Goal: Task Accomplishment & Management: Manage account settings

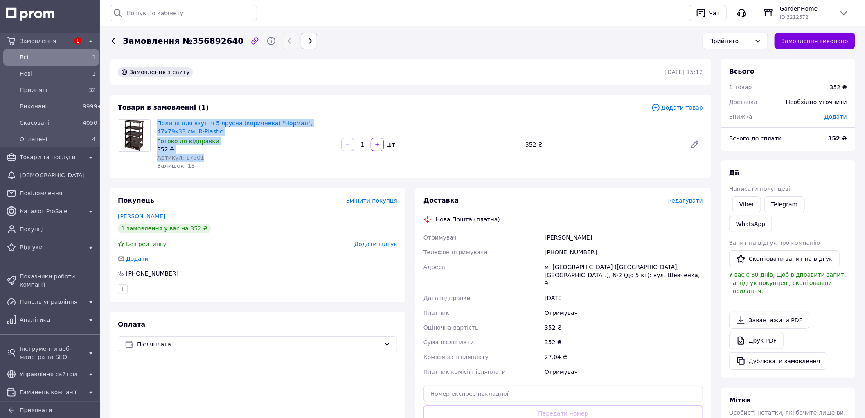
drag, startPoint x: 156, startPoint y: 121, endPoint x: 212, endPoint y: 158, distance: 66.7
click at [212, 158] on div "Полиця для взуття 5 ярусна (коричнева) "Нормал", 47х79х33 см, R-Plastic Готово …" at bounding box center [246, 144] width 184 height 54
click at [753, 210] on link "Viber" at bounding box center [746, 204] width 29 height 16
click at [242, 122] on link "Полиця для взуття 5 ярусна (коричнева) "Нормал", 47х79х33 см, R-Plastic" at bounding box center [234, 127] width 155 height 15
click at [682, 200] on span "Редагувати" at bounding box center [685, 200] width 35 height 7
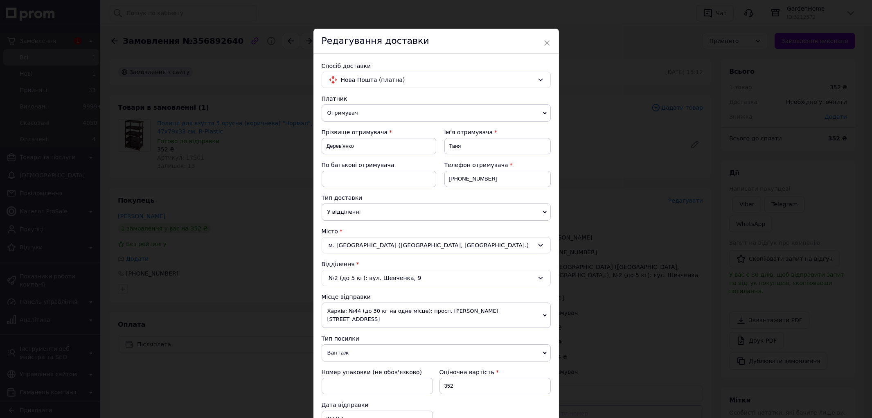
scroll to position [91, 0]
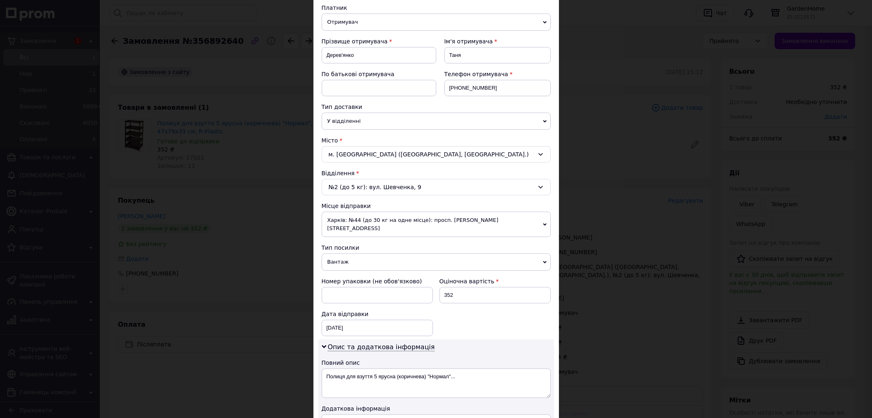
click at [374, 190] on div "№2 (до 5 кг): вул. Шевченка, 9" at bounding box center [436, 187] width 229 height 16
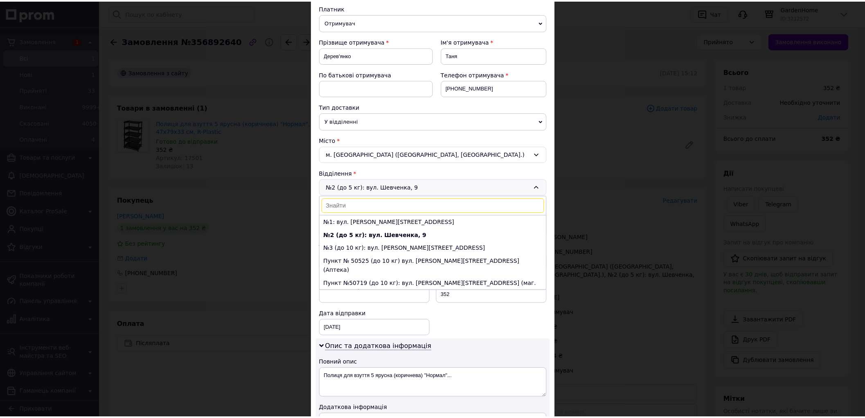
scroll to position [4, 0]
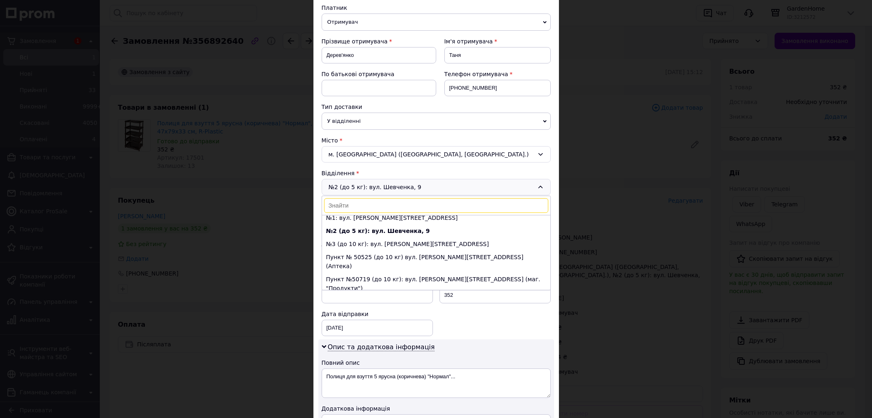
click at [618, 142] on div "× Редагування доставки Спосіб доставки Нова Пошта (платна) Платник Отримувач Ві…" at bounding box center [436, 209] width 872 height 418
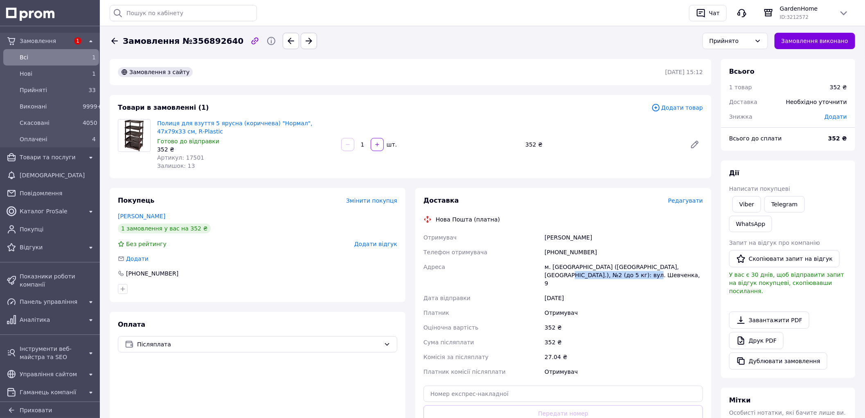
drag, startPoint x: 674, startPoint y: 268, endPoint x: 680, endPoint y: 277, distance: 10.8
click at [680, 277] on div "м. Христинівка (Черкаська обл., Уманський р-н.), №2 (до 5 кг): вул. Шевченка, 9" at bounding box center [624, 274] width 162 height 31
copy div "№2 (до 5 кг): вул. Шевченка, 9"
click at [603, 224] on div "Доставка Редагувати Нова Пошта (платна) Отримувач Дерев'янко Таня Телефон отрим…" at bounding box center [562, 327] width 279 height 262
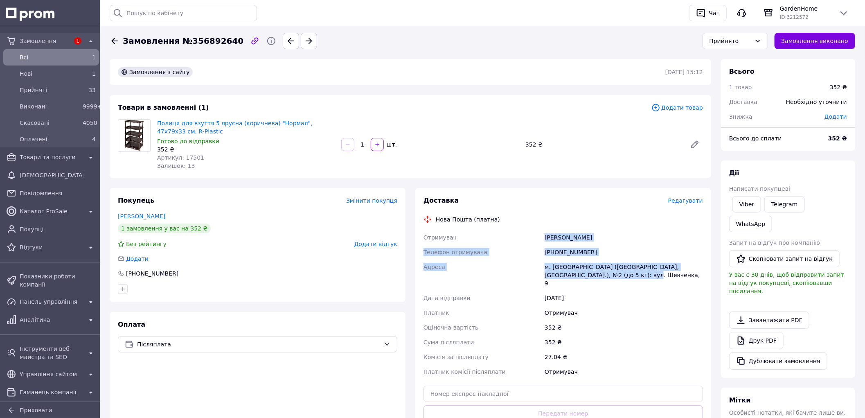
drag, startPoint x: 545, startPoint y: 237, endPoint x: 604, endPoint y: 276, distance: 71.7
click at [604, 276] on div "Отримувач Дерев'янко Таня Телефон отримувача +380954773310 Адреса м. Христинівк…" at bounding box center [563, 304] width 283 height 149
copy div "Дерев'янко Таня Телефон отримувача +380954773310 Адреса м. Христинівка (Черкась…"
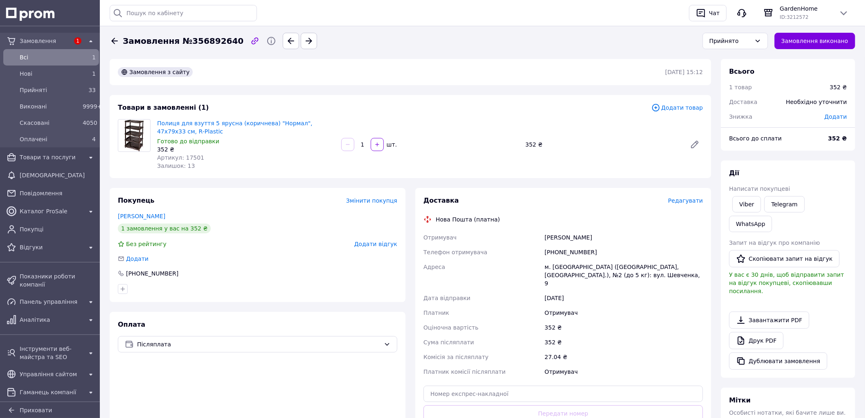
click at [189, 156] on span "Артикул: 17501" at bounding box center [180, 157] width 47 height 7
copy span "17501"
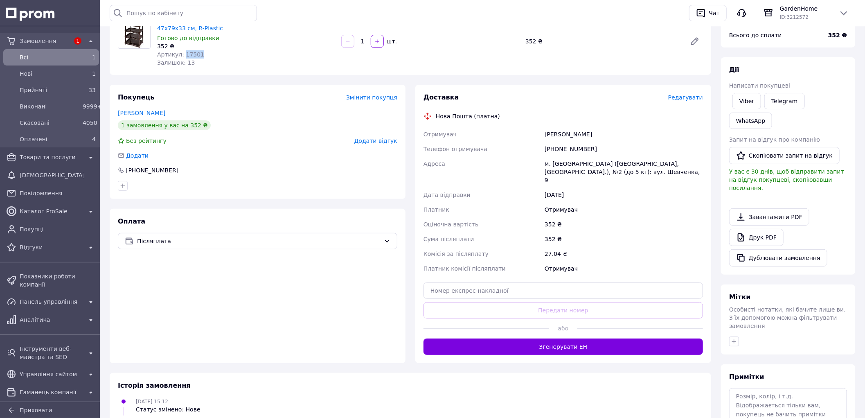
scroll to position [148, 0]
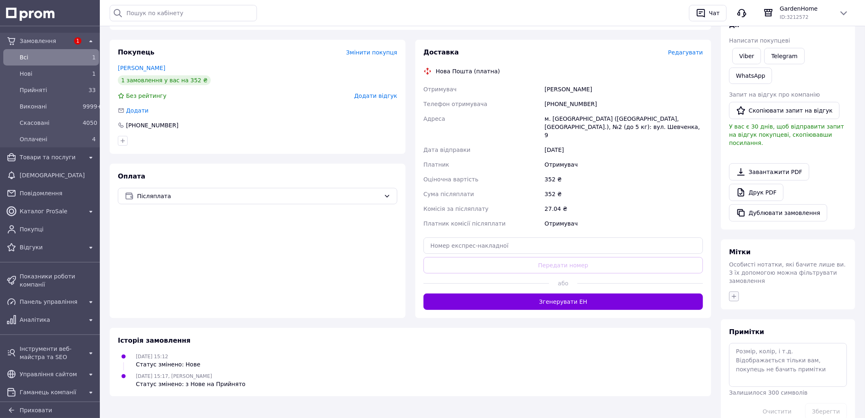
click at [734, 293] on icon "button" at bounding box center [734, 296] width 7 height 7
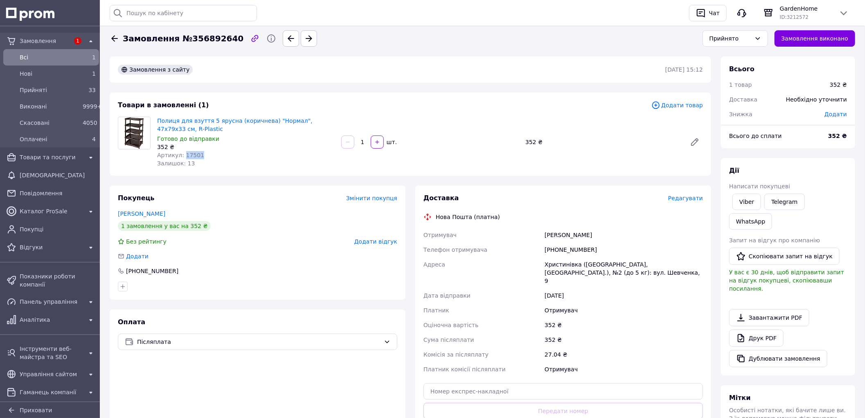
scroll to position [0, 0]
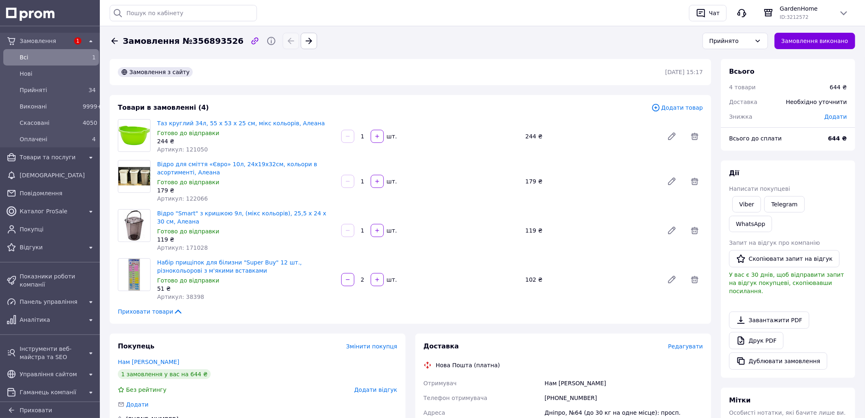
click at [187, 149] on span "Артикул: 121050" at bounding box center [182, 149] width 51 height 7
copy span "121050"
click at [193, 244] on span "Артикул: 171028" at bounding box center [182, 247] width 51 height 7
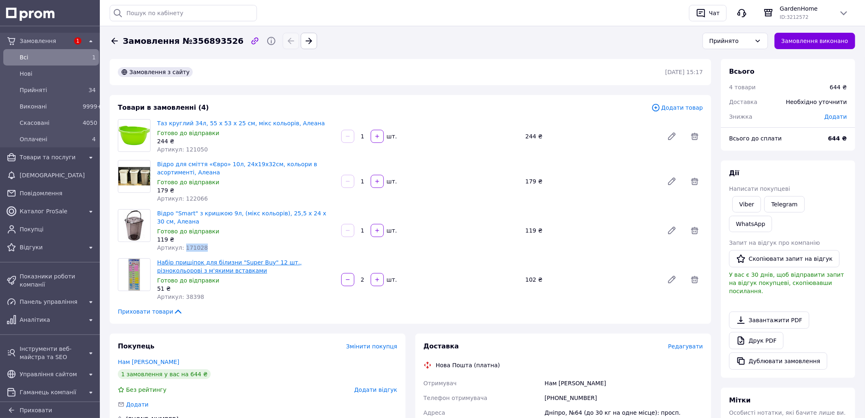
copy span "171028"
click at [740, 207] on link "Viber" at bounding box center [746, 204] width 29 height 16
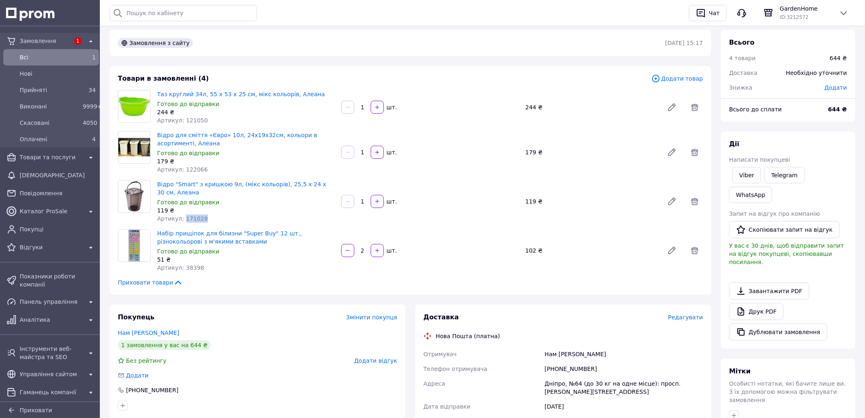
scroll to position [136, 0]
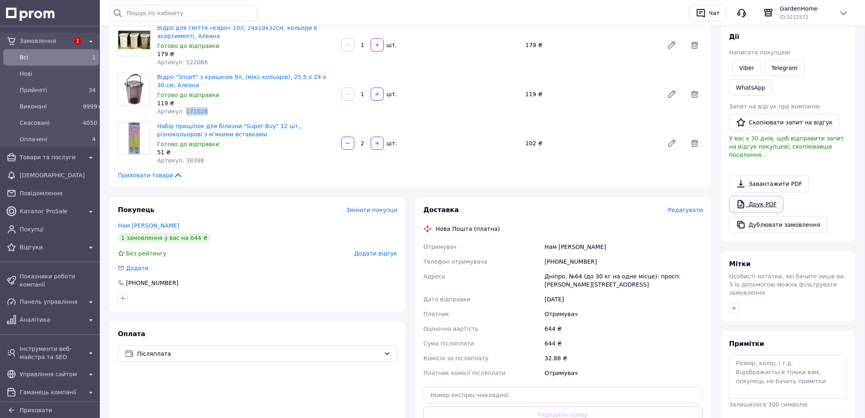
click at [752, 196] on link "Друк PDF" at bounding box center [756, 204] width 54 height 17
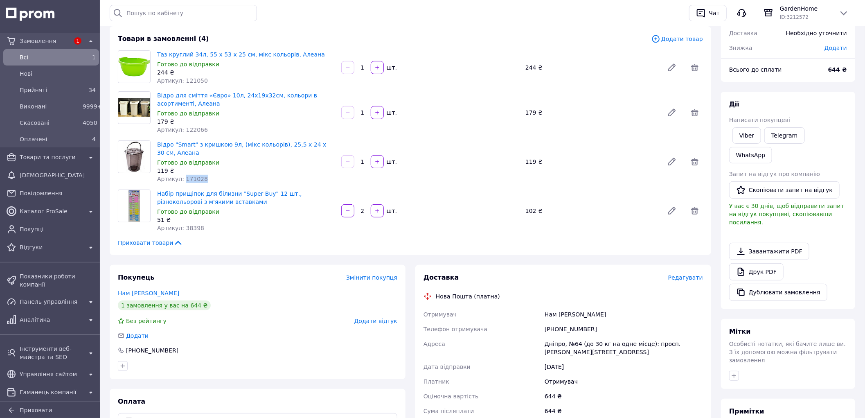
scroll to position [0, 0]
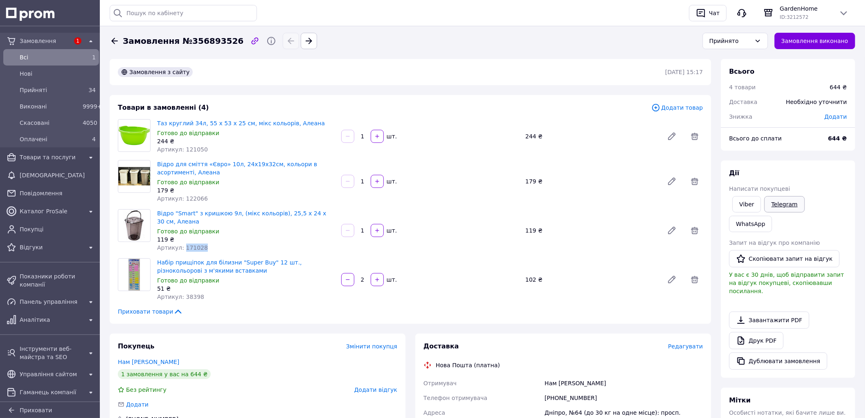
click at [773, 202] on link "Telegram" at bounding box center [784, 204] width 40 height 16
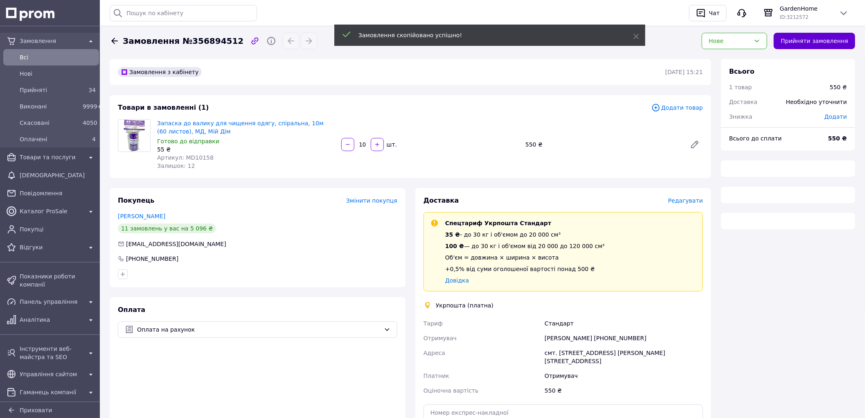
click at [809, 42] on button "Прийняти замовлення" at bounding box center [814, 41] width 81 height 16
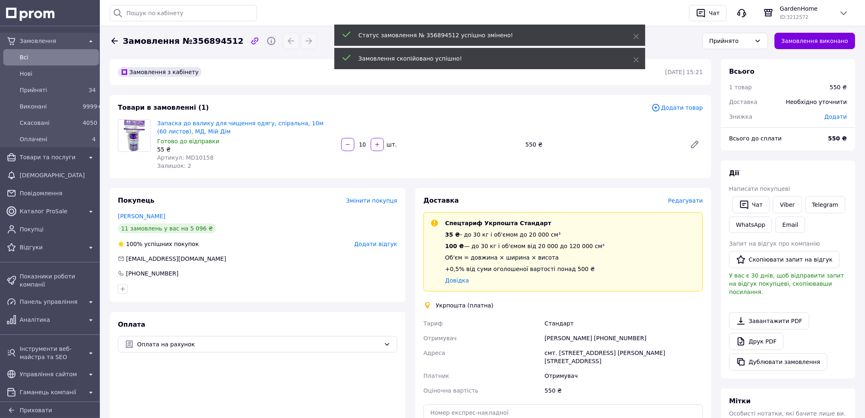
click at [195, 160] on span "Артикул: MD10158" at bounding box center [185, 157] width 56 height 7
drag, startPoint x: 578, startPoint y: 330, endPoint x: 559, endPoint y: 338, distance: 20.4
click at [576, 331] on div "Наталья Черныш +380674021226" at bounding box center [624, 338] width 162 height 15
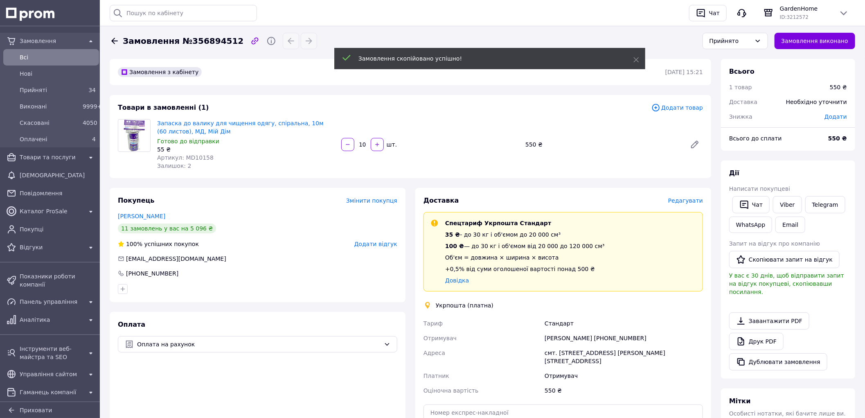
click at [608, 337] on div "Наталья Черныш +380674021226" at bounding box center [624, 338] width 162 height 15
click at [608, 336] on div "Наталья Черныш +380674021226" at bounding box center [624, 338] width 162 height 15
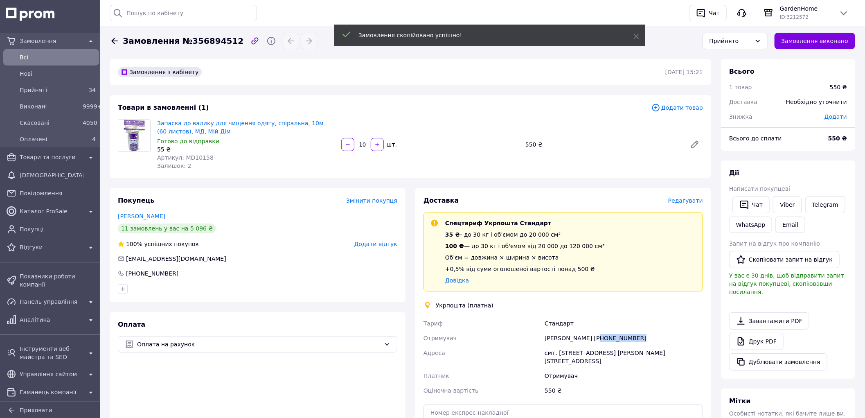
copy div "380674021226"
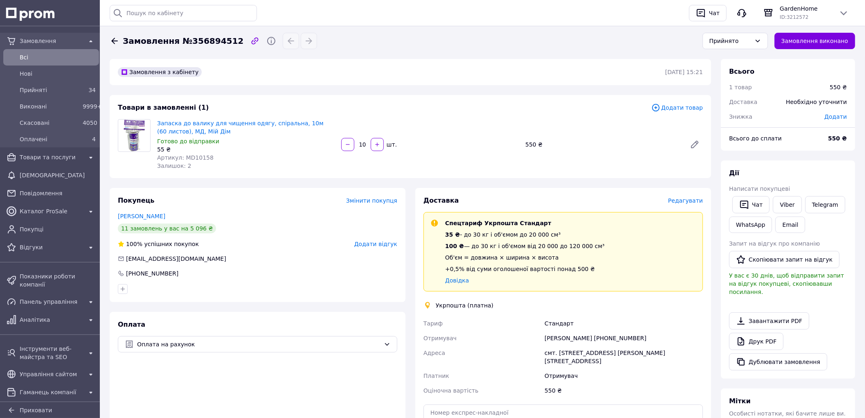
click at [194, 158] on span "Артикул: MD10158" at bounding box center [185, 157] width 56 height 7
copy span "MD10158"
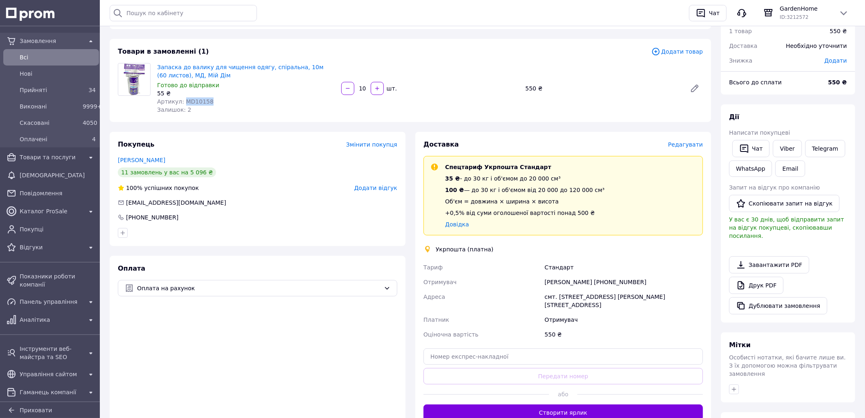
scroll to position [169, 0]
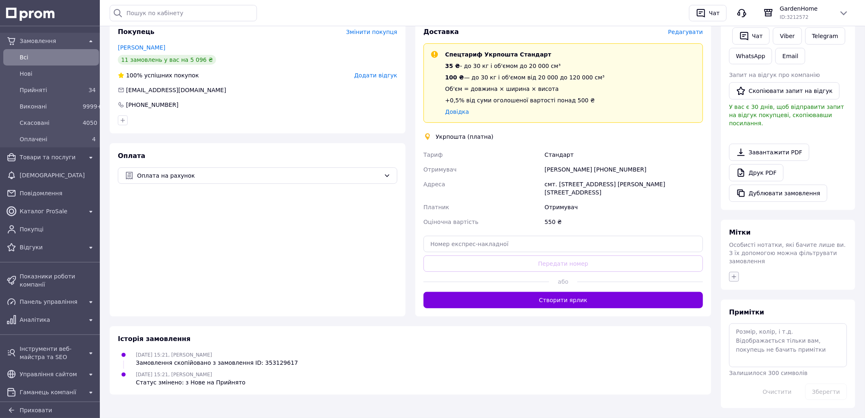
click at [734, 274] on icon "button" at bounding box center [734, 276] width 5 height 5
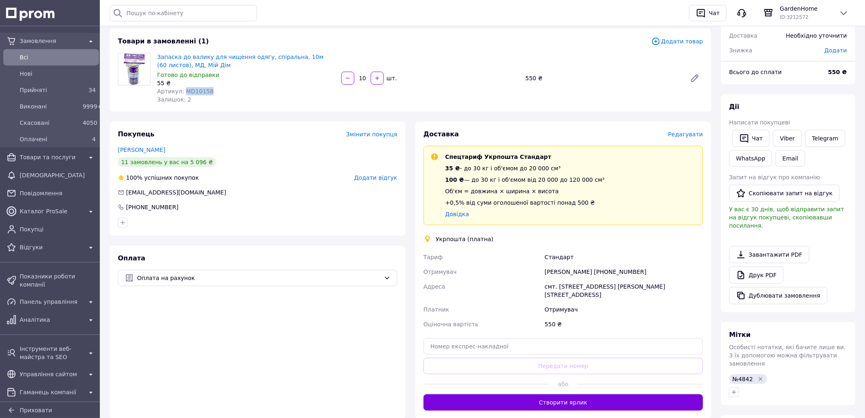
scroll to position [0, 0]
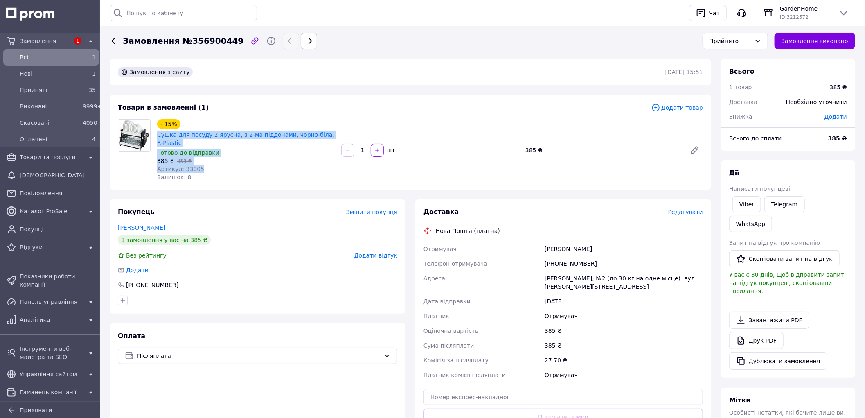
drag, startPoint x: 157, startPoint y: 133, endPoint x: 227, endPoint y: 158, distance: 73.9
click at [750, 200] on link "Viber" at bounding box center [746, 204] width 29 height 16
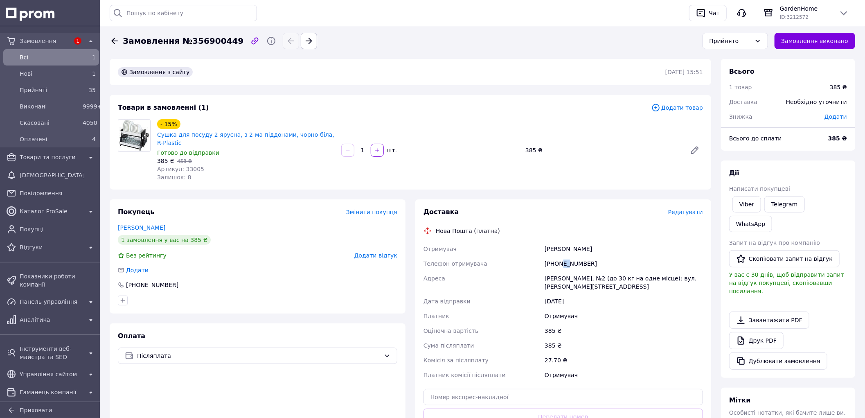
drag, startPoint x: 561, startPoint y: 254, endPoint x: 567, endPoint y: 254, distance: 5.7
click at [567, 256] on div "[PHONE_NUMBER]" at bounding box center [624, 263] width 162 height 15
click at [565, 256] on div "+380969693883" at bounding box center [624, 263] width 162 height 15
drag, startPoint x: 563, startPoint y: 253, endPoint x: 572, endPoint y: 254, distance: 9.4
click at [572, 256] on div "+380969693883" at bounding box center [624, 263] width 162 height 15
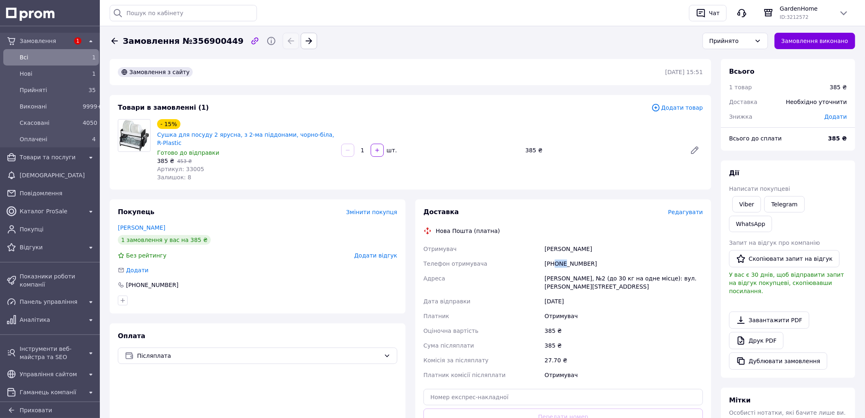
drag, startPoint x: 554, startPoint y: 255, endPoint x: 563, endPoint y: 255, distance: 8.6
click at [563, 256] on div "+380969693883" at bounding box center [624, 263] width 162 height 15
click at [577, 260] on div "+380969693883" at bounding box center [624, 263] width 162 height 15
drag, startPoint x: 563, startPoint y: 255, endPoint x: 573, endPoint y: 257, distance: 10.0
click at [573, 257] on div "+380969693883" at bounding box center [624, 263] width 162 height 15
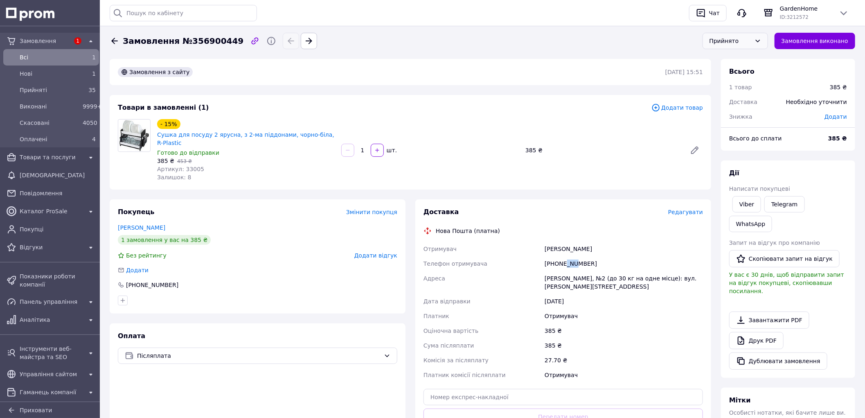
click at [743, 45] on div "Прийнято" at bounding box center [735, 41] width 65 height 16
click at [737, 74] on li "Скасовано" at bounding box center [735, 74] width 65 height 16
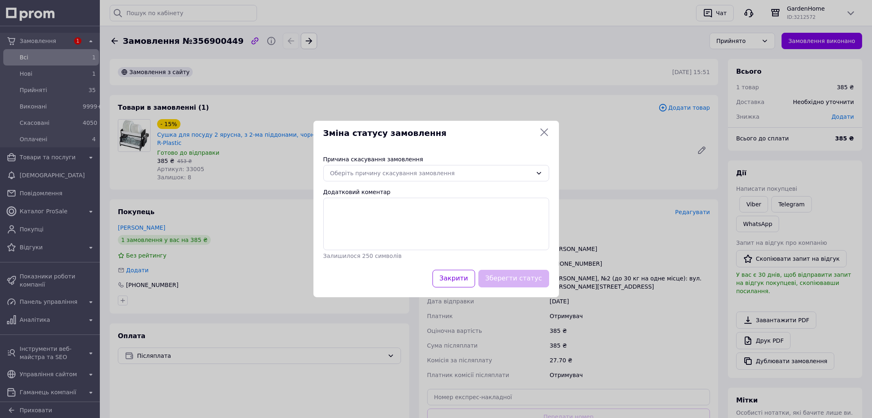
click at [381, 162] on div "Причина скасування замовлення" at bounding box center [436, 159] width 226 height 8
click at [380, 173] on div "Оберіть причину скасування замовлення" at bounding box center [431, 173] width 202 height 9
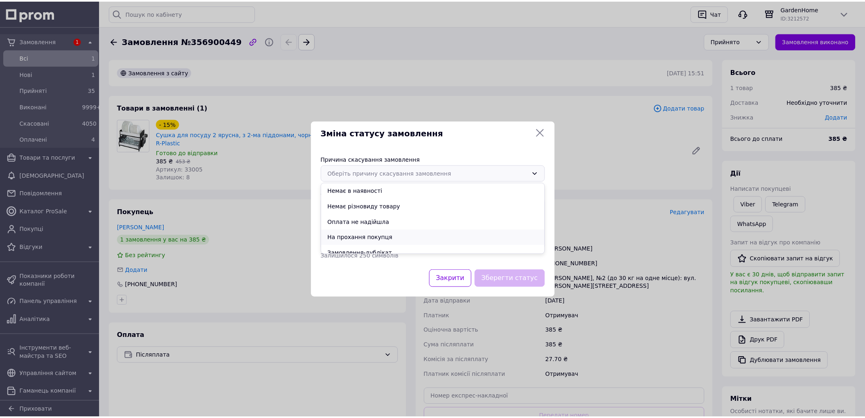
scroll to position [38, 0]
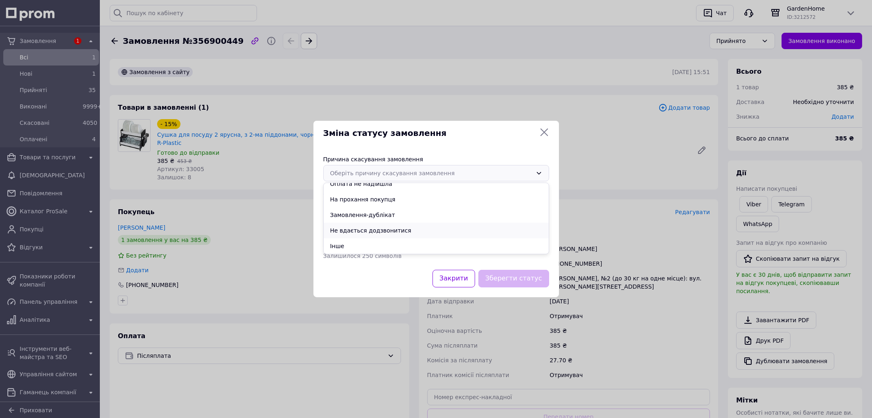
click at [363, 230] on li "Не вдається додзвонитися" at bounding box center [436, 231] width 225 height 16
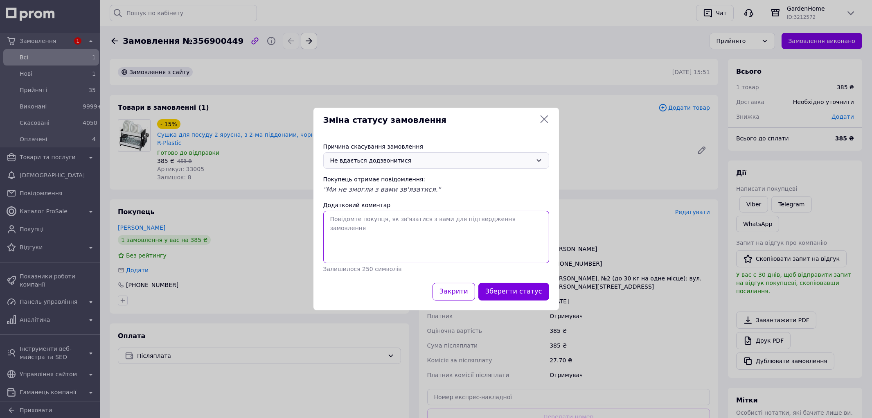
click at [372, 242] on textarea "Додатковий коментар" at bounding box center [436, 237] width 226 height 52
type textarea "невірно вказаний номер телефону"
click at [511, 288] on button "Зберегти статус" at bounding box center [513, 292] width 71 height 18
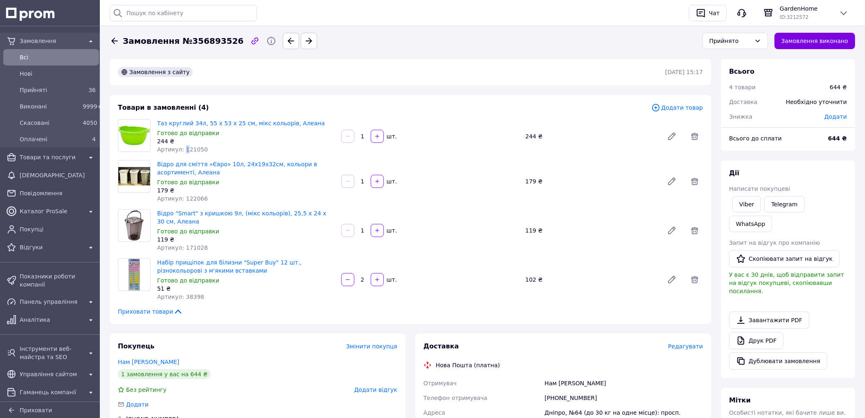
click at [183, 146] on span "Артикул: 121050" at bounding box center [182, 149] width 51 height 7
click at [187, 149] on span "Артикул: 121050" at bounding box center [182, 149] width 51 height 7
copy span "121050"
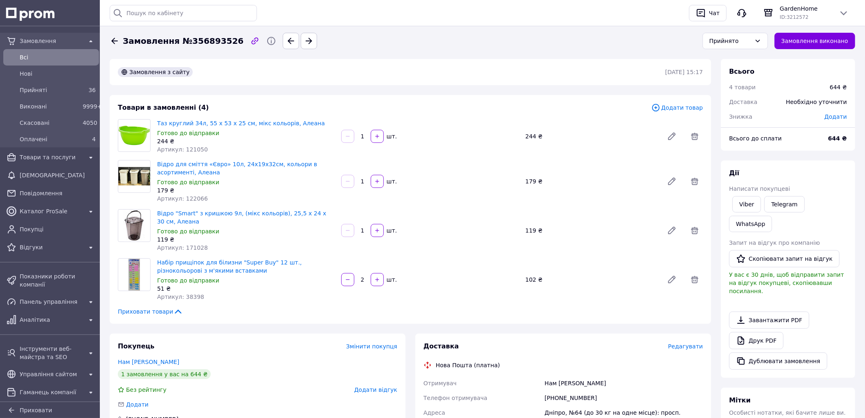
click at [186, 248] on span "Артикул: 171028" at bounding box center [182, 247] width 51 height 7
copy span "171028"
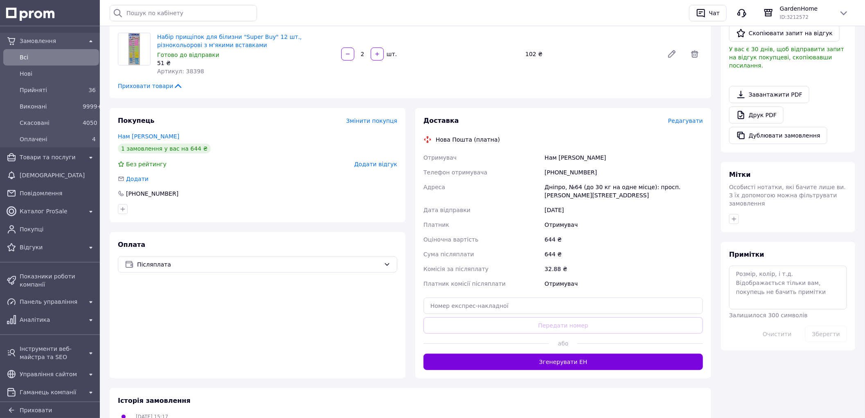
scroll to position [153, 0]
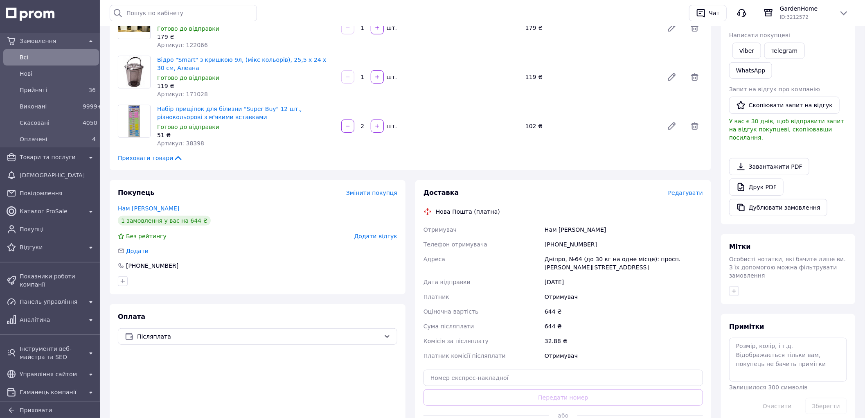
click at [185, 144] on span "Артикул: 38398" at bounding box center [180, 143] width 47 height 7
click at [186, 144] on span "Артикул: 38398" at bounding box center [180, 143] width 47 height 7
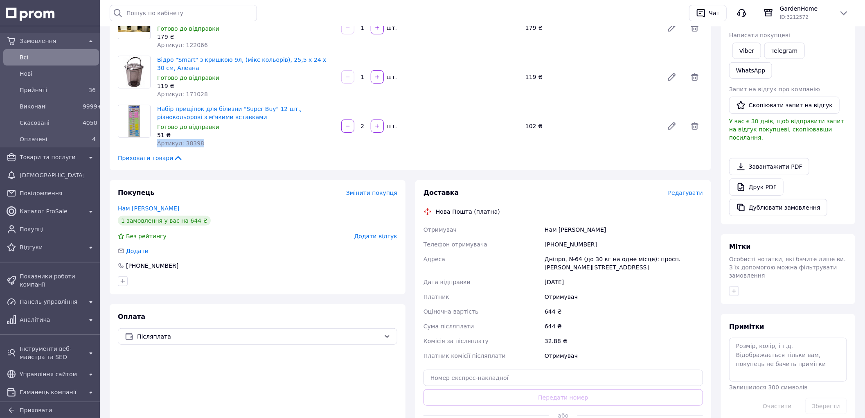
click at [186, 144] on span "Артикул: 38398" at bounding box center [180, 143] width 47 height 7
click at [187, 144] on span "Артикул: 38398" at bounding box center [180, 143] width 47 height 7
click at [189, 144] on span "Артикул: 38398" at bounding box center [180, 143] width 47 height 7
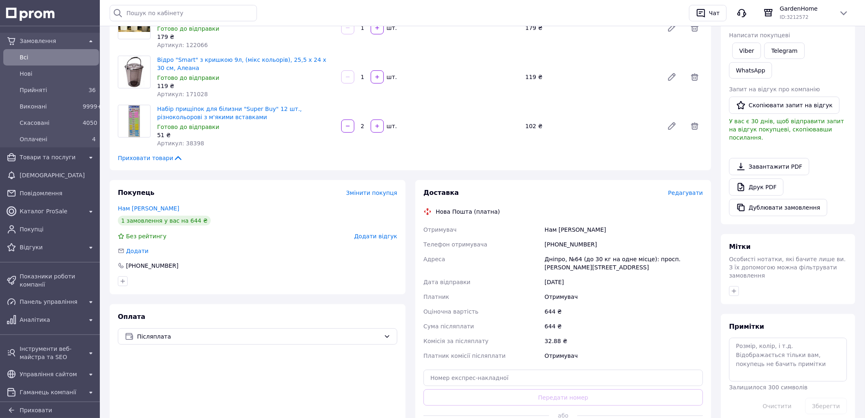
click at [231, 416] on div "Оплата Післяплата" at bounding box center [258, 377] width 296 height 146
click at [53, 74] on span "Нові" at bounding box center [58, 74] width 76 height 8
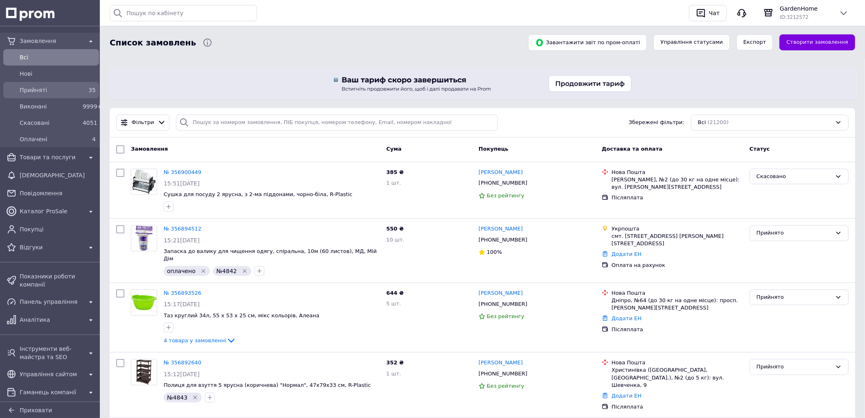
click at [60, 84] on div "Прийняті" at bounding box center [49, 89] width 63 height 11
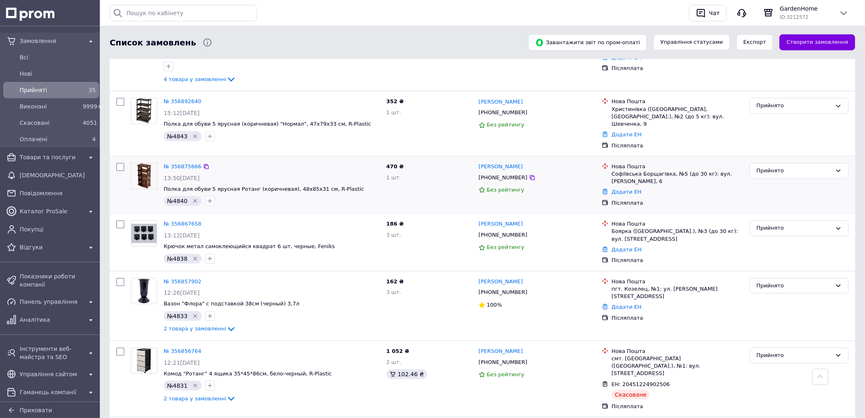
scroll to position [136, 0]
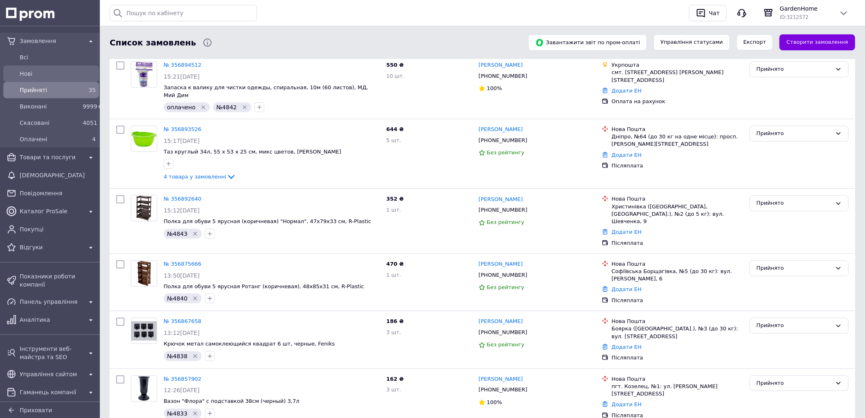
click at [55, 71] on span "Нові" at bounding box center [58, 74] width 76 height 8
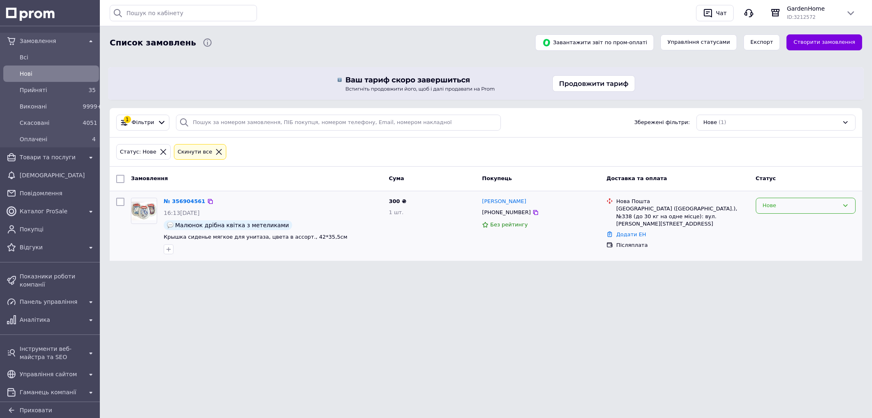
click at [768, 204] on div "Нове" at bounding box center [801, 205] width 76 height 9
click at [765, 229] on li "Прийнято" at bounding box center [805, 222] width 99 height 15
click at [76, 145] on div "Оплачені 4" at bounding box center [51, 139] width 92 height 13
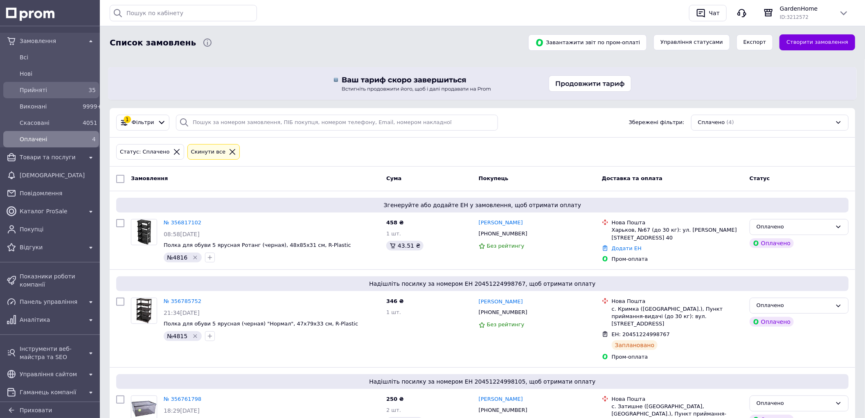
click at [64, 93] on span "Прийняті" at bounding box center [50, 90] width 60 height 8
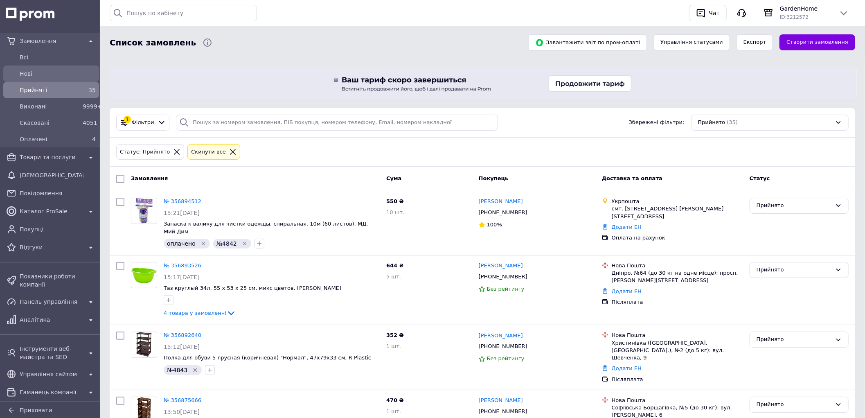
click at [52, 74] on span "Нові" at bounding box center [58, 74] width 76 height 8
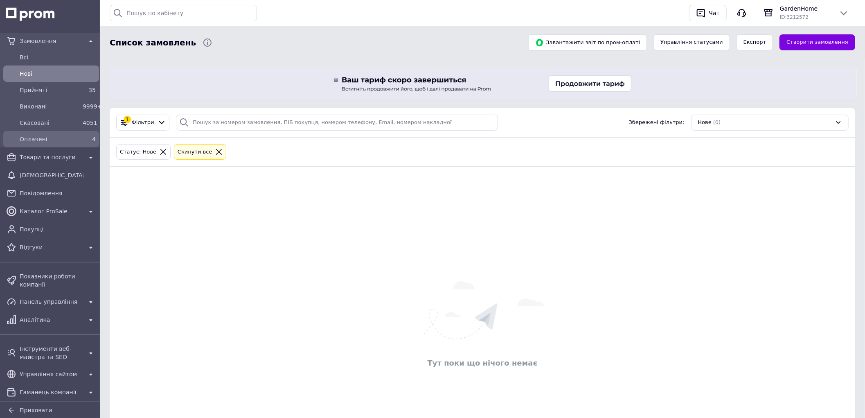
click at [83, 136] on div "4" at bounding box center [89, 139] width 13 height 8
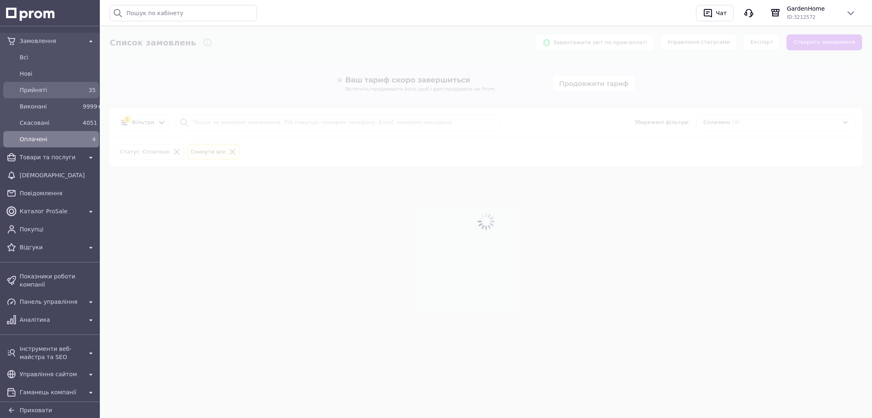
click at [83, 91] on div "35" at bounding box center [89, 90] width 13 height 8
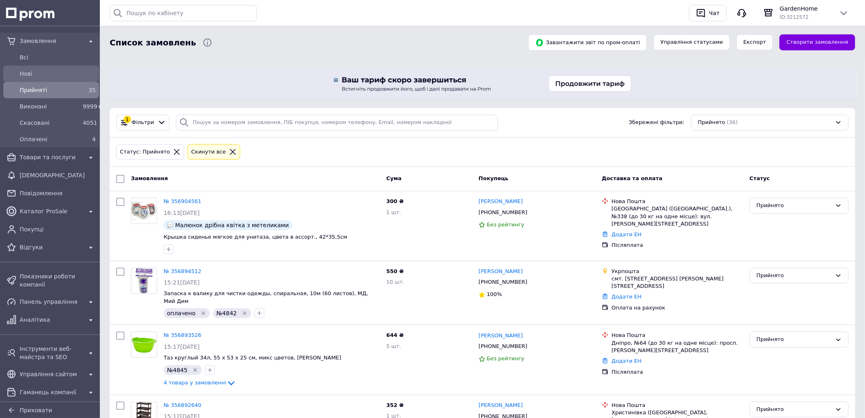
click at [34, 72] on span "Нові" at bounding box center [58, 74] width 76 height 8
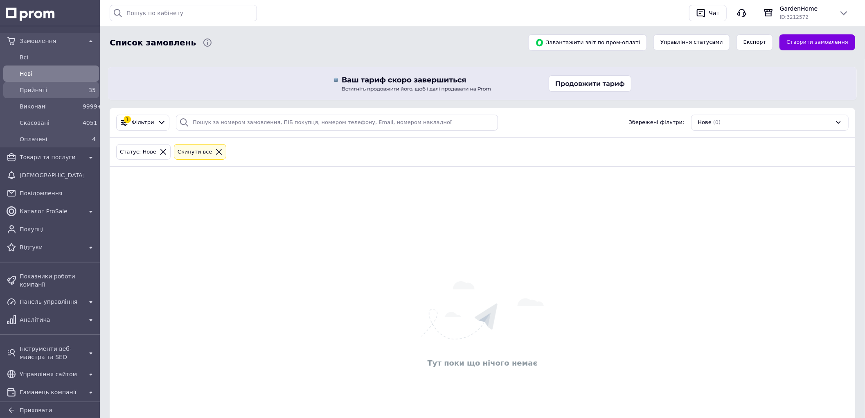
click at [68, 93] on span "Прийняті" at bounding box center [50, 90] width 60 height 8
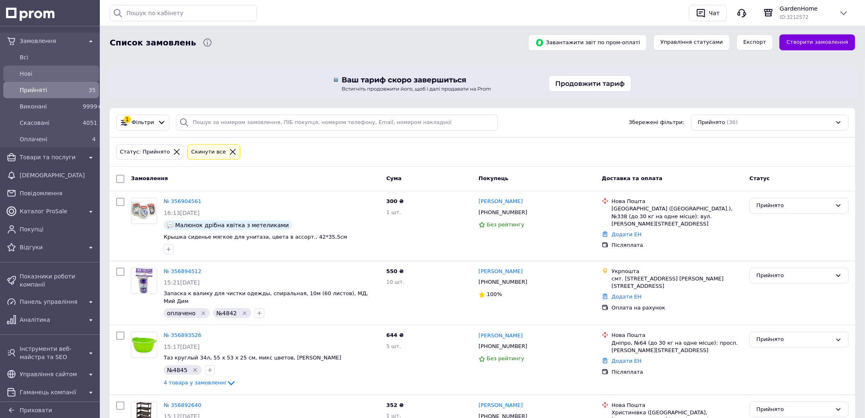
click at [59, 72] on span "Нові" at bounding box center [58, 74] width 76 height 8
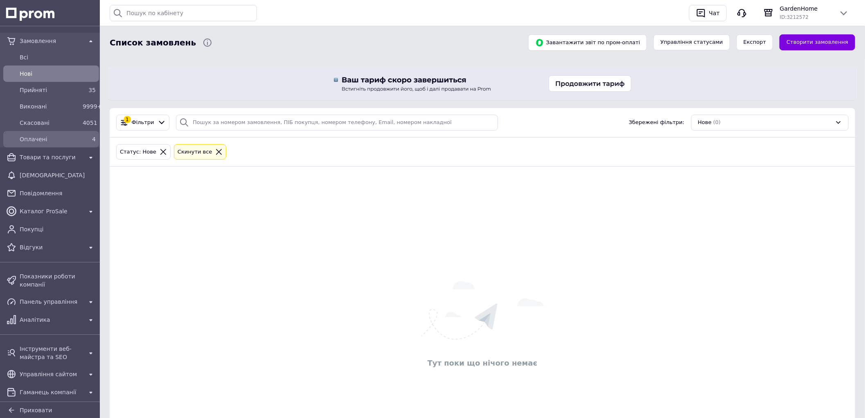
click at [61, 137] on span "Оплачені" at bounding box center [50, 139] width 60 height 8
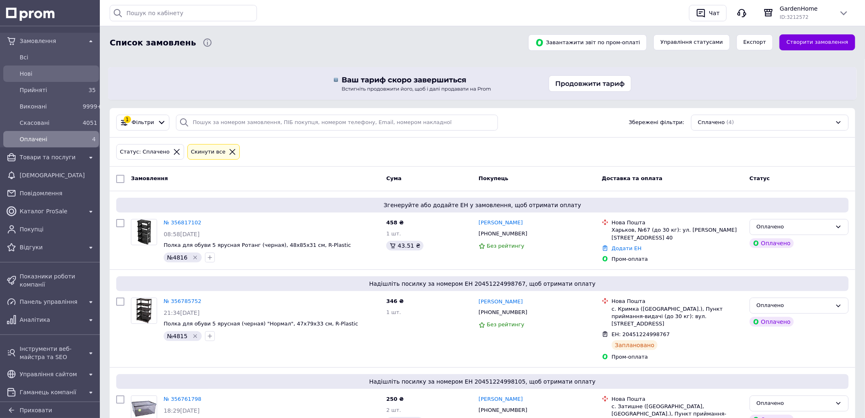
click at [66, 73] on span "Нові" at bounding box center [58, 74] width 76 height 8
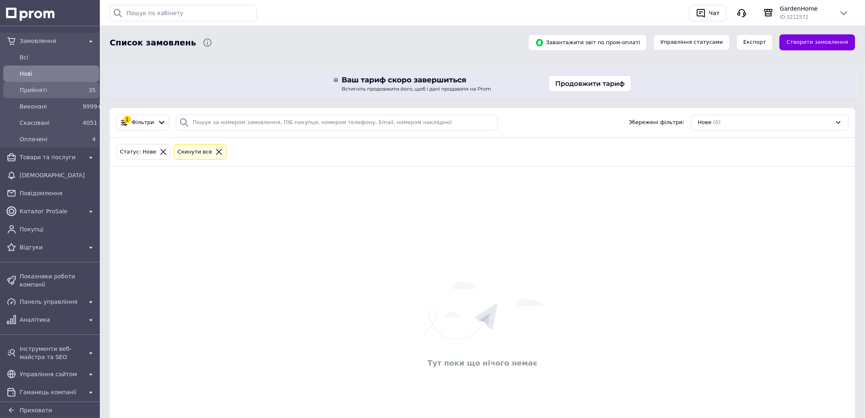
click at [70, 92] on span "Прийняті" at bounding box center [50, 90] width 60 height 8
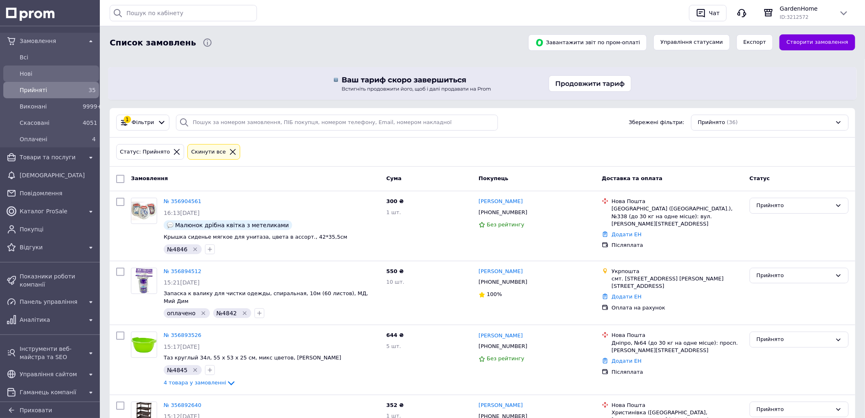
click at [50, 74] on span "Нові" at bounding box center [58, 74] width 76 height 8
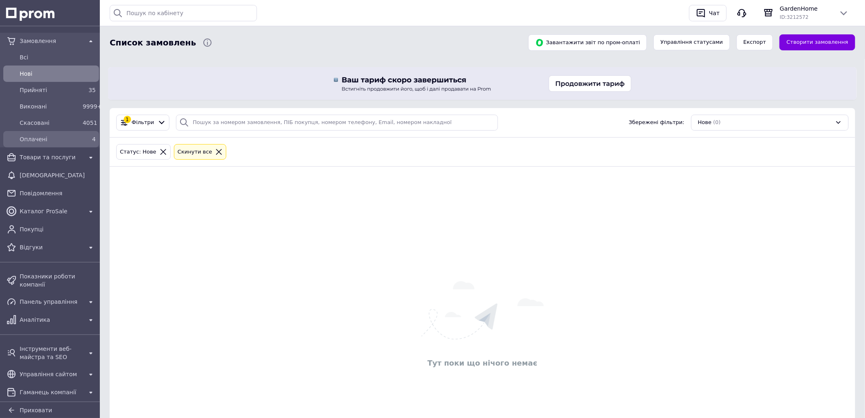
click at [72, 140] on span "Оплачені" at bounding box center [50, 139] width 60 height 8
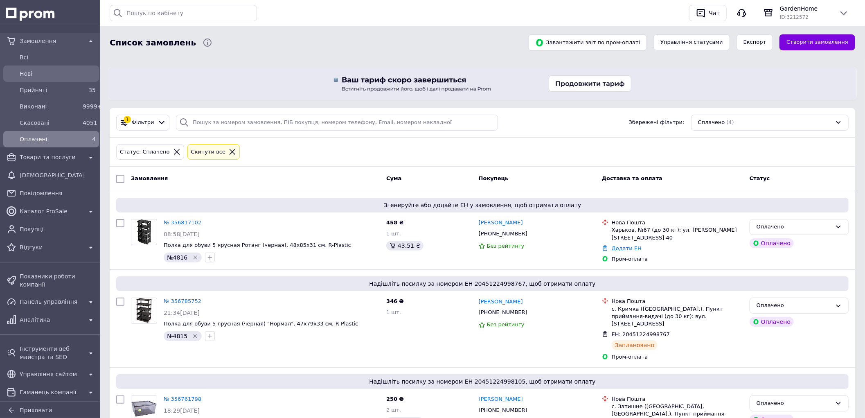
click at [38, 77] on span "Нові" at bounding box center [58, 74] width 76 height 8
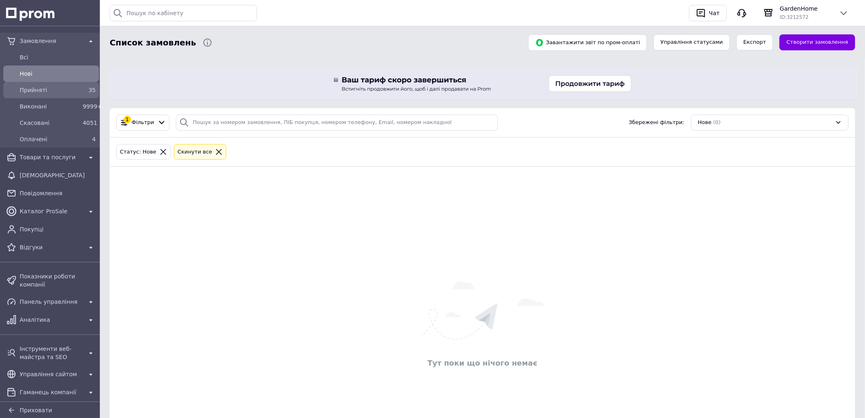
click at [66, 97] on link "Прийняті 35" at bounding box center [51, 90] width 102 height 16
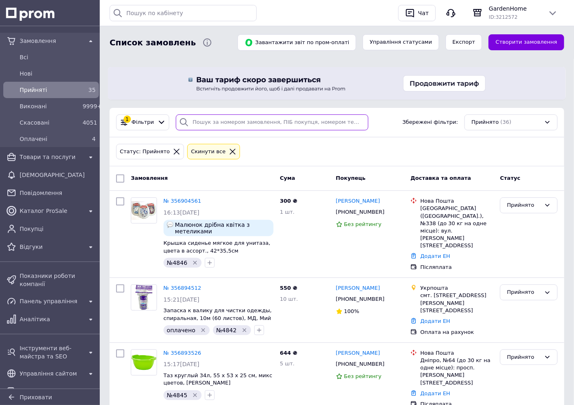
click at [266, 119] on input "search" at bounding box center [272, 123] width 193 height 16
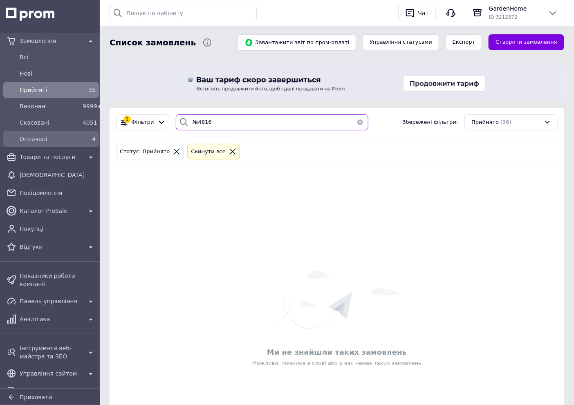
type input "№4816"
click at [76, 137] on span "Оплачені" at bounding box center [50, 139] width 60 height 8
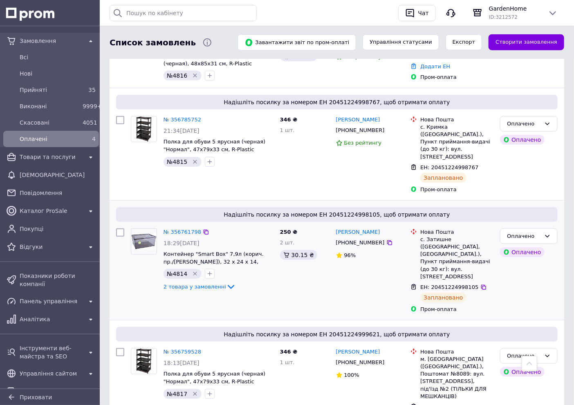
scroll to position [220, 0]
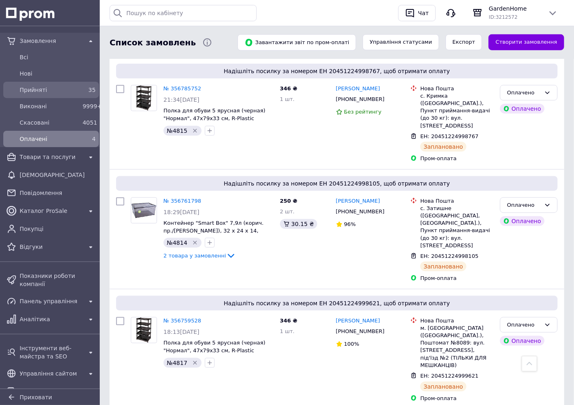
drag, startPoint x: 190, startPoint y: 309, endPoint x: 74, endPoint y: 93, distance: 244.8
click at [74, 93] on span "Прийняті" at bounding box center [50, 90] width 60 height 8
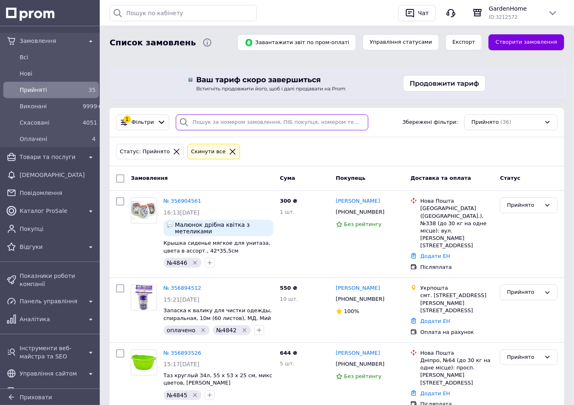
click at [221, 122] on input "search" at bounding box center [272, 123] width 193 height 16
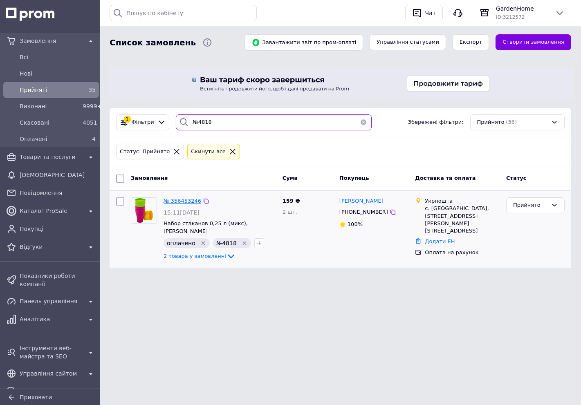
type input "№4818"
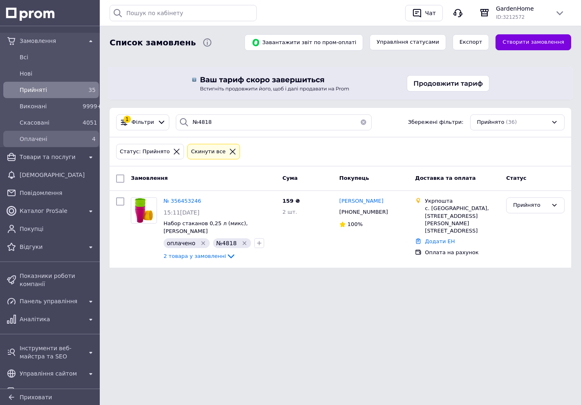
click at [71, 140] on span "Оплачені" at bounding box center [50, 139] width 60 height 8
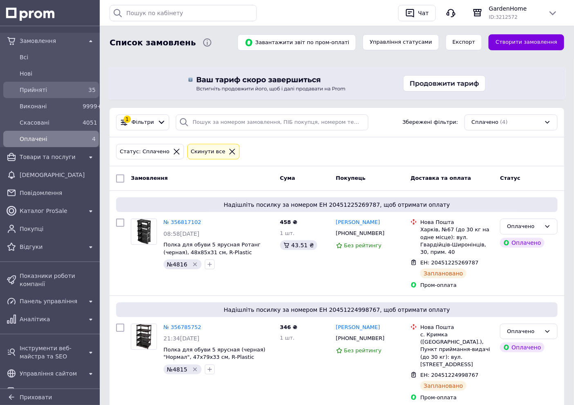
click at [54, 85] on div "Прийняті" at bounding box center [49, 89] width 63 height 11
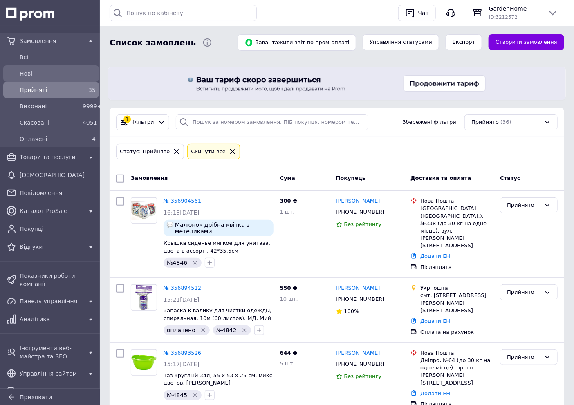
click at [65, 74] on span "Нові" at bounding box center [58, 74] width 76 height 8
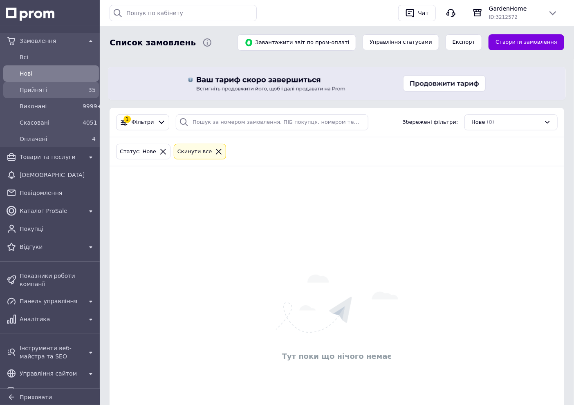
click at [72, 91] on span "Прийняті" at bounding box center [50, 90] width 60 height 8
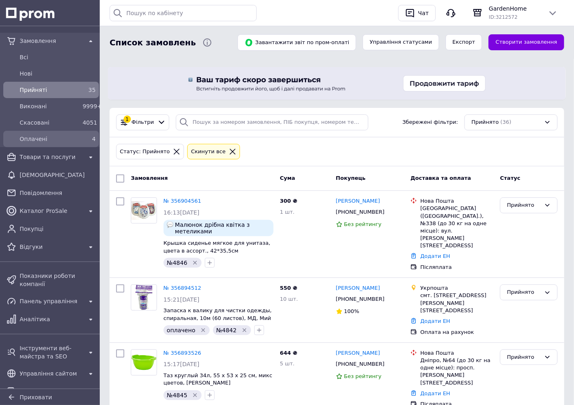
click at [88, 140] on div "4" at bounding box center [89, 139] width 13 height 8
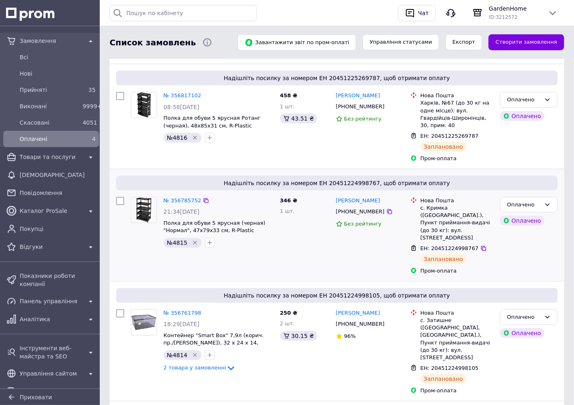
scroll to position [232, 0]
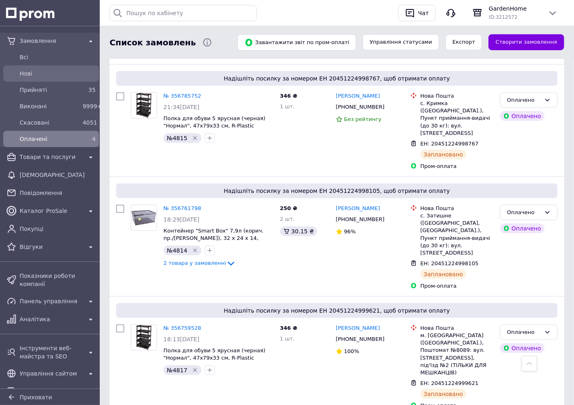
click at [72, 76] on span "Нові" at bounding box center [58, 74] width 76 height 8
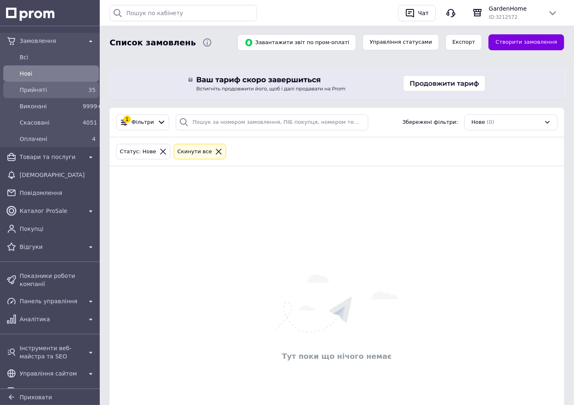
click at [86, 91] on div "35" at bounding box center [89, 90] width 13 height 8
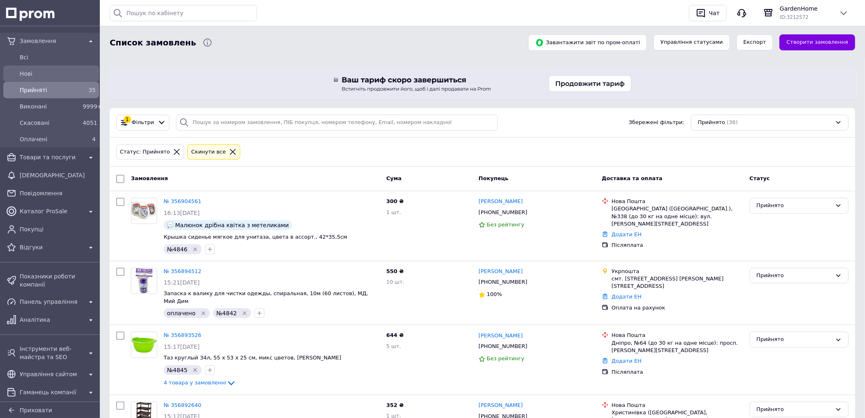
click at [51, 70] on span "Нові" at bounding box center [58, 74] width 76 height 8
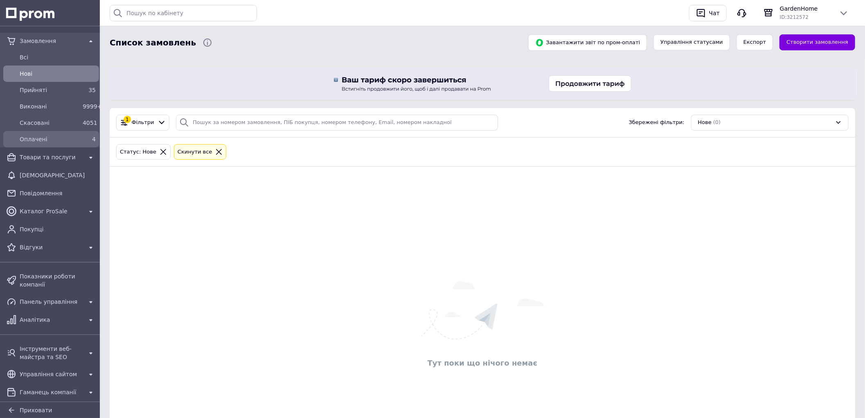
click at [60, 141] on span "Оплачені" at bounding box center [50, 139] width 60 height 8
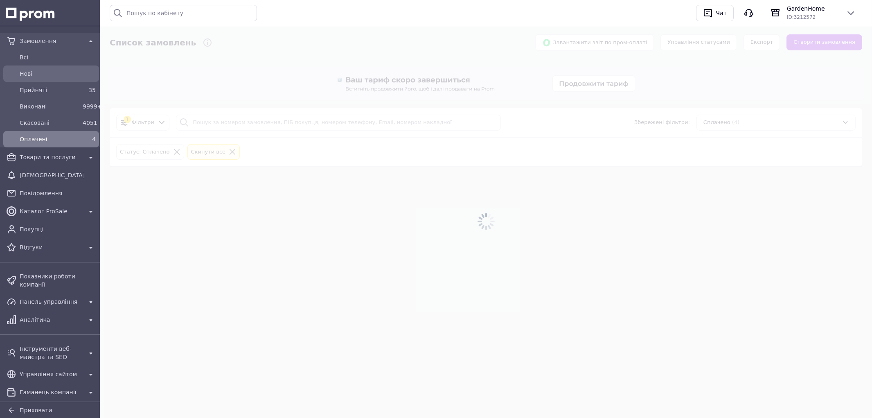
click at [64, 81] on link "Нові" at bounding box center [51, 73] width 102 height 16
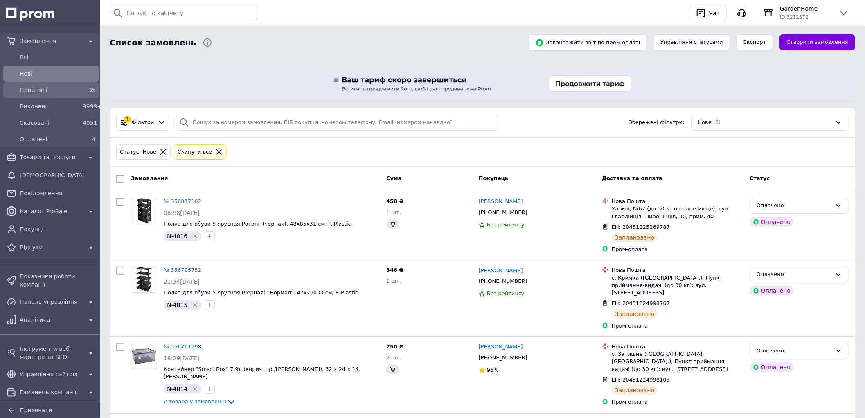
click at [73, 90] on span "Прийняті" at bounding box center [50, 90] width 60 height 8
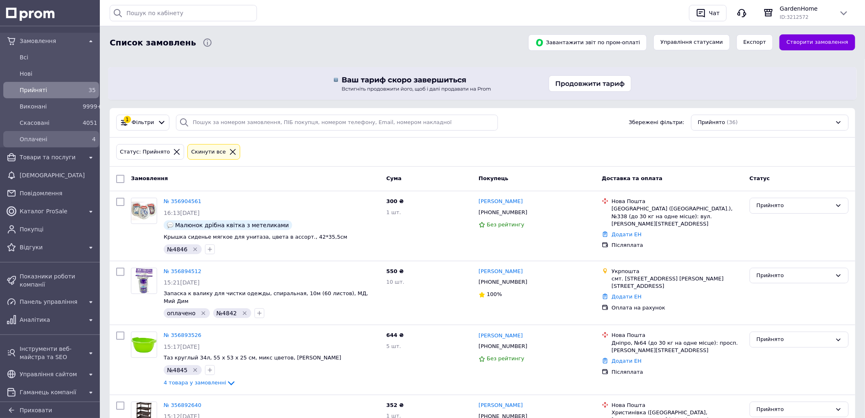
drag, startPoint x: 47, startPoint y: 72, endPoint x: 85, endPoint y: 132, distance: 71.5
click at [47, 72] on span "Нові" at bounding box center [58, 74] width 76 height 8
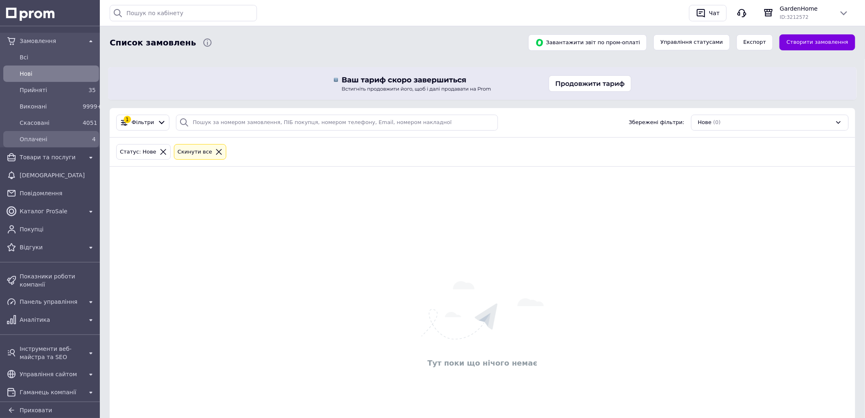
click at [76, 140] on span "Оплачені" at bounding box center [50, 139] width 60 height 8
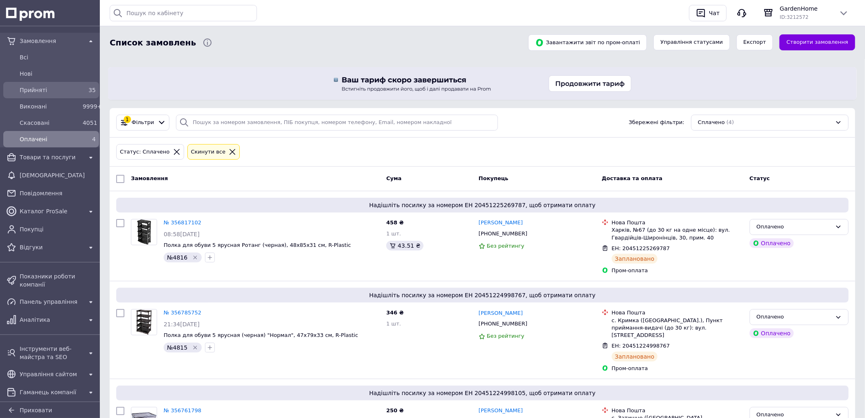
click at [56, 86] on span "Прийняті" at bounding box center [50, 90] width 60 height 8
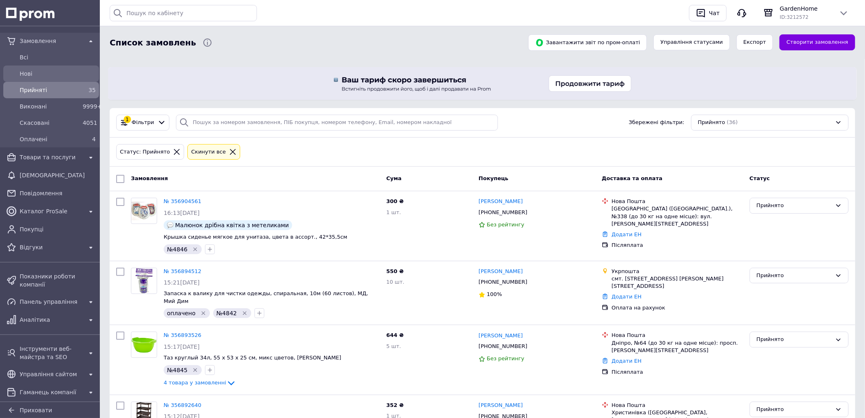
click at [39, 77] on span "Нові" at bounding box center [58, 74] width 76 height 8
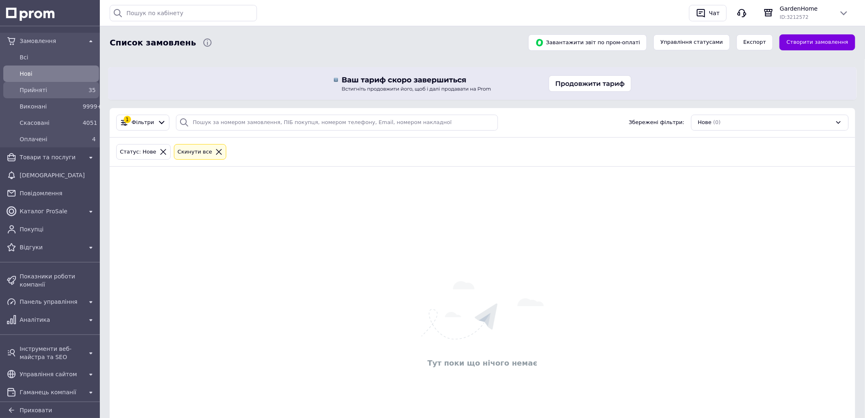
click at [70, 92] on span "Прийняті" at bounding box center [50, 90] width 60 height 8
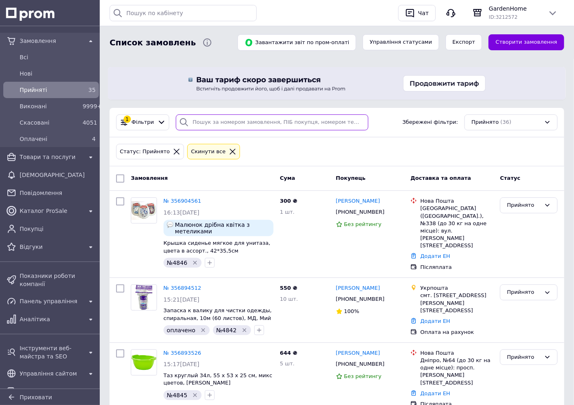
click at [289, 115] on input "search" at bounding box center [272, 123] width 193 height 16
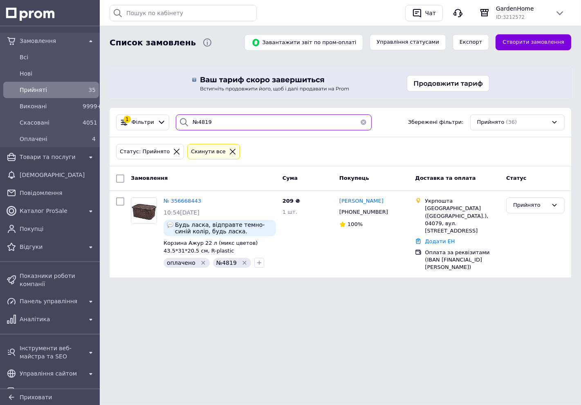
click at [242, 123] on input "№4819" at bounding box center [274, 123] width 196 height 16
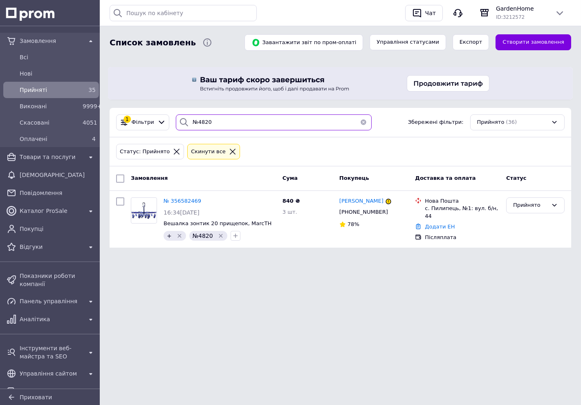
click at [232, 127] on input "№4820" at bounding box center [274, 123] width 196 height 16
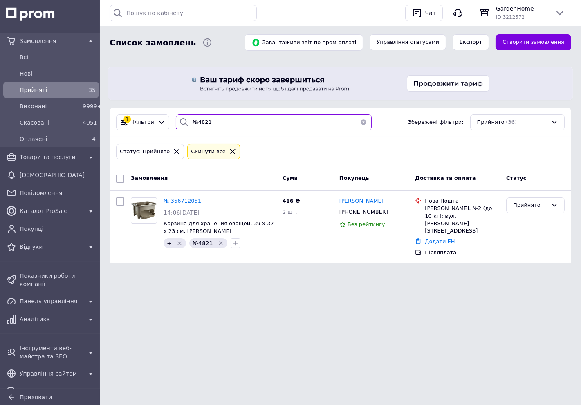
click at [230, 122] on input "№4821" at bounding box center [274, 123] width 196 height 16
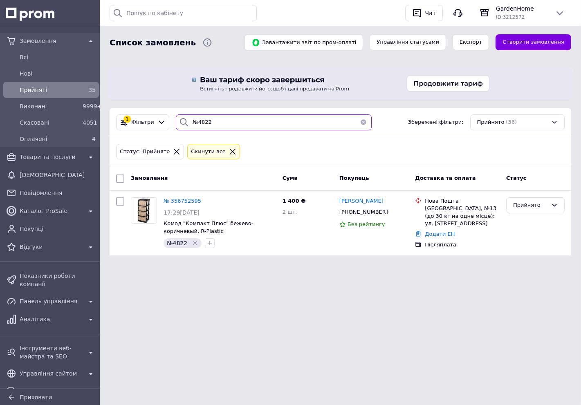
click at [238, 123] on input "№4822" at bounding box center [274, 123] width 196 height 16
click at [217, 119] on input "№4823" at bounding box center [274, 123] width 196 height 16
click at [251, 119] on input "№4824" at bounding box center [274, 123] width 196 height 16
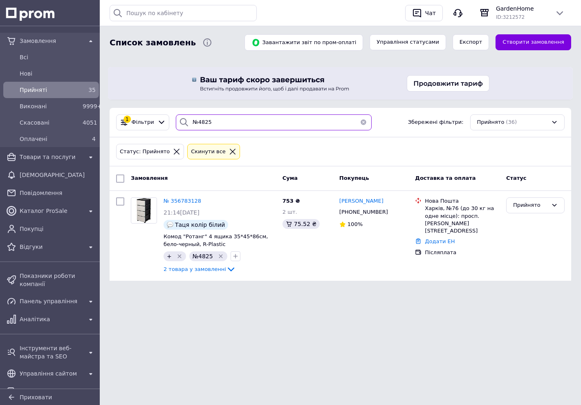
click at [218, 128] on input "№4825" at bounding box center [274, 123] width 196 height 16
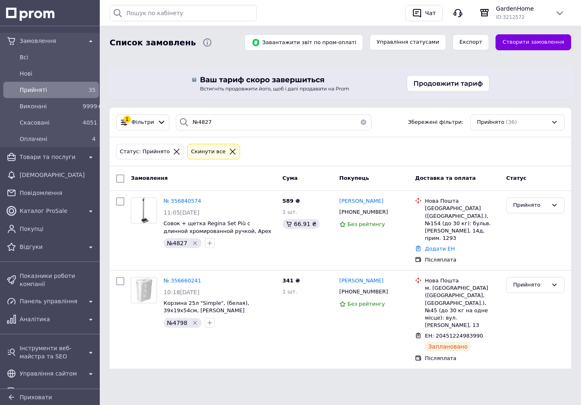
click at [225, 113] on div "1 Фільтри №4827 Збережені фільтри: Прийнято (36)" at bounding box center [341, 122] width 462 height 29
click at [227, 123] on input "№4827" at bounding box center [274, 123] width 196 height 16
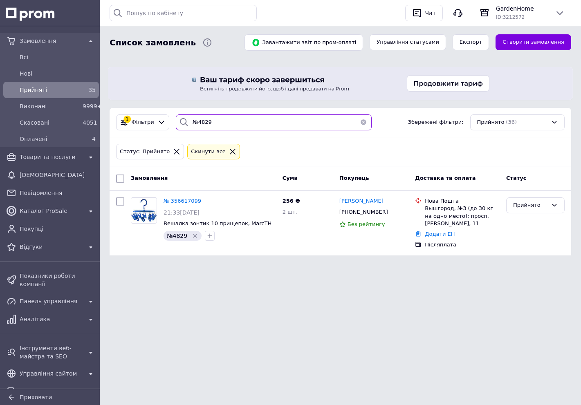
click at [221, 125] on input "№4829" at bounding box center [274, 123] width 196 height 16
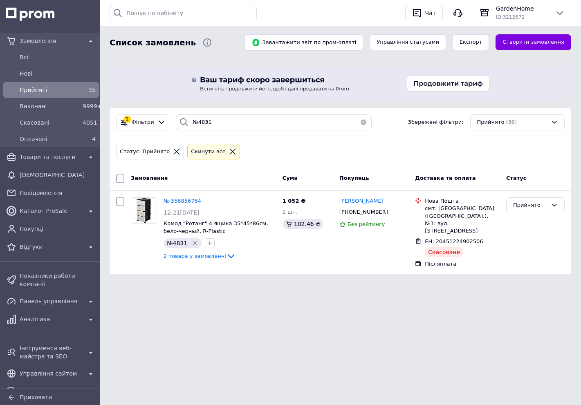
click at [237, 112] on div "1 Фільтри №4831 Збережені фільтри: Прийнято (36)" at bounding box center [341, 122] width 462 height 29
click at [236, 117] on input "№4831" at bounding box center [274, 123] width 196 height 16
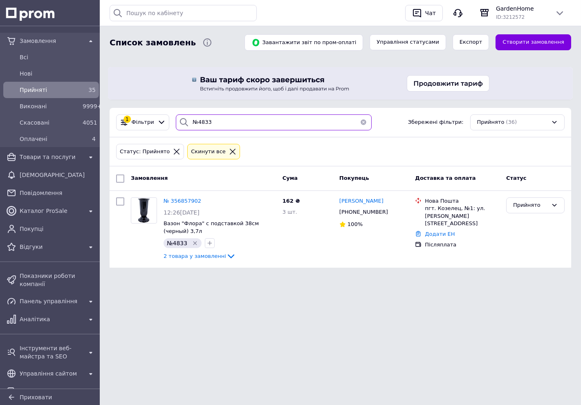
click at [257, 120] on input "№4833" at bounding box center [274, 123] width 196 height 16
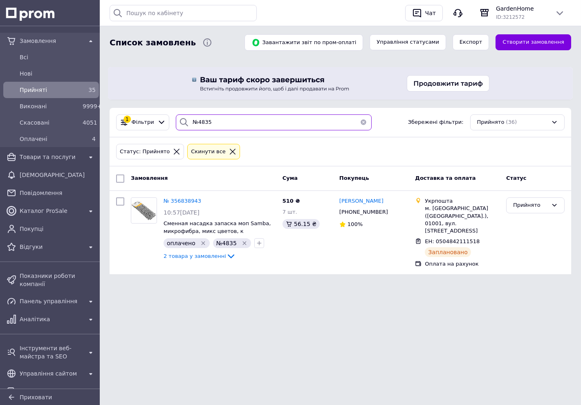
click at [232, 125] on input "№4835" at bounding box center [274, 123] width 196 height 16
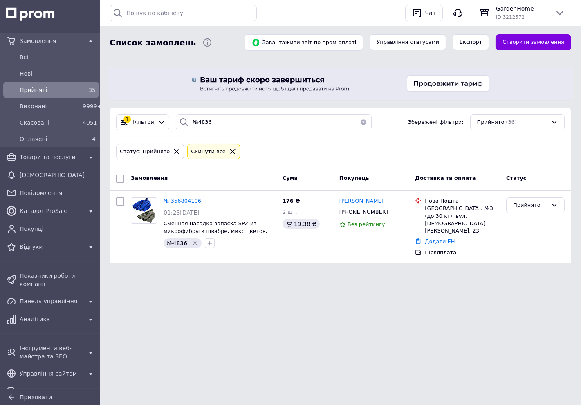
click at [268, 130] on div "1 Фільтри №4836 Збережені фільтри: Прийнято (36)" at bounding box center [341, 122] width 462 height 29
click at [269, 125] on input "№4836" at bounding box center [274, 123] width 196 height 16
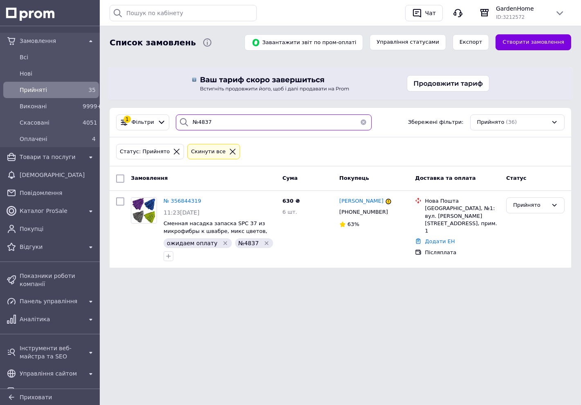
click at [214, 121] on input "№4837" at bounding box center [274, 123] width 196 height 16
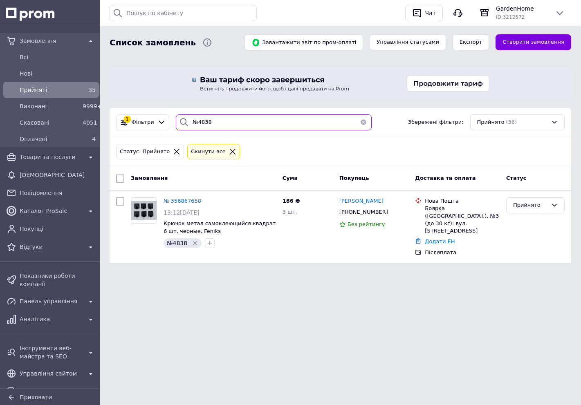
click at [215, 126] on input "№4838" at bounding box center [274, 123] width 196 height 16
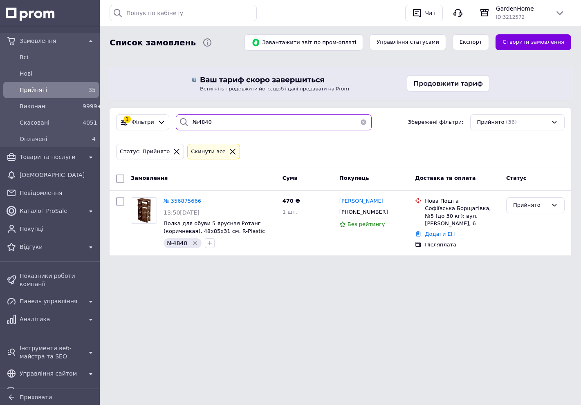
click at [232, 123] on input "№4840" at bounding box center [274, 123] width 196 height 16
click at [221, 120] on input "№4842" at bounding box center [274, 123] width 196 height 16
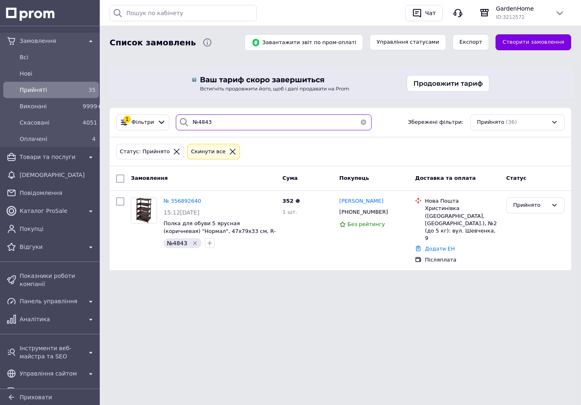
click at [223, 121] on input "№4843" at bounding box center [274, 123] width 196 height 16
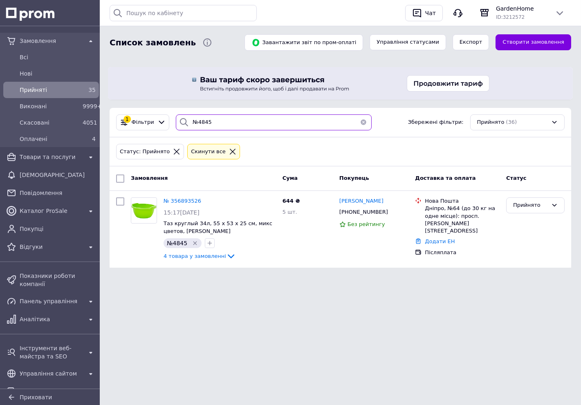
click at [215, 123] on input "№4845" at bounding box center [274, 123] width 196 height 16
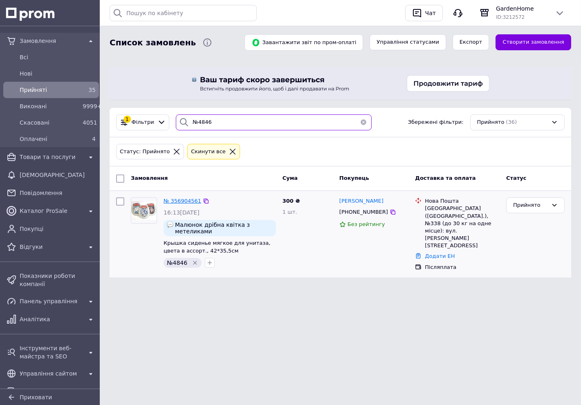
type input "№4846"
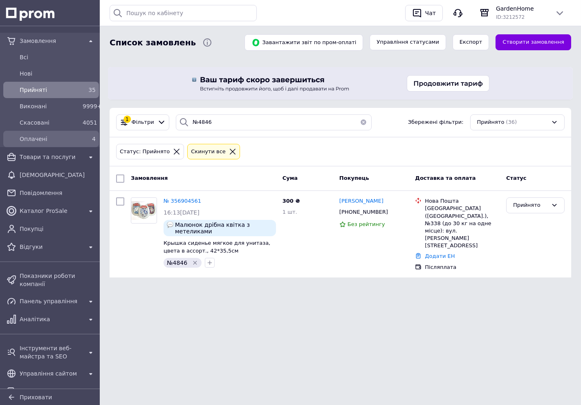
click at [70, 136] on span "Оплачені" at bounding box center [50, 139] width 60 height 8
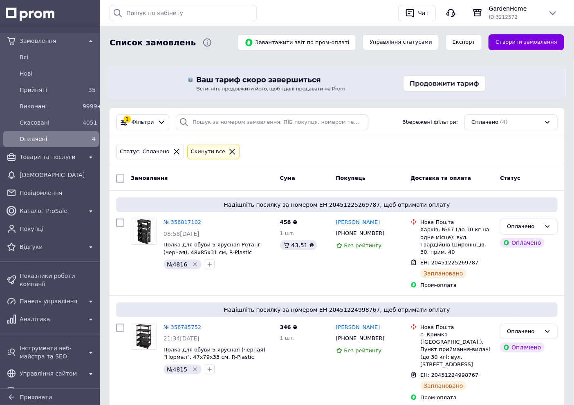
scroll to position [232, 0]
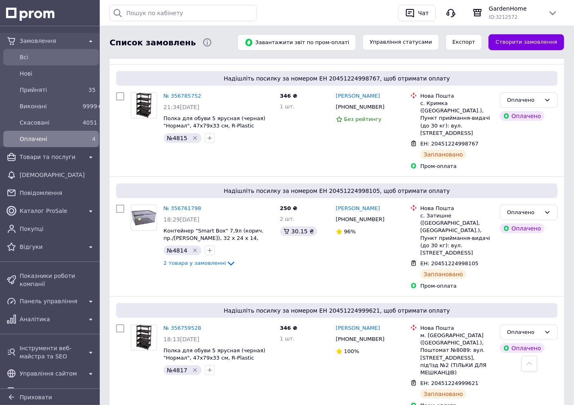
click at [32, 59] on span "Всi" at bounding box center [58, 57] width 76 height 8
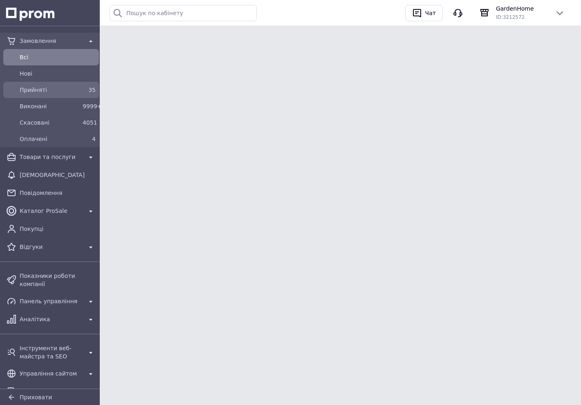
click at [53, 88] on span "Прийняті" at bounding box center [50, 90] width 60 height 8
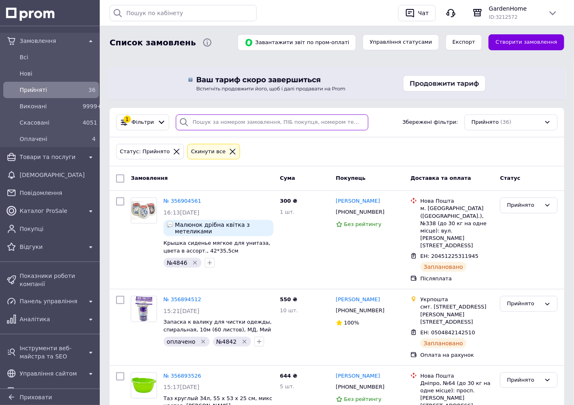
click at [244, 118] on input "search" at bounding box center [272, 123] width 193 height 16
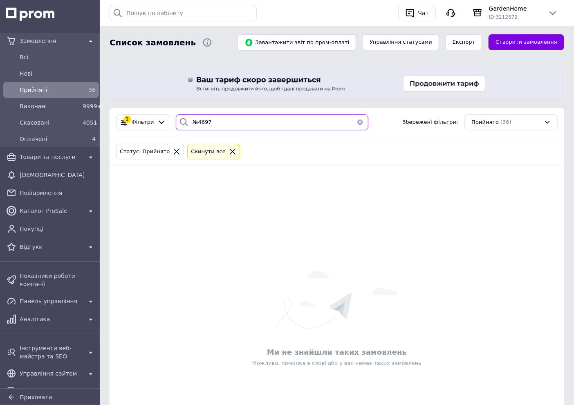
type input "№4697"
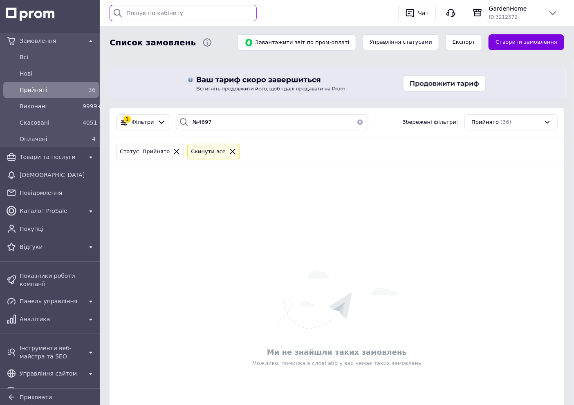
click at [143, 14] on input "text" at bounding box center [183, 13] width 147 height 16
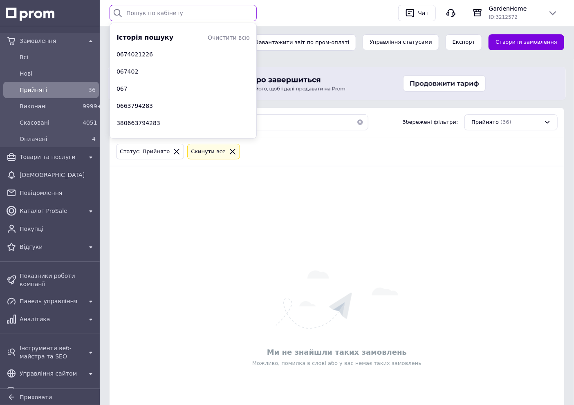
paste input "+380950669951"
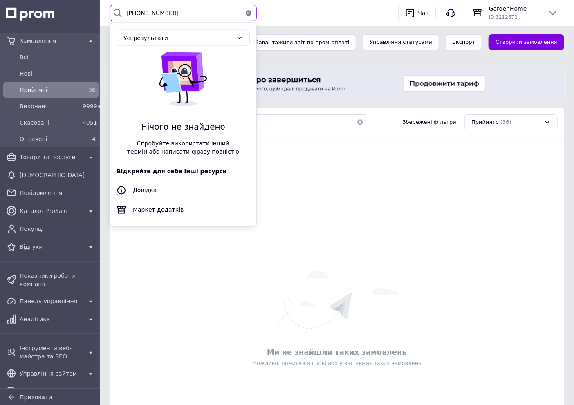
type input "+380950669951"
click at [337, 60] on div "Список замовлень Завантажити звіт по пром-оплаті Управління статусами Експорт С…" at bounding box center [337, 241] width 475 height 482
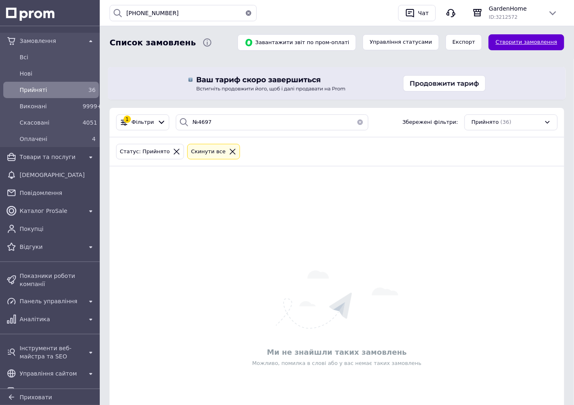
click at [511, 42] on link "Створити замовлення" at bounding box center [527, 42] width 76 height 16
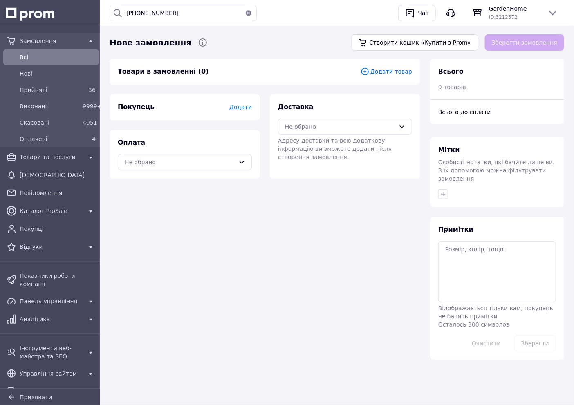
click at [390, 70] on span "Додати товар" at bounding box center [387, 71] width 52 height 9
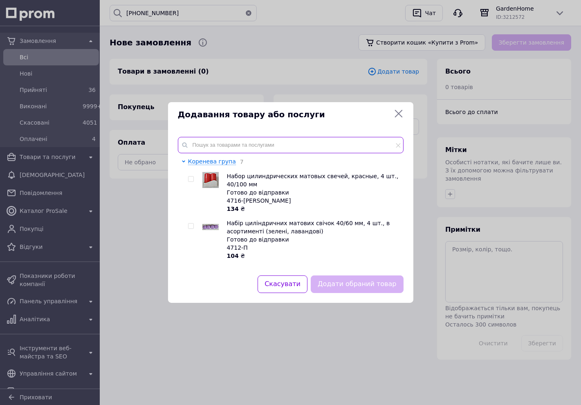
click at [246, 141] on input "text" at bounding box center [291, 145] width 226 height 16
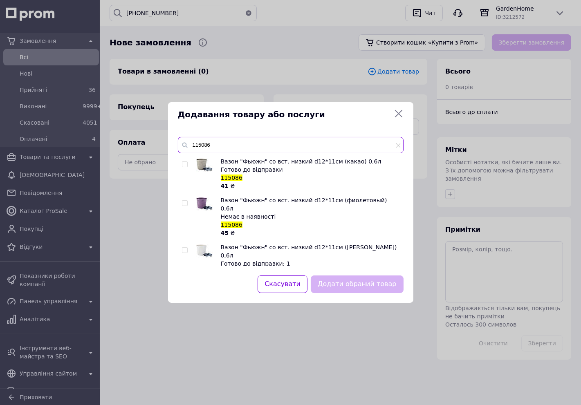
type input "115086"
click at [185, 248] on input "checkbox" at bounding box center [184, 250] width 5 height 5
checkbox input "true"
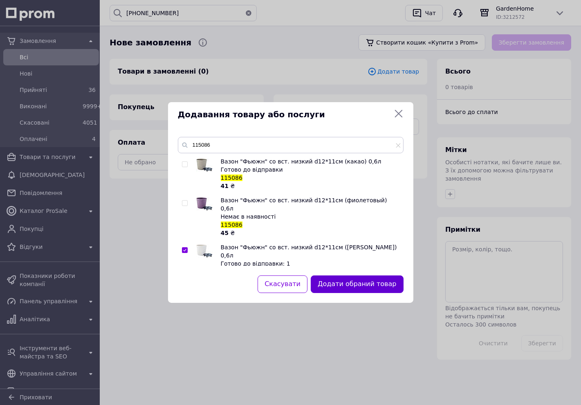
click at [344, 283] on button "Додати обраний товар" at bounding box center [357, 285] width 92 height 18
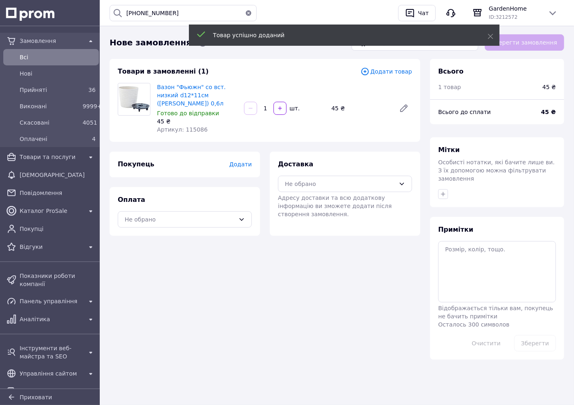
click at [390, 70] on span "Додати товар" at bounding box center [387, 71] width 52 height 9
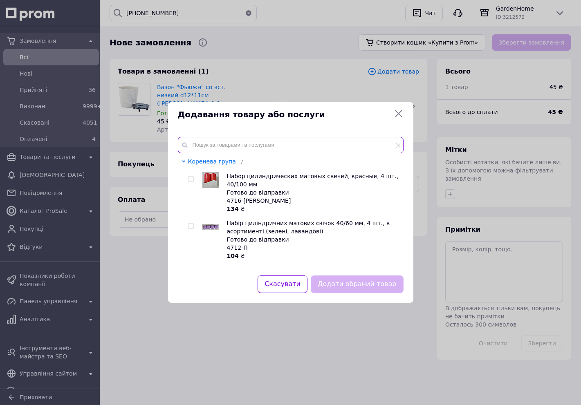
click at [228, 144] on input "text" at bounding box center [291, 145] width 226 height 16
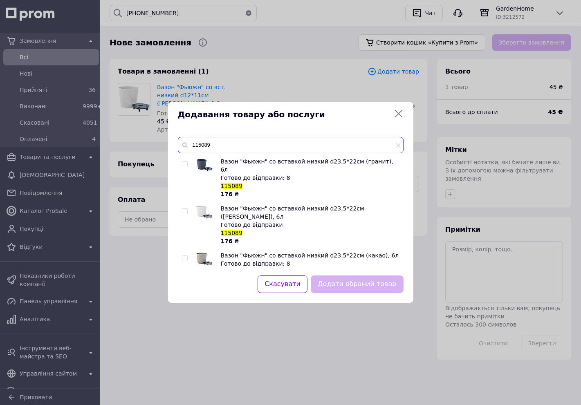
type input "115089"
click at [185, 209] on input "checkbox" at bounding box center [184, 211] width 5 height 5
checkbox input "true"
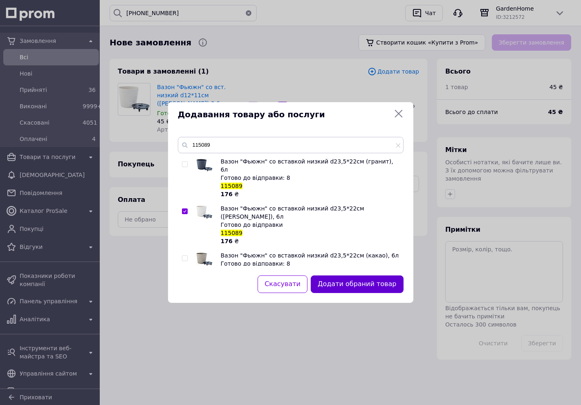
click at [353, 291] on button "Додати обраний товар" at bounding box center [357, 285] width 92 height 18
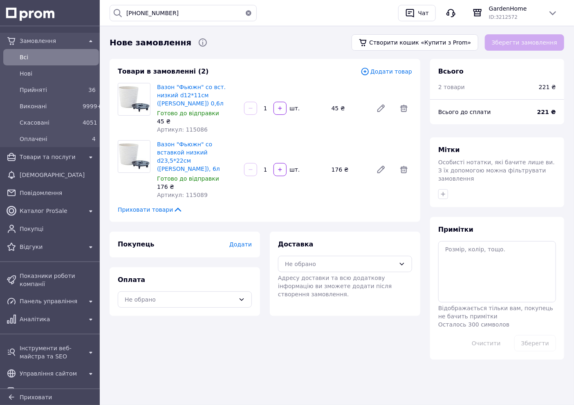
click at [264, 106] on input "1" at bounding box center [265, 109] width 13 height 6
type input "3"
click at [313, 74] on div "Товари в замовленні (2)" at bounding box center [239, 71] width 243 height 9
click at [398, 72] on span "Додати товар" at bounding box center [387, 71] width 52 height 9
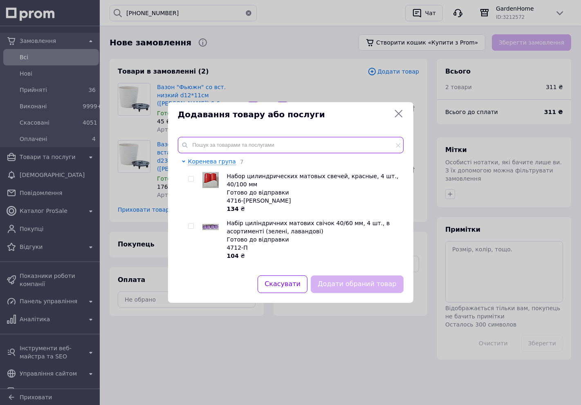
click at [249, 150] on input "text" at bounding box center [291, 145] width 226 height 16
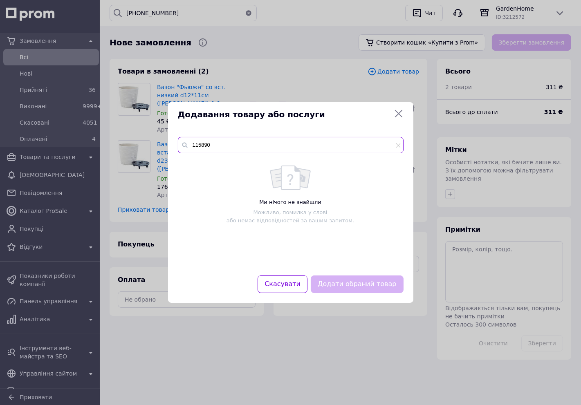
click at [203, 144] on input "115890" at bounding box center [291, 145] width 226 height 16
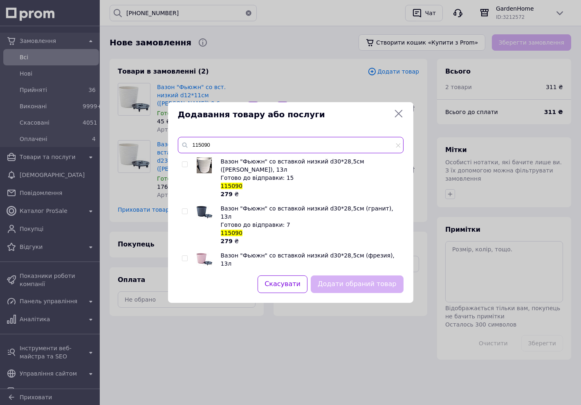
click at [220, 145] on input "115090" at bounding box center [291, 145] width 226 height 16
type input "115090"
click at [182, 162] on input "checkbox" at bounding box center [184, 164] width 5 height 5
checkbox input "true"
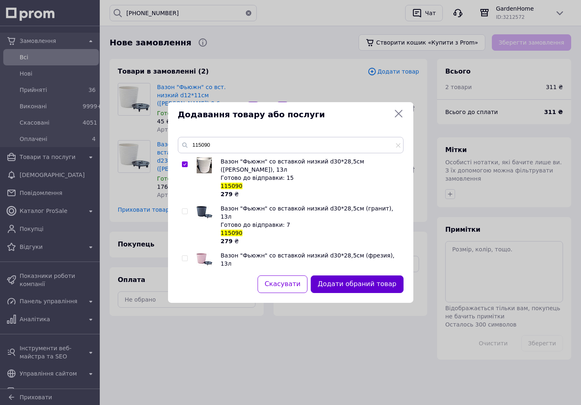
click at [369, 291] on button "Додати обраний товар" at bounding box center [357, 285] width 92 height 18
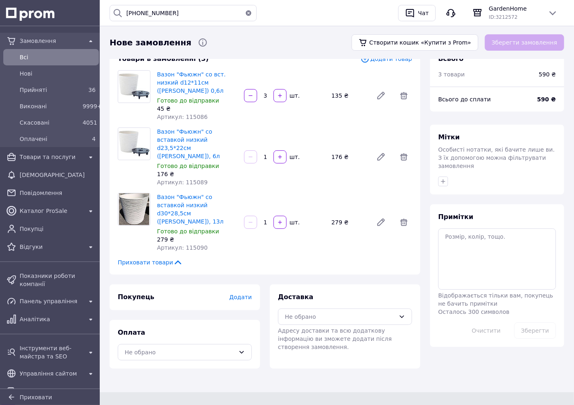
scroll to position [16, 0]
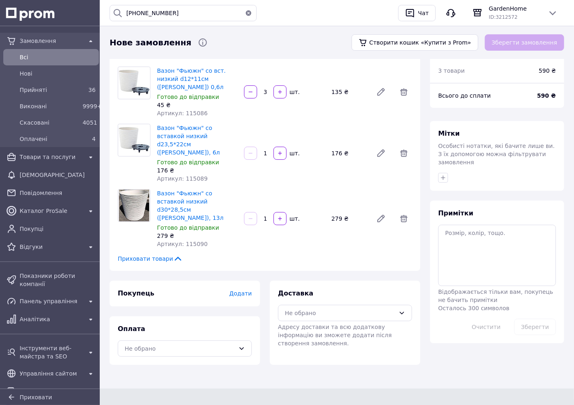
click at [243, 291] on span "Додати" at bounding box center [241, 294] width 23 height 7
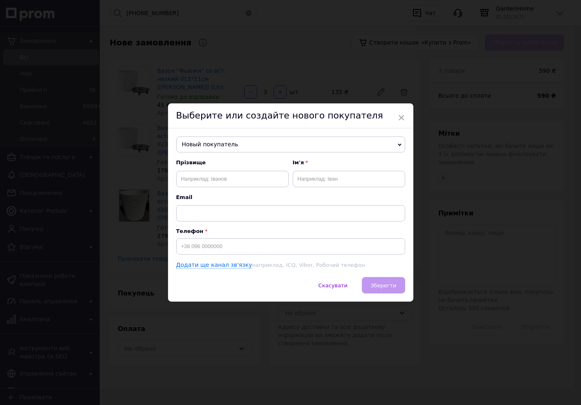
click at [229, 140] on span "Новый покупатель" at bounding box center [290, 145] width 229 height 16
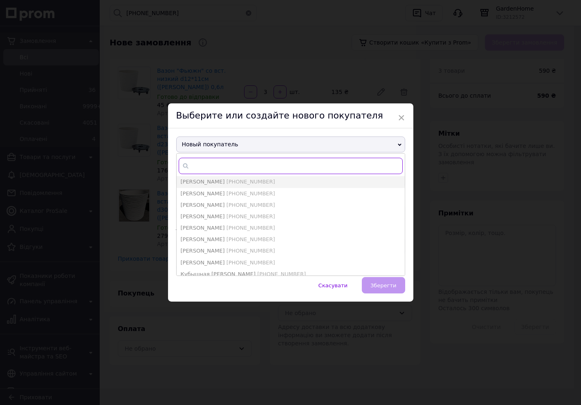
paste input "+380950669951"
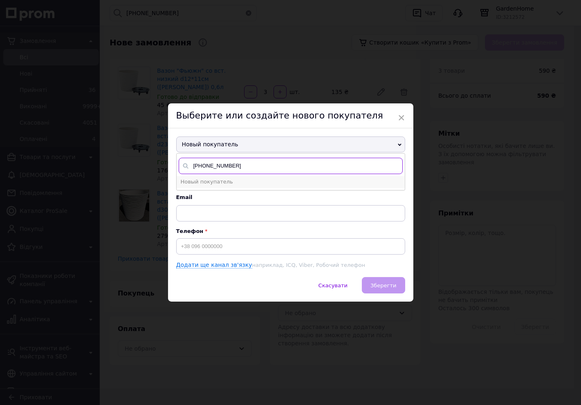
type input "+380950669951"
click at [234, 183] on li "Новый покупатель" at bounding box center [291, 181] width 228 height 11
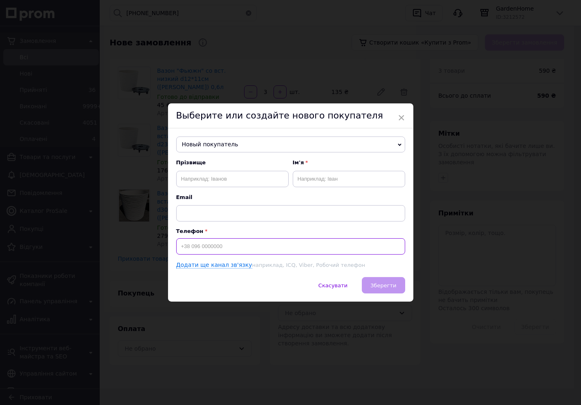
click at [200, 244] on input at bounding box center [290, 247] width 229 height 16
paste input "+380950669951"
type input "+380950669951"
click at [221, 180] on input "text" at bounding box center [232, 179] width 113 height 16
paste input "Терещенко Аліна"
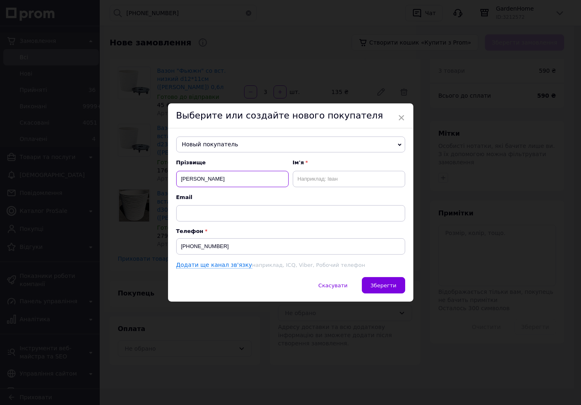
click at [213, 182] on input "Терещенко Аліна" at bounding box center [232, 179] width 113 height 16
type input "Терещенко"
click at [367, 175] on input "text" at bounding box center [349, 179] width 113 height 16
paste input "Аліна"
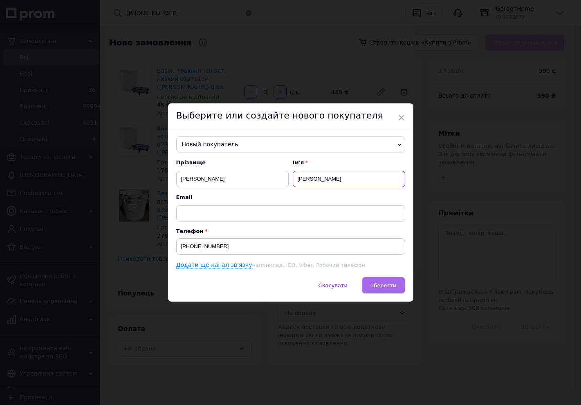
type input "Аліна"
click at [389, 293] on button "Зберегти" at bounding box center [383, 285] width 43 height 16
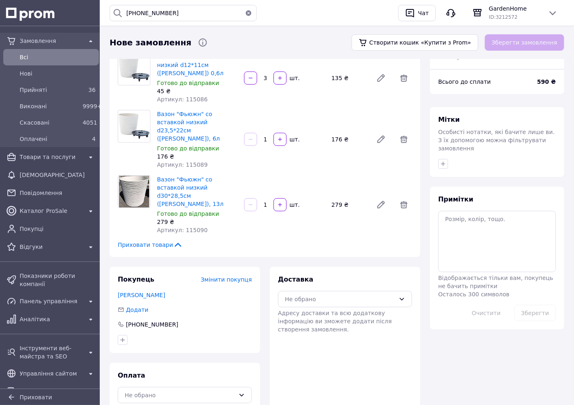
scroll to position [38, 0]
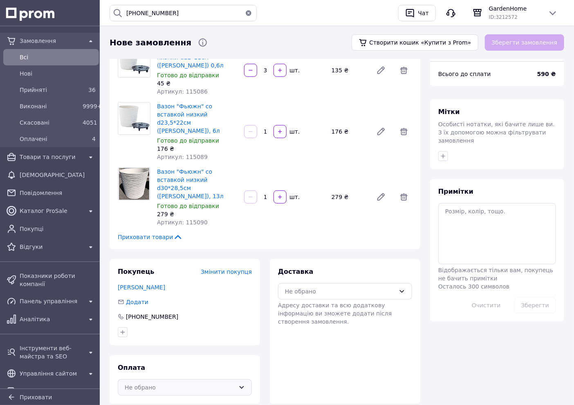
click at [157, 380] on div "Не обрано" at bounding box center [185, 388] width 134 height 16
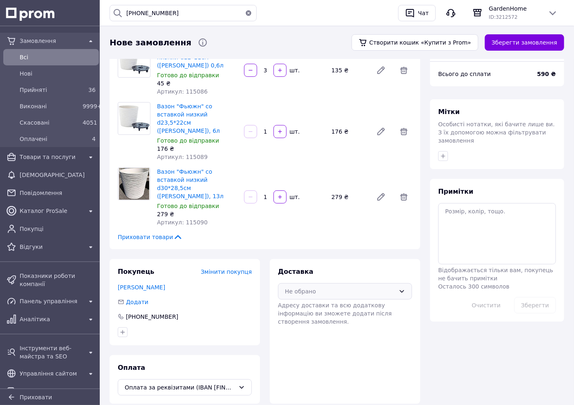
click at [349, 287] on div "Не обрано" at bounding box center [340, 291] width 110 height 9
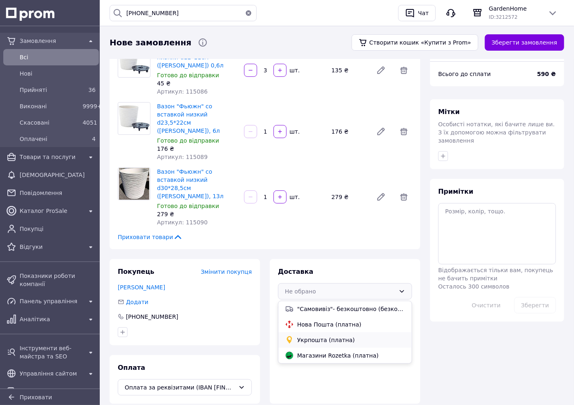
click at [318, 336] on span "Укрпошта (платна)" at bounding box center [351, 340] width 108 height 8
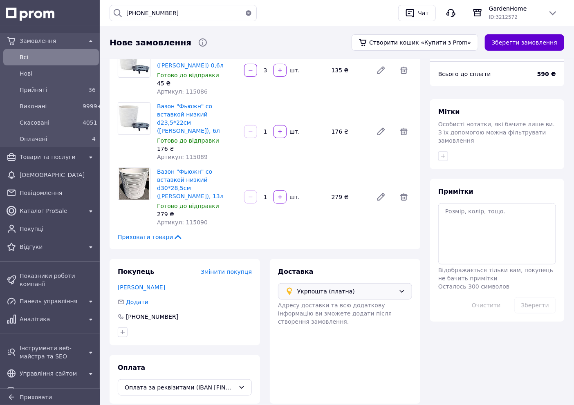
click at [512, 43] on button "Зберегти замовлення" at bounding box center [524, 42] width 79 height 16
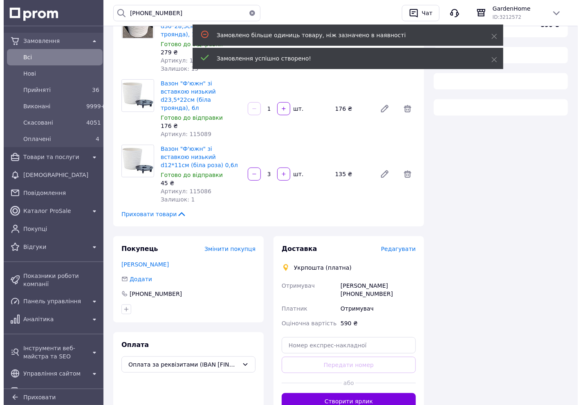
scroll to position [162, 0]
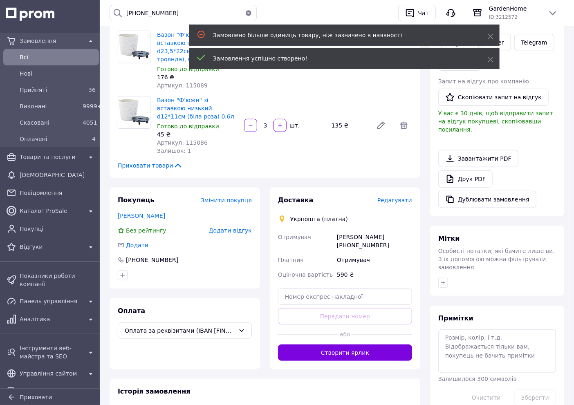
click at [400, 197] on span "Редагувати" at bounding box center [395, 200] width 35 height 7
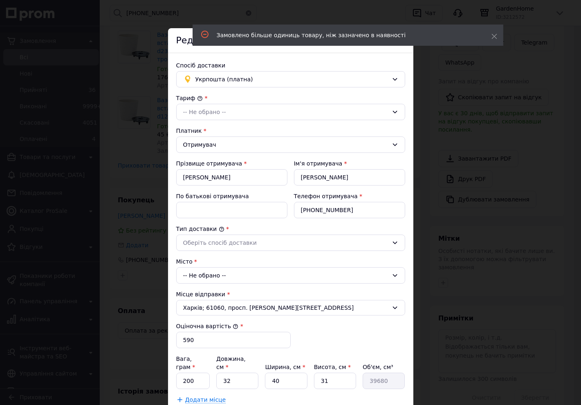
scroll to position [0, 0]
click at [225, 114] on div "-- Не обрано --" at bounding box center [285, 112] width 205 height 9
click at [209, 131] on li "Стандарт" at bounding box center [291, 130] width 228 height 16
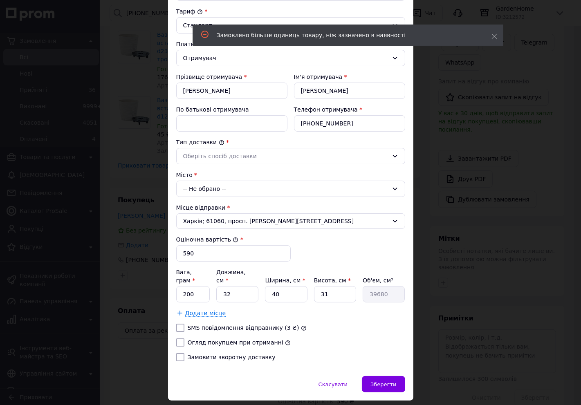
scroll to position [91, 0]
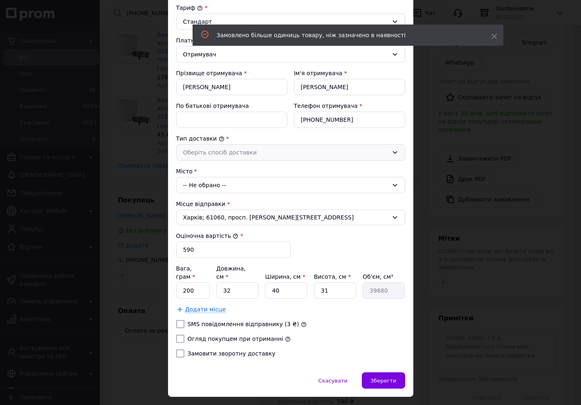
click at [223, 152] on div "Оберіть спосіб доставки" at bounding box center [285, 152] width 205 height 9
click at [207, 167] on li "Склад - склад" at bounding box center [291, 170] width 228 height 16
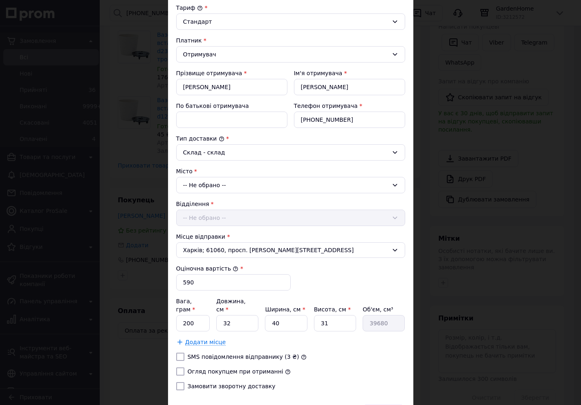
click at [206, 186] on div "-- Не обрано --" at bounding box center [290, 185] width 229 height 16
type input "Глобине"
click at [210, 219] on li "Глобине" at bounding box center [291, 220] width 228 height 13
click at [203, 218] on div "-- Не обрано --" at bounding box center [290, 218] width 229 height 16
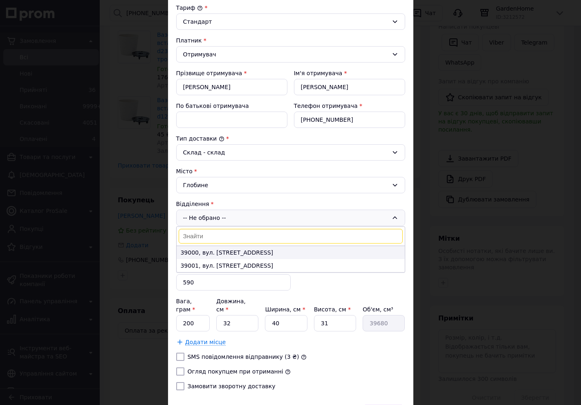
click at [211, 255] on li "39000, вул. Центральна, 220А" at bounding box center [291, 252] width 228 height 13
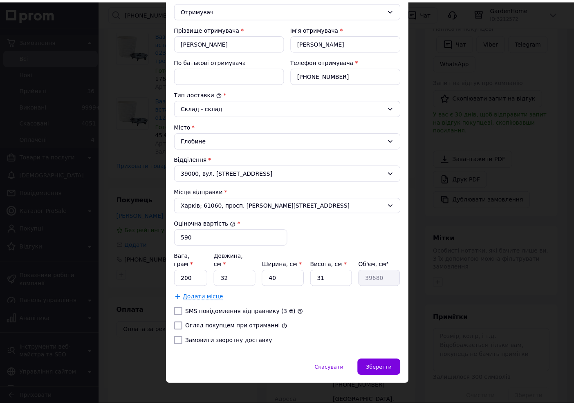
scroll to position [137, 0]
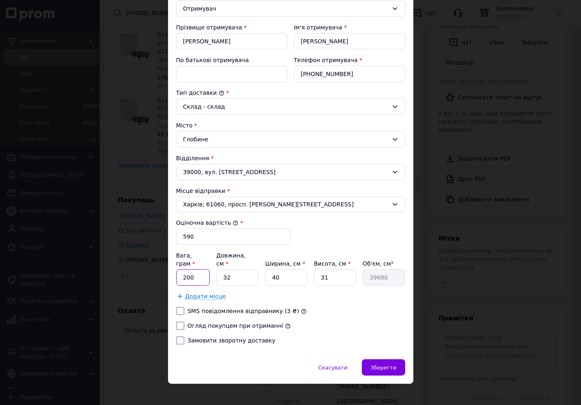
click at [198, 271] on input "200" at bounding box center [193, 278] width 34 height 16
click at [185, 270] on input "1500" at bounding box center [193, 278] width 34 height 16
type input "1000"
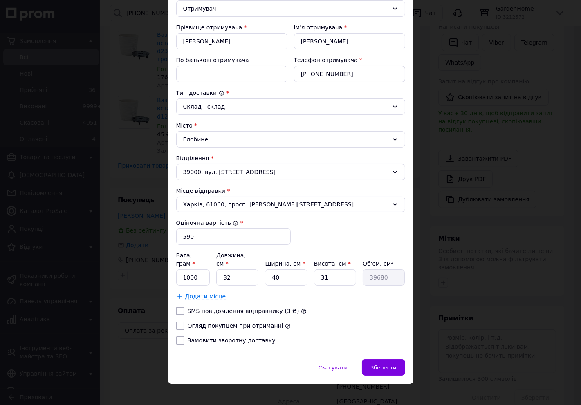
click at [232, 323] on label "Огляд покупцем при отриманні" at bounding box center [236, 326] width 96 height 7
click at [185, 322] on input "Огляд покупцем при отриманні" at bounding box center [180, 326] width 8 height 8
checkbox input "true"
click at [385, 365] on span "Зберегти" at bounding box center [384, 368] width 26 height 6
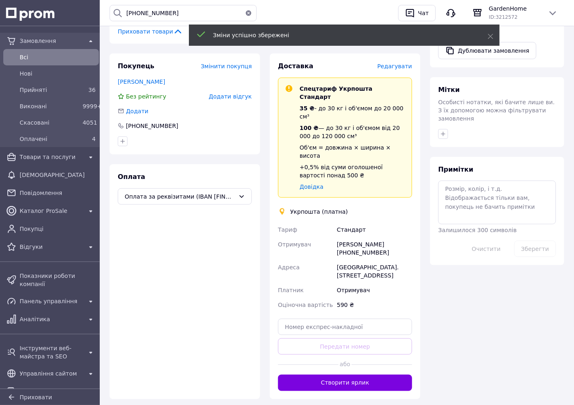
scroll to position [299, 0]
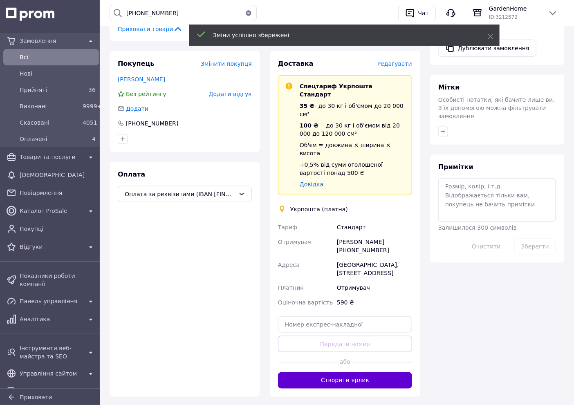
click at [345, 373] on button "Створити ярлик" at bounding box center [345, 381] width 134 height 16
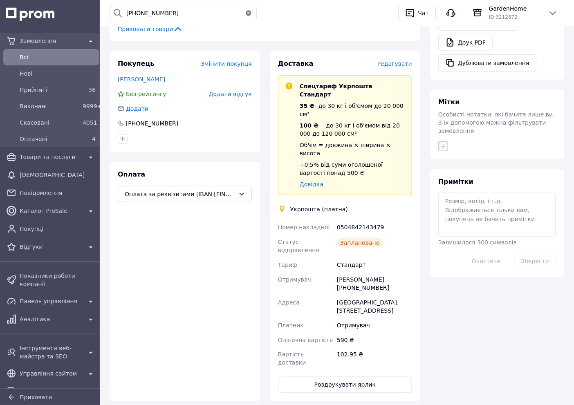
click at [446, 143] on icon "button" at bounding box center [443, 146] width 7 height 7
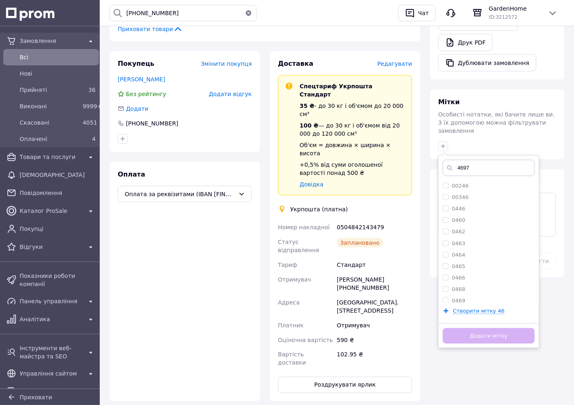
click at [322, 377] on button "Роздрукувати ярлик" at bounding box center [345, 385] width 134 height 16
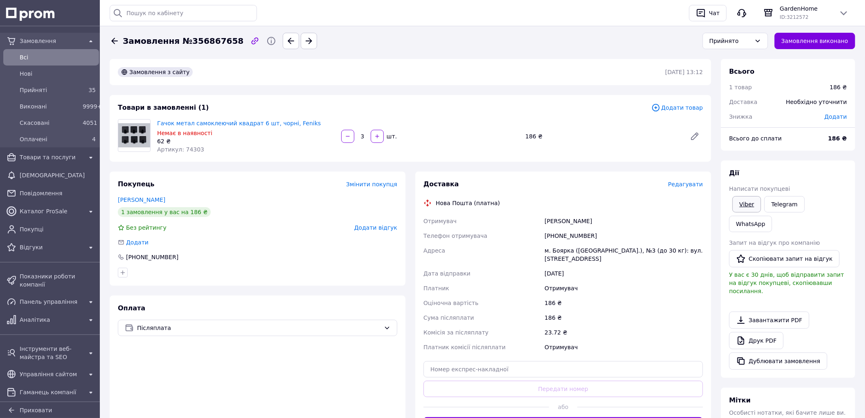
click at [735, 202] on link "Viber" at bounding box center [746, 204] width 29 height 16
click at [284, 126] on link "Гачок метал самоклеючий квадрат 6 шт, чорні, Feniks" at bounding box center [239, 123] width 164 height 7
click at [57, 89] on span "Прийняті" at bounding box center [50, 90] width 60 height 8
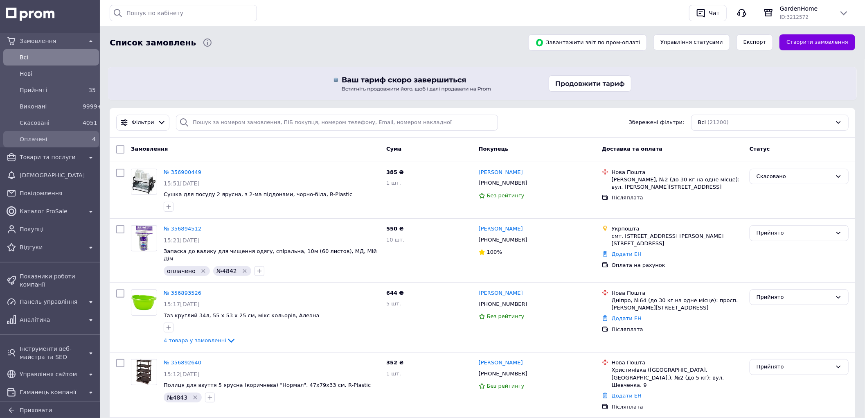
click at [30, 143] on div "Оплачені" at bounding box center [49, 138] width 63 height 11
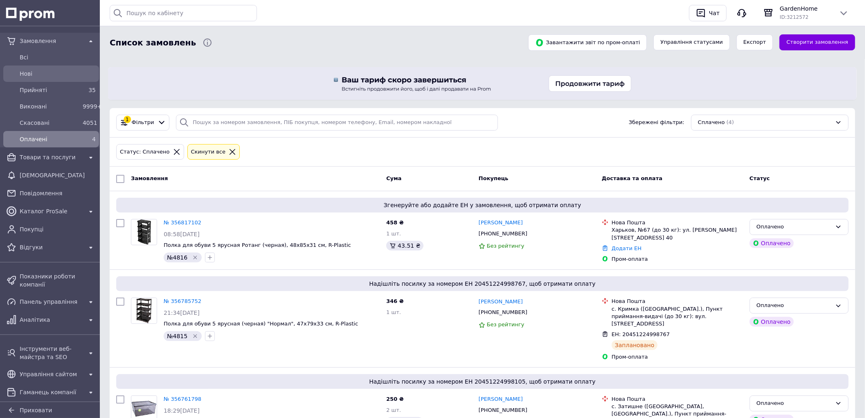
click at [36, 79] on div "Нові" at bounding box center [51, 73] width 92 height 13
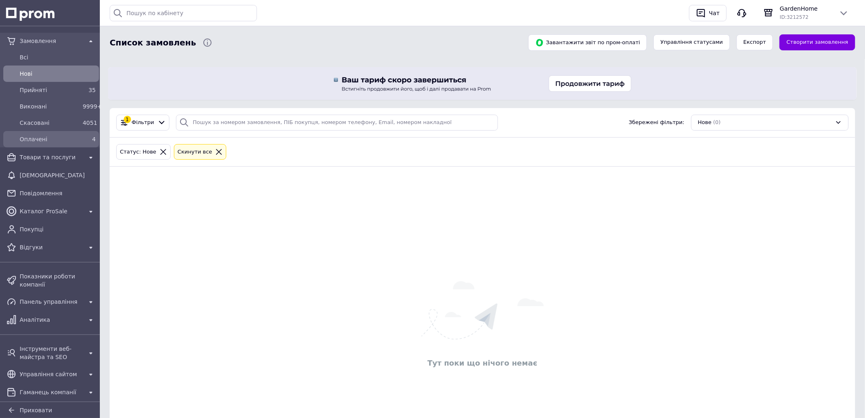
click at [48, 141] on span "Оплачені" at bounding box center [50, 139] width 60 height 8
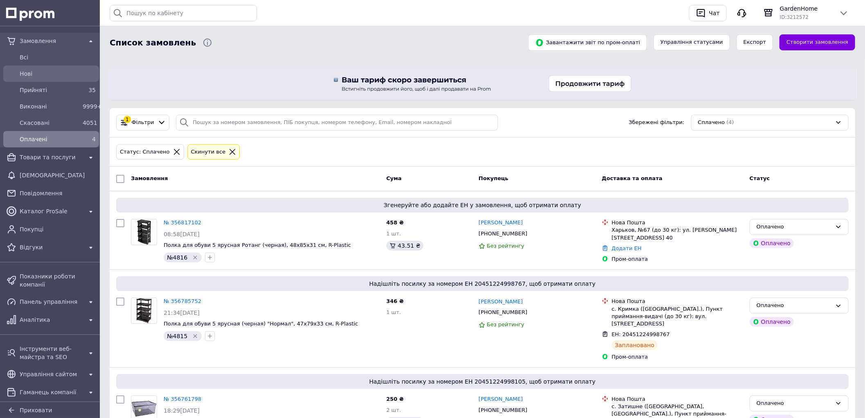
click at [47, 70] on span "Нові" at bounding box center [58, 74] width 76 height 8
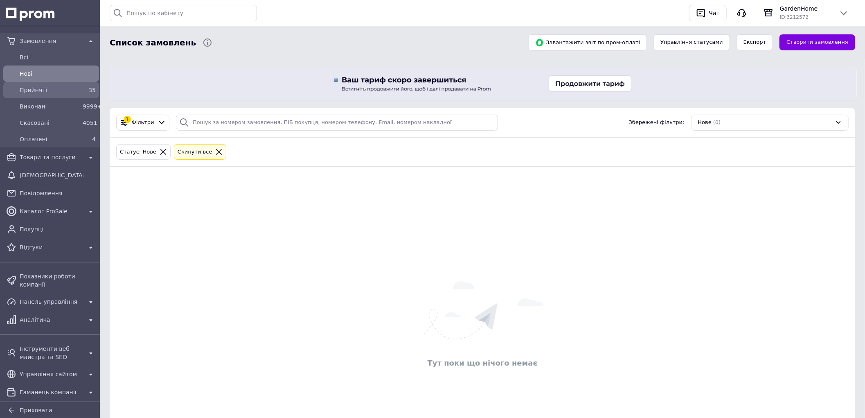
click at [60, 88] on span "Прийняті" at bounding box center [50, 90] width 60 height 8
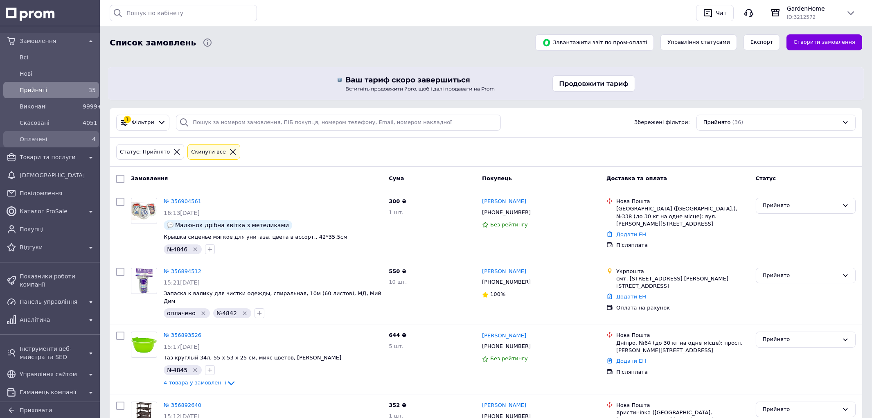
click at [66, 140] on span "Оплачені" at bounding box center [50, 139] width 60 height 8
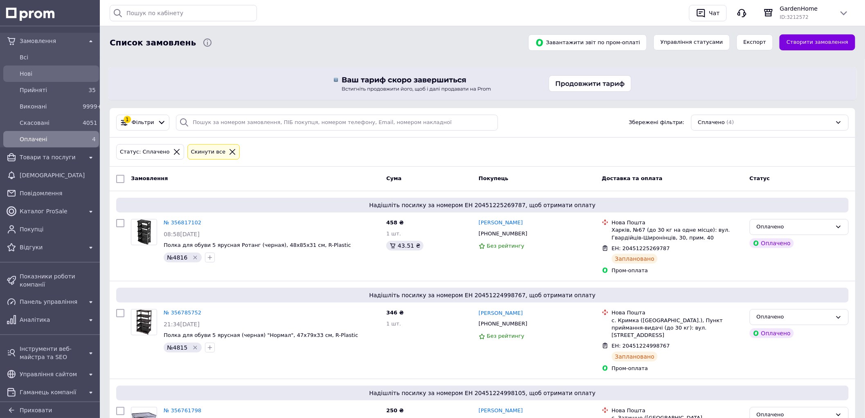
click at [49, 76] on span "Нові" at bounding box center [58, 74] width 76 height 8
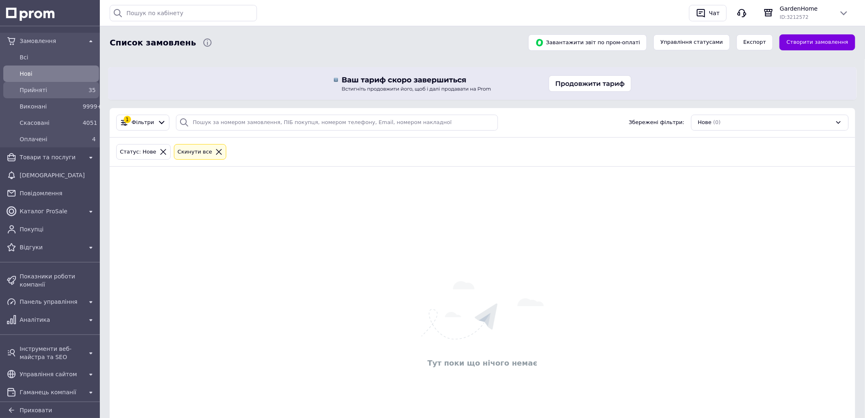
click at [91, 93] on span "35" at bounding box center [91, 90] width 7 height 7
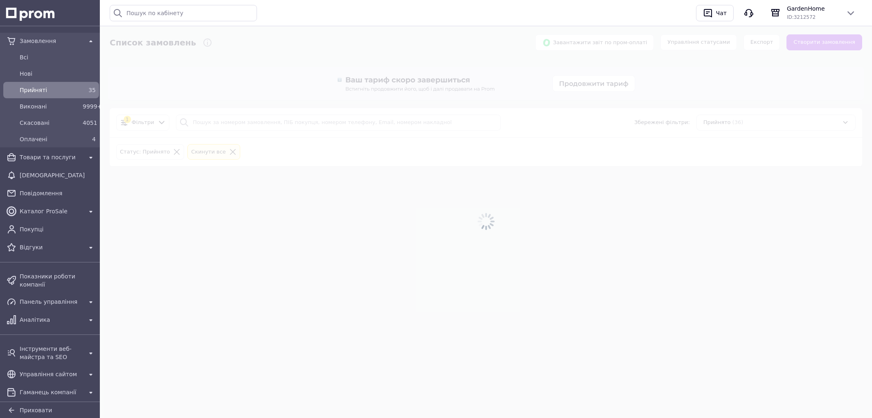
click at [87, 141] on div "4" at bounding box center [89, 139] width 13 height 8
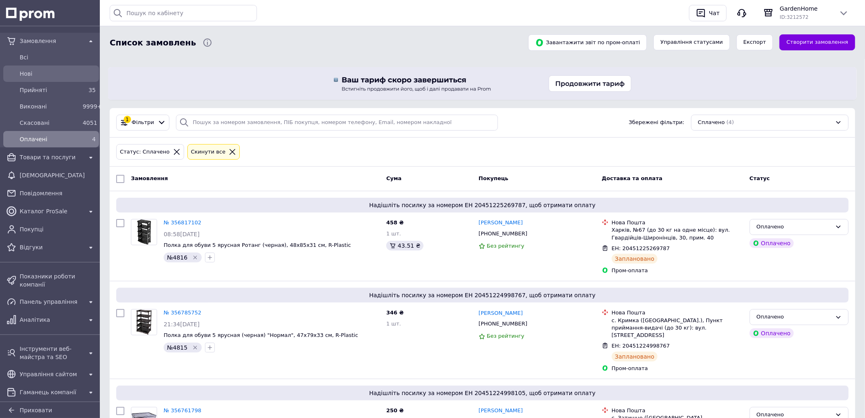
click at [19, 77] on div "Нові" at bounding box center [57, 73] width 79 height 11
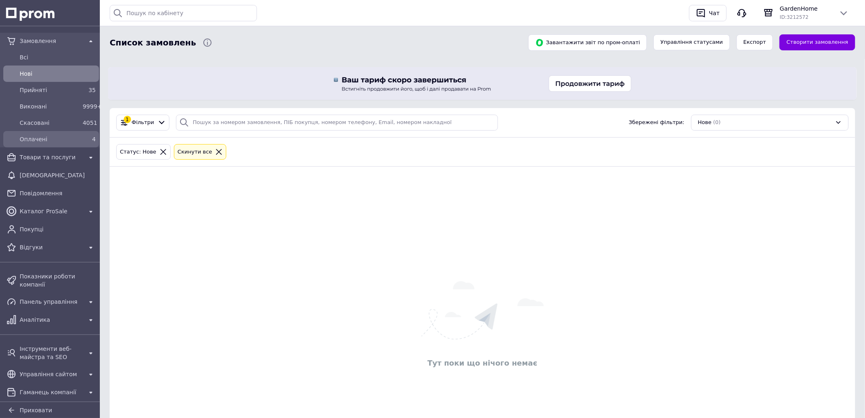
click at [50, 142] on span "Оплачені" at bounding box center [50, 139] width 60 height 8
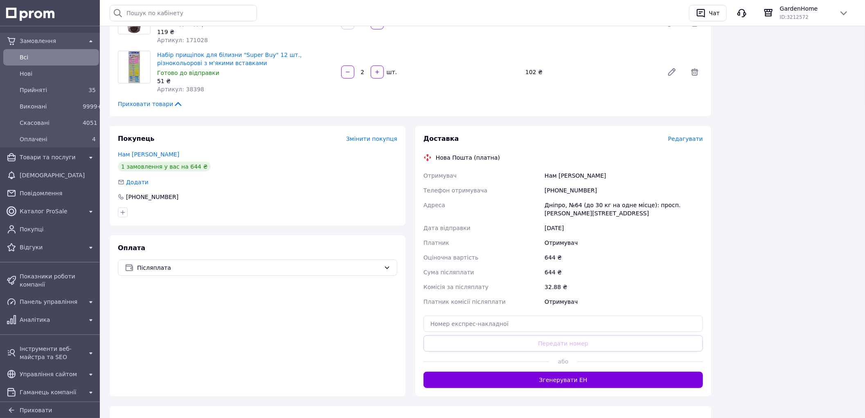
scroll to position [217, 0]
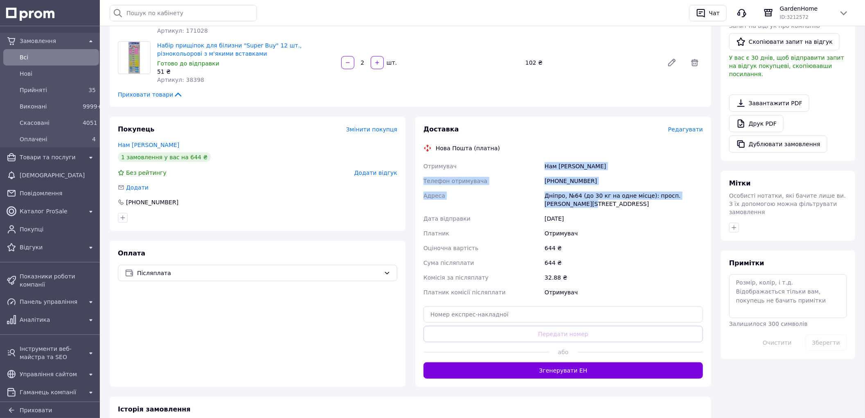
drag, startPoint x: 545, startPoint y: 166, endPoint x: 559, endPoint y: 204, distance: 40.8
click at [559, 204] on div "Отримувач Нам [PERSON_NAME] Телефон отримувача [PHONE_NUMBER] Адреса Дніпро, №6…" at bounding box center [563, 229] width 283 height 141
copy div "Нам [PERSON_NAME] Телефон отримувача [PHONE_NUMBER] Адреса Дніпро, №64 (до 30 к…"
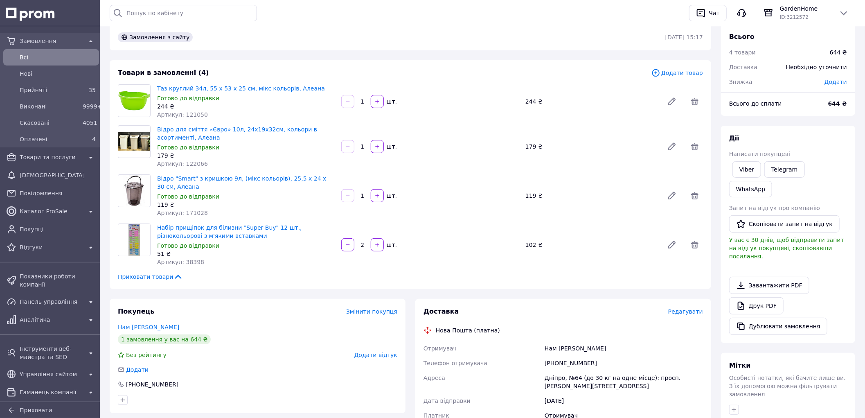
click at [192, 113] on span "Артикул: 121050" at bounding box center [182, 114] width 51 height 7
copy span "121050"
click at [187, 158] on div "179 ₴" at bounding box center [246, 155] width 178 height 8
click at [187, 162] on span "Артикул: 122066" at bounding box center [182, 163] width 51 height 7
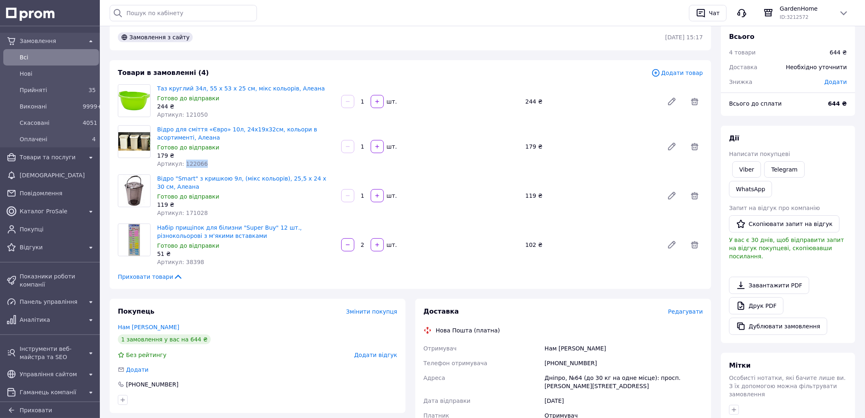
click at [187, 162] on span "Артикул: 122066" at bounding box center [182, 163] width 51 height 7
copy span "122066"
click at [189, 214] on span "Артикул: 171028" at bounding box center [182, 212] width 51 height 7
copy span "171028"
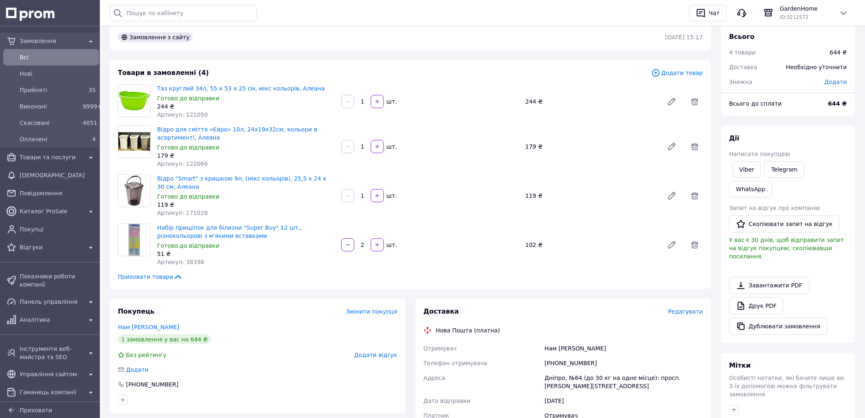
click at [191, 259] on span "Артикул: 38398" at bounding box center [180, 262] width 47 height 7
copy span "38398"
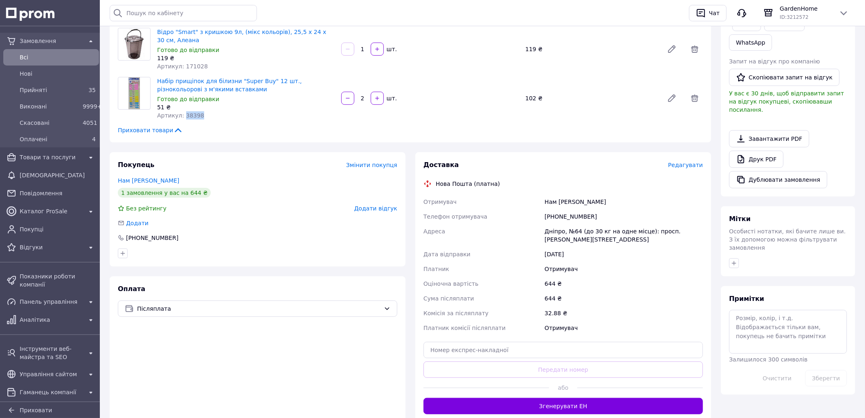
scroll to position [182, 0]
click at [733, 259] on icon "button" at bounding box center [734, 262] width 7 height 7
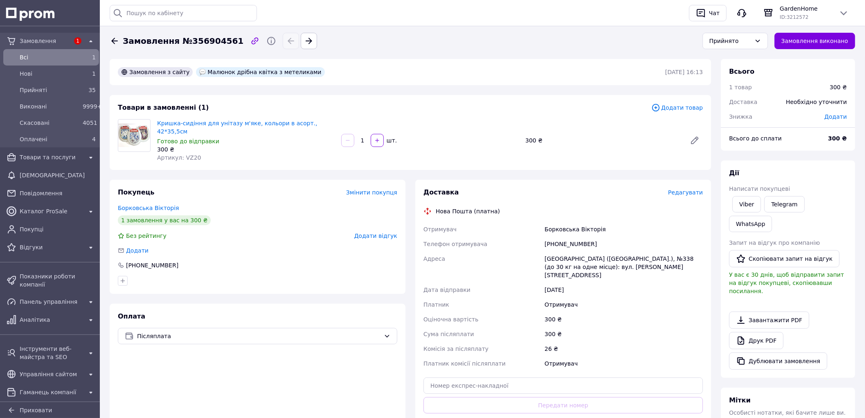
click at [183, 154] on span "Артикул: VZ20" at bounding box center [179, 157] width 44 height 7
copy span "VZ20"
click at [280, 120] on link "Кришка-сидіння для унітазу м'яке, кольори в асорт., 42*35,5см" at bounding box center [237, 127] width 160 height 15
click at [209, 153] on div "Артикул: VZ20" at bounding box center [246, 157] width 178 height 8
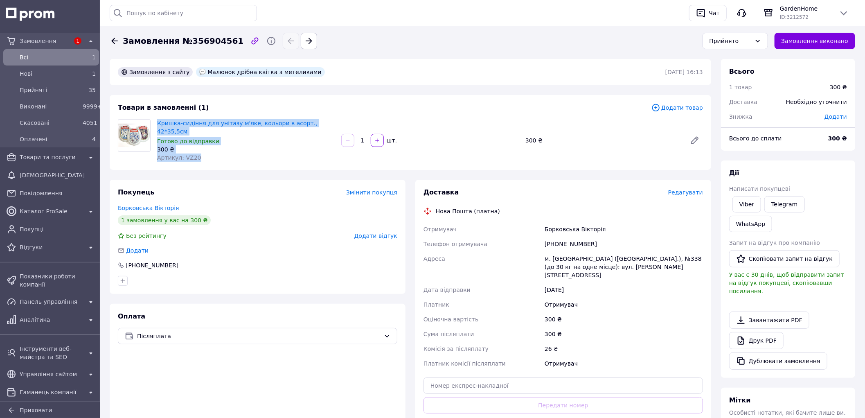
drag, startPoint x: 158, startPoint y: 122, endPoint x: 218, endPoint y: 161, distance: 72.3
click at [735, 205] on link "Viber" at bounding box center [746, 204] width 29 height 16
drag, startPoint x: 659, startPoint y: 164, endPoint x: 617, endPoint y: 165, distance: 42.2
click at [659, 164] on div "Замовлення з сайту Малюнок дрібна квітка з метеликами [DATE] 16:13 Товари в зам…" at bounding box center [410, 317] width 611 height 517
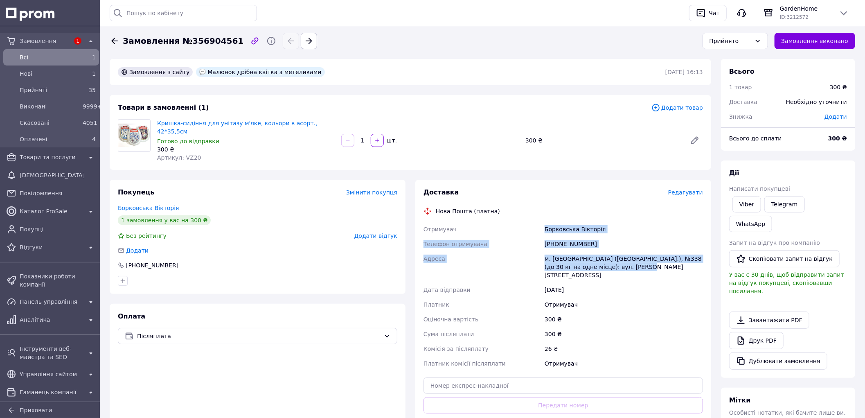
drag, startPoint x: 543, startPoint y: 221, endPoint x: 618, endPoint y: 257, distance: 83.5
click at [618, 257] on div "Отримувач Борковська Вікторія Телефон отримувача [PHONE_NUMBER] Адреса м. [GEOG…" at bounding box center [563, 296] width 283 height 149
copy div "Борковська Вікторія Телефон отримувача [PHONE_NUMBER] [GEOGRAPHIC_DATA][PERSON_…"
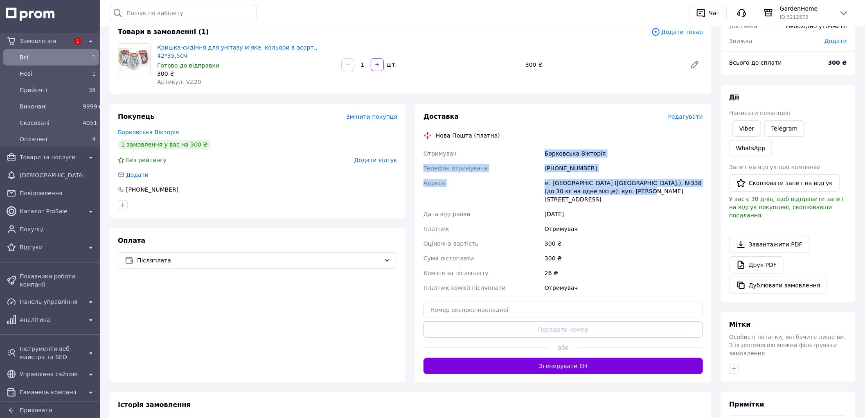
scroll to position [148, 0]
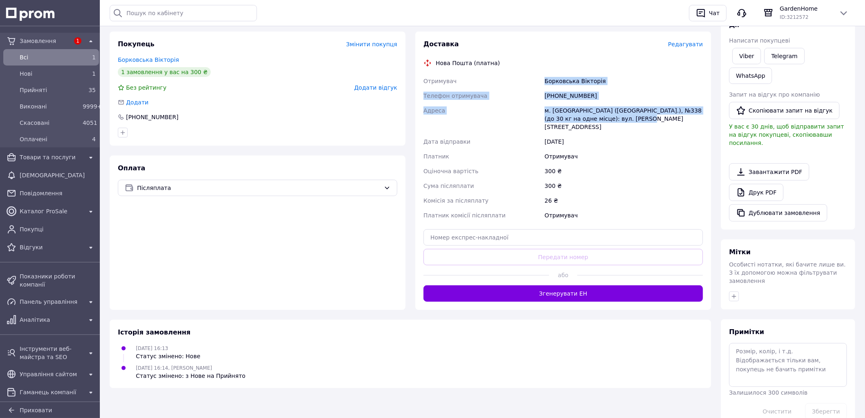
click at [731, 293] on icon "button" at bounding box center [734, 296] width 7 height 7
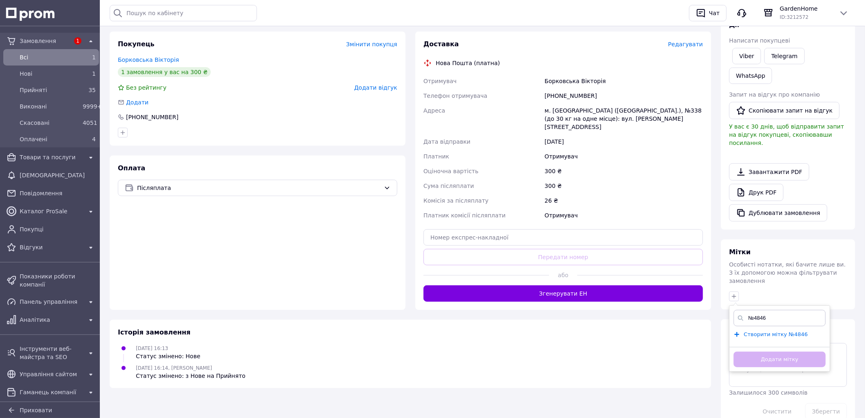
click at [745, 331] on span "Створити мітку №4846" at bounding box center [776, 334] width 64 height 7
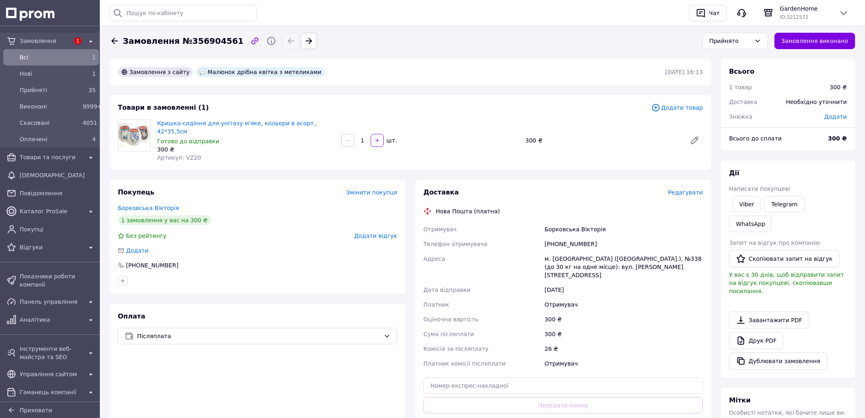
scroll to position [174, 0]
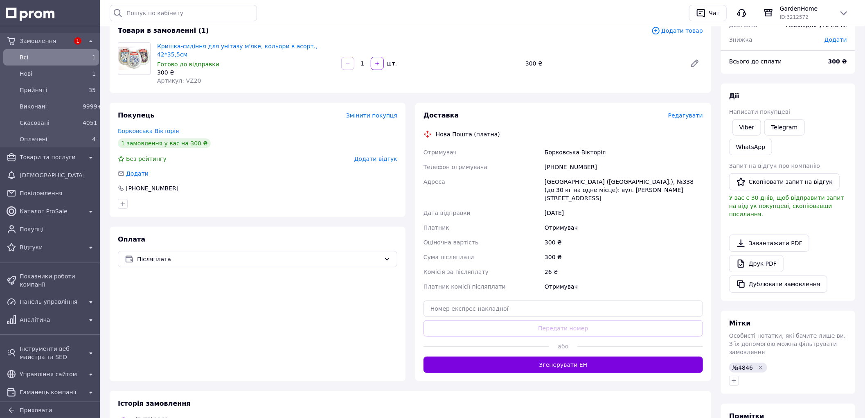
scroll to position [0, 0]
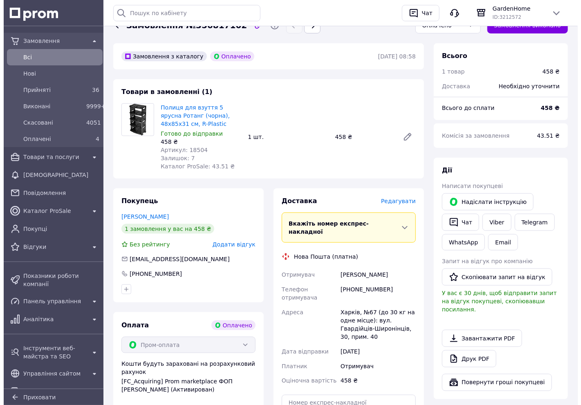
scroll to position [318, 0]
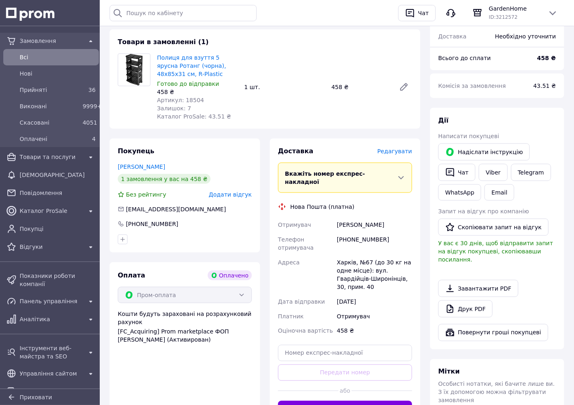
click at [392, 148] on span "Редагувати" at bounding box center [395, 151] width 35 height 7
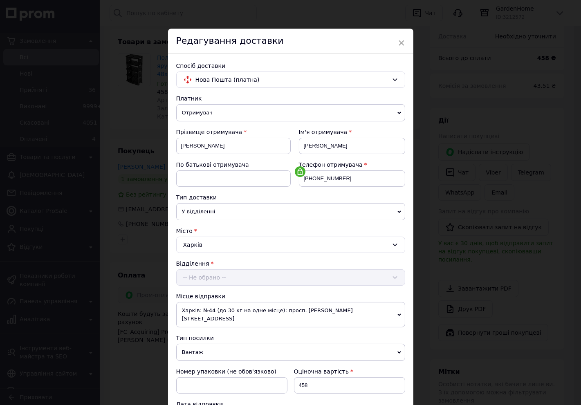
scroll to position [230, 0]
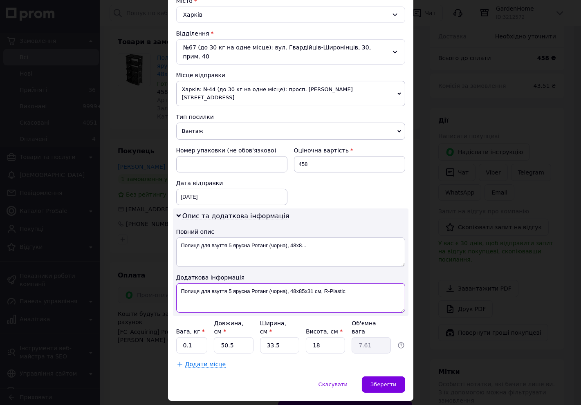
drag, startPoint x: 367, startPoint y: 275, endPoint x: 198, endPoint y: 282, distance: 169.1
click at [198, 284] on textarea "Полиця для взуття 5 ярусна Ротанг (чорна), 48х85х31 см, R-Plastic" at bounding box center [290, 298] width 229 height 29
type textarea "Полиц(4816)"
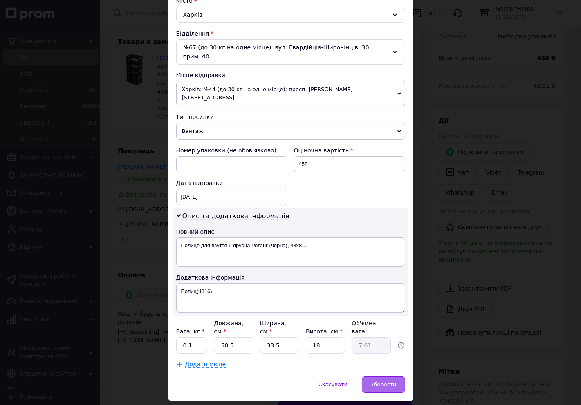
click at [375, 382] on span "Зберегти" at bounding box center [384, 385] width 26 height 6
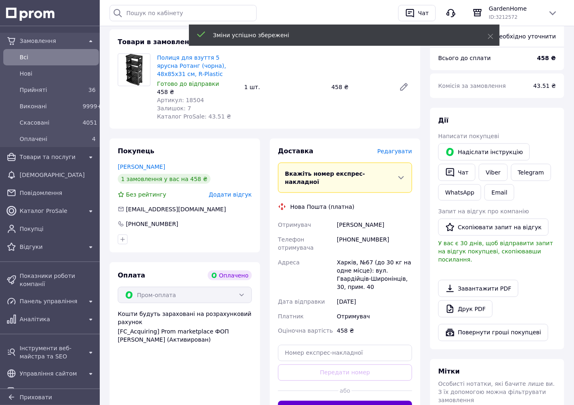
click at [383, 401] on button "Згенерувати ЕН" at bounding box center [345, 409] width 134 height 16
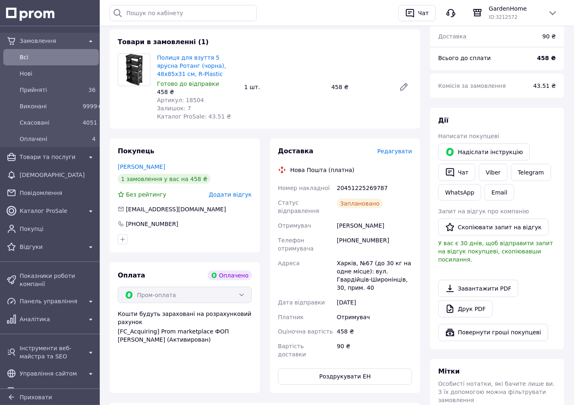
click at [405, 148] on span "Редагувати" at bounding box center [395, 151] width 35 height 7
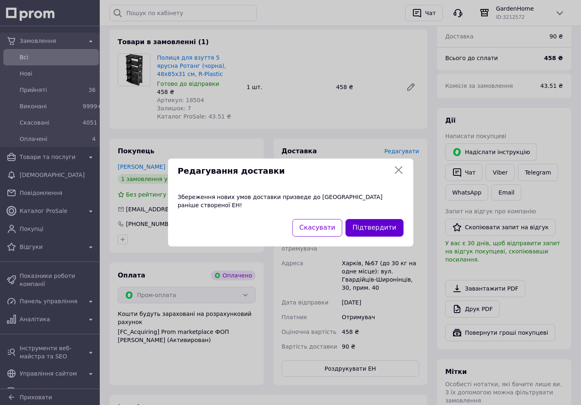
click at [394, 227] on button "Підтвердити" at bounding box center [375, 228] width 58 height 18
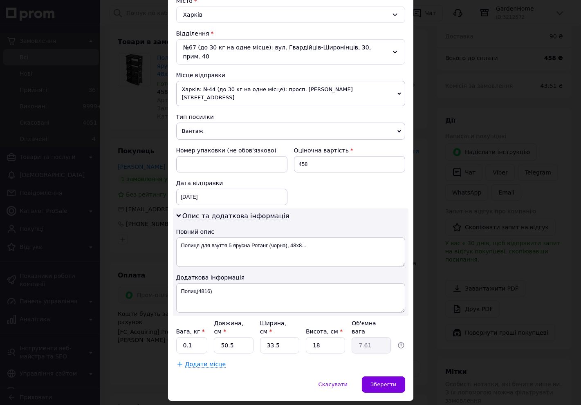
click at [428, 223] on div "× Редагування доставки Спосіб доставки Нова Пошта (платна) Платник Отримувач Ві…" at bounding box center [290, 202] width 581 height 405
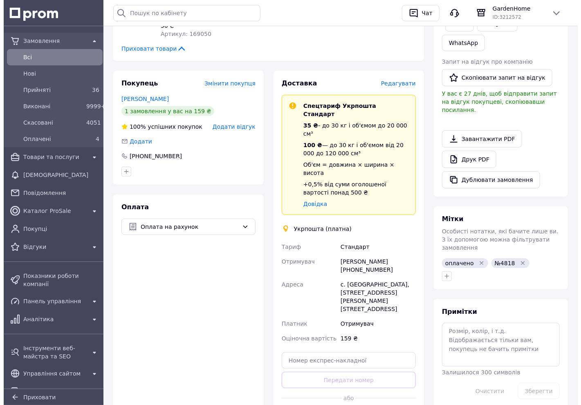
scroll to position [136, 0]
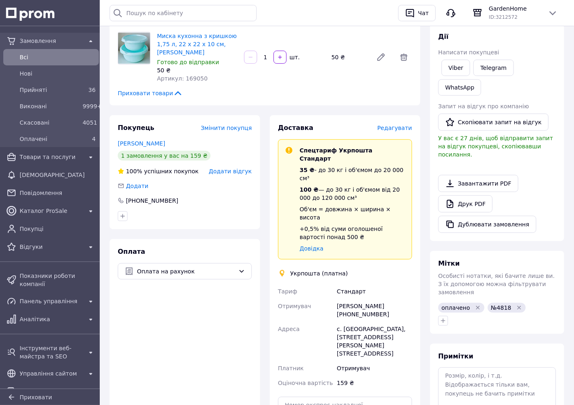
click at [400, 125] on span "Редагувати" at bounding box center [395, 128] width 35 height 7
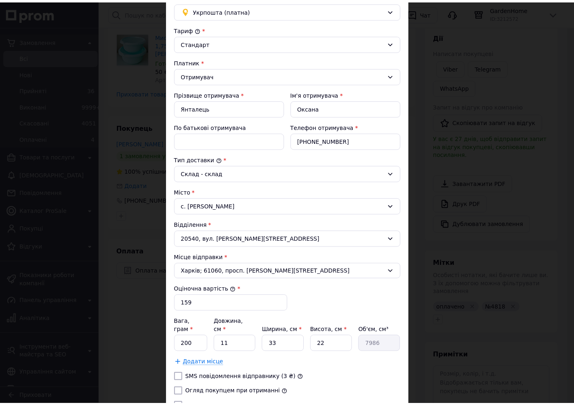
scroll to position [137, 0]
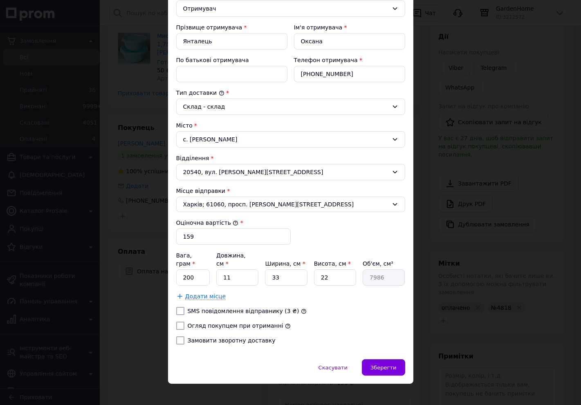
click at [192, 323] on label "Огляд покупцем при отриманні" at bounding box center [236, 326] width 96 height 7
click at [185, 322] on input "Огляд покупцем при отриманні" at bounding box center [180, 326] width 8 height 8
checkbox input "true"
click at [191, 271] on input "200" at bounding box center [193, 278] width 34 height 16
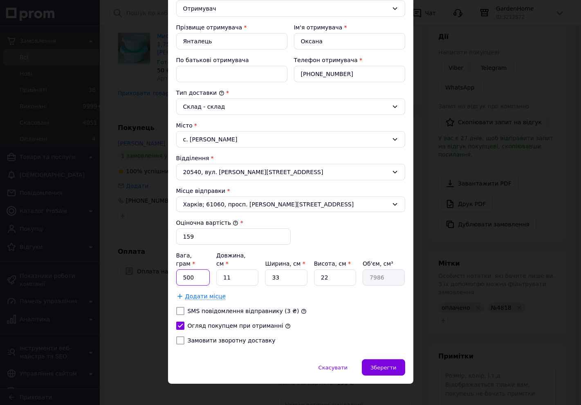
type input "500"
type input "2"
type input "1452"
type input "29"
type input "21054"
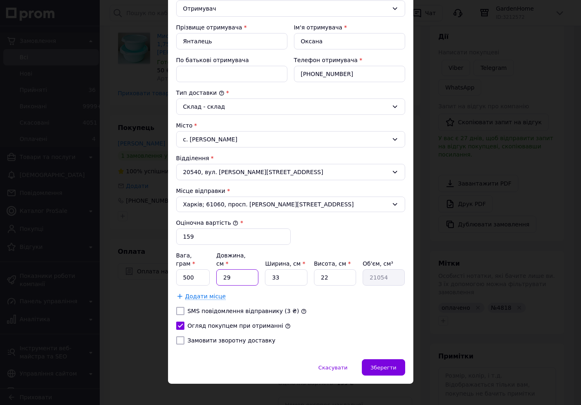
type input "29"
type input "2"
type input "1276"
type input "28"
type input "17864"
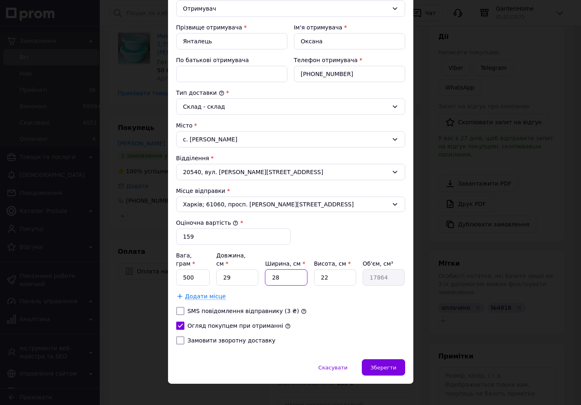
type input "28"
type input "1"
type input "812"
type input "16"
type input "12992"
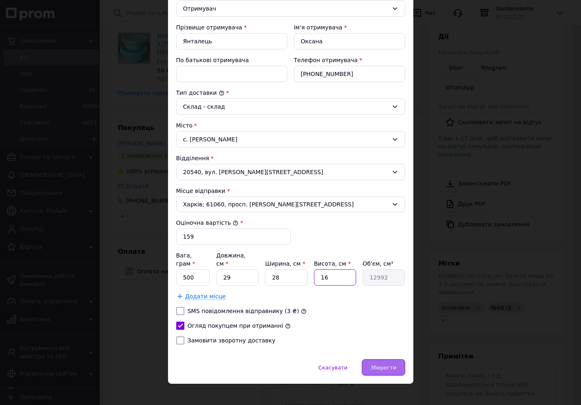
type input "16"
click at [394, 365] on span "Зберегти" at bounding box center [384, 368] width 26 height 6
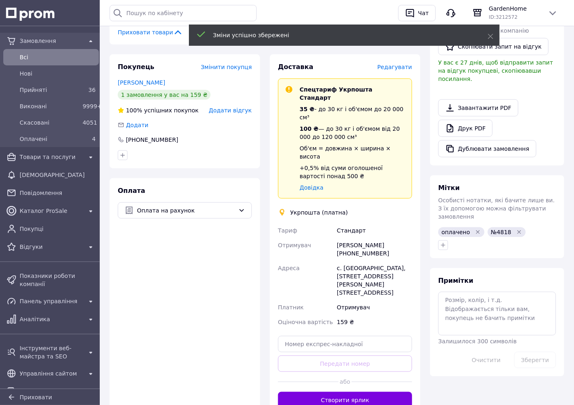
scroll to position [273, 0]
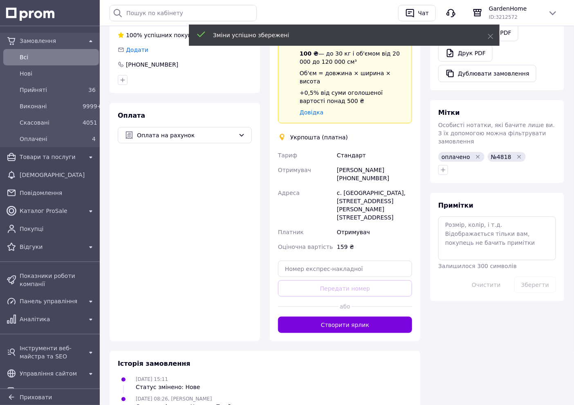
click at [367, 296] on div "Доставка Редагувати Спецтариф Укрпошта Стандарт 35 ₴ - до 30 кг і об'ємом до 20…" at bounding box center [345, 160] width 151 height 363
click at [375, 293] on div "Доставка Редагувати Спецтариф Укрпошта Стандарт 35 ₴ - до 30 кг і об'ємом до 20…" at bounding box center [345, 160] width 151 height 363
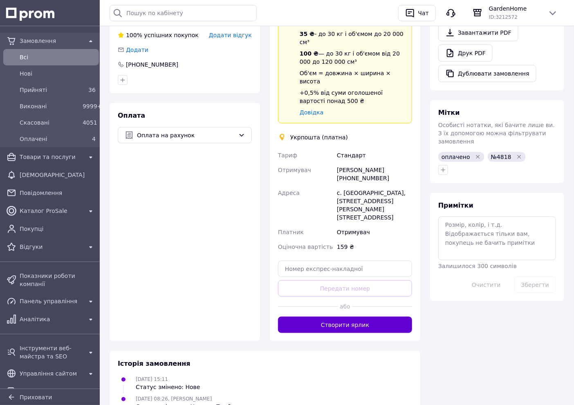
click at [380, 317] on button "Створити ярлик" at bounding box center [345, 325] width 134 height 16
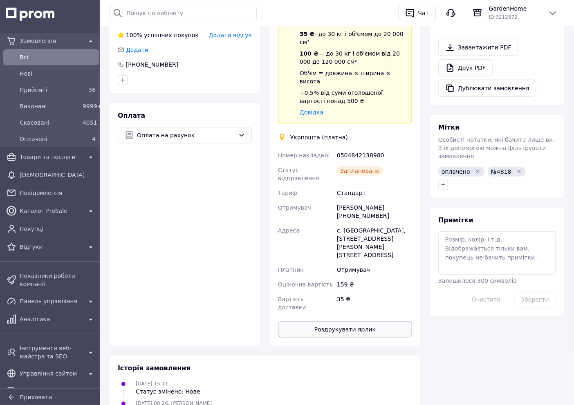
click at [354, 322] on button "Роздрукувати ярлик" at bounding box center [345, 330] width 134 height 16
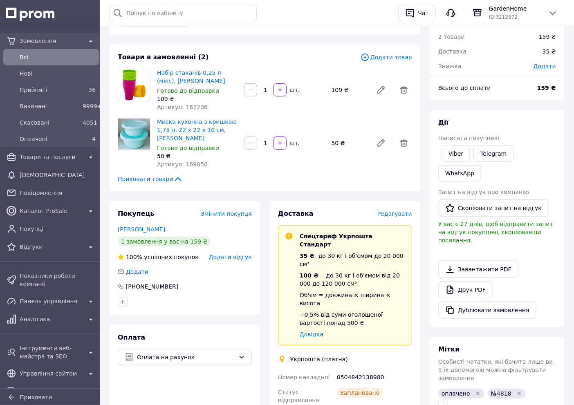
scroll to position [136, 0]
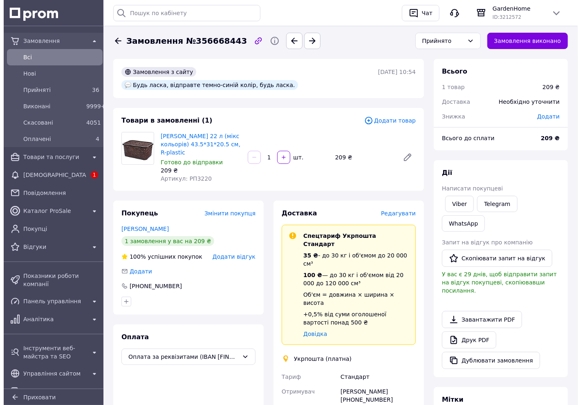
scroll to position [91, 0]
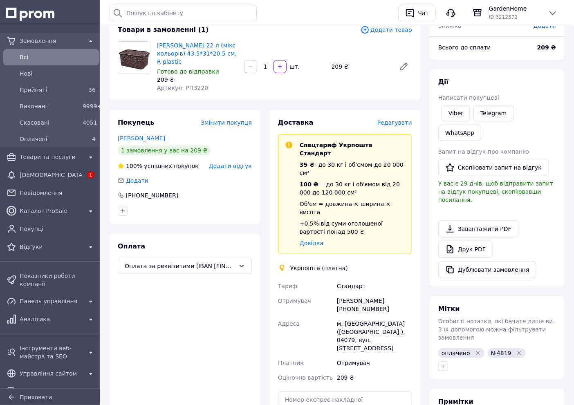
click at [402, 119] on span "Редагувати" at bounding box center [395, 122] width 35 height 7
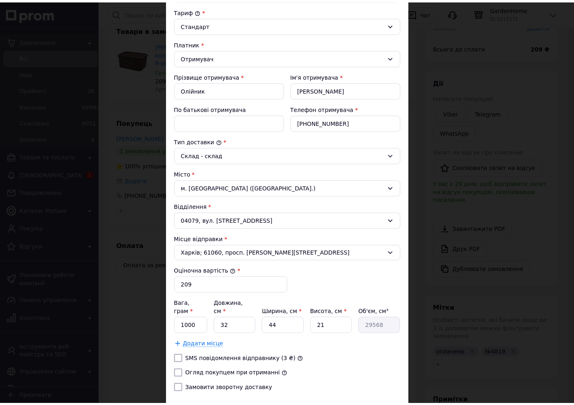
scroll to position [137, 0]
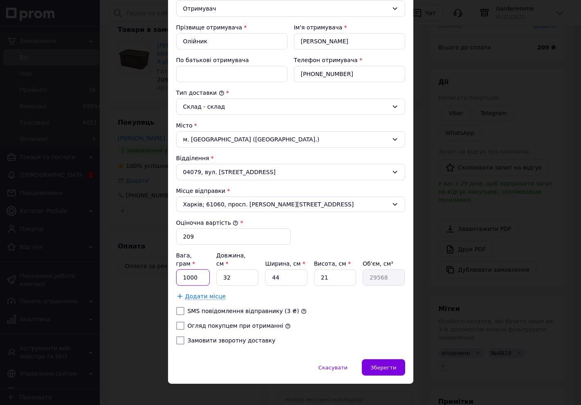
click at [202, 270] on input "1000" at bounding box center [193, 278] width 34 height 16
type input "600"
type input "4"
type input "3696"
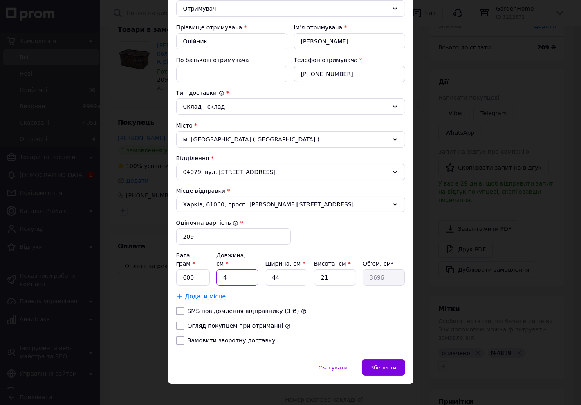
type input "46"
type input "42504"
type input "46"
type input "3"
type input "2898"
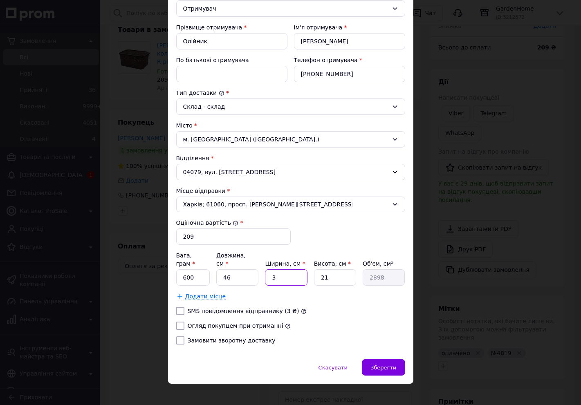
type input "35"
type input "33810"
type input "35"
type input "2"
type input "3220"
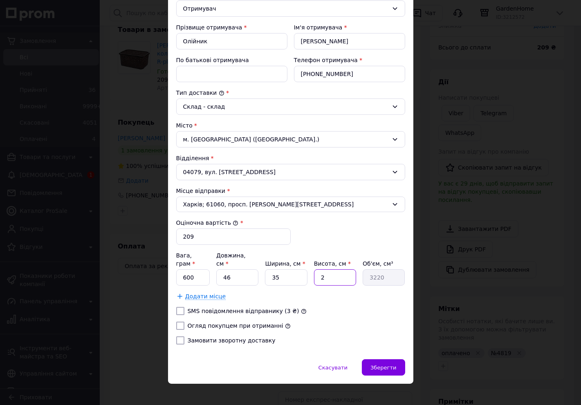
type input "23"
type input "37030"
type input "23"
click at [227, 323] on label "Огляд покупцем при отриманні" at bounding box center [236, 326] width 96 height 7
click at [185, 322] on input "Огляд покупцем при отриманні" at bounding box center [180, 326] width 8 height 8
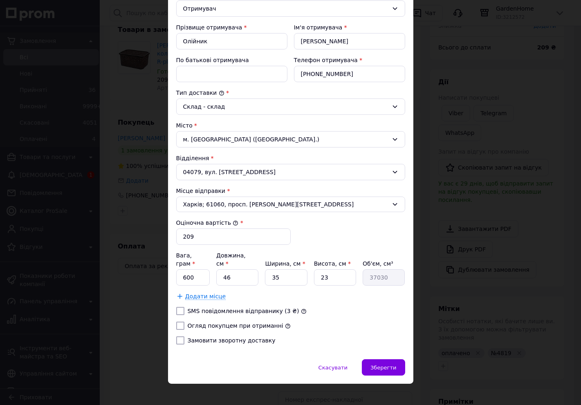
checkbox input "true"
click at [390, 360] on div "Зберегти" at bounding box center [383, 368] width 43 height 16
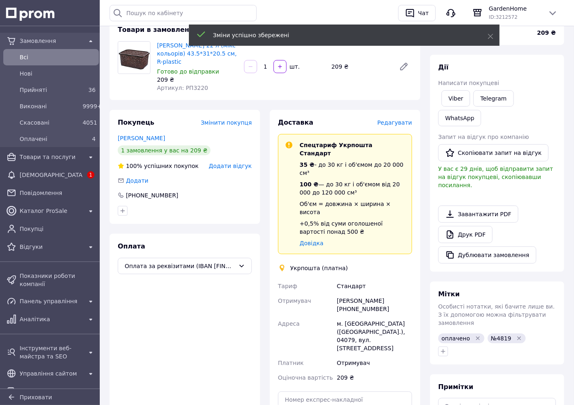
scroll to position [136, 0]
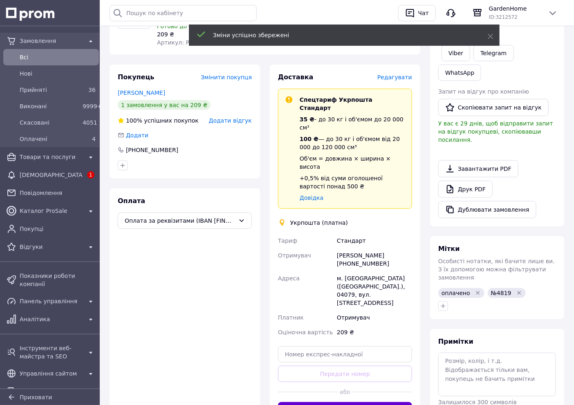
click at [353, 403] on button "Створити ярлик" at bounding box center [345, 411] width 134 height 16
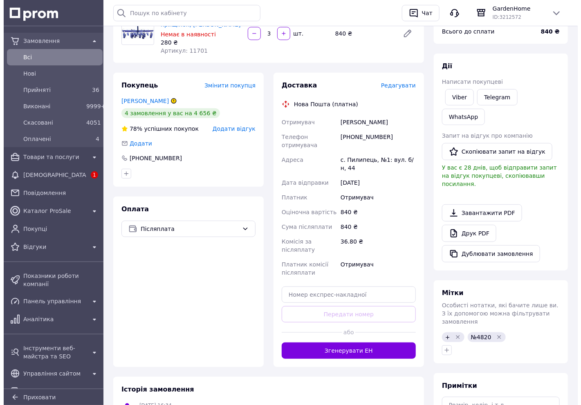
scroll to position [91, 0]
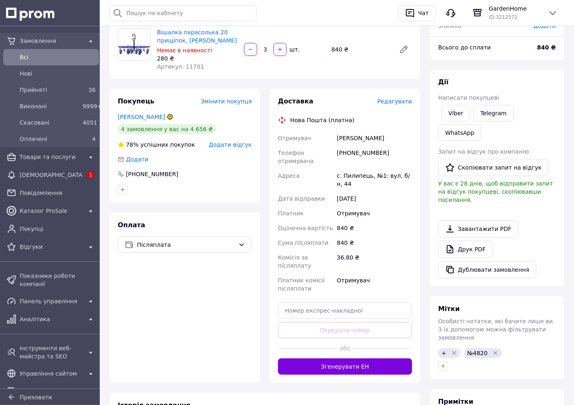
click at [390, 104] on span "Редагувати" at bounding box center [395, 101] width 35 height 7
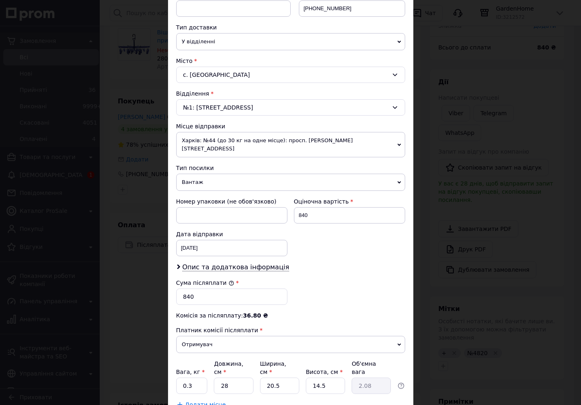
scroll to position [220, 0]
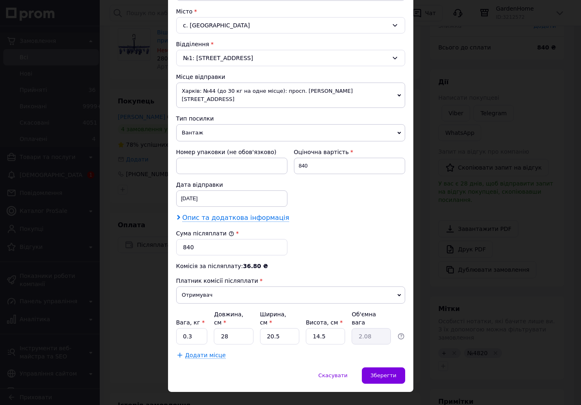
click at [257, 214] on span "Опис та додаткова інформація" at bounding box center [235, 218] width 107 height 8
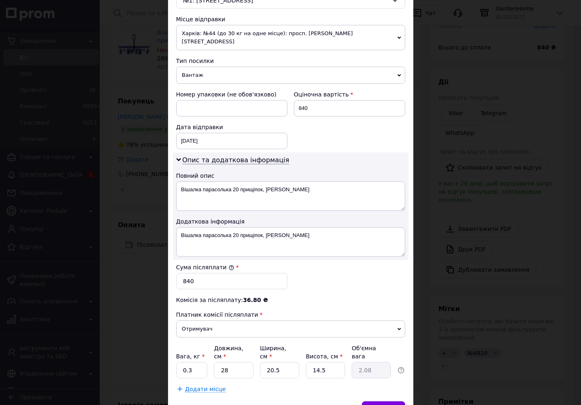
scroll to position [311, 0]
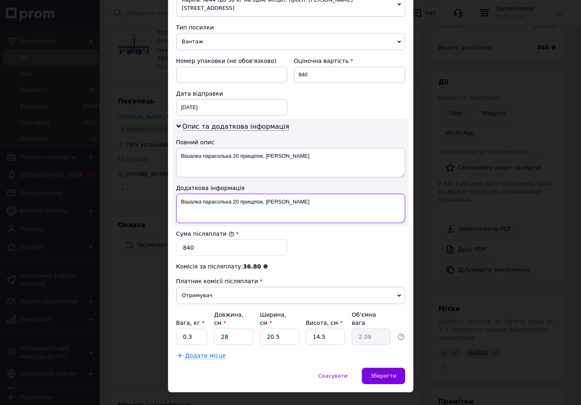
drag, startPoint x: 333, startPoint y: 195, endPoint x: 190, endPoint y: 195, distance: 143.2
click at [190, 195] on textarea "Вішалка парасолька 20 прищіпок, [PERSON_NAME]" at bounding box center [290, 208] width 229 height 29
type textarea "В"
drag, startPoint x: 209, startPoint y: 194, endPoint x: 181, endPoint y: 194, distance: 27.8
click at [181, 194] on textarea "Парасольки(4820)" at bounding box center [290, 208] width 229 height 29
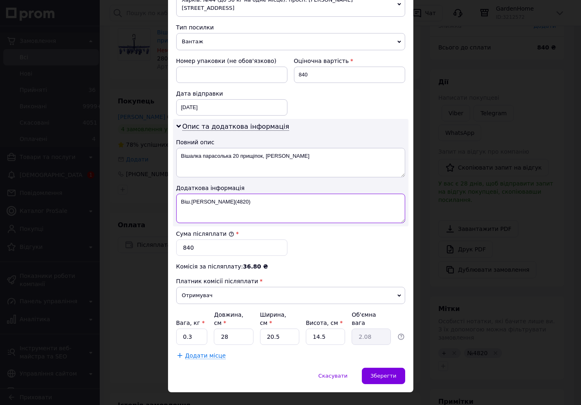
type textarea "Віш.[PERSON_NAME](4820)"
click at [191, 329] on input "0.3" at bounding box center [192, 337] width 32 height 16
type input "0.1"
type input "3"
type input "0.22"
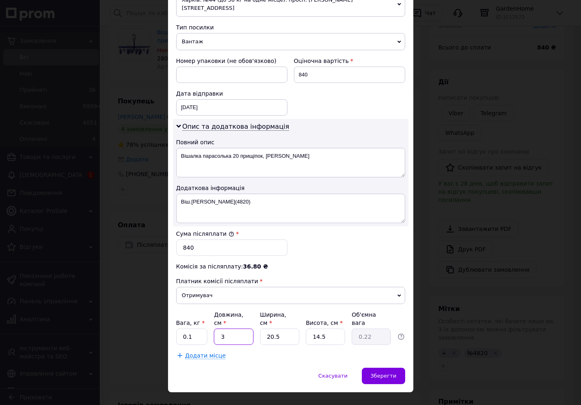
type input "35"
type input "2.6"
type input "35"
type input "2"
type input "0.25"
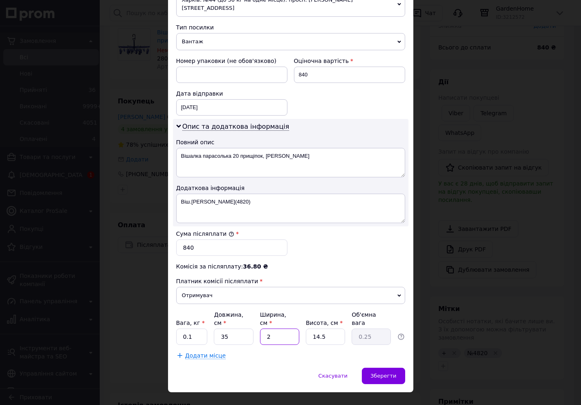
type input "27"
type input "3.43"
type input "27"
type input "1"
type input "0.24"
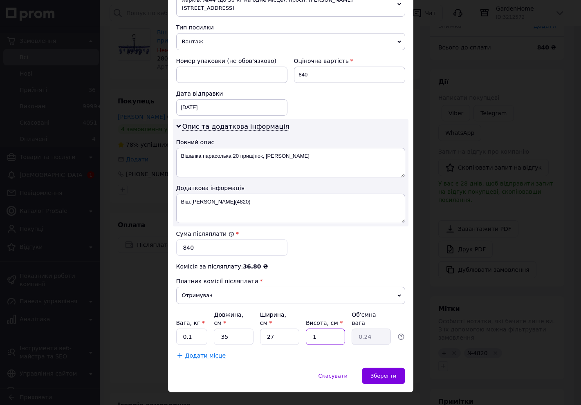
type input "17"
type input "4.02"
type input "17"
click at [390, 373] on span "Зберегти" at bounding box center [384, 376] width 26 height 6
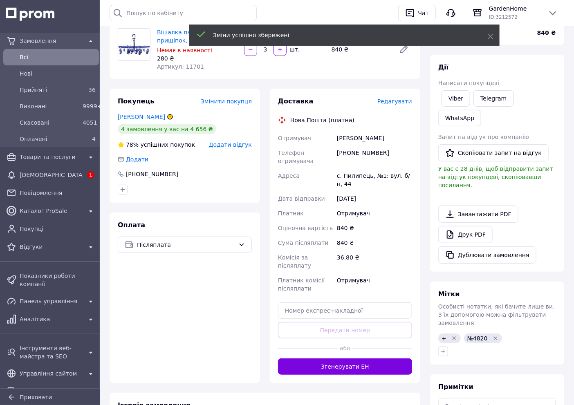
click at [382, 341] on div at bounding box center [382, 349] width 61 height 20
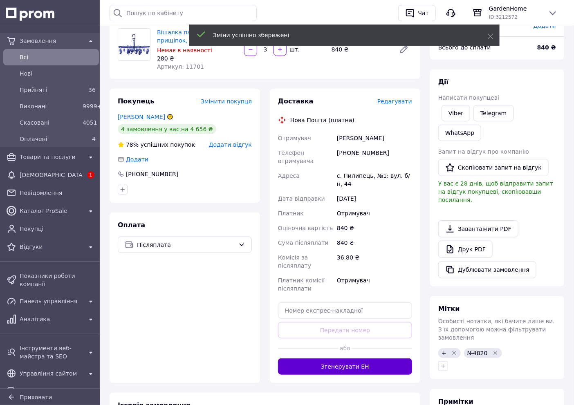
click at [382, 359] on button "Згенерувати ЕН" at bounding box center [345, 367] width 134 height 16
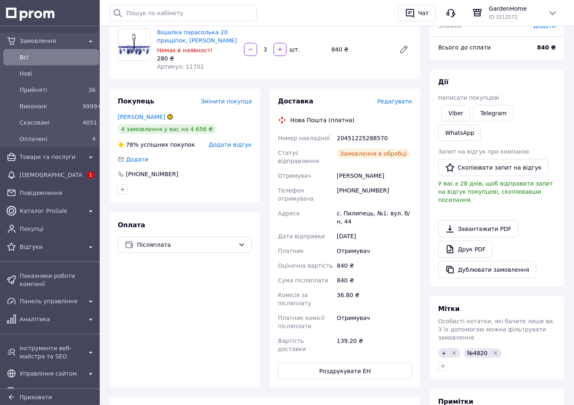
click at [392, 102] on span "Редагувати" at bounding box center [395, 101] width 35 height 7
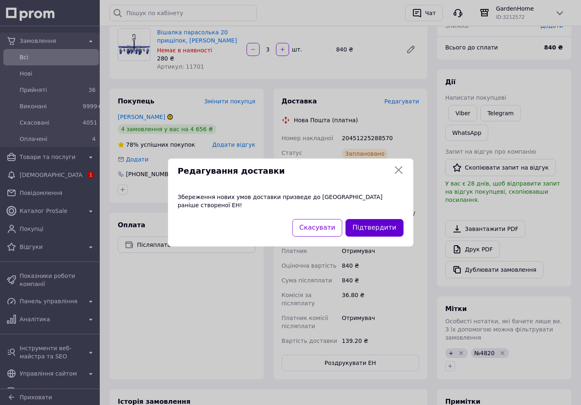
click at [381, 222] on button "Підтвердити" at bounding box center [375, 228] width 58 height 18
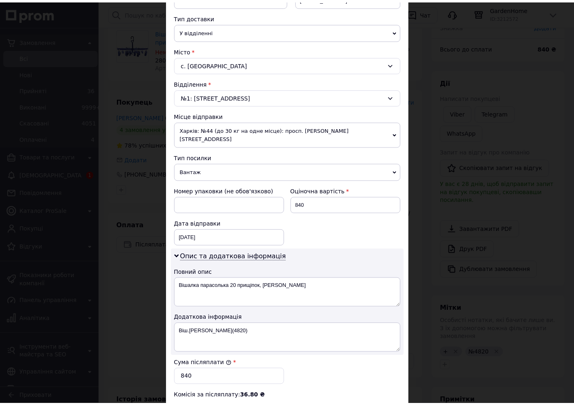
scroll to position [312, 0]
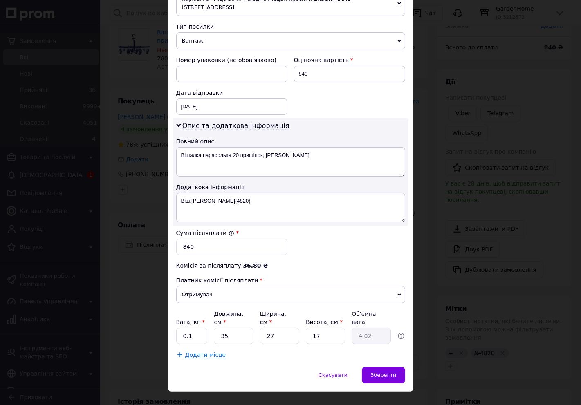
click at [426, 211] on div "× Редагування доставки Спосіб доставки Нова Пошта (платна) Платник Отримувач Ві…" at bounding box center [290, 202] width 581 height 405
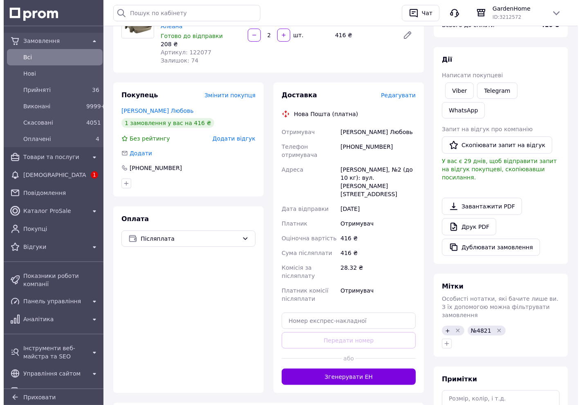
scroll to position [45, 0]
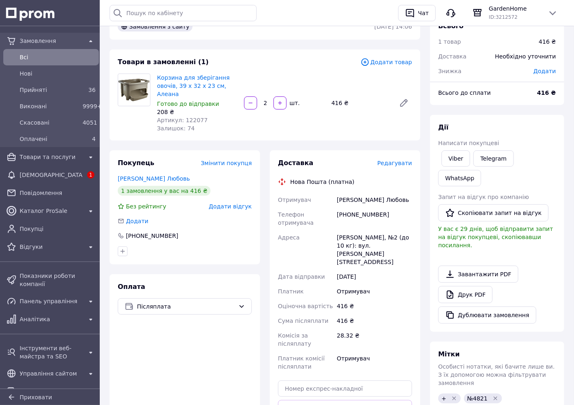
click at [406, 160] on span "Редагувати" at bounding box center [395, 163] width 35 height 7
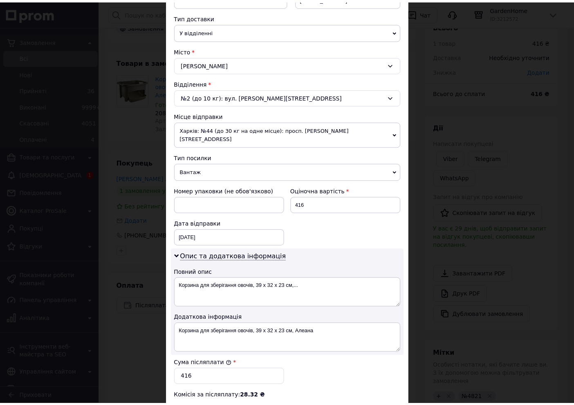
scroll to position [312, 0]
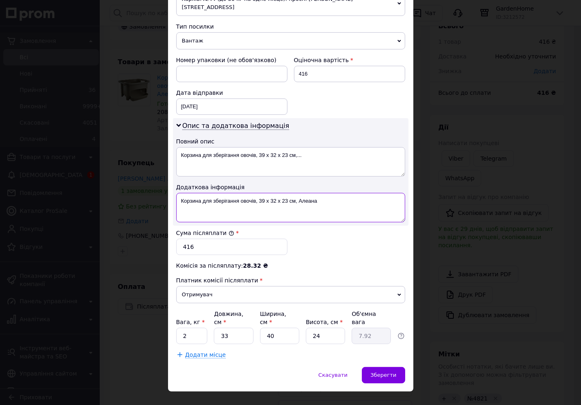
drag, startPoint x: 284, startPoint y: 193, endPoint x: 191, endPoint y: 198, distance: 92.6
click at [191, 198] on textarea "Корзина для зберігання овочів, 39 x 32 x 23 см, Алеана" at bounding box center [290, 207] width 229 height 29
click at [206, 195] on textarea "Корз.овоч()" at bounding box center [290, 207] width 229 height 29
click at [205, 193] on textarea "Корз.овоч()" at bounding box center [290, 207] width 229 height 29
type textarea "Корз.овоч(4821)"
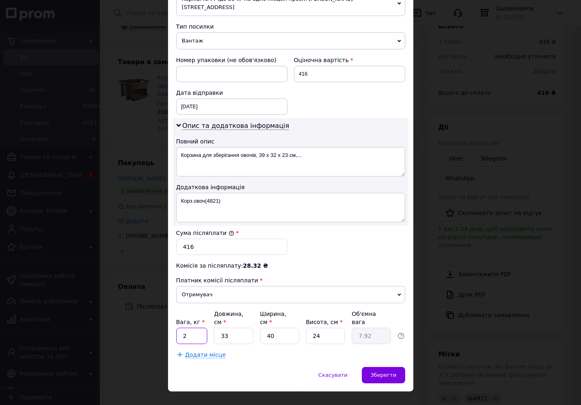
click at [191, 328] on input "2" at bounding box center [192, 336] width 32 height 16
type input "0.1"
type input "3"
type input "0.72"
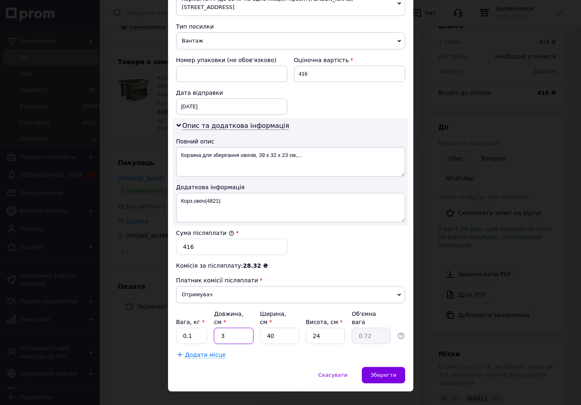
type input "39"
type input "9.36"
type input "39"
type input "3"
type input "0.7"
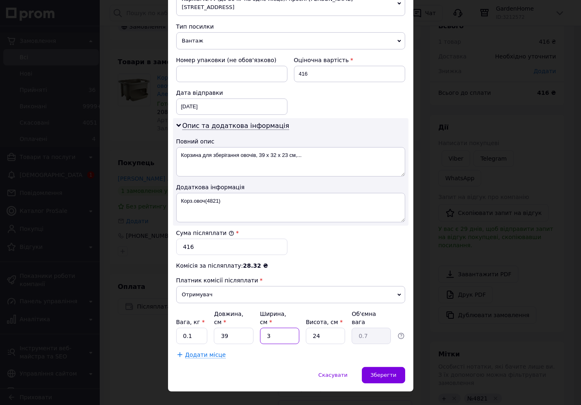
type input "34"
type input "7.96"
type input "34"
type input "2"
type input "0.66"
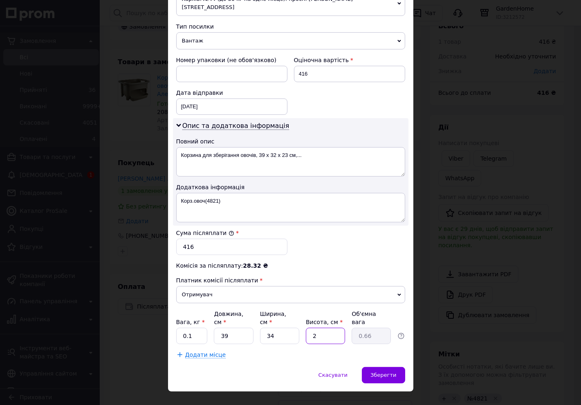
type input "29"
type input "9.61"
type input "29"
click at [374, 372] on span "Зберегти" at bounding box center [384, 375] width 26 height 6
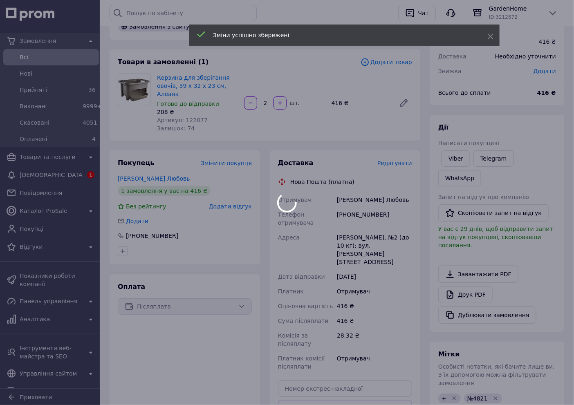
scroll to position [136, 0]
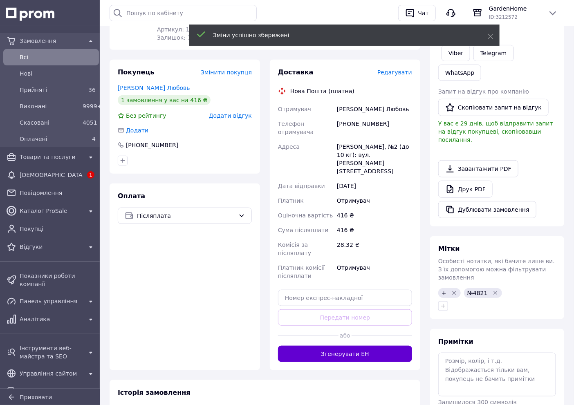
click at [336, 346] on button "Згенерувати ЕН" at bounding box center [345, 354] width 134 height 16
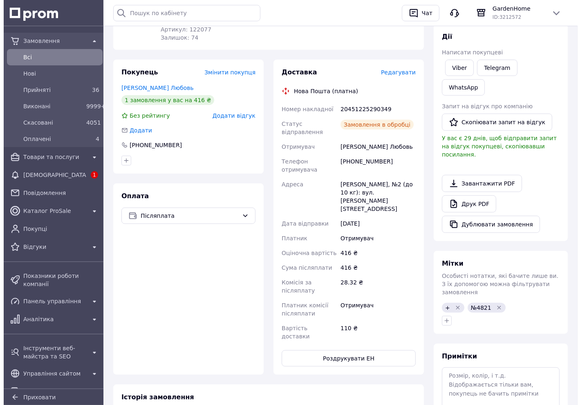
scroll to position [45, 0]
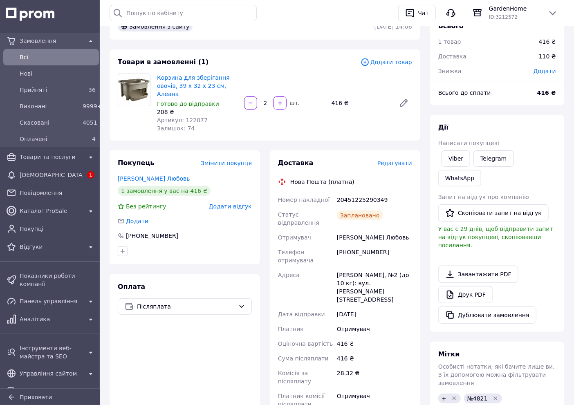
click at [403, 160] on span "Редагувати" at bounding box center [395, 163] width 35 height 7
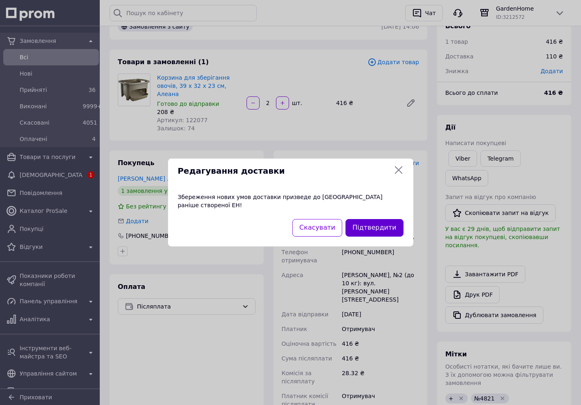
click at [387, 228] on button "Підтвердити" at bounding box center [375, 228] width 58 height 18
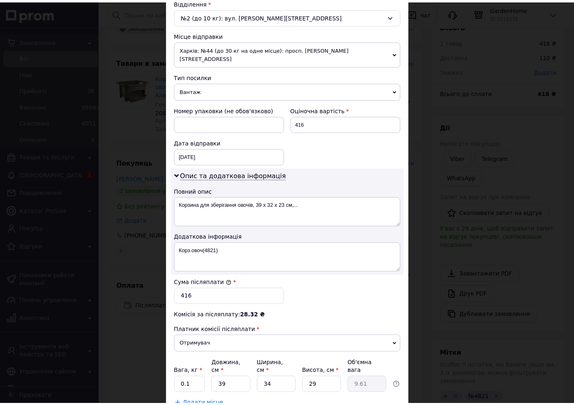
scroll to position [312, 0]
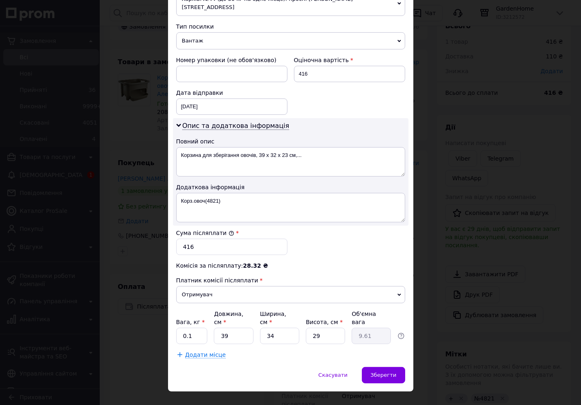
click at [416, 272] on div "× Редагування доставки Спосіб доставки Нова Пошта (платна) Платник Отримувач Ві…" at bounding box center [290, 202] width 581 height 405
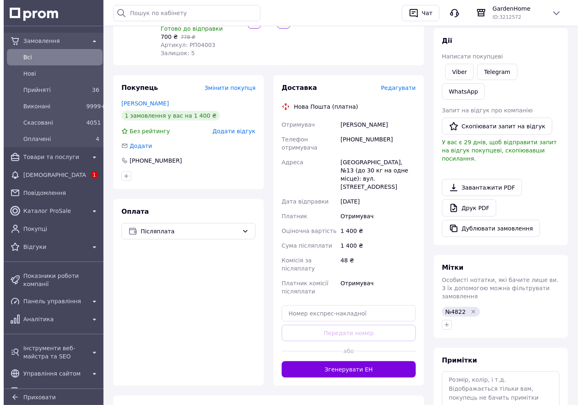
scroll to position [30, 0]
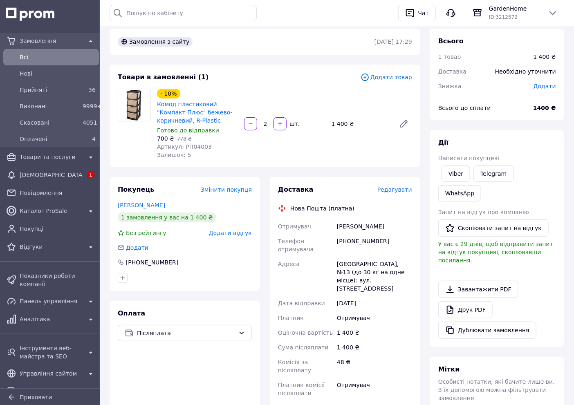
click at [403, 190] on span "Редагувати" at bounding box center [395, 190] width 35 height 7
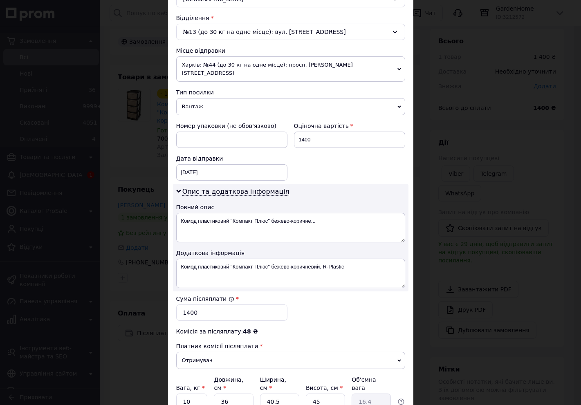
scroll to position [312, 0]
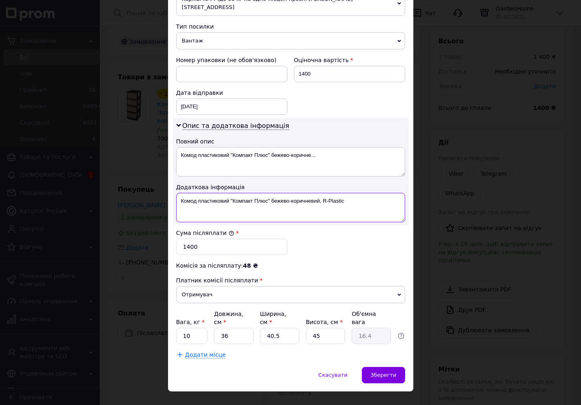
click at [232, 193] on textarea "Комод пластиковий "Компакт Плюс" бежево-коричневий, R-Plastic" at bounding box center [290, 207] width 229 height 29
drag, startPoint x: 320, startPoint y: 198, endPoint x: 201, endPoint y: 190, distance: 119.3
click at [201, 193] on textarea "Компакт Плюс" бежево-коричневий, R-Plastic" at bounding box center [290, 207] width 229 height 29
type textarea "Компакти(4822)"
click at [198, 328] on input "10" at bounding box center [192, 336] width 32 height 16
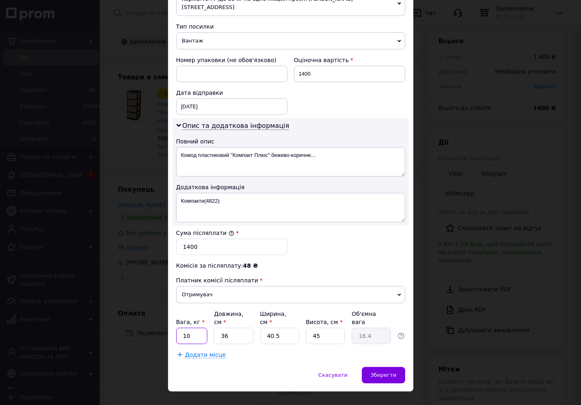
click at [198, 328] on input "10" at bounding box center [192, 336] width 32 height 16
type input "0.1"
type input "4"
type input "1.82"
type input "45"
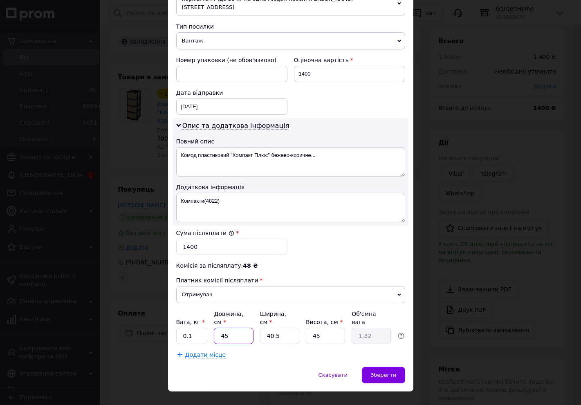
type input "20.5"
type input "45"
type input "4"
type input "2.03"
type input "40"
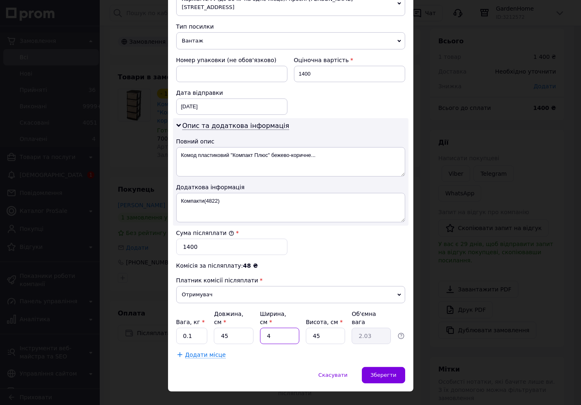
type input "20.25"
type input "40"
type input "3"
type input "1.35"
type input "35"
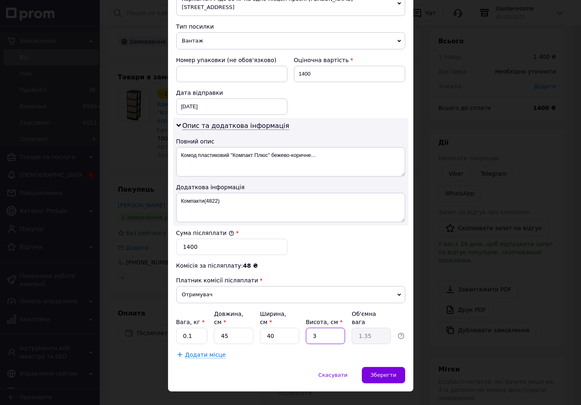
type input "15.75"
type input "35"
click at [194, 352] on span "Додати місце" at bounding box center [205, 355] width 41 height 7
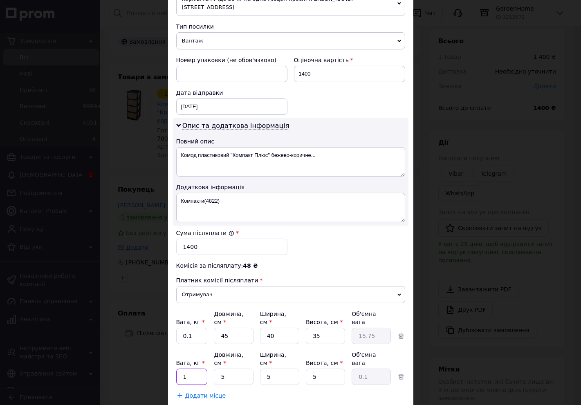
click at [189, 345] on input "1" at bounding box center [192, 336] width 32 height 16
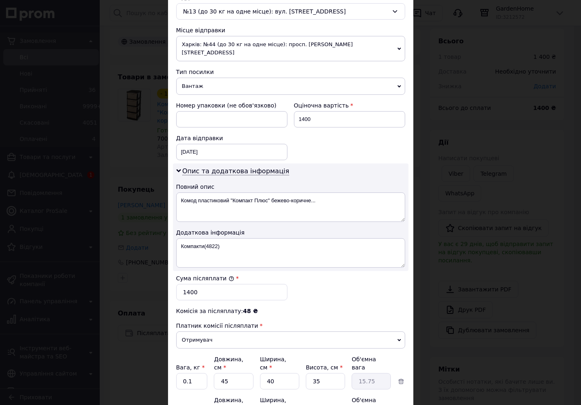
type input "0.1"
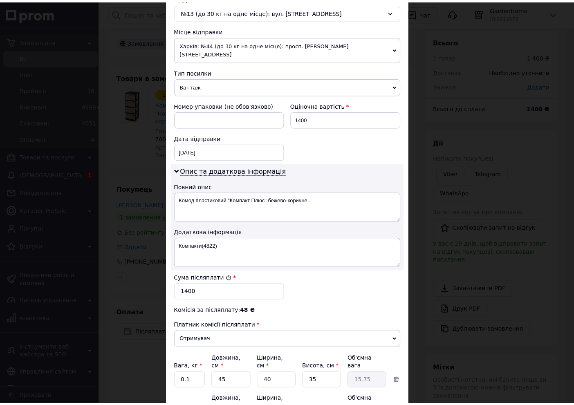
scroll to position [345, 0]
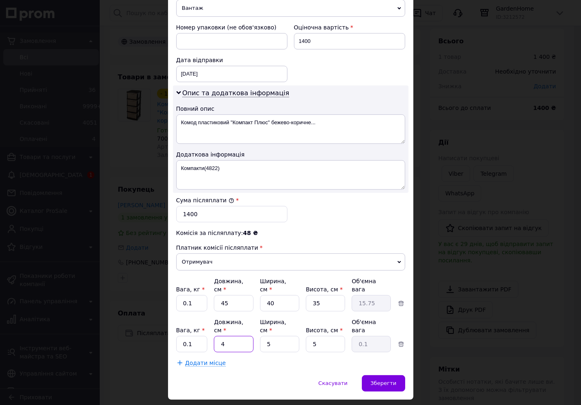
type input "45"
type input "0.28"
type input "45"
type input "4"
type input "0.23"
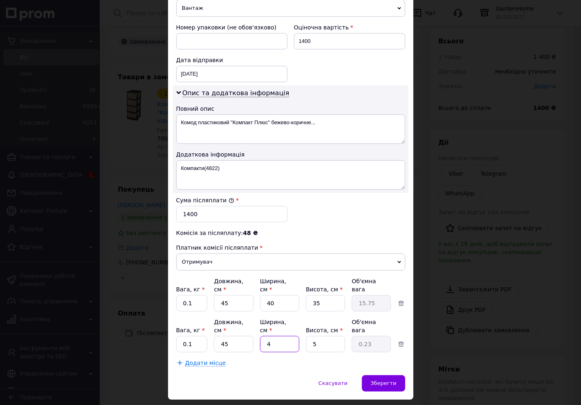
type input "40"
type input "2.25"
type input "40"
type input "3"
type input "1.35"
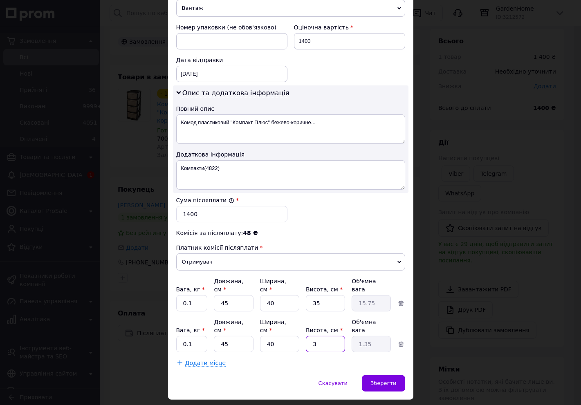
type input "35"
type input "15.75"
type input "35"
click at [384, 381] on span "Зберегти" at bounding box center [384, 384] width 26 height 6
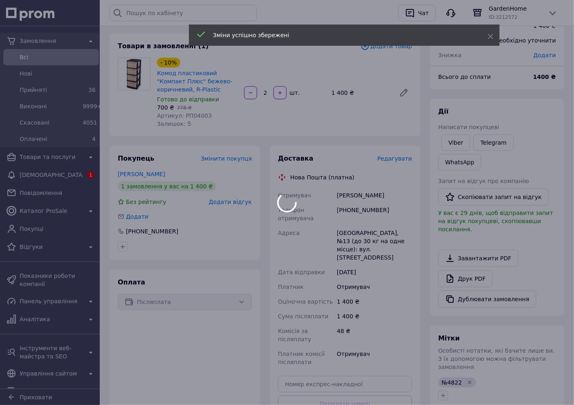
scroll to position [167, 0]
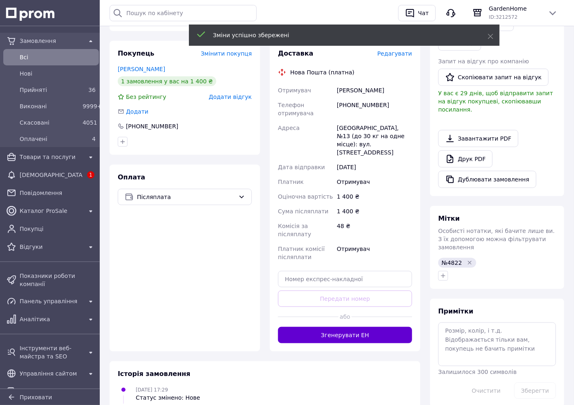
click at [388, 327] on button "Згенерувати ЕН" at bounding box center [345, 335] width 134 height 16
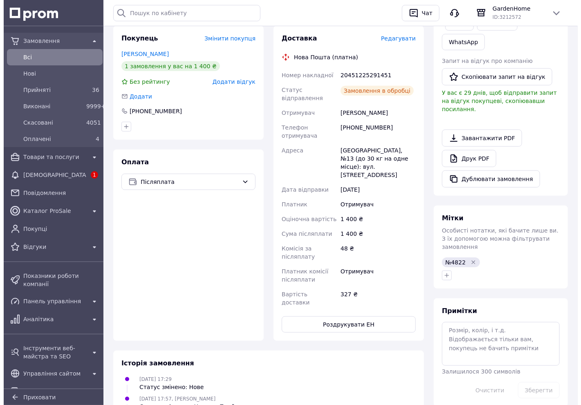
scroll to position [136, 0]
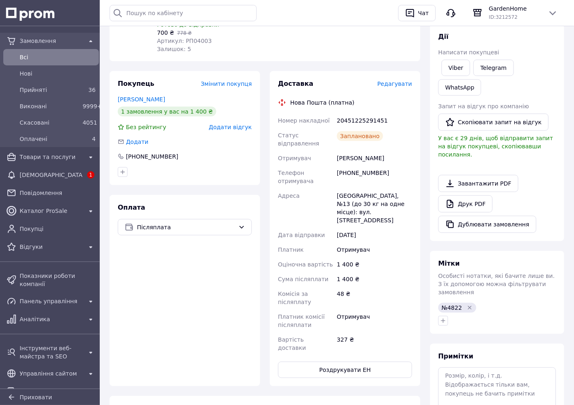
click at [410, 84] on span "Редагувати" at bounding box center [395, 84] width 35 height 7
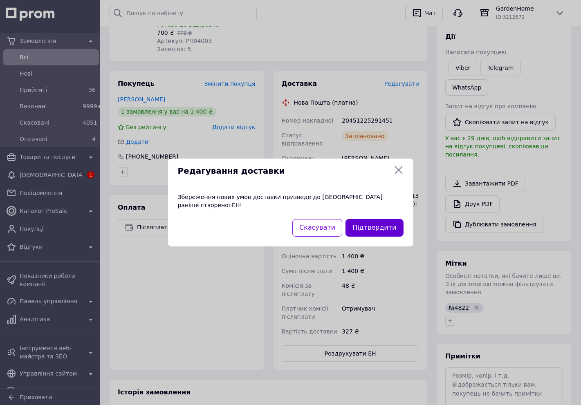
click at [399, 229] on button "Підтвердити" at bounding box center [375, 228] width 58 height 18
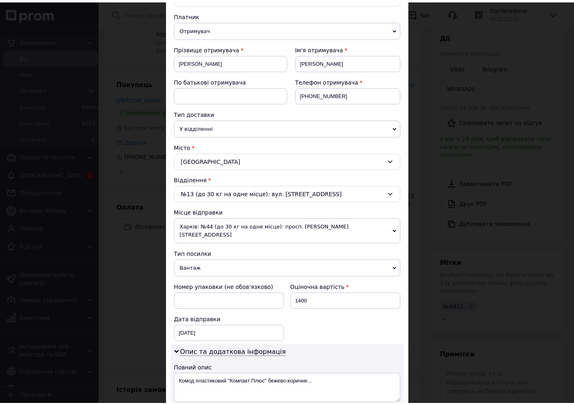
scroll to position [345, 0]
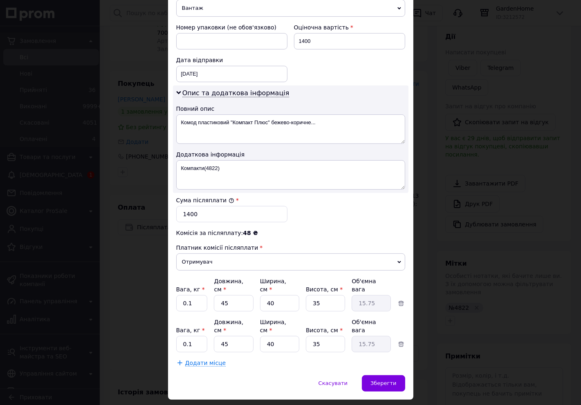
click at [424, 175] on div "× Редагування доставки Спосіб доставки Нова Пошта (платна) Платник Отримувач Ві…" at bounding box center [290, 202] width 581 height 405
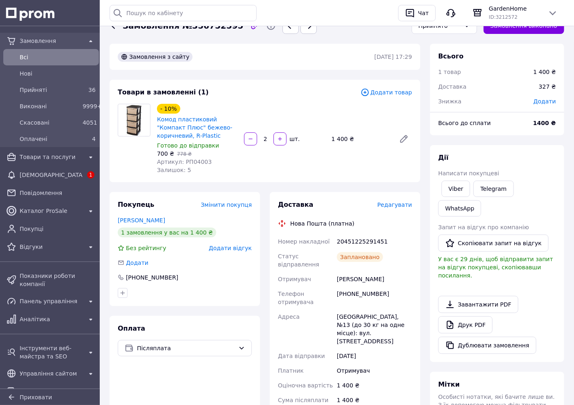
scroll to position [0, 0]
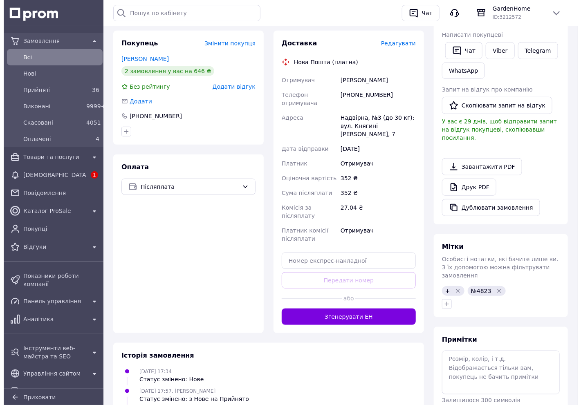
scroll to position [91, 0]
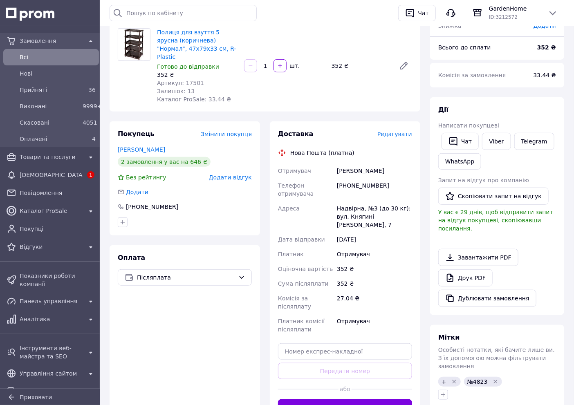
click at [408, 130] on div "Редагувати" at bounding box center [395, 134] width 35 height 8
click at [408, 131] on span "Редагувати" at bounding box center [395, 134] width 35 height 7
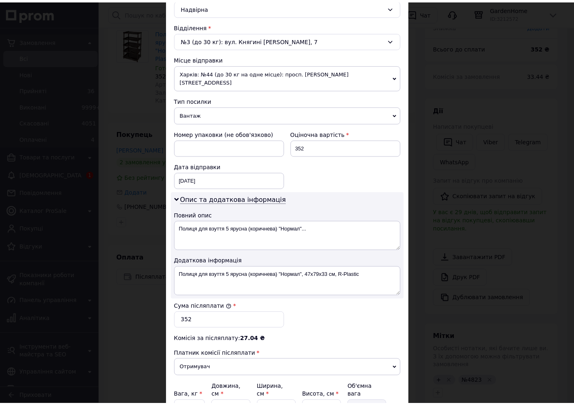
scroll to position [312, 0]
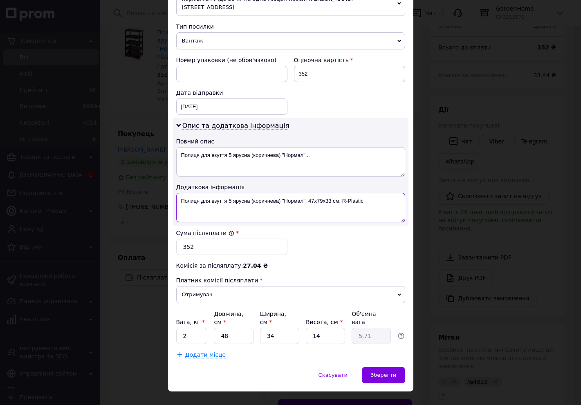
drag, startPoint x: 363, startPoint y: 190, endPoint x: 196, endPoint y: 200, distance: 166.8
click at [196, 200] on textarea "Полиця для взуття 5 ярусна (коричнева) "Нормал", 47х79х33 см, R-Plastic" at bounding box center [290, 207] width 229 height 29
type textarea "Полиц(4823)"
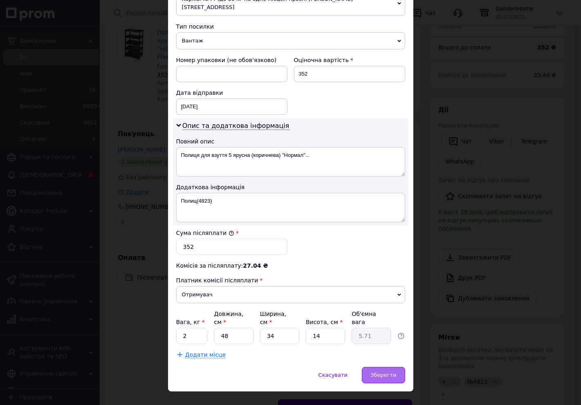
click at [381, 367] on div "Зберегти" at bounding box center [383, 375] width 43 height 16
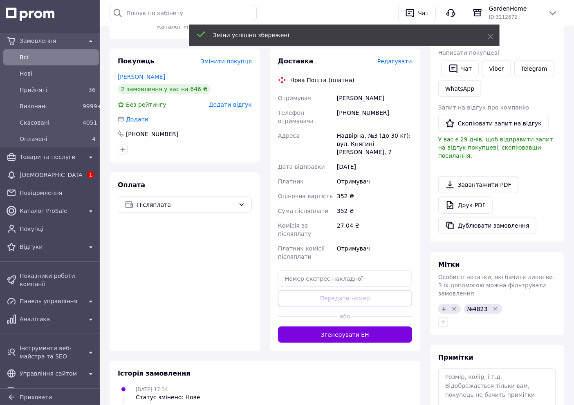
scroll to position [273, 0]
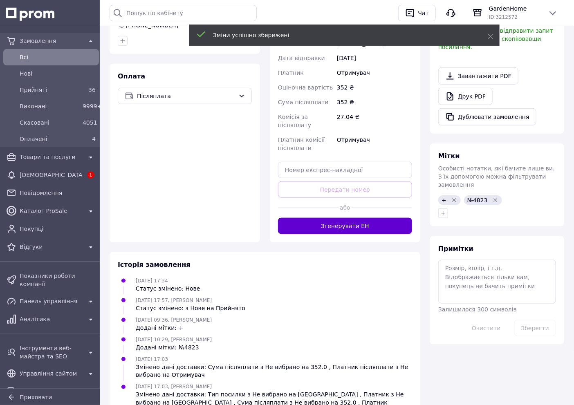
click at [383, 218] on button "Згенерувати ЕН" at bounding box center [345, 226] width 134 height 16
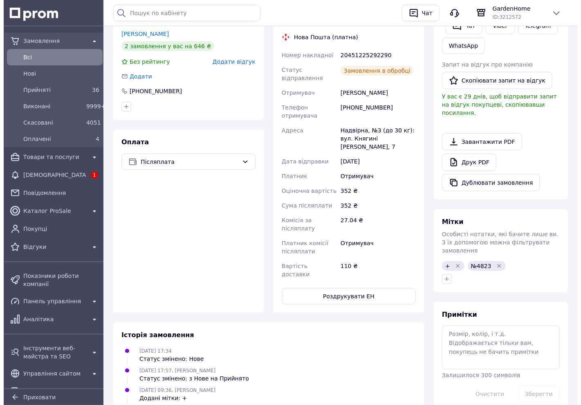
scroll to position [136, 0]
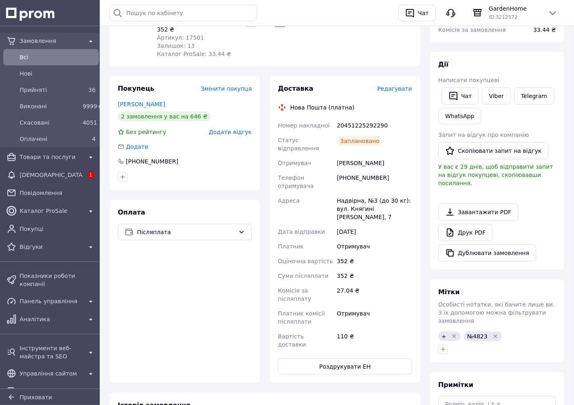
click at [408, 86] on span "Редагувати" at bounding box center [395, 89] width 35 height 7
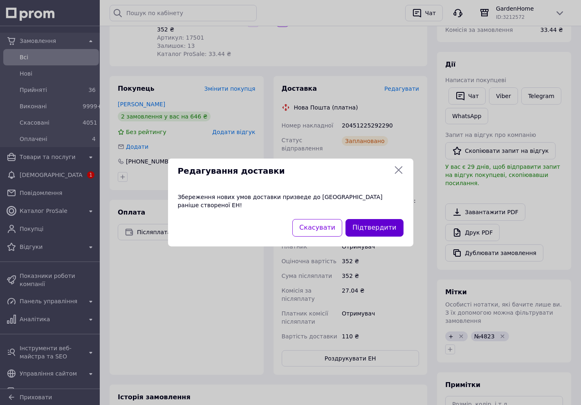
click at [402, 219] on button "Підтвердити" at bounding box center [375, 228] width 58 height 18
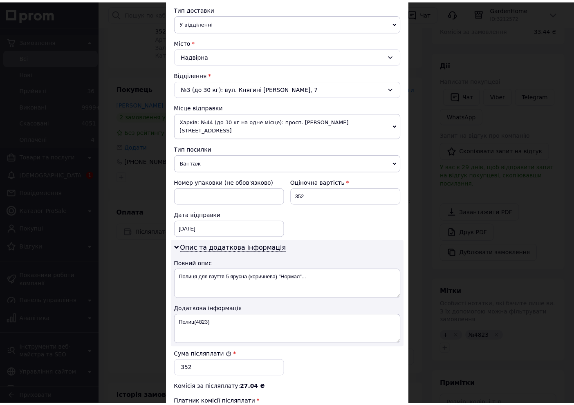
scroll to position [312, 0]
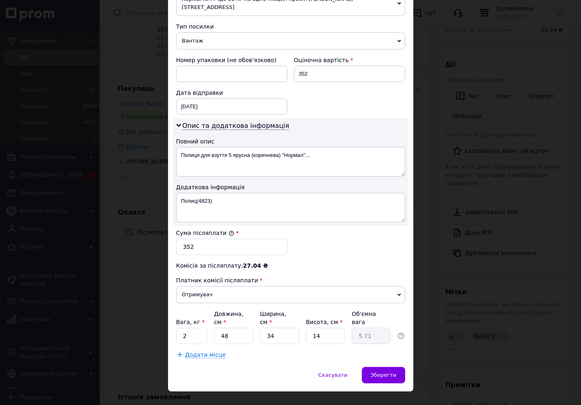
click at [423, 169] on div "× Редагування доставки Спосіб доставки Нова Пошта (платна) Платник Отримувач Ві…" at bounding box center [290, 202] width 581 height 405
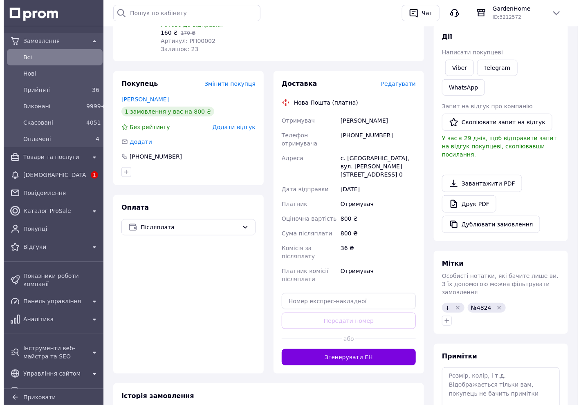
scroll to position [45, 0]
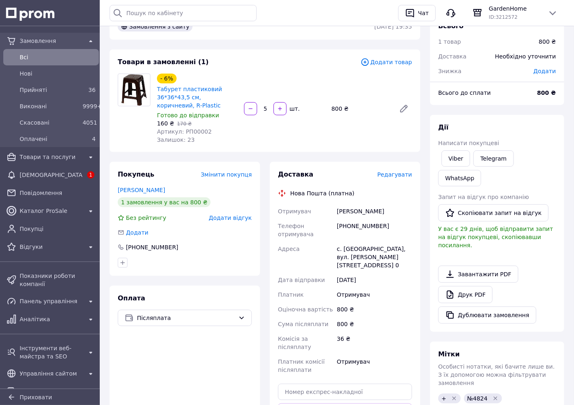
click at [399, 173] on span "Редагувати" at bounding box center [395, 174] width 35 height 7
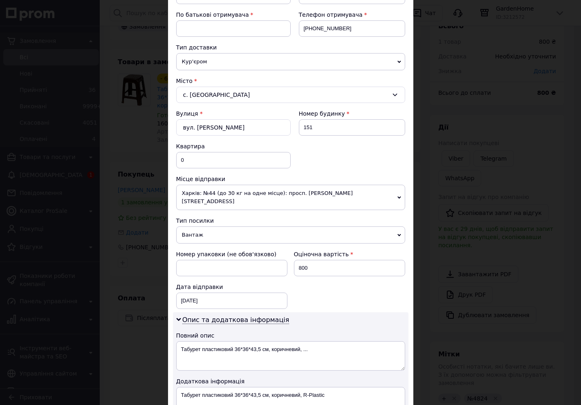
scroll to position [318, 0]
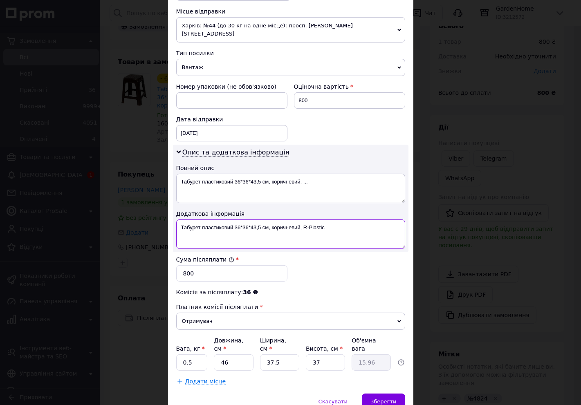
drag, startPoint x: 336, startPoint y: 218, endPoint x: 195, endPoint y: 233, distance: 141.2
click at [195, 233] on textarea "Табурет пластиковий 36*36*43,5 см, коричневий, R-Plastic" at bounding box center [290, 234] width 229 height 29
type textarea "Табур(4824)"
click at [198, 355] on input "0.5" at bounding box center [192, 363] width 32 height 16
type input "0.1"
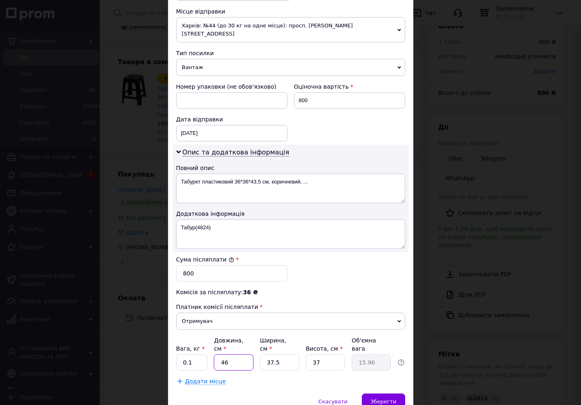
type input "5"
type input "1.73"
type input "58"
type input "20.12"
type input "58"
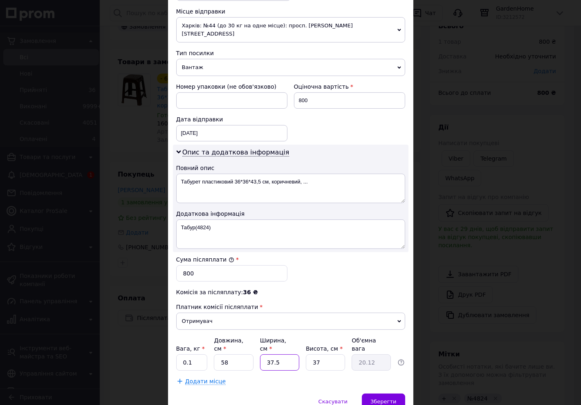
type input "4"
type input "2.15"
type input "42"
type input "22.53"
type input "42"
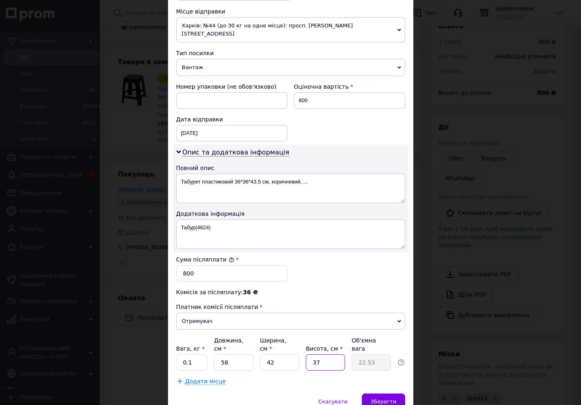
type input "4"
type input "2.44"
type input "40"
type input "24.36"
type input "40"
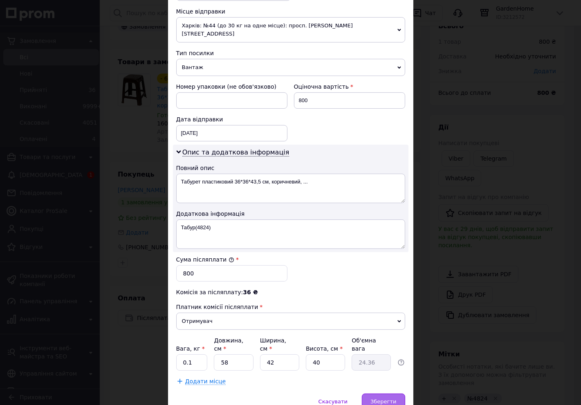
click at [392, 399] on span "Зберегти" at bounding box center [384, 402] width 26 height 6
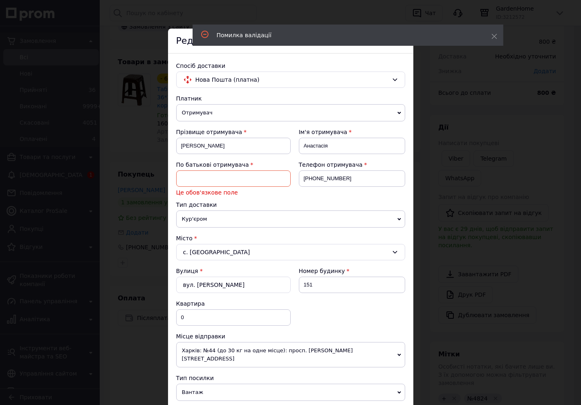
click at [256, 184] on input at bounding box center [233, 179] width 115 height 16
type input "Миколаївна"
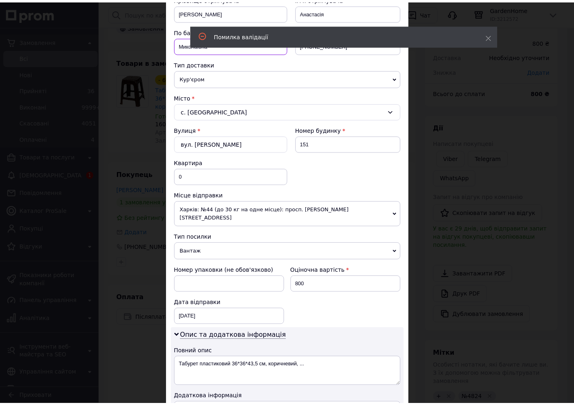
scroll to position [318, 0]
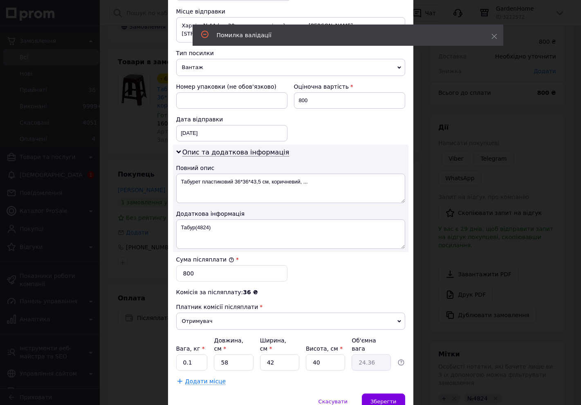
click at [379, 374] on div "Спосіб доставки Нова Пошта (платна) Платник Отримувач Відправник Прізвище отрим…" at bounding box center [291, 65] width 246 height 658
click at [380, 394] on div "Зберегти" at bounding box center [383, 402] width 43 height 16
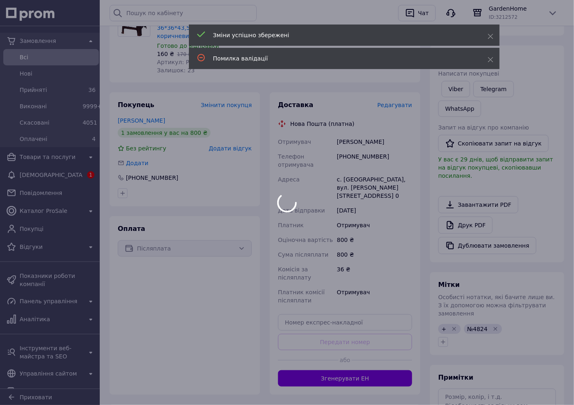
scroll to position [182, 0]
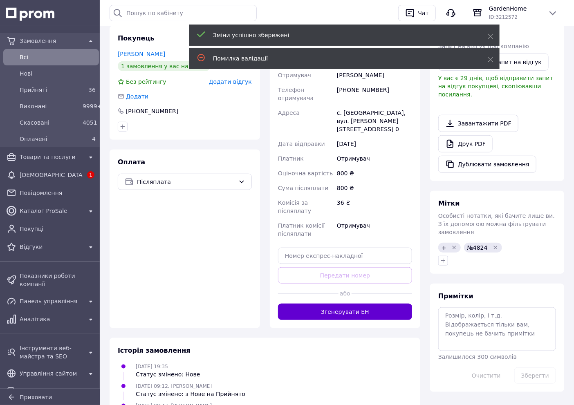
click at [356, 304] on button "Згенерувати ЕН" at bounding box center [345, 312] width 134 height 16
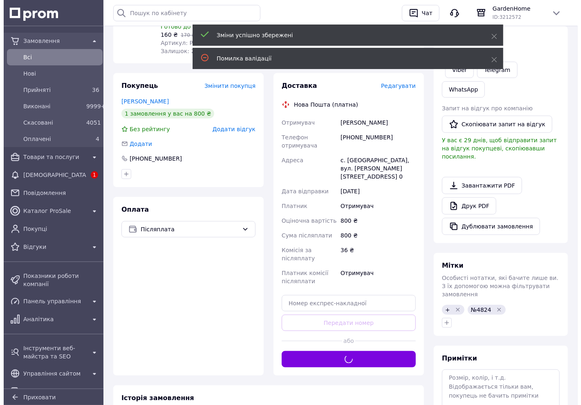
scroll to position [91, 0]
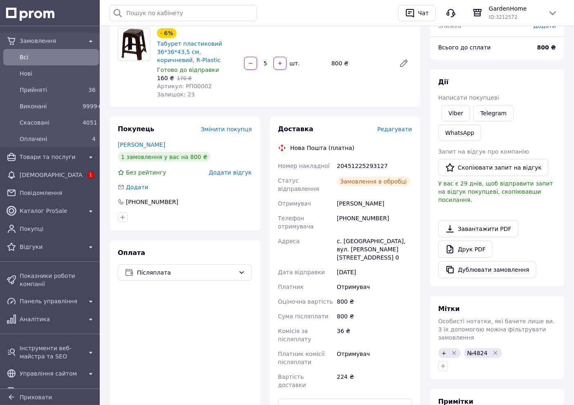
click at [403, 132] on span "Редагувати" at bounding box center [395, 129] width 35 height 7
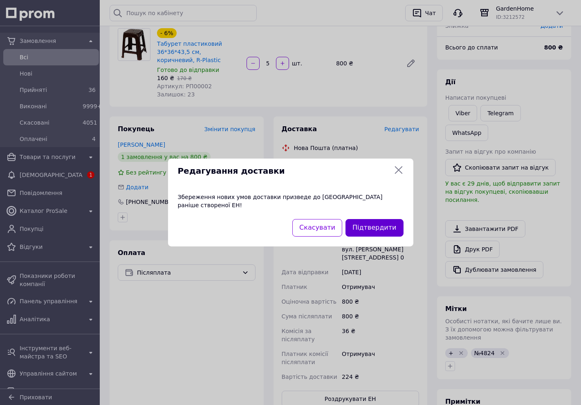
click at [399, 229] on button "Підтвердити" at bounding box center [375, 228] width 58 height 18
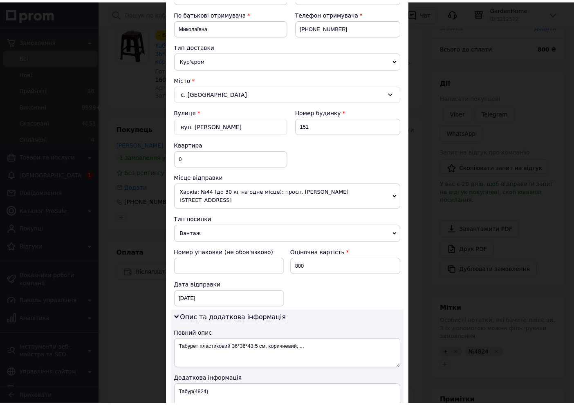
scroll to position [345, 0]
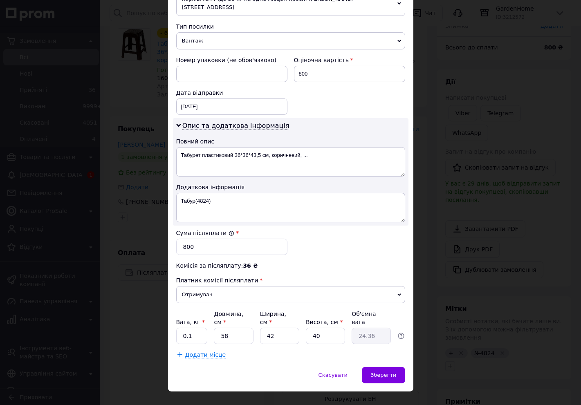
click at [428, 234] on div "× Редагування доставки Спосіб доставки Нова Пошта (платна) Платник Отримувач Ві…" at bounding box center [290, 202] width 581 height 405
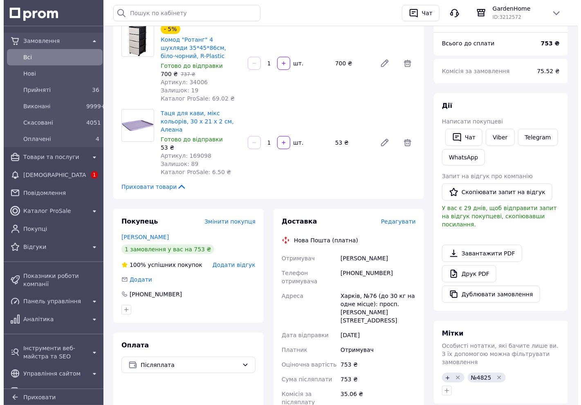
scroll to position [182, 0]
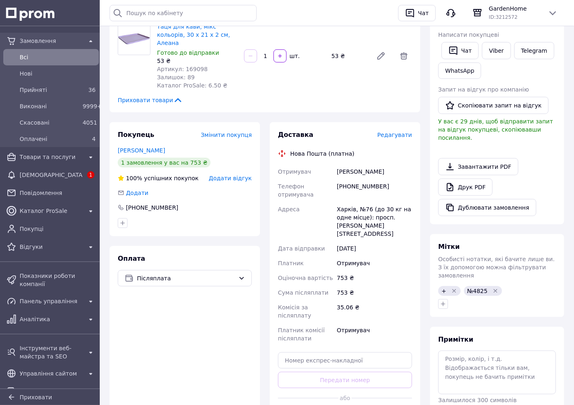
click at [392, 132] on span "Редагувати" at bounding box center [395, 135] width 35 height 7
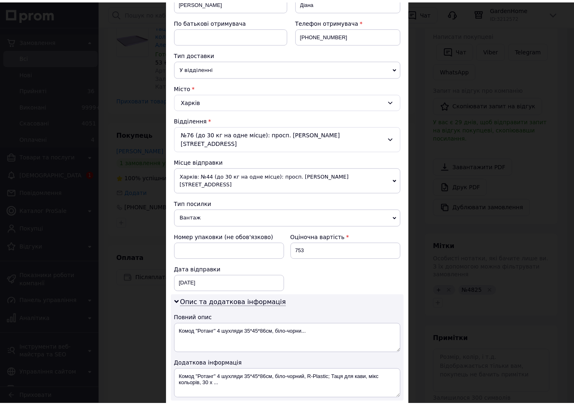
scroll to position [312, 0]
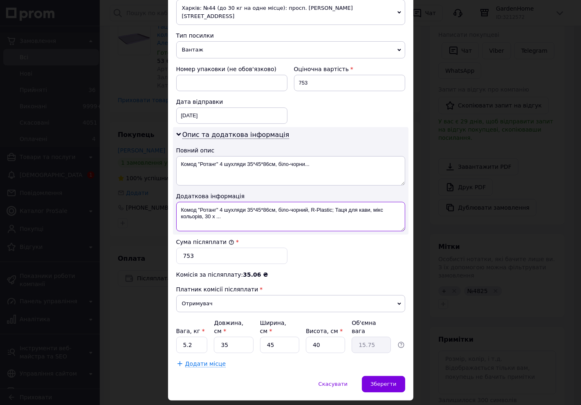
drag, startPoint x: 198, startPoint y: 191, endPoint x: 287, endPoint y: 213, distance: 91.4
click at [262, 213] on textarea "Комод "Ротанг" 4 шухляди 35*45*86см, біло-чорний, R-Plastic; Таця для кави, мік…" at bounding box center [290, 216] width 229 height 29
type textarea "Комод(4825)"
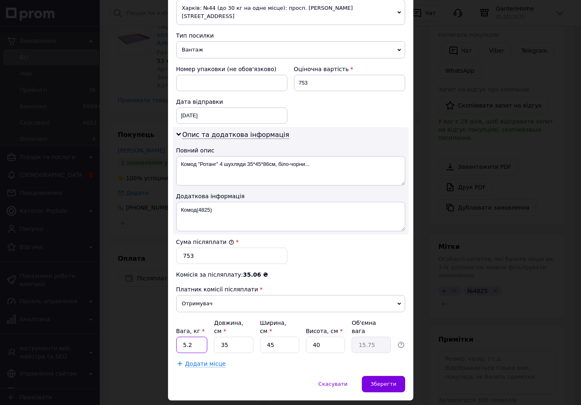
click at [189, 337] on input "5.2" at bounding box center [192, 345] width 32 height 16
type input "0.1"
click at [374, 381] on span "Зберегти" at bounding box center [384, 384] width 26 height 6
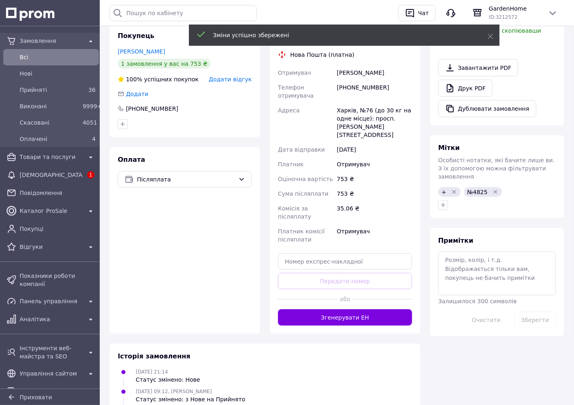
scroll to position [318, 0]
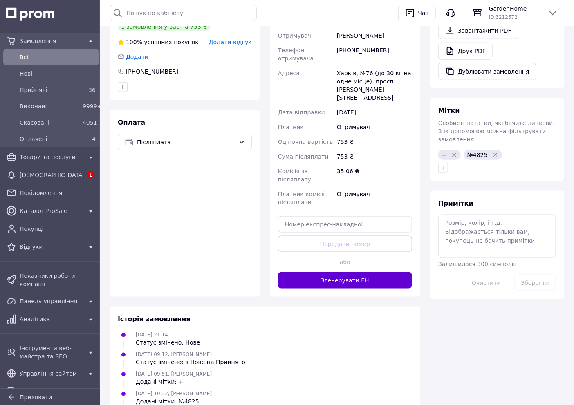
click at [362, 273] on button "Згенерувати ЕН" at bounding box center [345, 281] width 134 height 16
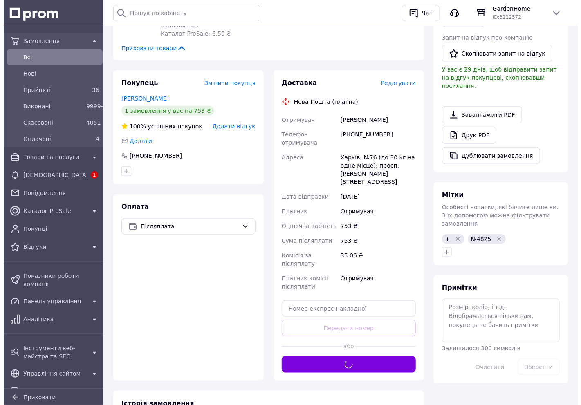
scroll to position [136, 0]
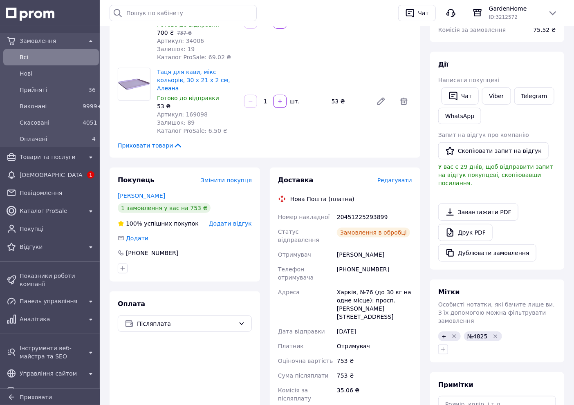
click at [404, 177] on span "Редагувати" at bounding box center [395, 180] width 35 height 7
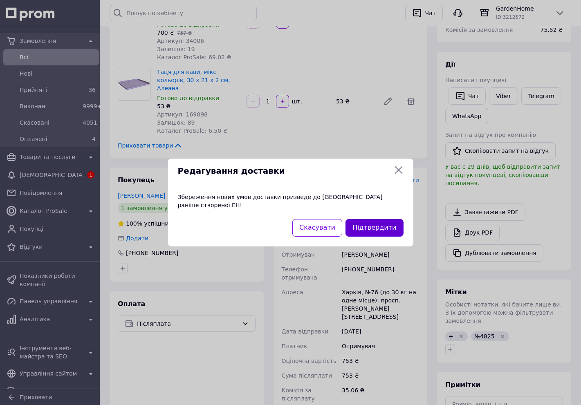
click at [390, 223] on button "Підтвердити" at bounding box center [375, 228] width 58 height 18
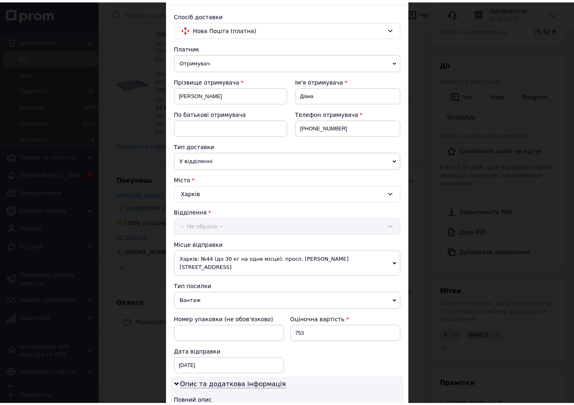
scroll to position [312, 0]
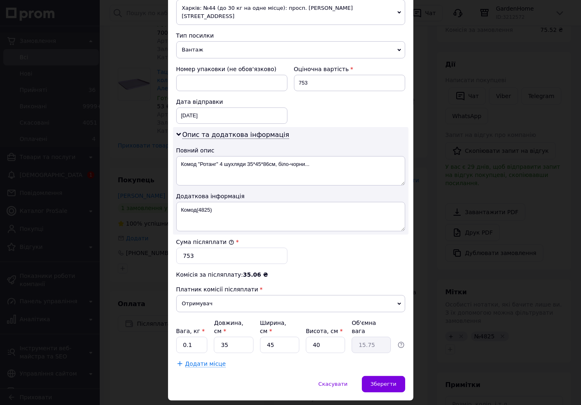
click at [426, 241] on div "× Редагування доставки Спосіб доставки Нова Пошта (платна) Платник Отримувач Ві…" at bounding box center [290, 202] width 581 height 405
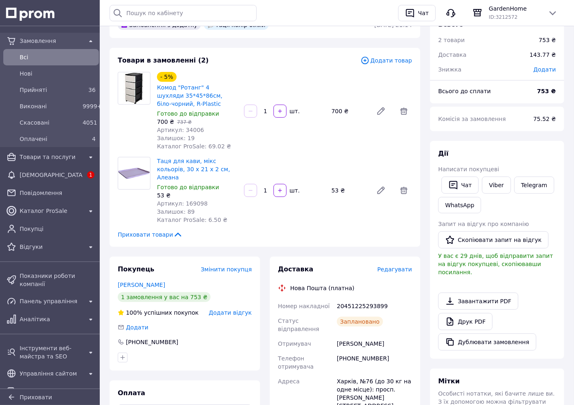
scroll to position [0, 0]
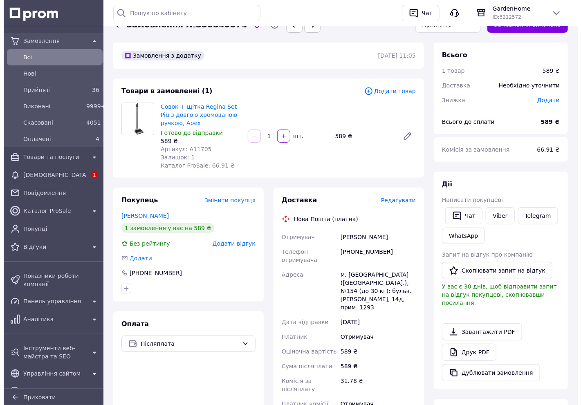
scroll to position [107, 0]
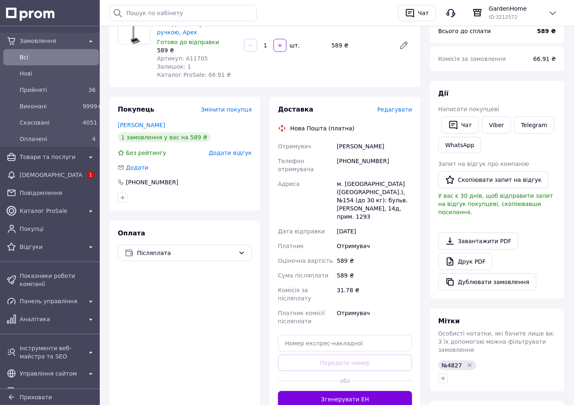
click at [397, 109] on span "Редагувати" at bounding box center [395, 109] width 35 height 7
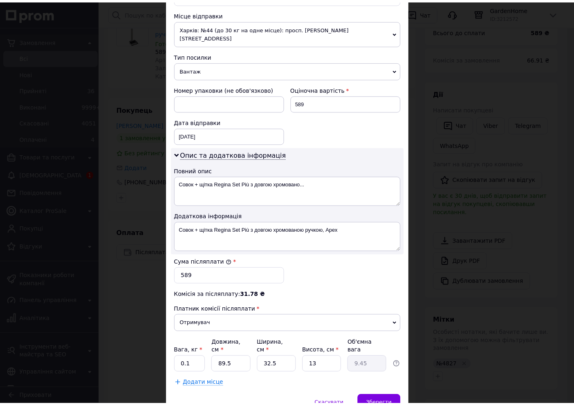
scroll to position [312, 0]
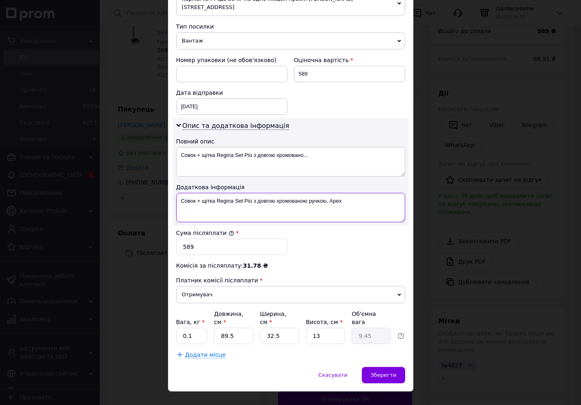
drag, startPoint x: 355, startPoint y: 196, endPoint x: 178, endPoint y: 207, distance: 178.0
click at [178, 207] on textarea "Совок + щітка Regina Set Più з довгою хромованою ручкою, Apex" at bounding box center [290, 207] width 229 height 29
type textarea "Набір АПЕ(4827)"
click at [193, 328] on input "0.1" at bounding box center [192, 336] width 32 height 16
type input "8"
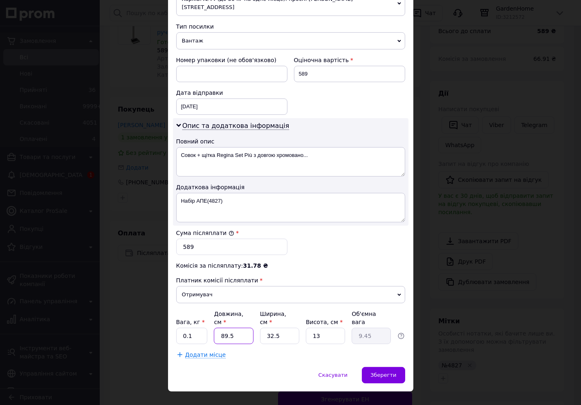
type input "0.85"
type input "85"
type input "8.98"
type input "85"
type input "2"
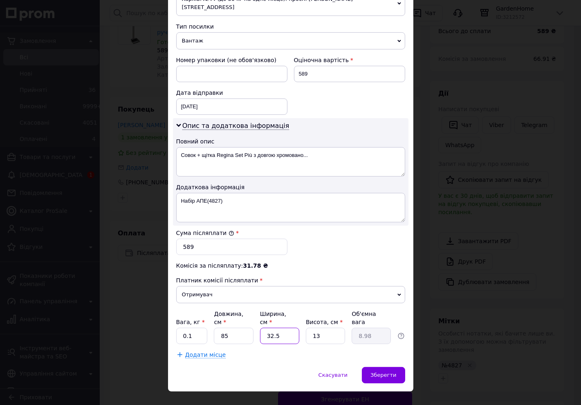
type input "0.55"
type input "25"
type input "6.91"
type input "25"
click at [399, 367] on div "Зберегти" at bounding box center [383, 375] width 43 height 16
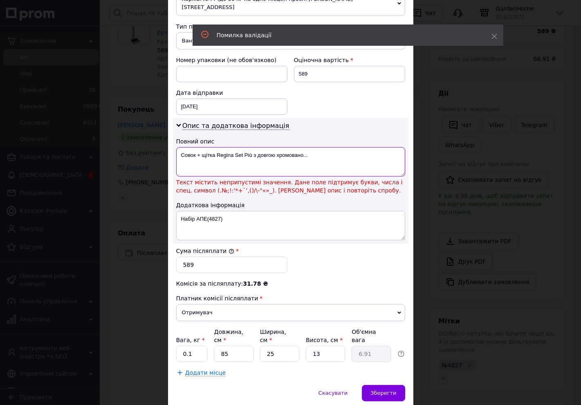
drag, startPoint x: 317, startPoint y: 150, endPoint x: 213, endPoint y: 157, distance: 103.7
click at [213, 157] on textarea "Совок + щітка Regina Set Più з довгою хромовано..." at bounding box center [290, 161] width 229 height 29
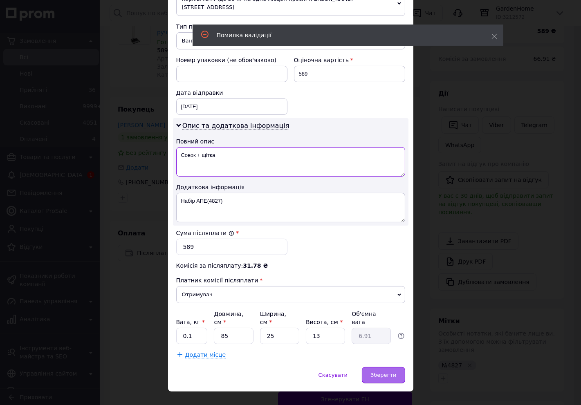
type textarea "Совок + щітка"
click at [386, 372] on span "Зберегти" at bounding box center [384, 375] width 26 height 6
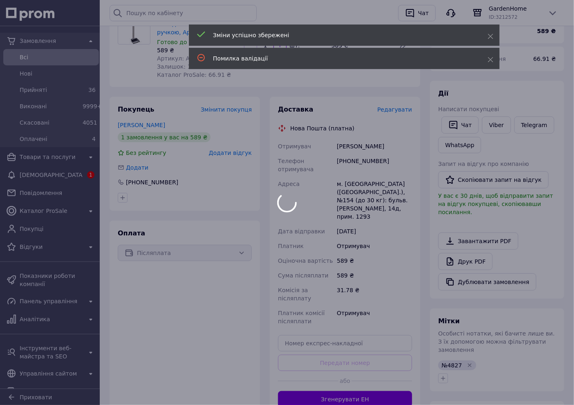
scroll to position [198, 0]
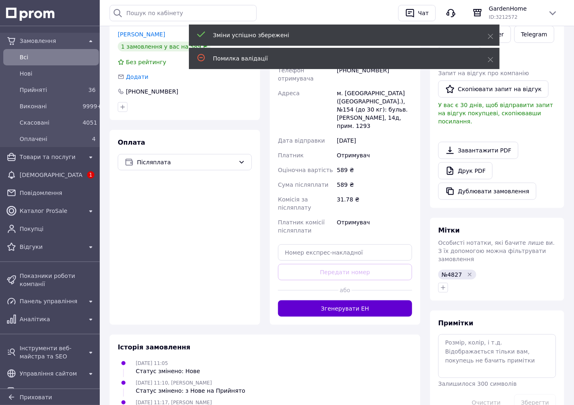
click at [370, 301] on button "Згенерувати ЕН" at bounding box center [345, 309] width 134 height 16
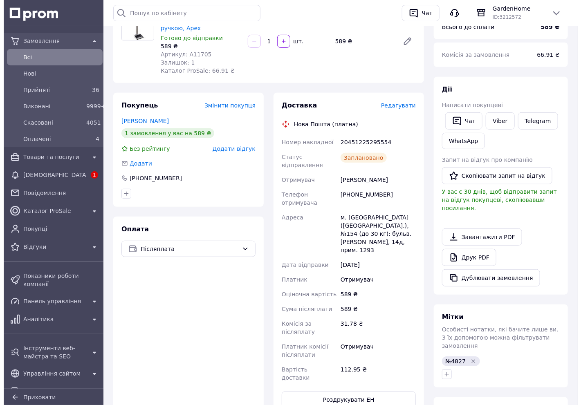
scroll to position [107, 0]
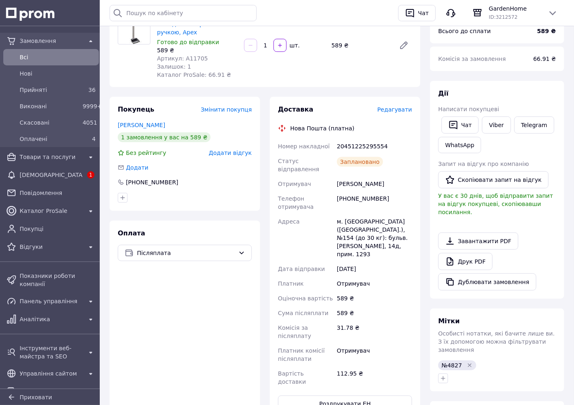
click at [396, 112] on span "Редагувати" at bounding box center [395, 109] width 35 height 7
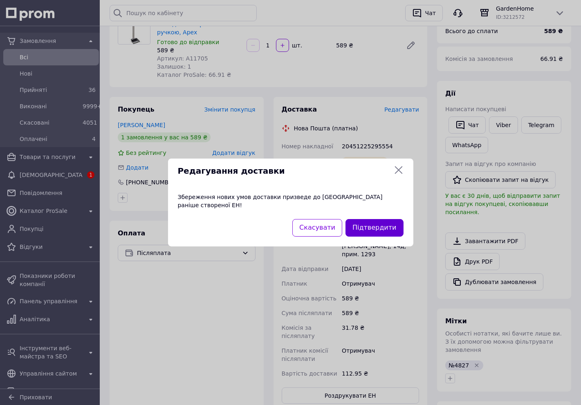
click at [395, 230] on button "Підтвердити" at bounding box center [375, 228] width 58 height 18
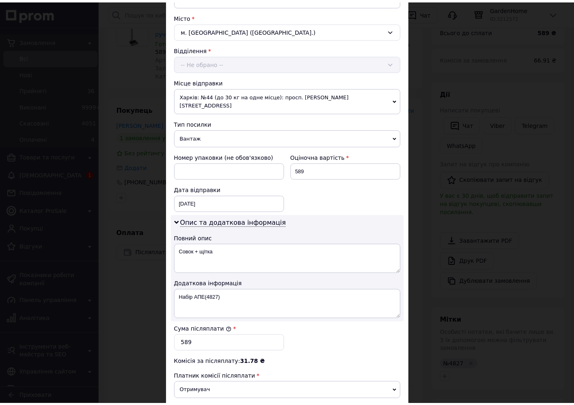
scroll to position [312, 0]
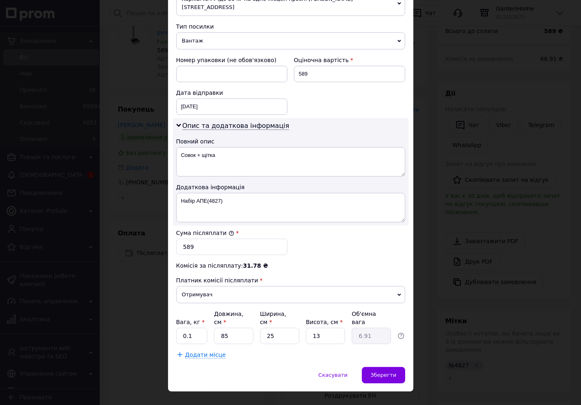
click at [420, 219] on div "× Редагування доставки Спосіб доставки Нова Пошта (платна) Платник Отримувач Ві…" at bounding box center [290, 202] width 581 height 405
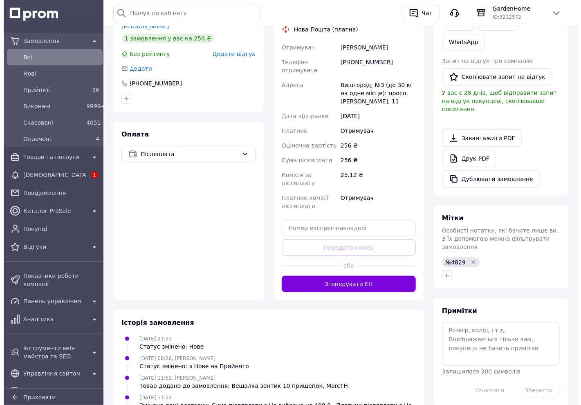
scroll to position [91, 0]
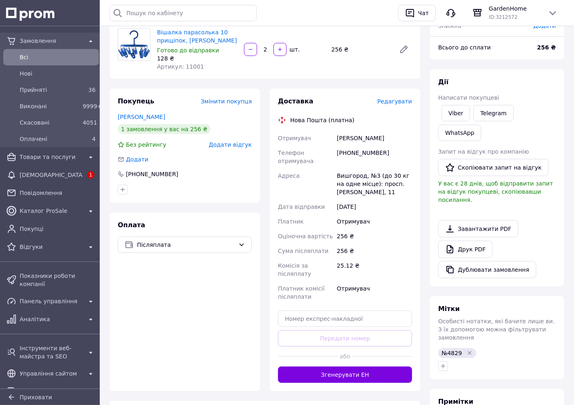
click at [392, 104] on span "Редагувати" at bounding box center [395, 101] width 35 height 7
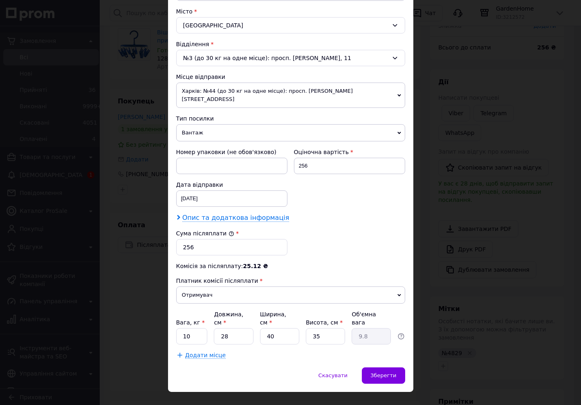
click at [269, 214] on span "Опис та додаткова інформація" at bounding box center [235, 218] width 107 height 8
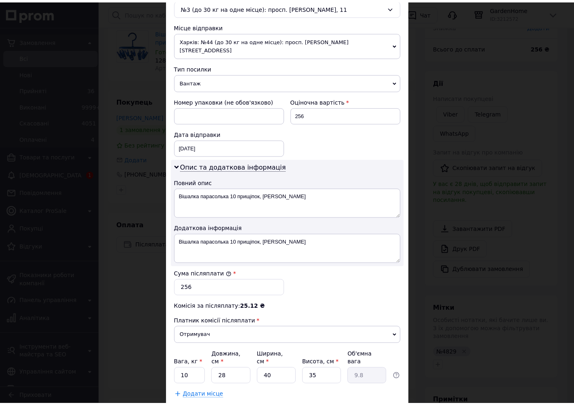
scroll to position [312, 0]
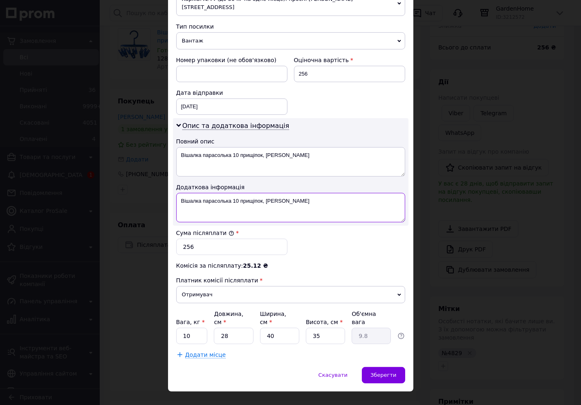
drag, startPoint x: 323, startPoint y: 198, endPoint x: 189, endPoint y: 198, distance: 134.2
click at [189, 198] on textarea "Вішалка парасолька 10 прищіпок, [PERSON_NAME]" at bounding box center [290, 207] width 229 height 29
type textarea "Віш.прищ10 (4829)"
click at [187, 328] on input "10" at bounding box center [192, 336] width 32 height 16
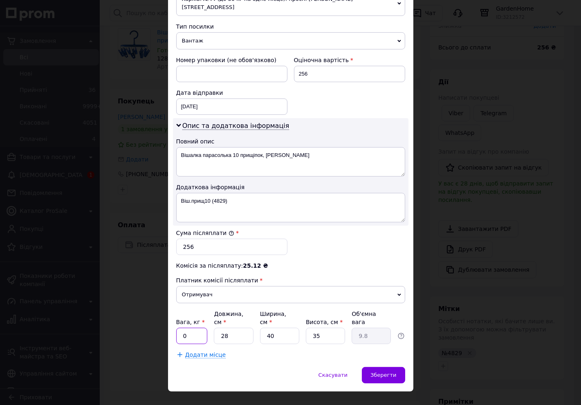
type input "0.1"
type input "2"
type input "0.7"
type input "23"
type input "8.05"
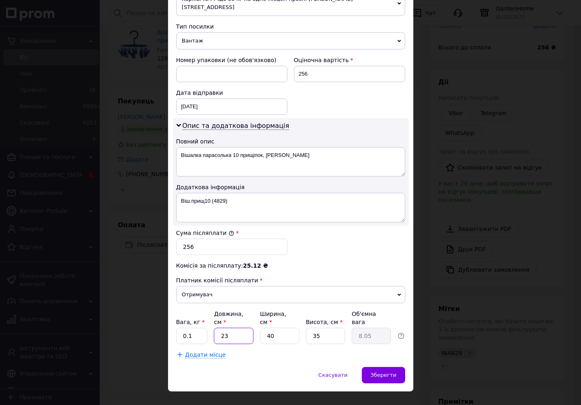
type input "23"
type input "2"
type input "0.4"
type input "23"
type input "4.63"
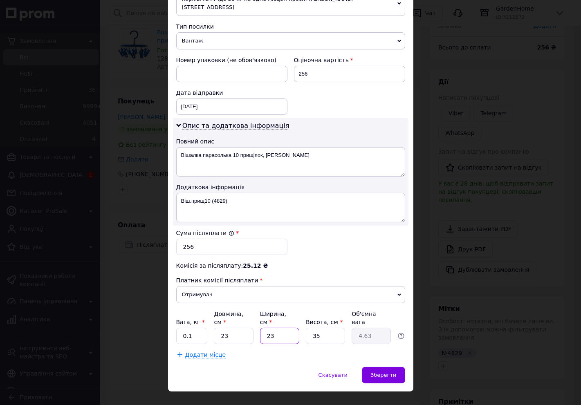
type input "23"
type input "1"
type input "0.13"
type input "11"
type input "1.45"
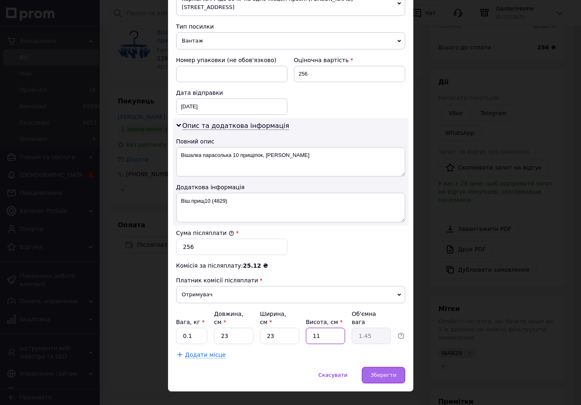
type input "11"
click at [393, 372] on span "Зберегти" at bounding box center [384, 375] width 26 height 6
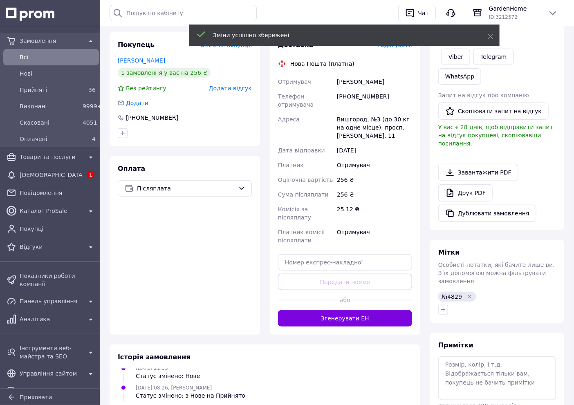
scroll to position [227, 0]
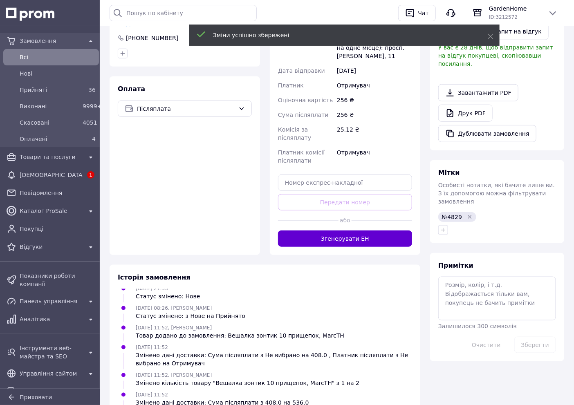
click at [328, 231] on button "Згенерувати ЕН" at bounding box center [345, 239] width 134 height 16
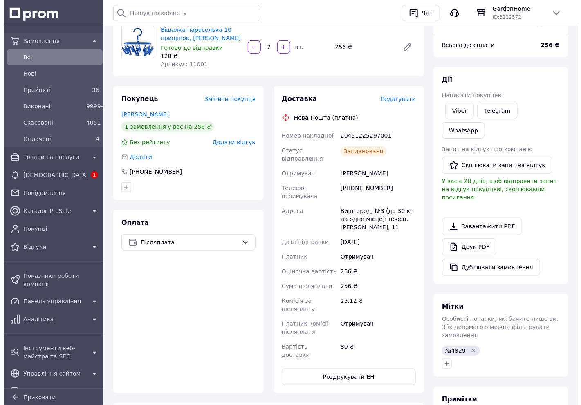
scroll to position [91, 0]
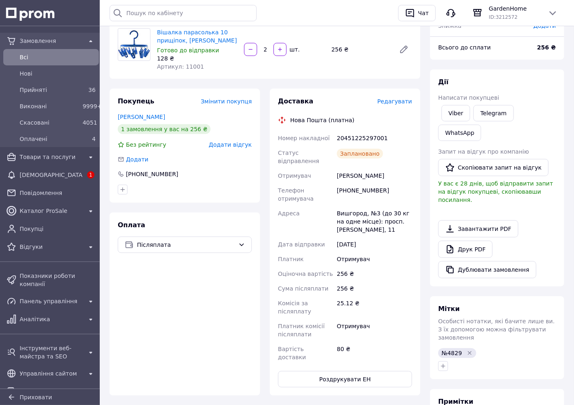
click at [394, 99] on span "Редагувати" at bounding box center [395, 101] width 35 height 7
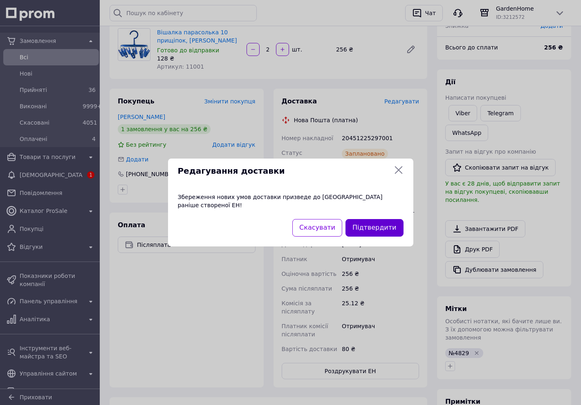
click at [394, 224] on button "Підтвердити" at bounding box center [375, 228] width 58 height 18
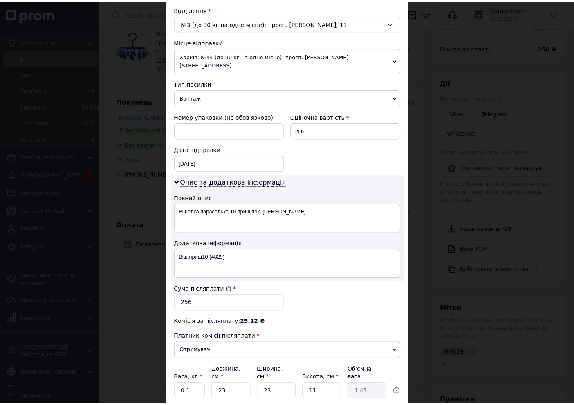
scroll to position [312, 0]
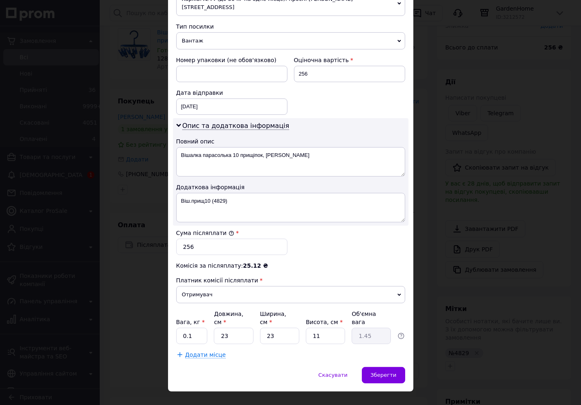
click at [430, 202] on div "× Редагування доставки Спосіб доставки Нова Пошта (платна) Платник Отримувач Ві…" at bounding box center [290, 202] width 581 height 405
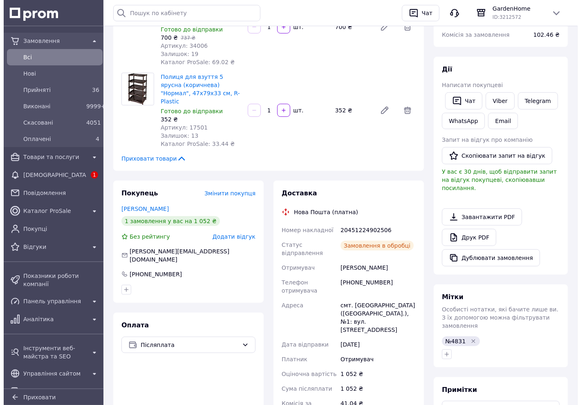
scroll to position [136, 0]
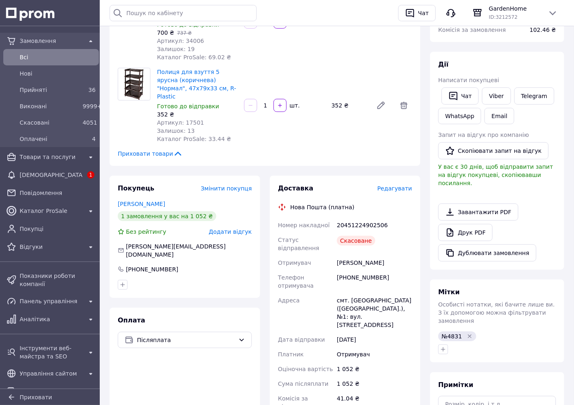
click at [402, 185] on span "Редагувати" at bounding box center [395, 188] width 35 height 7
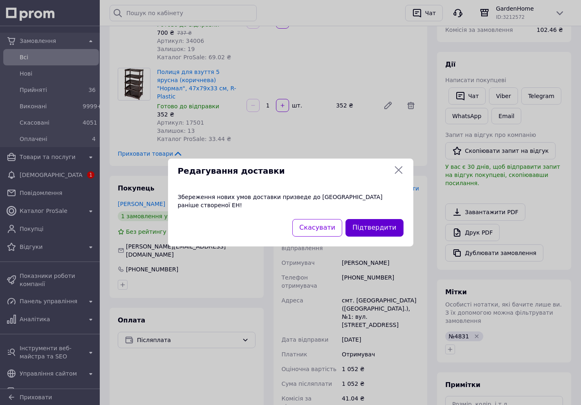
click at [387, 219] on button "Підтвердити" at bounding box center [375, 228] width 58 height 18
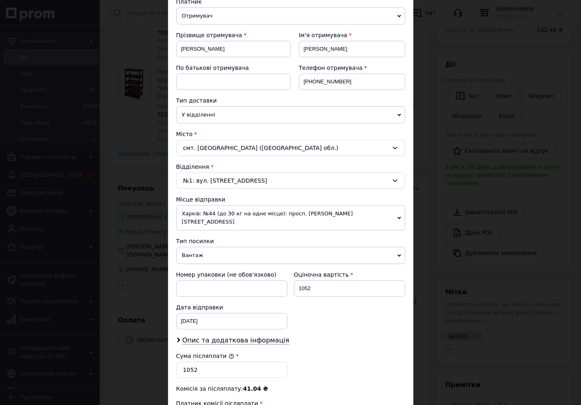
scroll to position [252, 0]
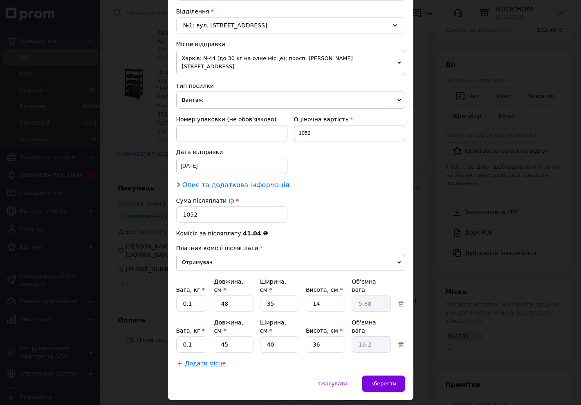
click at [268, 182] on span "Опис та додаткова інформація" at bounding box center [235, 185] width 107 height 8
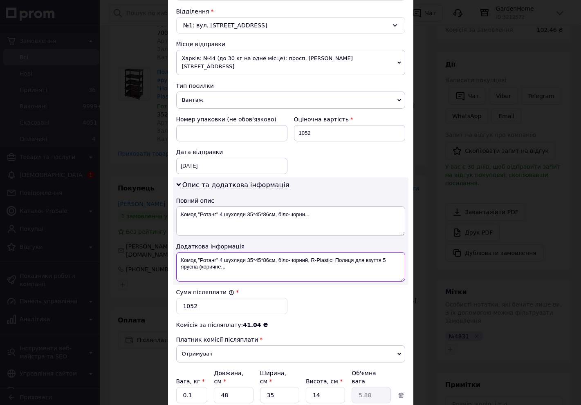
drag, startPoint x: 194, startPoint y: 250, endPoint x: 247, endPoint y: 273, distance: 57.2
click at [244, 273] on textarea "Комод "Ротанг" 4 шухляди 35*45*86см, біло-чорний, R-Plastic; Полиця для взуття …" at bounding box center [290, 266] width 229 height 29
type textarea "Комод/полиц(4831)"
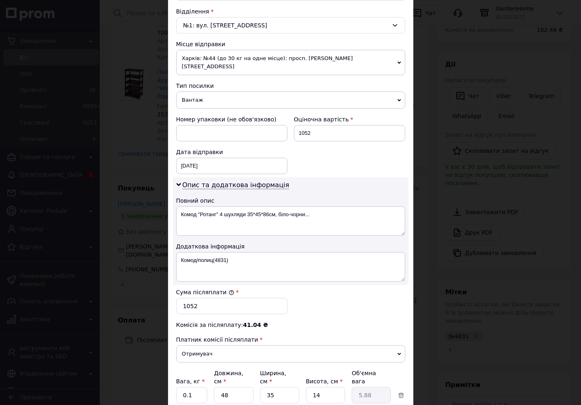
click at [292, 276] on div "Опис та додаткова інформація Повний опис Комод "Ротанг" 4 шухляди 35*45*86см, б…" at bounding box center [291, 232] width 236 height 108
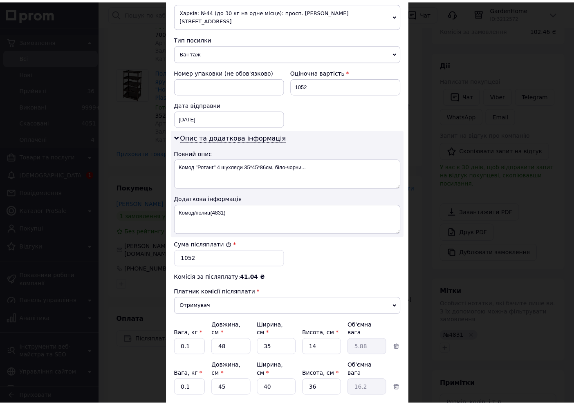
scroll to position [345, 0]
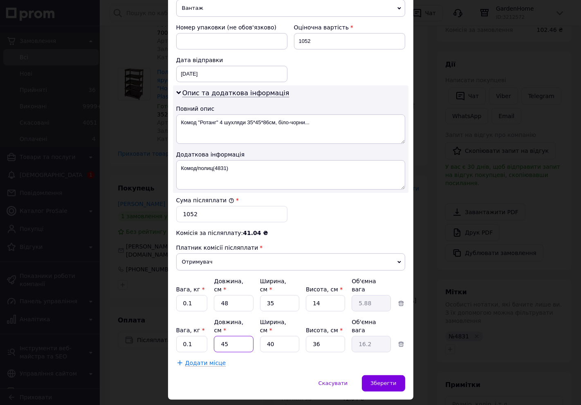
click at [227, 312] on input "45" at bounding box center [233, 303] width 39 height 16
click at [237, 295] on input "48" at bounding box center [233, 303] width 39 height 16
type input "4"
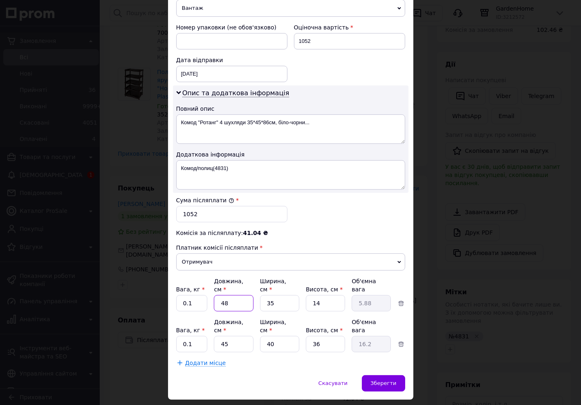
type input "0.49"
type input "45"
type input "5.51"
type input "45"
type input "4"
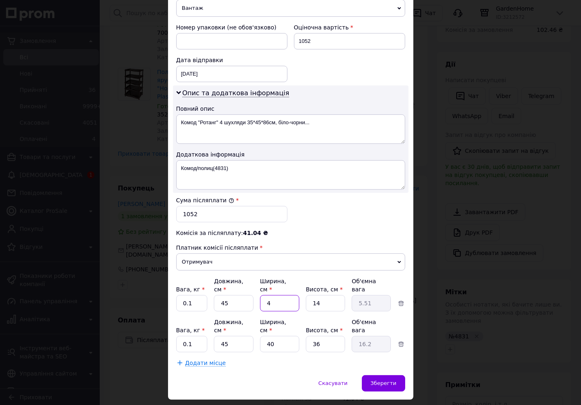
type input "0.63"
type input "40"
type input "6.3"
type input "40"
type input "3"
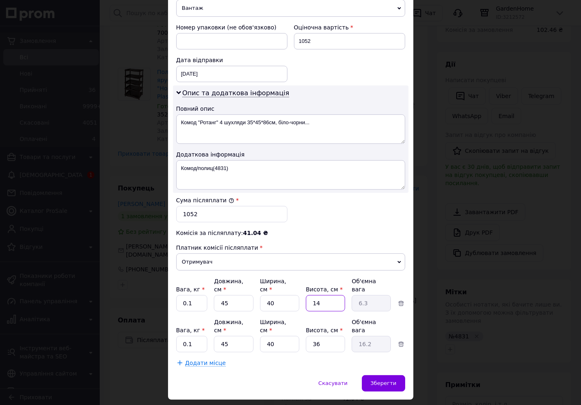
type input "1.35"
type input "35"
type input "15.75"
type input "35"
click at [222, 312] on input "45" at bounding box center [233, 303] width 39 height 16
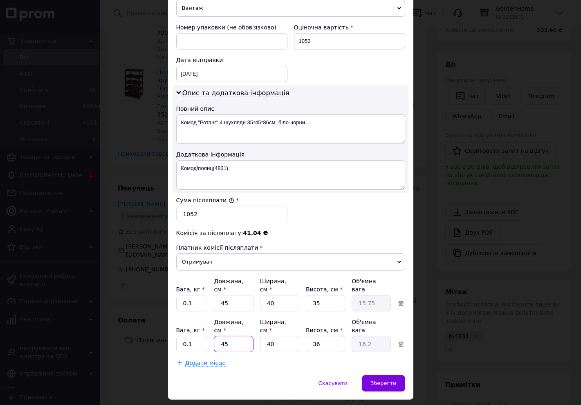
click at [222, 312] on input "45" at bounding box center [233, 303] width 39 height 16
type input "4"
type input "1.44"
type input "48"
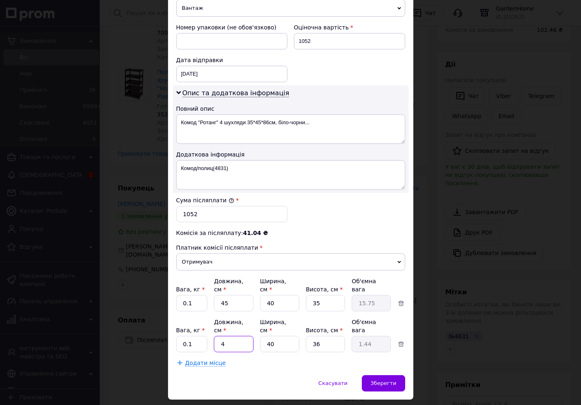
type input "17.28"
type input "48"
type input "3"
type input "1.3"
type input "34"
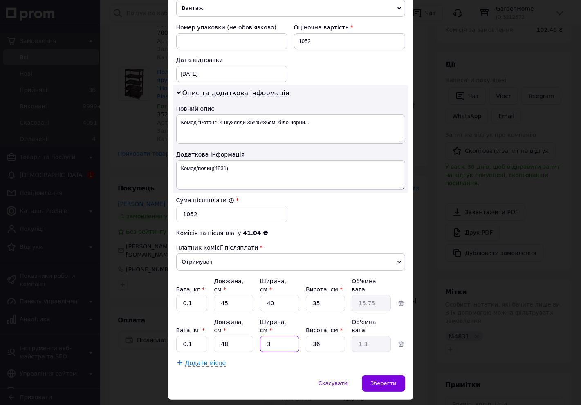
type input "14.69"
type input "34"
type input "1"
type input "0.41"
type input "185"
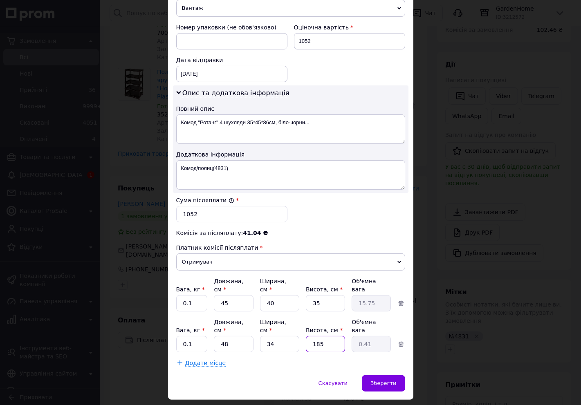
type input "75.48"
type input "18"
type input "7.34"
type input "1"
type input "0.41"
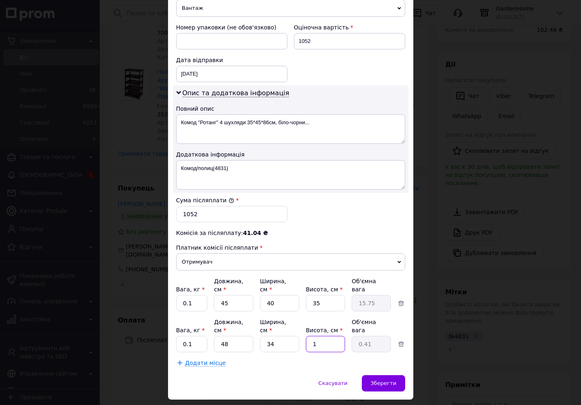
type input "15"
type input "6.12"
type input "15"
click at [403, 376] on div "Зберегти" at bounding box center [383, 384] width 43 height 16
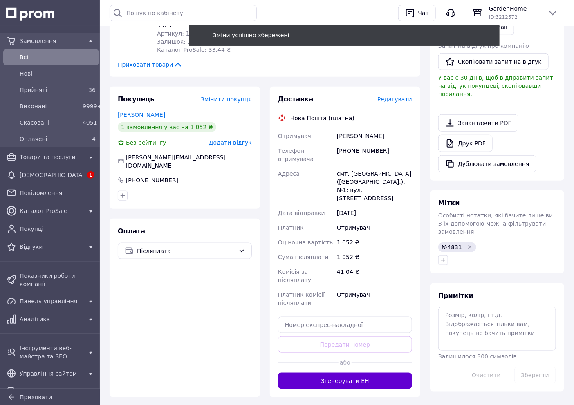
scroll to position [227, 0]
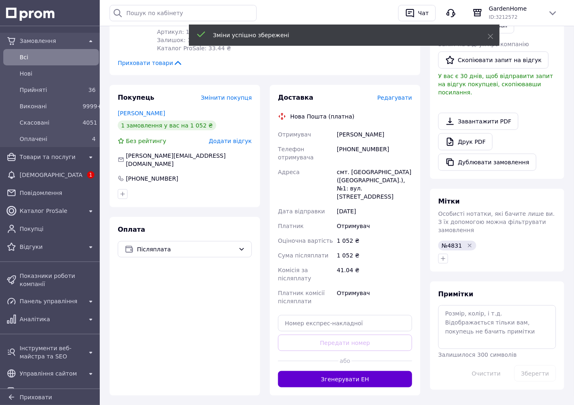
click at [343, 372] on button "Згенерувати ЕН" at bounding box center [345, 380] width 134 height 16
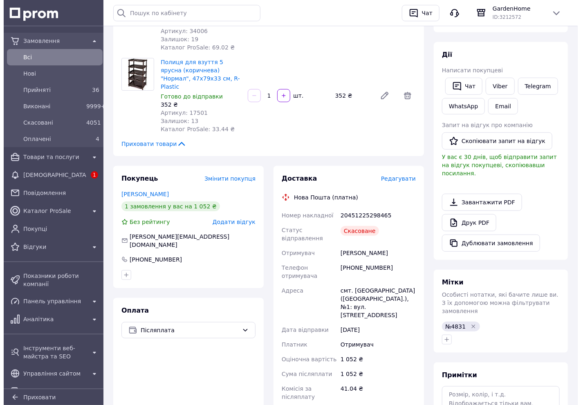
scroll to position [136, 0]
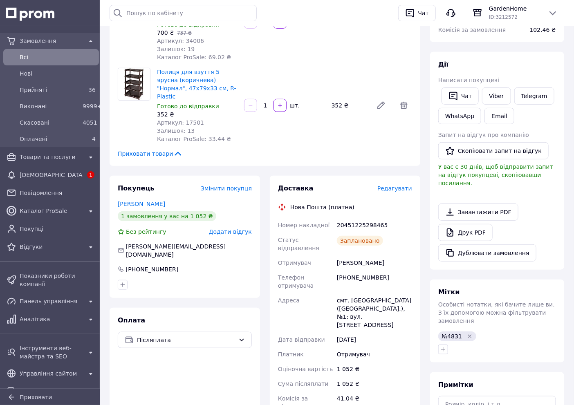
click at [402, 176] on div "Доставка Редагувати Нова Пошта (платна) Номер накладної 20451225298465 Статус в…" at bounding box center [345, 333] width 151 height 315
click at [403, 185] on span "Редагувати" at bounding box center [395, 188] width 35 height 7
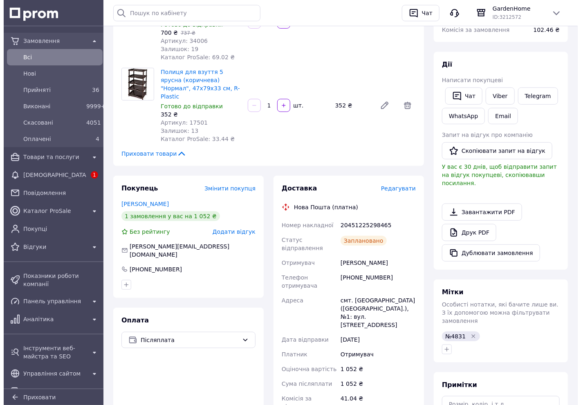
scroll to position [0, 0]
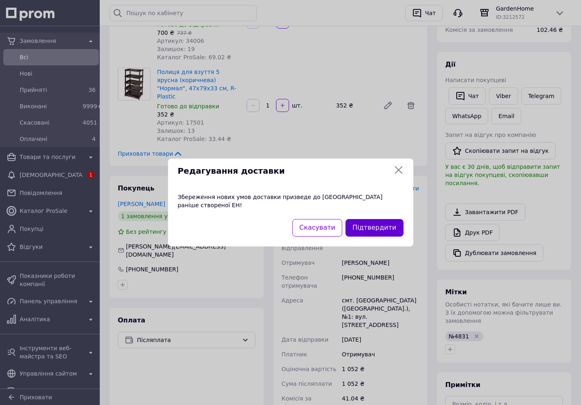
click at [374, 221] on button "Підтвердити" at bounding box center [375, 228] width 58 height 18
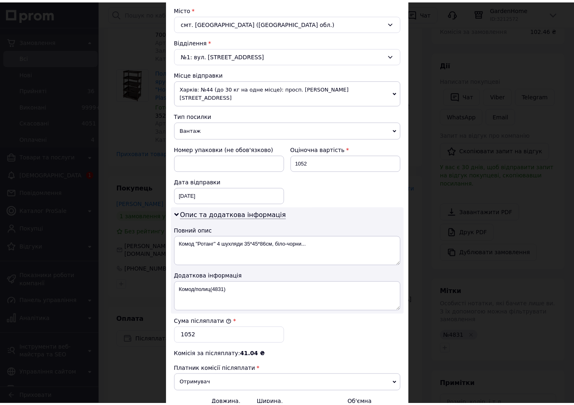
scroll to position [345, 0]
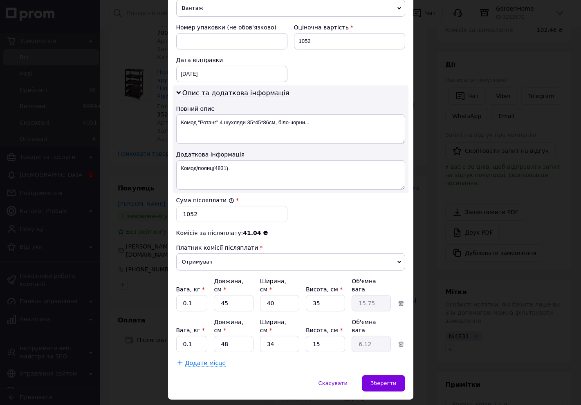
click at [428, 179] on div "× Редагування доставки Спосіб доставки Нова Пошта (платна) Платник Отримувач Ві…" at bounding box center [290, 202] width 581 height 405
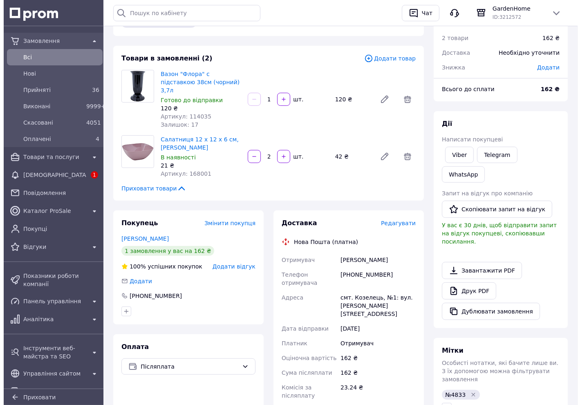
scroll to position [136, 0]
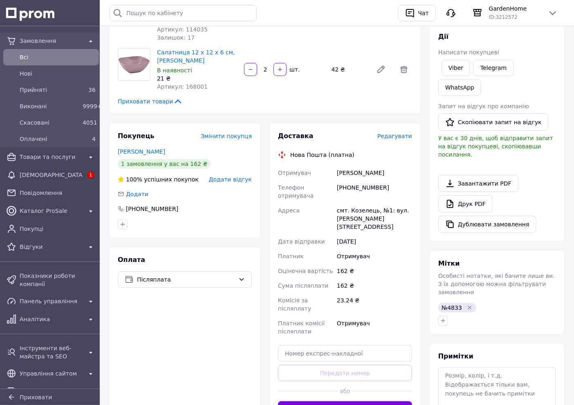
click at [392, 133] on span "Редагувати" at bounding box center [395, 136] width 35 height 7
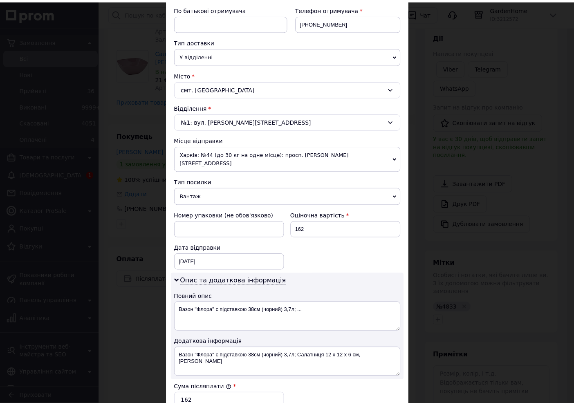
scroll to position [312, 0]
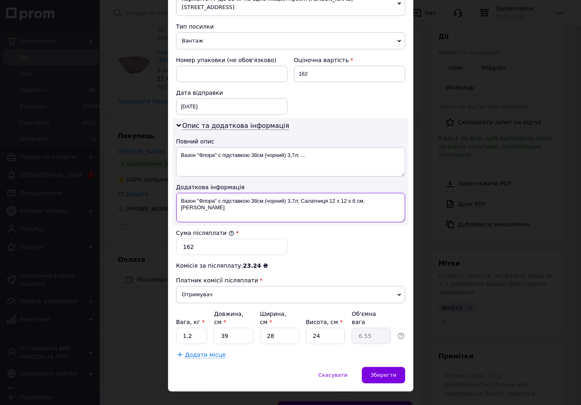
click at [199, 193] on textarea "Вазон "Флора" с підставкою 38см (чорний) 3,7л; Салатниця 12 x 12 x 6 см, [PERSO…" at bounding box center [290, 207] width 229 height 29
drag, startPoint x: 377, startPoint y: 190, endPoint x: 197, endPoint y: 196, distance: 180.1
type textarea "Флора(4833)"
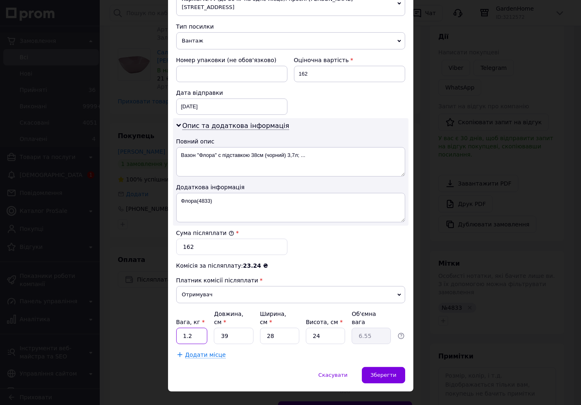
click at [196, 328] on input "1.2" at bounding box center [192, 336] width 32 height 16
type input "1"
type input "0.1"
type input "3"
type input "0.5"
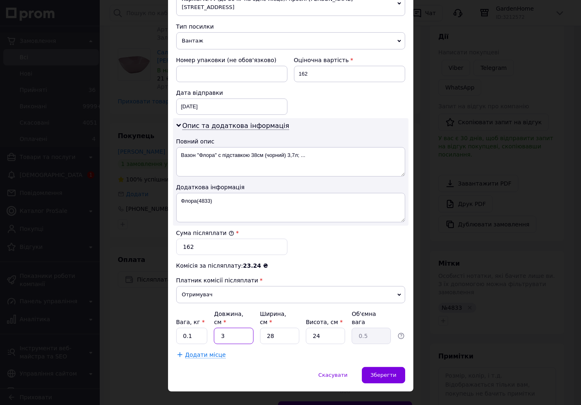
type input "38"
type input "6.38"
type input "38"
type input "2"
type input "0.46"
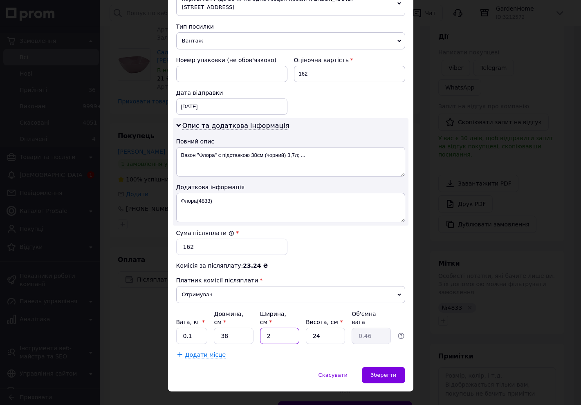
type input "25"
type input "5.7"
type input "25"
type input "2"
type input "0.48"
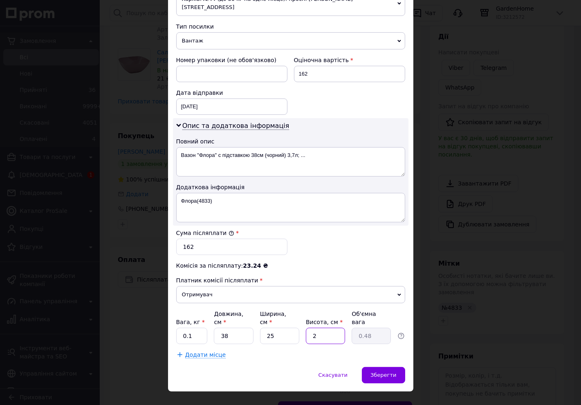
type input "25"
type input "5.94"
type input "25"
click at [396, 367] on div "Зберегти" at bounding box center [383, 375] width 43 height 16
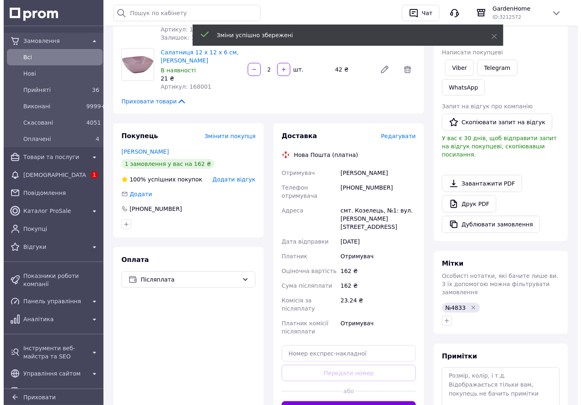
scroll to position [182, 0]
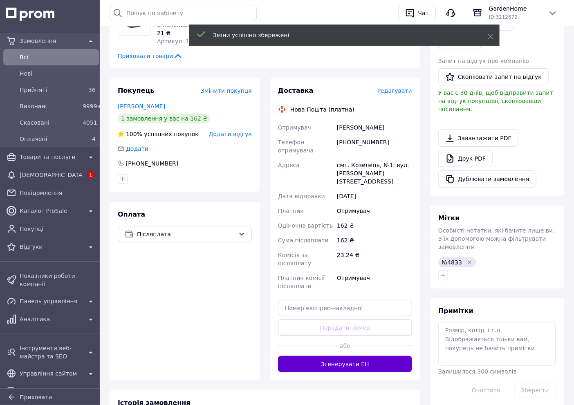
click at [366, 356] on button "Згенерувати ЕН" at bounding box center [345, 364] width 134 height 16
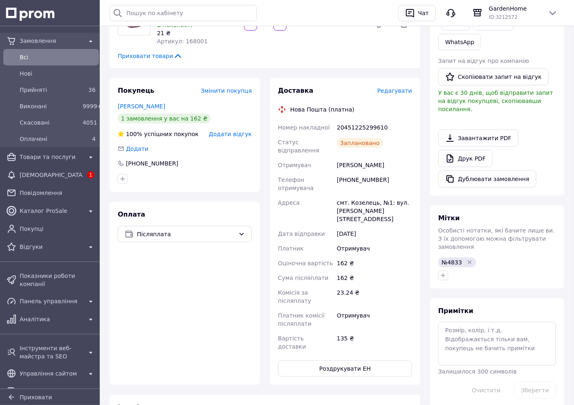
click at [403, 88] on span "Редагувати" at bounding box center [395, 91] width 35 height 7
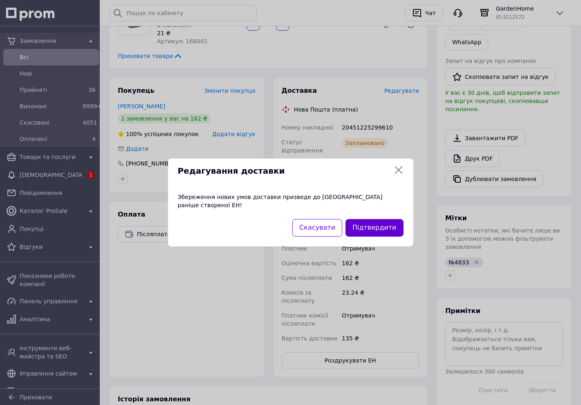
click at [395, 223] on button "Підтвердити" at bounding box center [375, 228] width 58 height 18
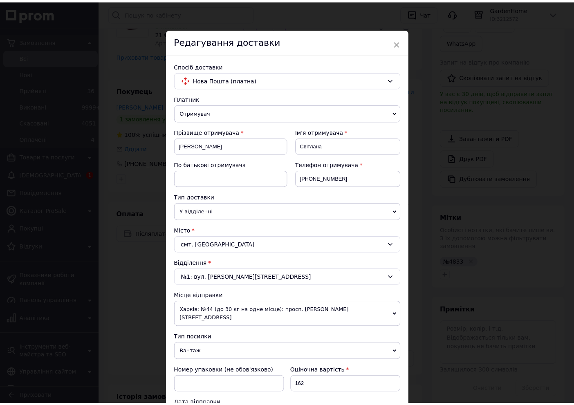
scroll to position [312, 0]
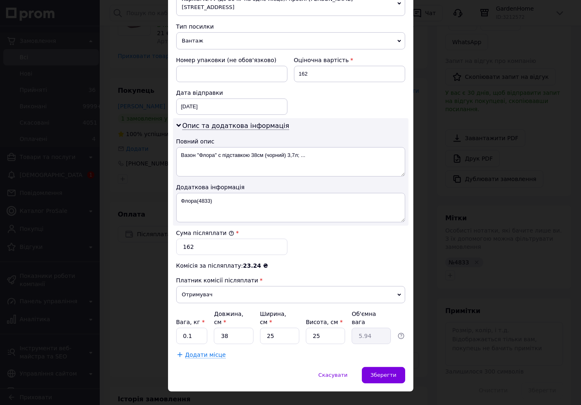
click at [419, 201] on div "× Редагування доставки Спосіб доставки Нова Пошта (платна) Платник Отримувач Ві…" at bounding box center [290, 202] width 581 height 405
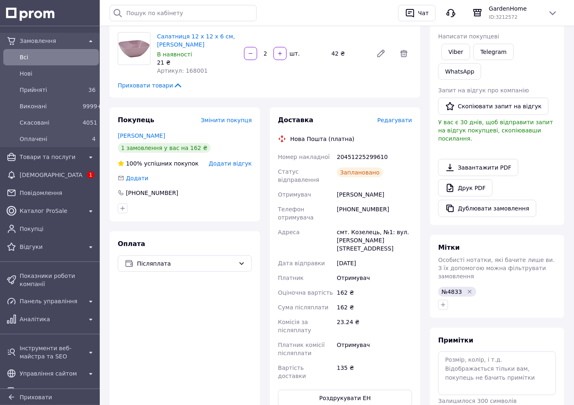
scroll to position [136, 0]
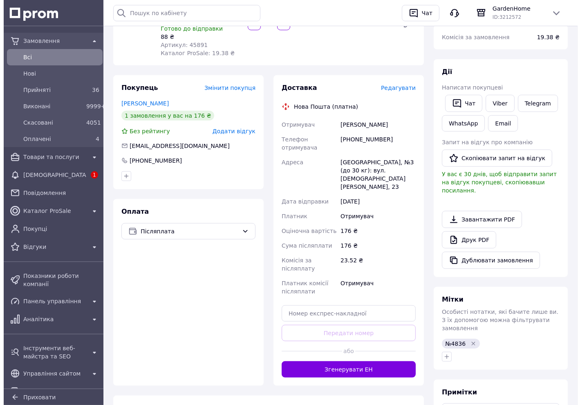
scroll to position [182, 0]
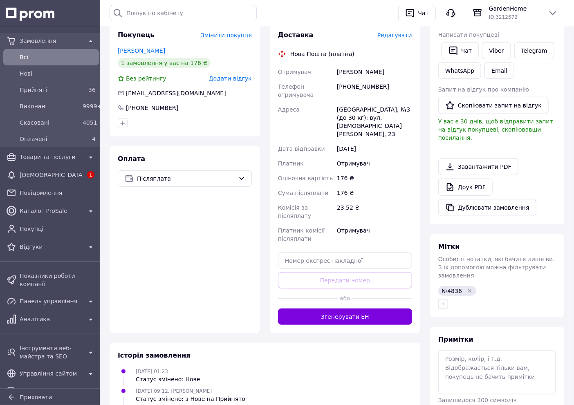
click at [395, 32] on span "Редагувати" at bounding box center [395, 35] width 35 height 7
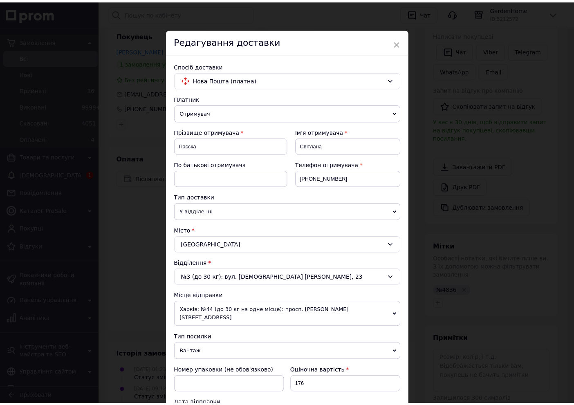
scroll to position [312, 0]
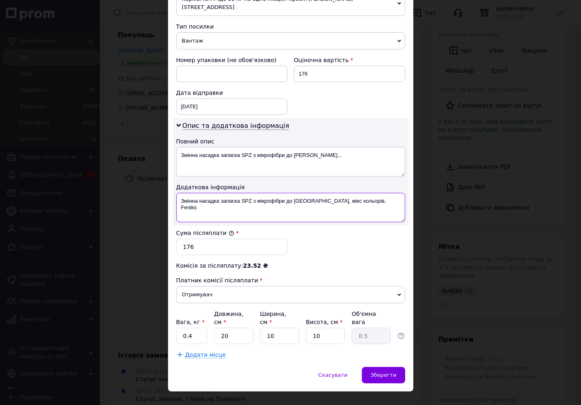
drag, startPoint x: 372, startPoint y: 194, endPoint x: 191, endPoint y: 200, distance: 181.4
click at [191, 200] on textarea "Змінна насадка запаска SPZ з мікрофібри до [GEOGRAPHIC_DATA], мікс кольорів, Fe…" at bounding box center [290, 207] width 229 height 29
type textarea "Змін.нас(4836)"
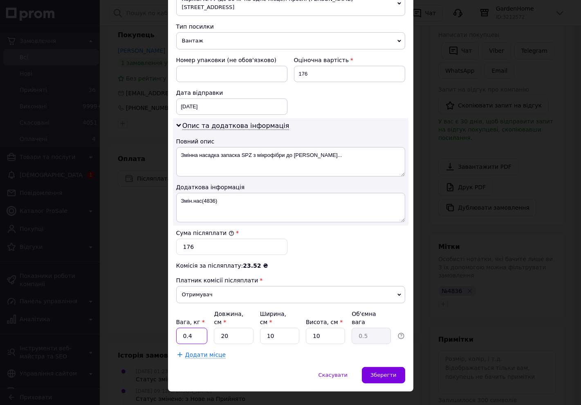
click at [191, 328] on input "0.4" at bounding box center [192, 336] width 32 height 16
type input "0.1"
type input "2"
type input "0.1"
type input "24"
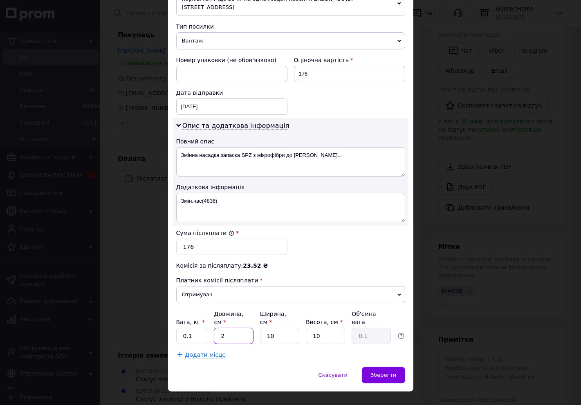
type input "0.6"
type input "24"
type input "1"
type input "0.1"
type input "17"
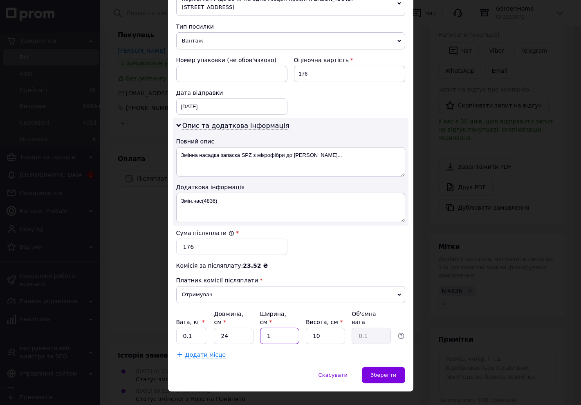
type input "1.02"
type input "17"
type input "9"
type input "0.92"
type input "9"
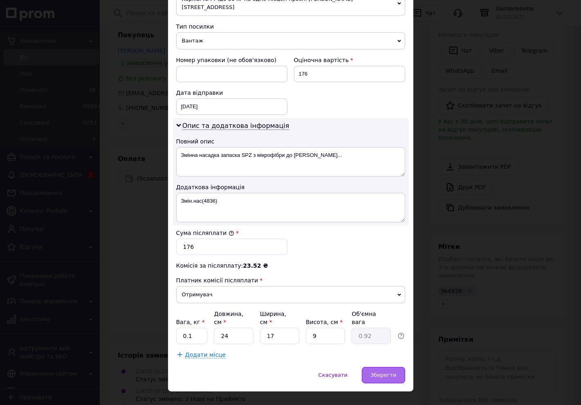
click at [396, 367] on div "Зберегти" at bounding box center [383, 375] width 43 height 16
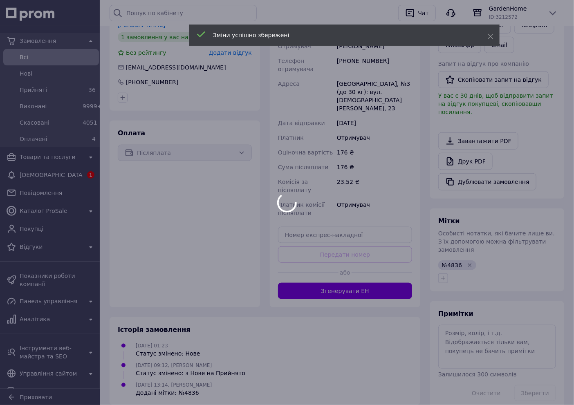
scroll to position [222, 0]
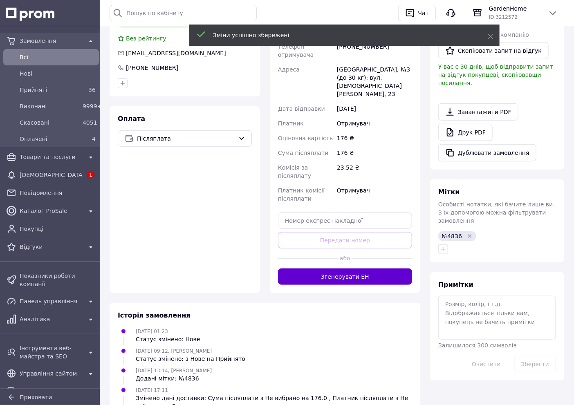
click at [348, 269] on button "Згенерувати ЕН" at bounding box center [345, 277] width 134 height 16
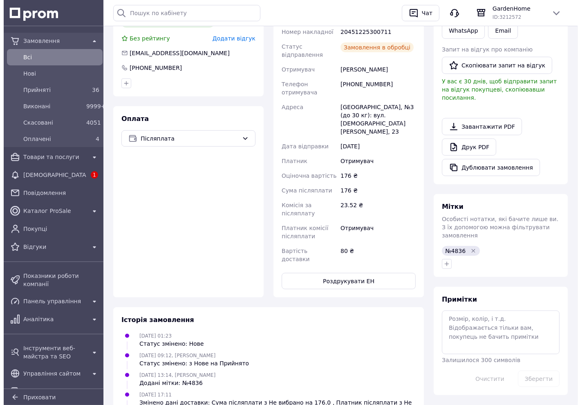
scroll to position [40, 0]
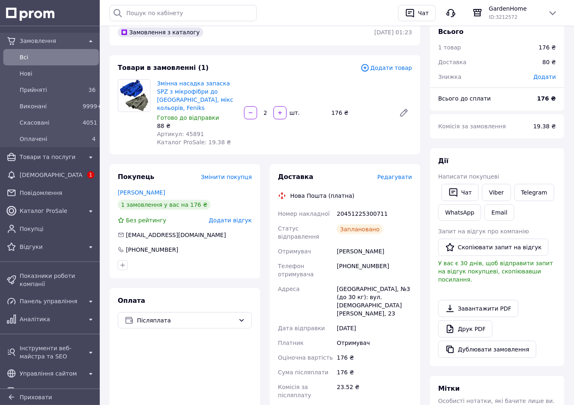
click at [394, 174] on span "Редагувати" at bounding box center [395, 177] width 35 height 7
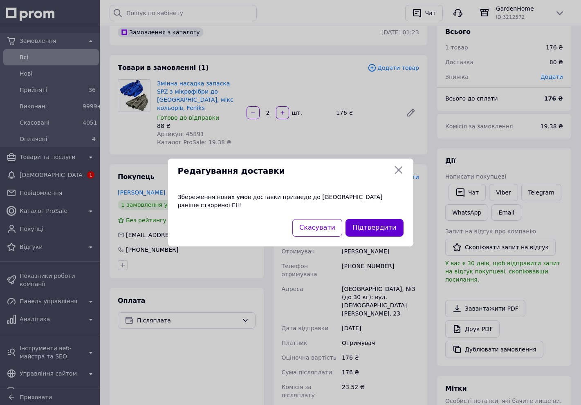
click at [372, 225] on button "Підтвердити" at bounding box center [375, 228] width 58 height 18
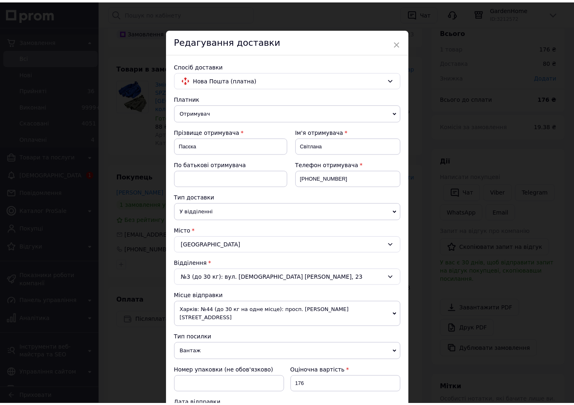
scroll to position [312, 0]
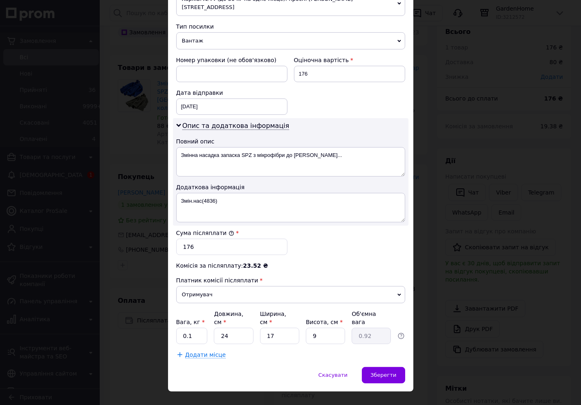
click at [427, 246] on div "× Редагування доставки Спосіб доставки Нова Пошта (платна) Платник Отримувач Ві…" at bounding box center [290, 202] width 581 height 405
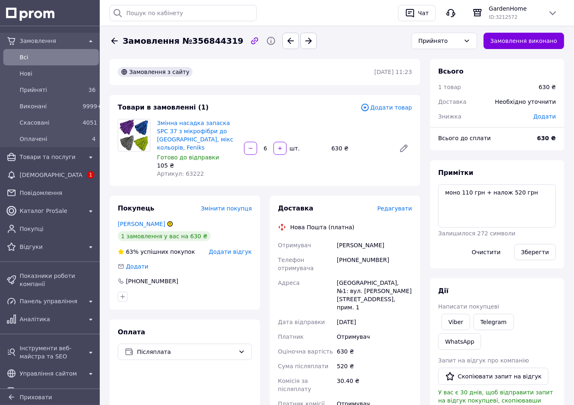
scroll to position [25, 0]
click at [453, 324] on link "Viber" at bounding box center [456, 322] width 29 height 16
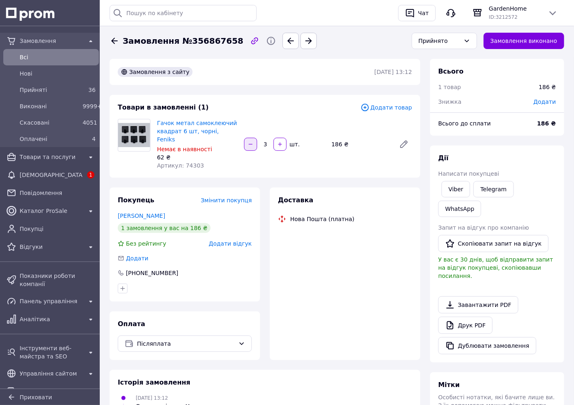
click at [251, 145] on button "button" at bounding box center [250, 144] width 13 height 13
type input "2"
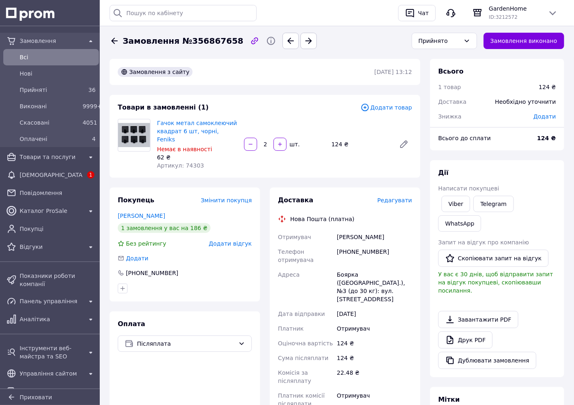
click at [406, 197] on span "Редагувати" at bounding box center [395, 200] width 35 height 7
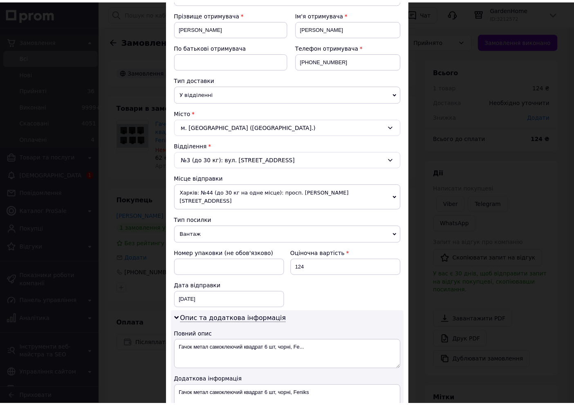
scroll to position [273, 0]
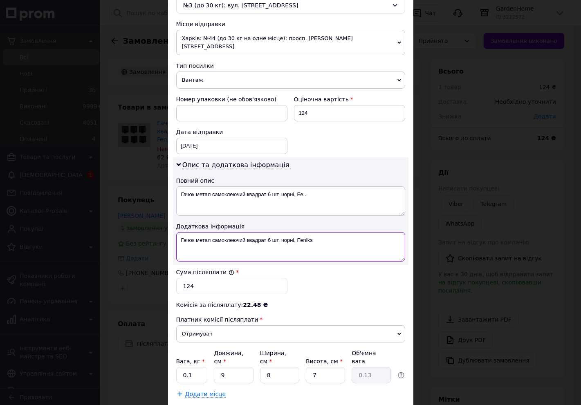
drag, startPoint x: 329, startPoint y: 233, endPoint x: 194, endPoint y: 237, distance: 134.7
click at [194, 237] on textarea "Гачок метал самоклеючий квадрат 6 шт, чорні, Feniks" at bounding box center [290, 246] width 229 height 29
type textarea "Гачок(4838)"
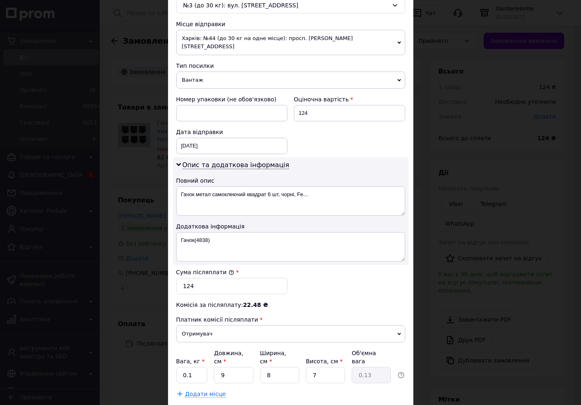
click at [324, 301] on div "Комісія за післяплату: 22.48 ₴" at bounding box center [290, 305] width 229 height 8
click at [200, 367] on input "0.1" at bounding box center [192, 375] width 32 height 16
type input "2"
type input "0.1"
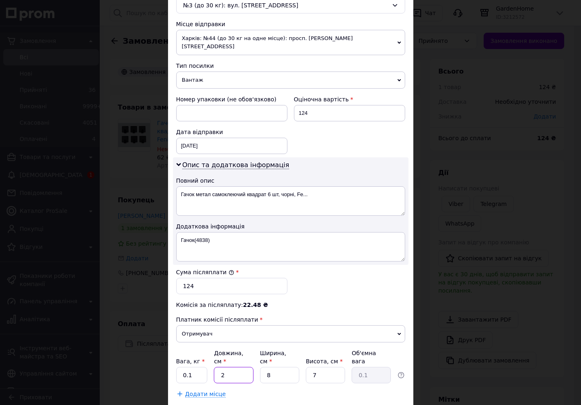
type input "20"
type input "0.28"
type input "20"
type input "1"
type input "0.1"
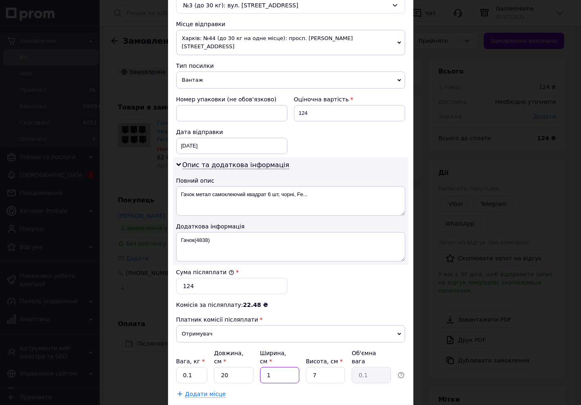
type input "15"
type input "0.53"
type input "15"
type input "1"
type input "0.1"
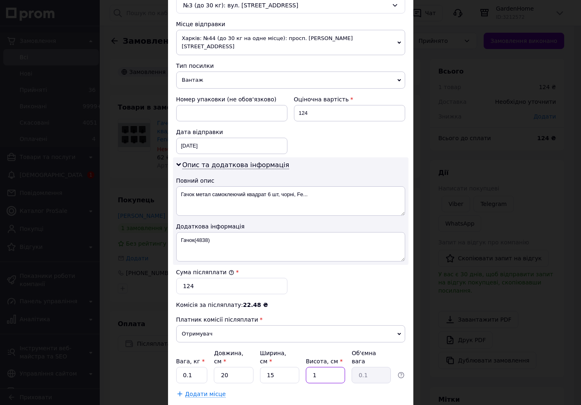
type input "10"
type input "0.75"
type input "10"
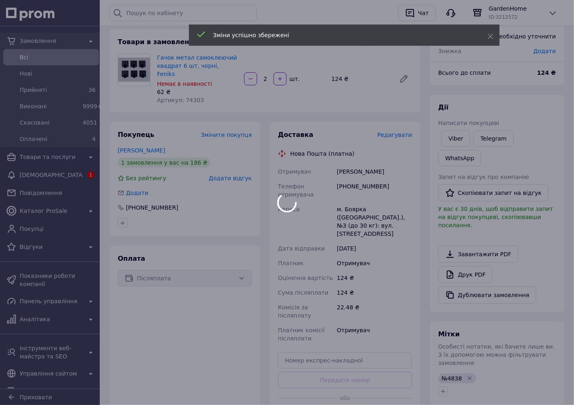
scroll to position [136, 0]
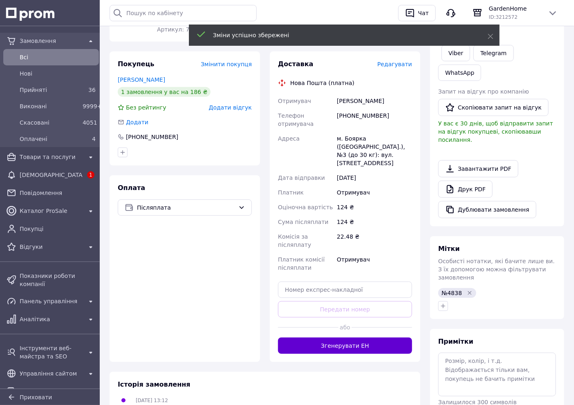
click at [398, 338] on button "Згенерувати ЕН" at bounding box center [345, 346] width 134 height 16
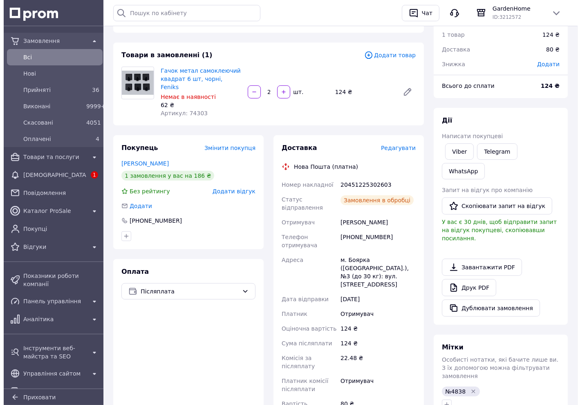
scroll to position [0, 0]
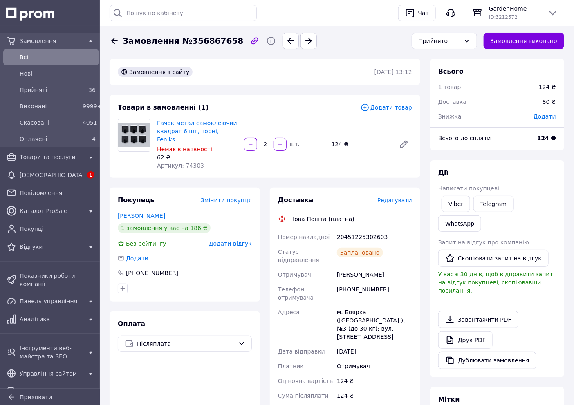
click at [405, 197] on span "Редагувати" at bounding box center [395, 200] width 35 height 7
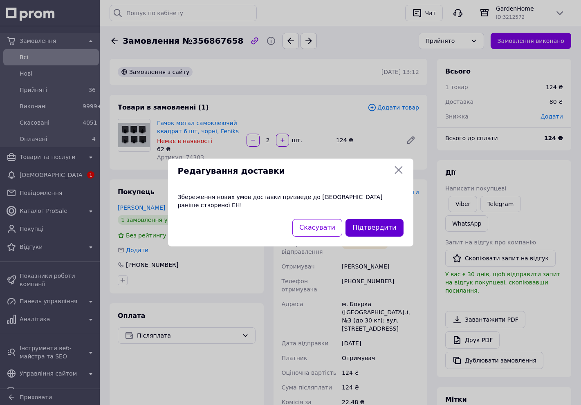
click at [391, 228] on button "Підтвердити" at bounding box center [375, 228] width 58 height 18
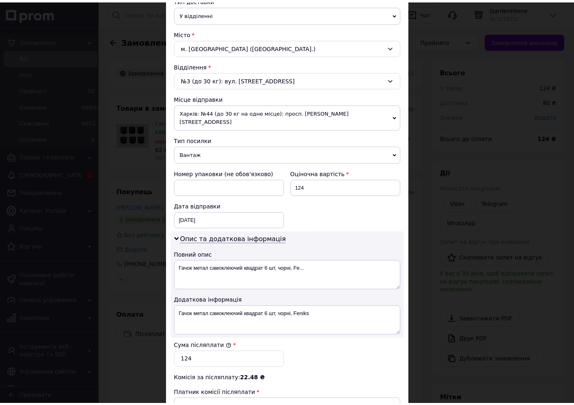
scroll to position [312, 0]
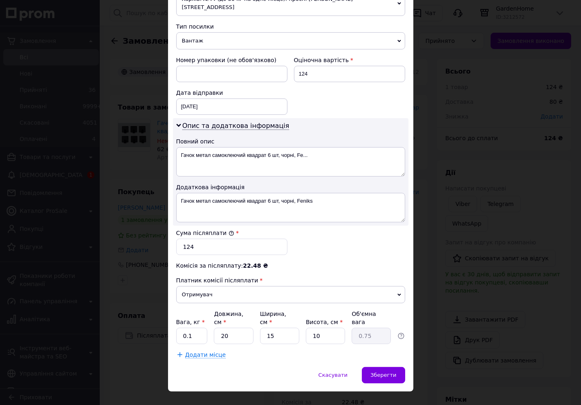
click at [418, 226] on div "× Редагування доставки Спосіб доставки Нова Пошта (платна) Платник Отримувач Ві…" at bounding box center [290, 202] width 581 height 405
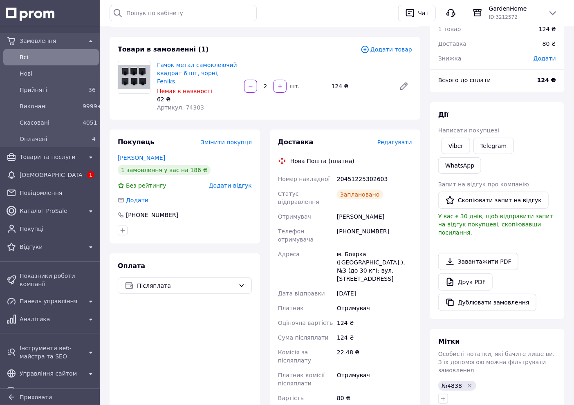
scroll to position [91, 0]
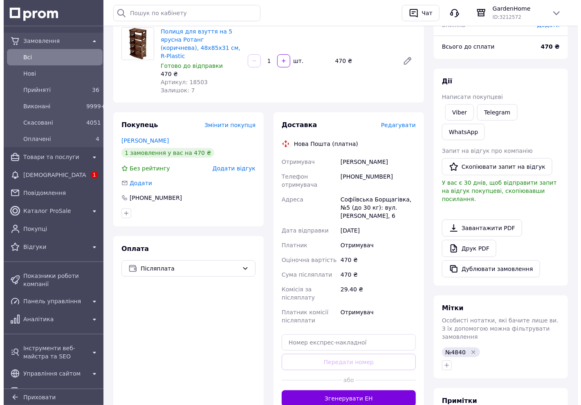
scroll to position [91, 0]
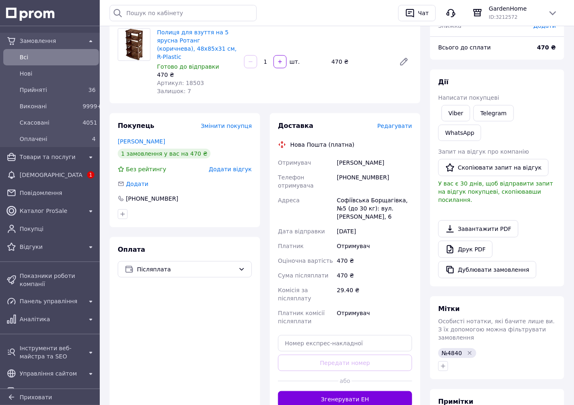
click at [401, 123] on span "Редагувати" at bounding box center [395, 126] width 35 height 7
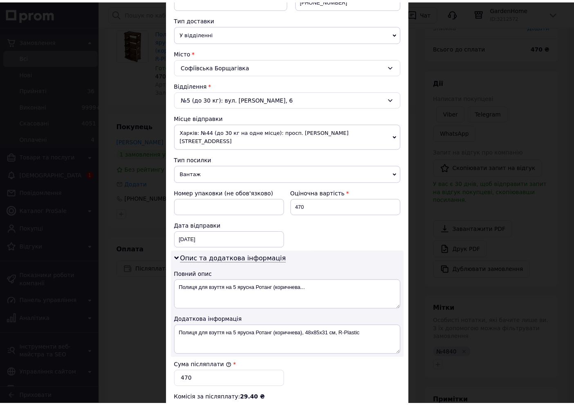
scroll to position [312, 0]
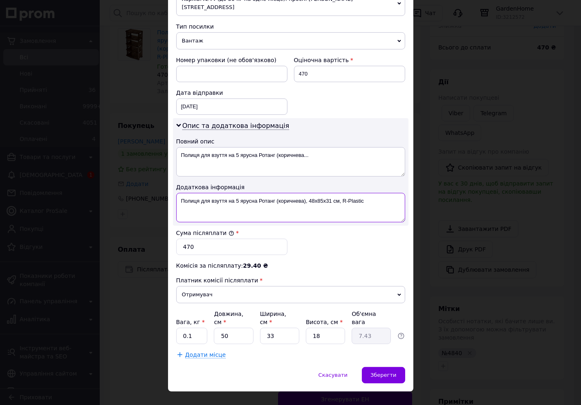
drag, startPoint x: 381, startPoint y: 197, endPoint x: 196, endPoint y: 207, distance: 184.8
click at [196, 207] on textarea "Полиця для взуття на 5 ярусна Ротанг (коричнева), 48х85х31 см, R-Plastic" at bounding box center [290, 207] width 229 height 29
type textarea "Полиц(4840)"
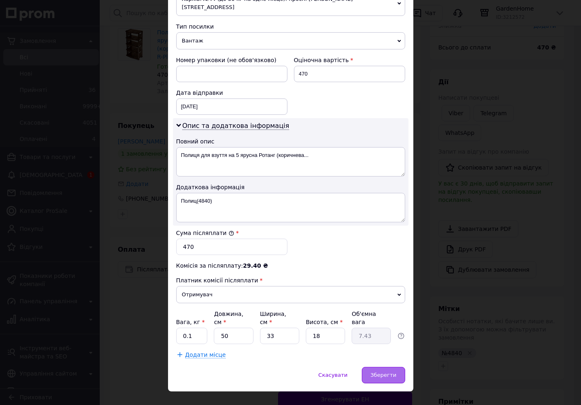
click at [382, 372] on span "Зберегти" at bounding box center [384, 375] width 26 height 6
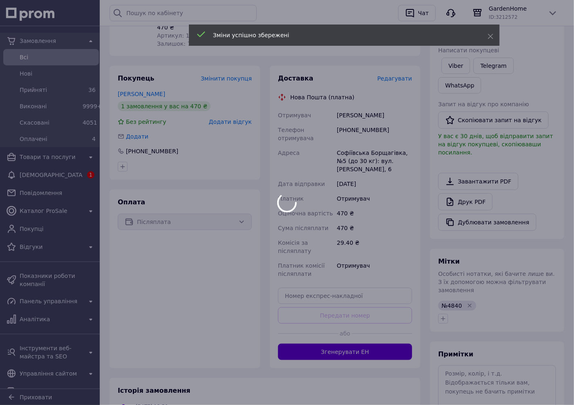
scroll to position [201, 0]
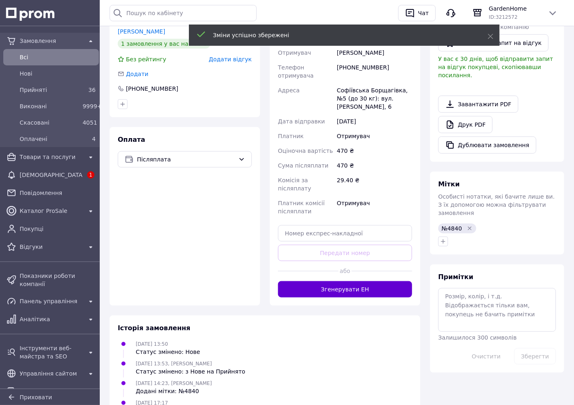
click at [371, 282] on button "Згенерувати ЕН" at bounding box center [345, 290] width 134 height 16
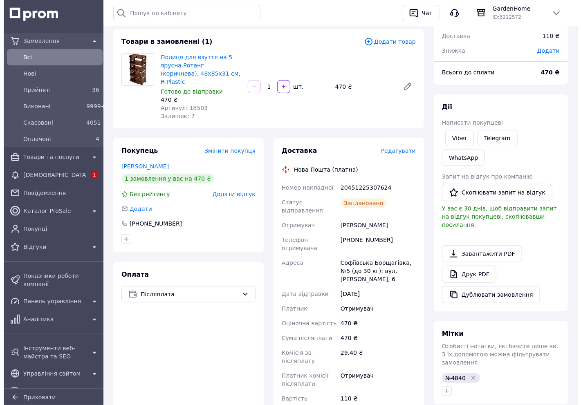
scroll to position [64, 0]
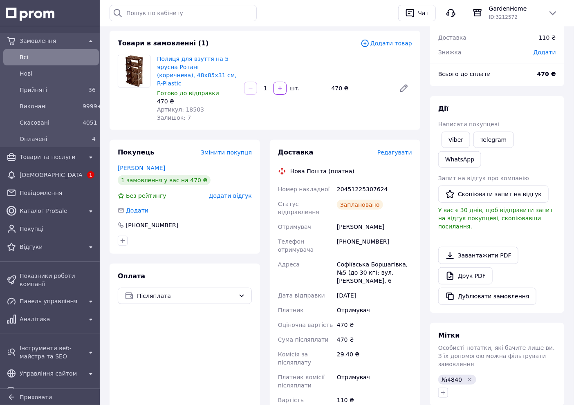
click at [402, 149] on span "Редагувати" at bounding box center [395, 152] width 35 height 7
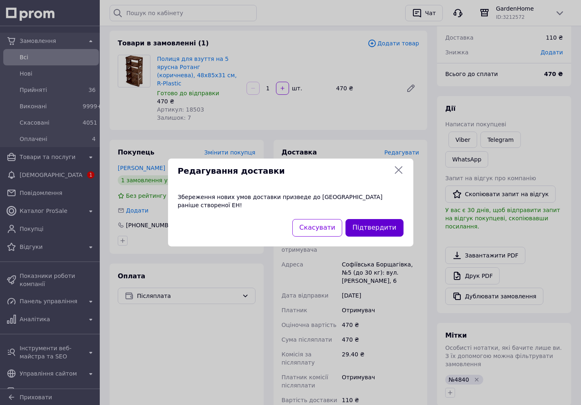
click at [390, 224] on button "Підтвердити" at bounding box center [375, 228] width 58 height 18
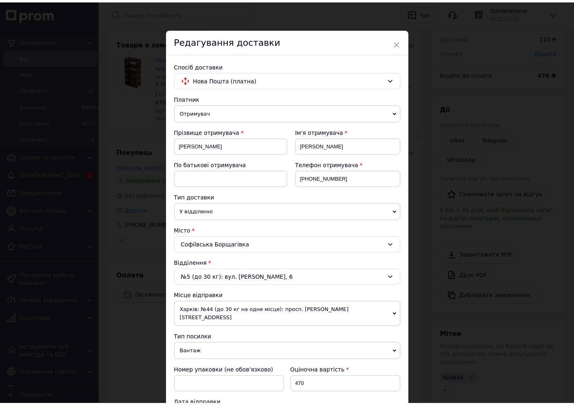
scroll to position [312, 0]
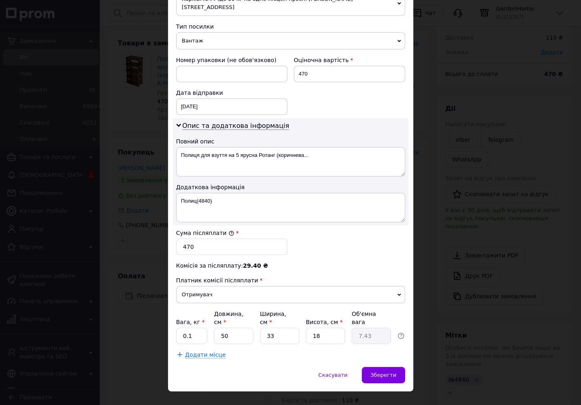
click at [472, 198] on div "× Редагування доставки Спосіб доставки Нова Пошта (платна) Платник Отримувач Ві…" at bounding box center [290, 202] width 581 height 405
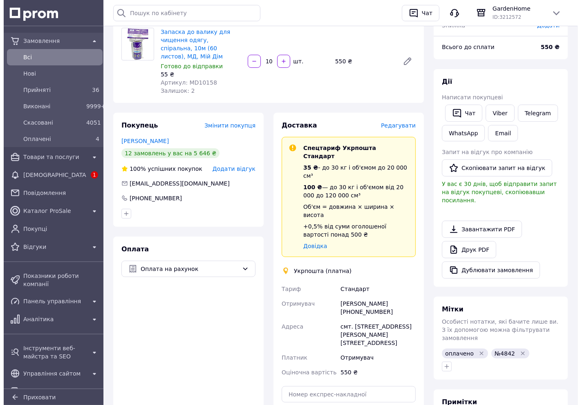
scroll to position [91, 0]
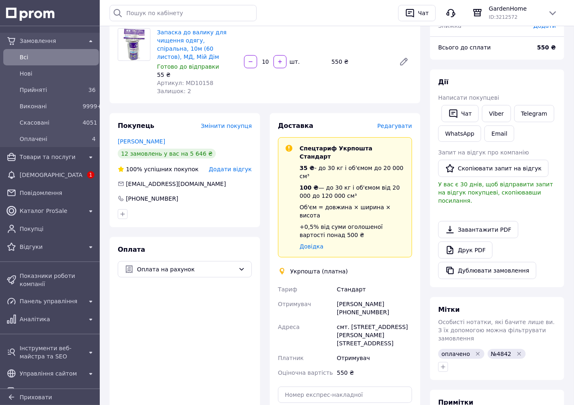
click at [401, 123] on span "Редагувати" at bounding box center [395, 126] width 35 height 7
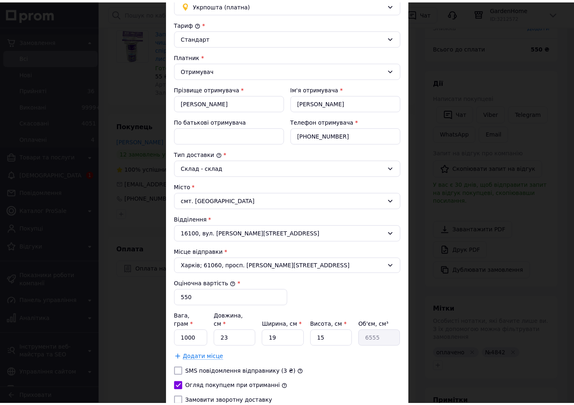
scroll to position [137, 0]
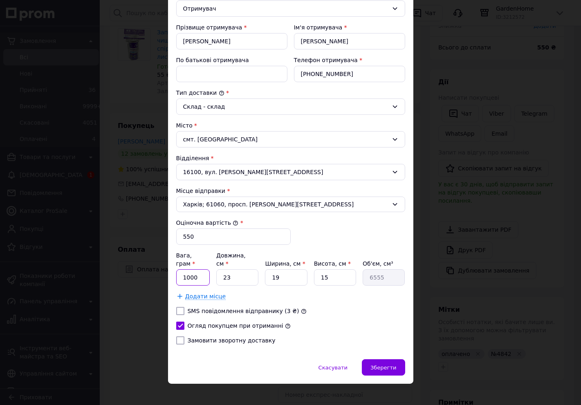
click at [196, 270] on input "1000" at bounding box center [193, 278] width 34 height 16
click at [196, 270] on input "600" at bounding box center [193, 278] width 34 height 16
type input "500"
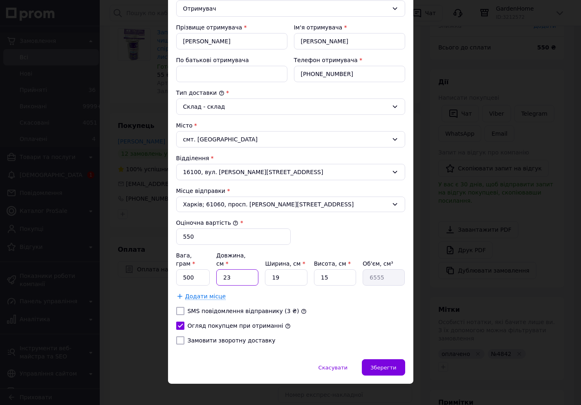
type input "2"
type input "570"
type input "22"
type input "6270"
type input "22"
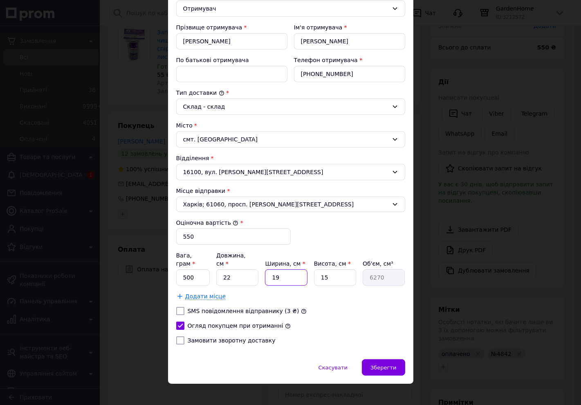
type input "2"
type input "660"
type input "22"
type input "7260"
type input "22"
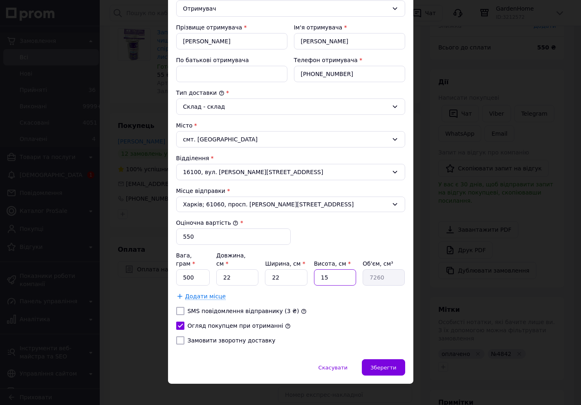
type input "1"
type input "484"
type input "16"
type input "7744"
type input "16"
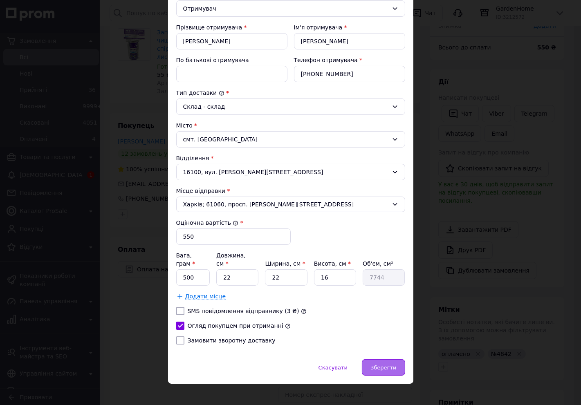
click at [392, 365] on span "Зберегти" at bounding box center [384, 368] width 26 height 6
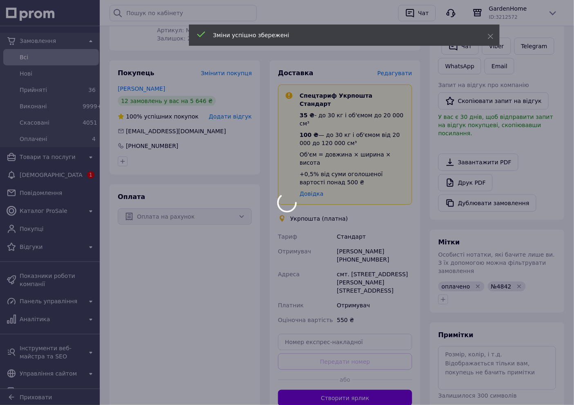
scroll to position [227, 0]
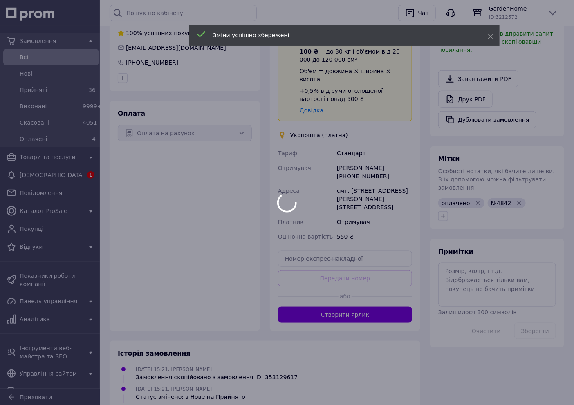
click at [366, 274] on body "Замовлення Всi Нові Прийняті 36 Виконані 9999+ Скасовані 4051 Оплачені 4 Товари…" at bounding box center [287, 124] width 574 height 702
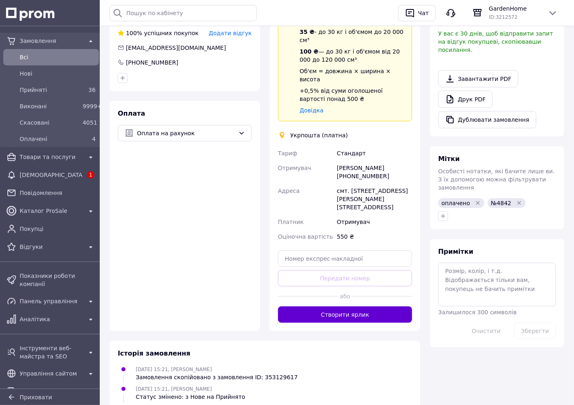
click at [368, 307] on button "Створити ярлик" at bounding box center [345, 315] width 134 height 16
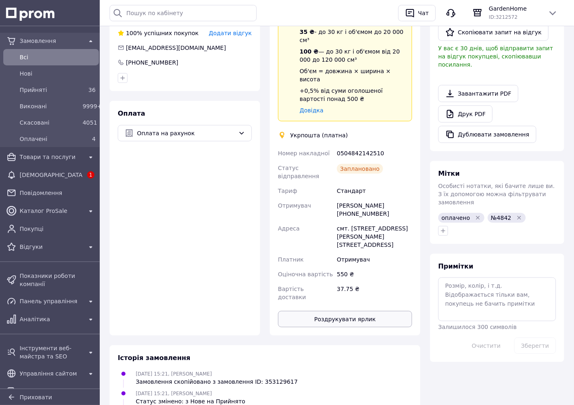
click at [360, 311] on button "Роздрукувати ярлик" at bounding box center [345, 319] width 134 height 16
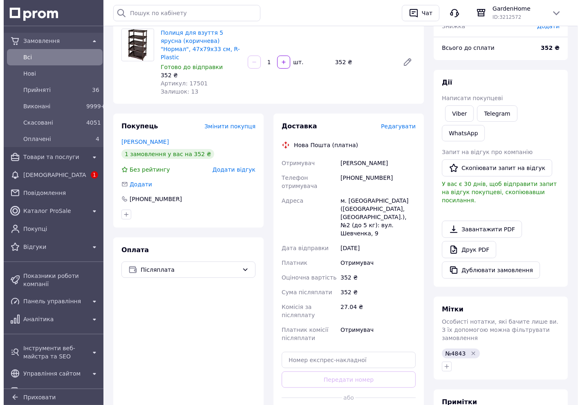
scroll to position [91, 0]
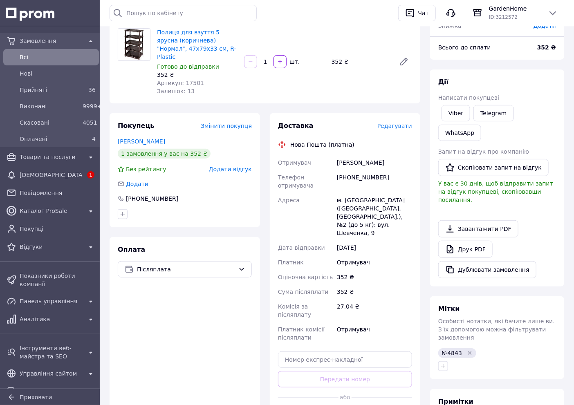
click at [400, 123] on span "Редагувати" at bounding box center [395, 126] width 35 height 7
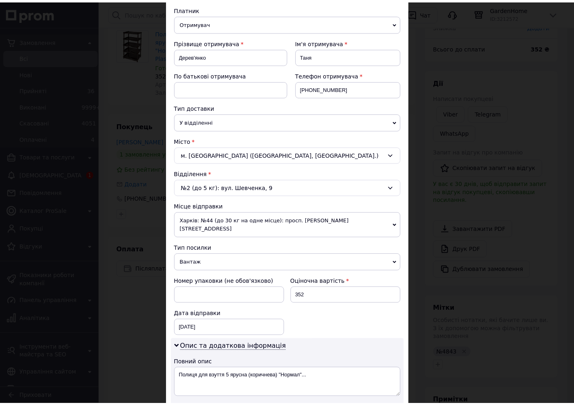
scroll to position [312, 0]
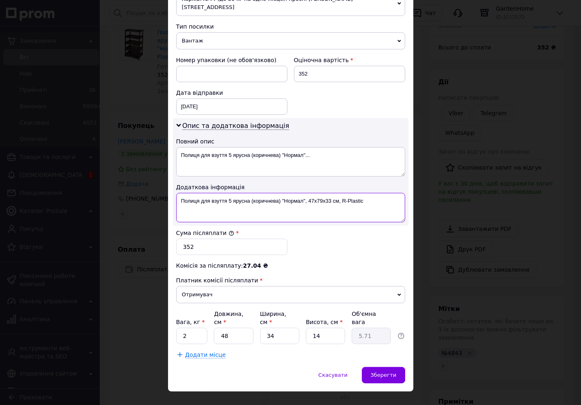
drag, startPoint x: 398, startPoint y: 200, endPoint x: 194, endPoint y: 199, distance: 203.8
click at [194, 199] on textarea "Полиця для взуття 5 ярусна (коричнева) "Нормал", 47х79х33 см, R-Plastic" at bounding box center [290, 207] width 229 height 29
type textarea "Полиц(4843)"
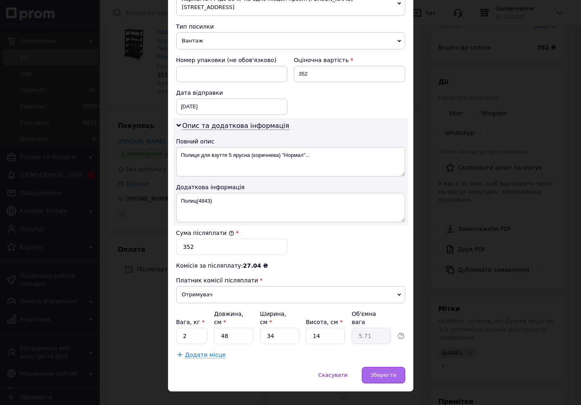
click at [381, 372] on span "Зберегти" at bounding box center [384, 375] width 26 height 6
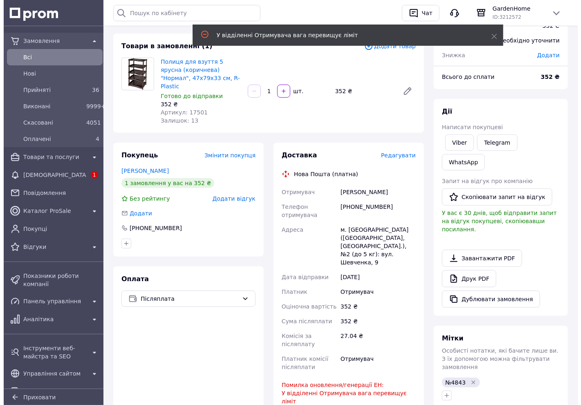
scroll to position [45, 0]
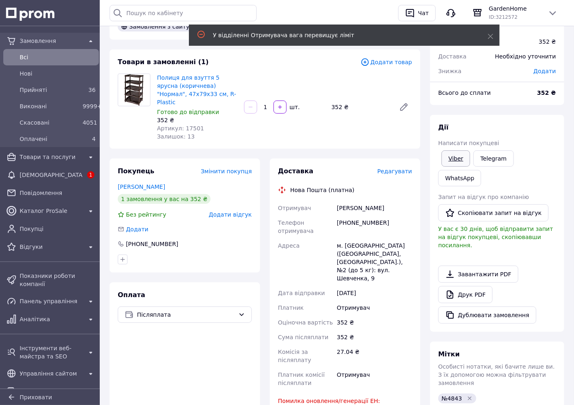
click at [456, 155] on link "Viber" at bounding box center [456, 159] width 29 height 16
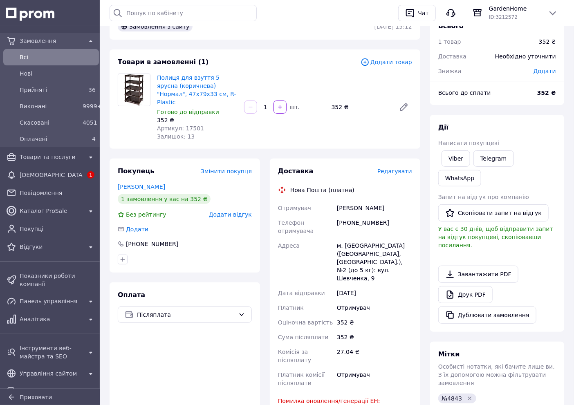
click at [405, 169] on div "Доставка Редагувати Нова Пошта (платна) Отримувач Дерев'[PERSON_NAME] Телефон о…" at bounding box center [345, 334] width 134 height 334
click at [403, 168] on span "Редагувати" at bounding box center [395, 171] width 35 height 7
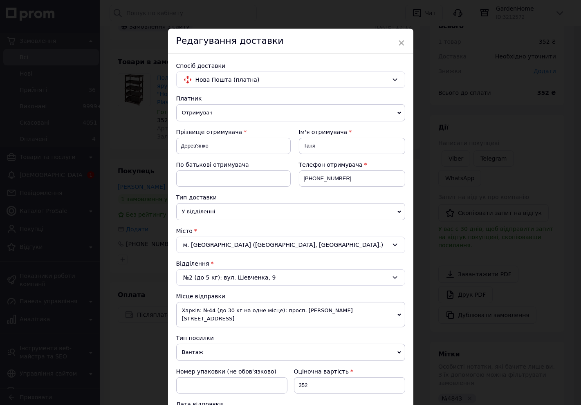
click at [195, 273] on div "№2 (до 5 кг): вул. Шевченка, 9" at bounding box center [290, 278] width 229 height 16
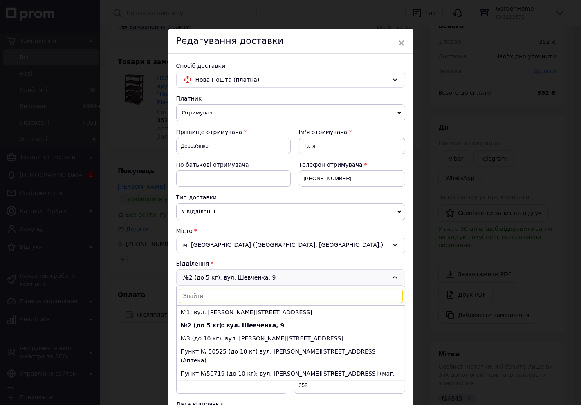
scroll to position [4, 0]
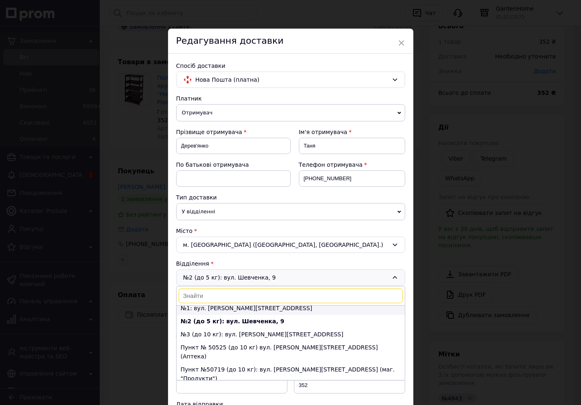
click at [206, 310] on li "№1: вул. [PERSON_NAME][STREET_ADDRESS]" at bounding box center [291, 308] width 228 height 13
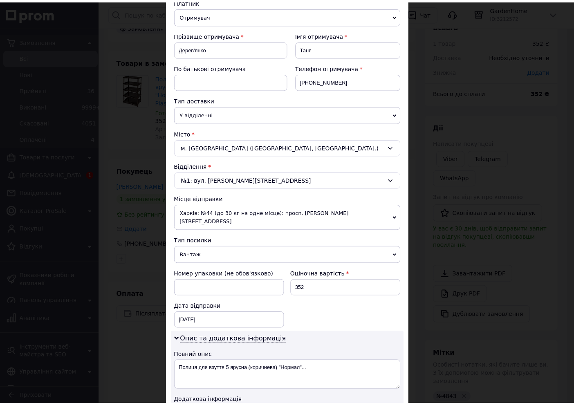
scroll to position [273, 0]
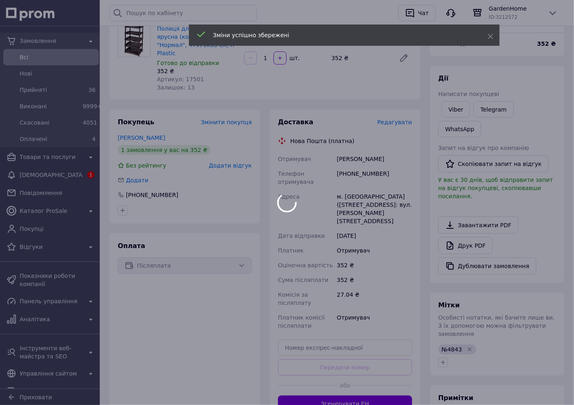
scroll to position [182, 0]
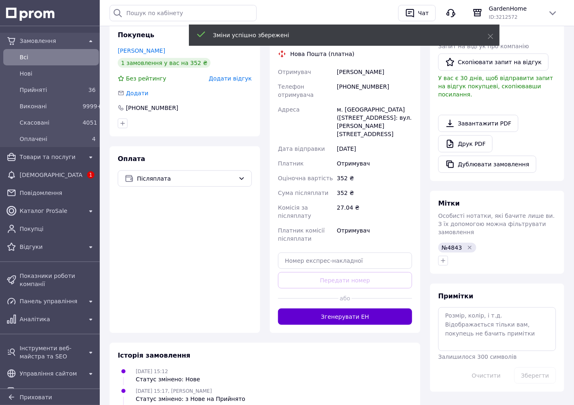
click at [355, 309] on button "Згенерувати ЕН" at bounding box center [345, 317] width 134 height 16
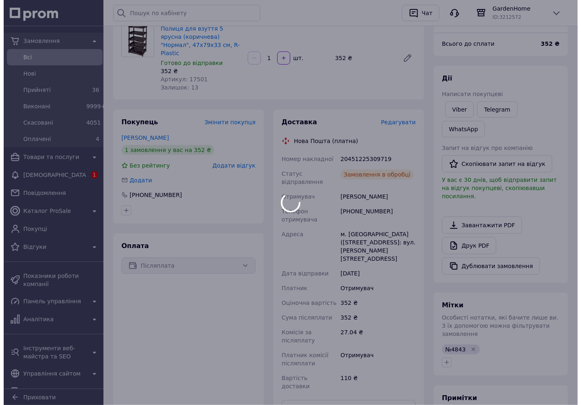
scroll to position [91, 0]
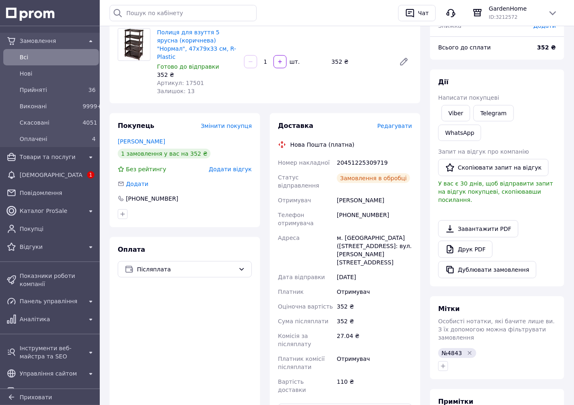
click at [399, 123] on span "Редагувати" at bounding box center [395, 126] width 35 height 7
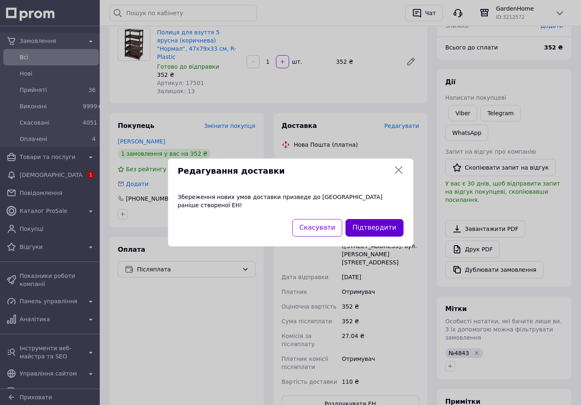
click at [383, 223] on button "Підтвердити" at bounding box center [375, 228] width 58 height 18
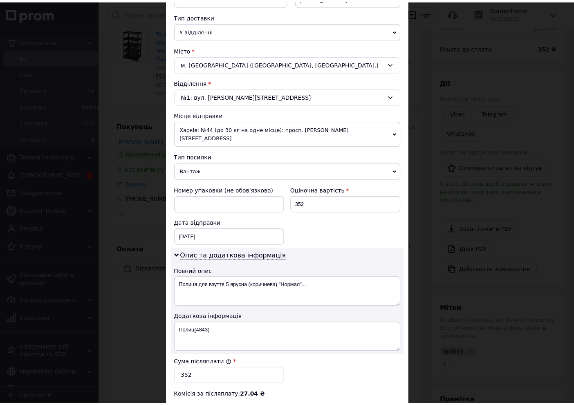
scroll to position [312, 0]
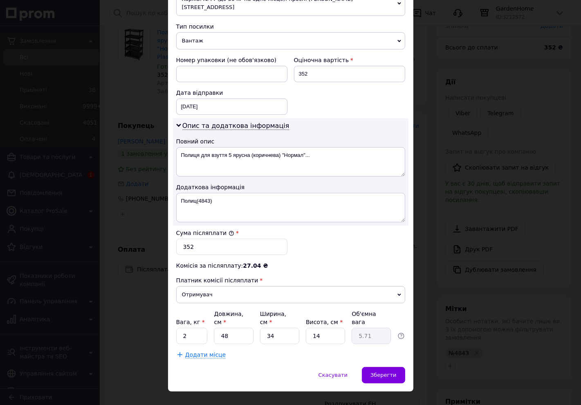
click at [427, 198] on div "× Редагування доставки Спосіб доставки Нова Пошта (платна) Платник Отримувач Ві…" at bounding box center [290, 202] width 581 height 405
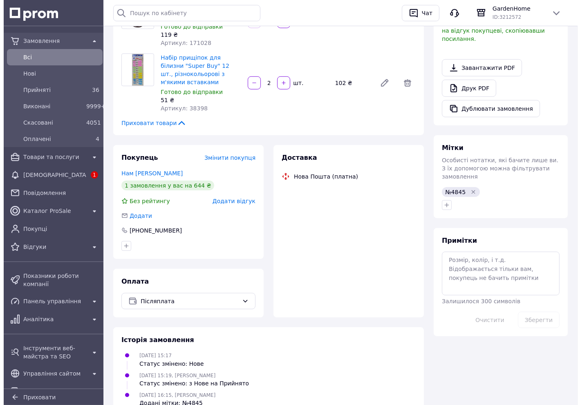
scroll to position [265, 0]
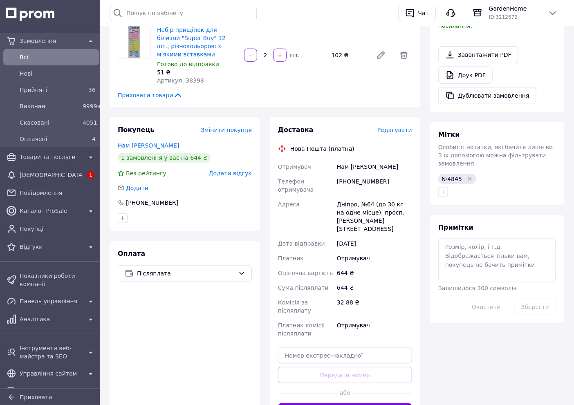
click at [404, 127] on span "Редагувати" at bounding box center [395, 130] width 35 height 7
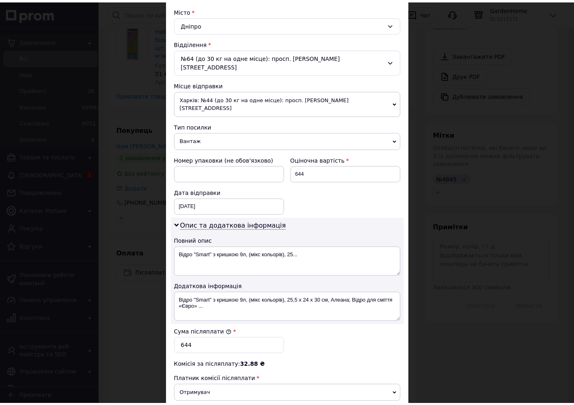
scroll to position [312, 0]
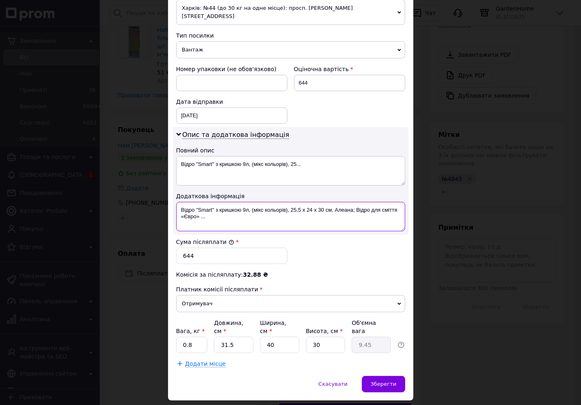
drag, startPoint x: 194, startPoint y: 193, endPoint x: 224, endPoint y: 212, distance: 36.0
click at [217, 209] on textarea "Відро "Smart" з кришкою 9л, (мікс кольорів), 25,5 x 24 x 30 см, Алеана; Відро д…" at bounding box center [290, 216] width 229 height 29
type textarea "В"
type textarea "(4845)"
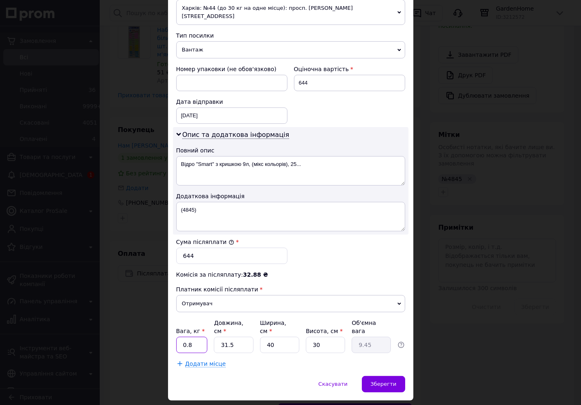
click at [196, 337] on input "0.8" at bounding box center [192, 345] width 32 height 16
type input "0.1"
type input "5"
type input "1.5"
type input "53"
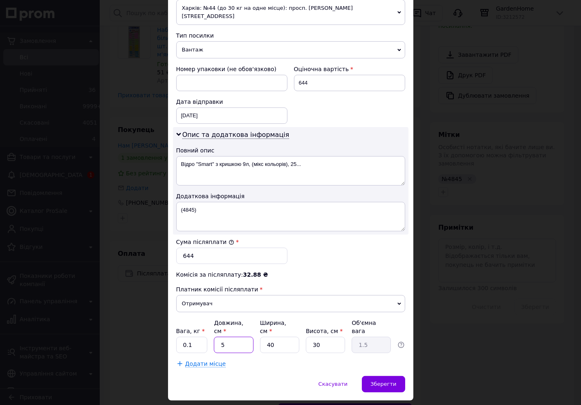
type input "15.9"
type input "53"
type input "5"
type input "1.99"
type input "51"
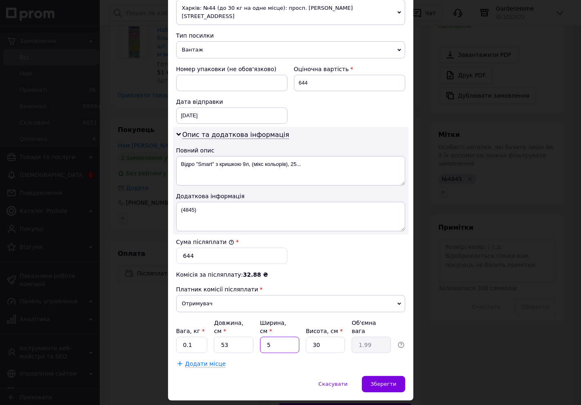
type input "20.27"
type input "51"
type input "3"
type input "2.03"
type input "35"
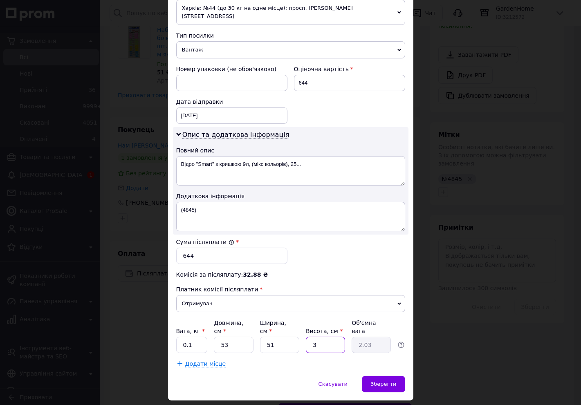
type input "23.65"
type input "35"
click at [383, 376] on div "Зберегти" at bounding box center [383, 384] width 43 height 16
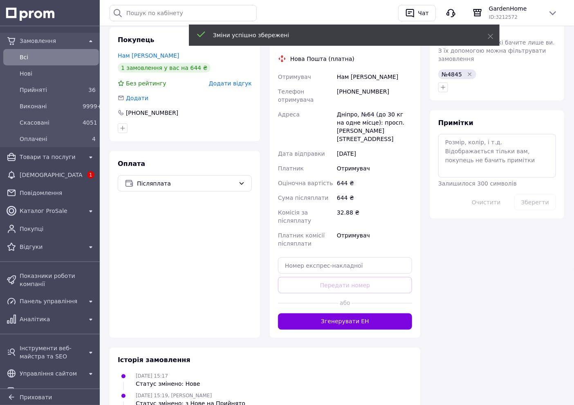
scroll to position [356, 0]
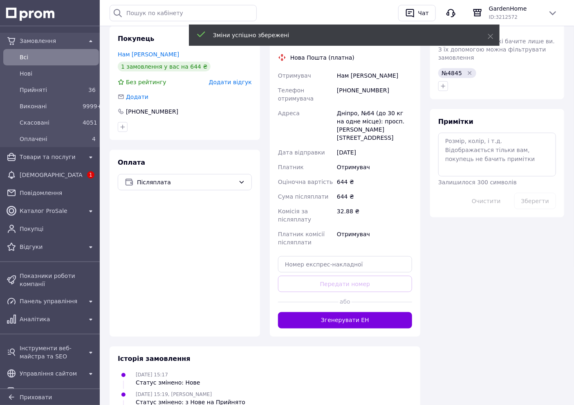
click at [366, 296] on div "Доставка Редагувати Нова Пошта (платна) Отримувач Нам Кристина Телефон отримува…" at bounding box center [345, 181] width 151 height 311
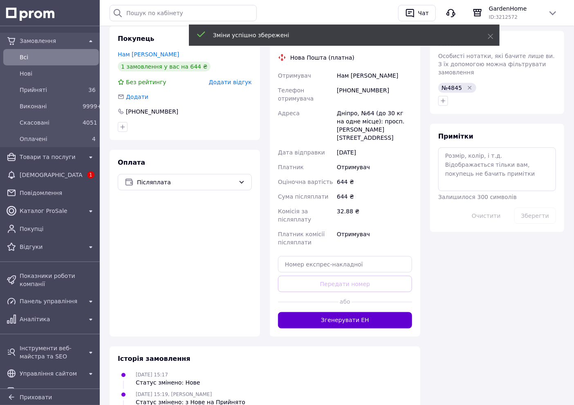
click at [369, 313] on button "Згенерувати ЕН" at bounding box center [345, 321] width 134 height 16
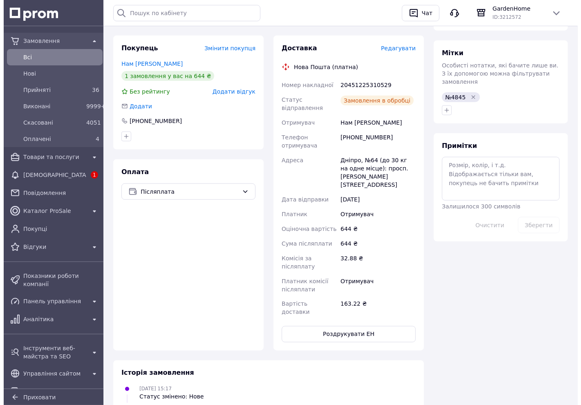
scroll to position [220, 0]
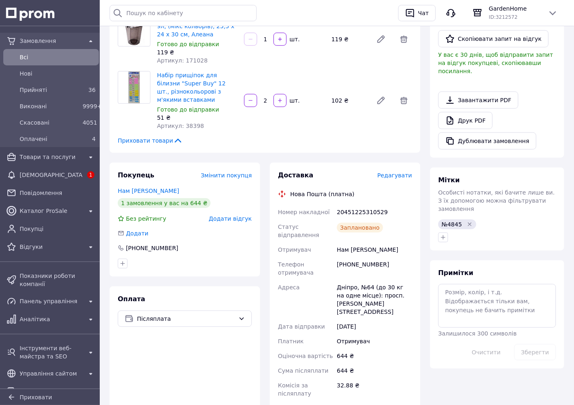
click at [405, 172] on span "Редагувати" at bounding box center [395, 175] width 35 height 7
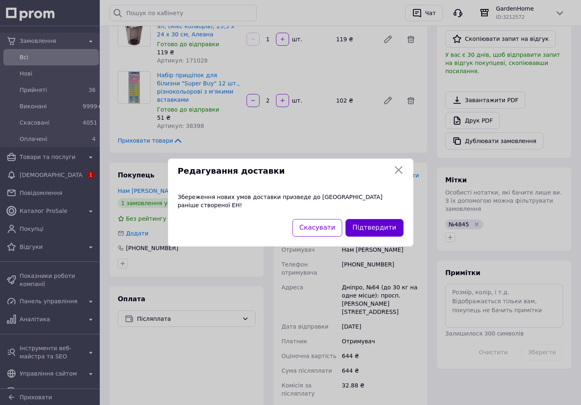
click at [391, 224] on button "Підтвердити" at bounding box center [375, 228] width 58 height 18
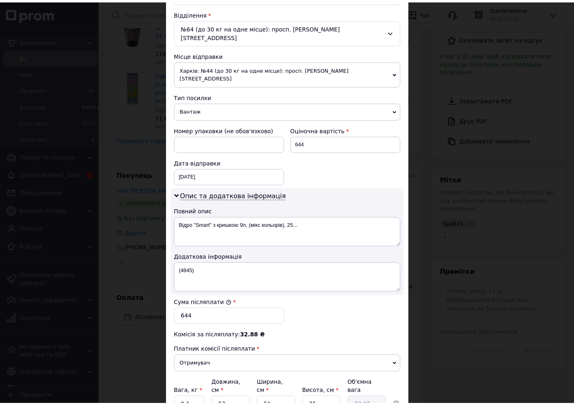
scroll to position [312, 0]
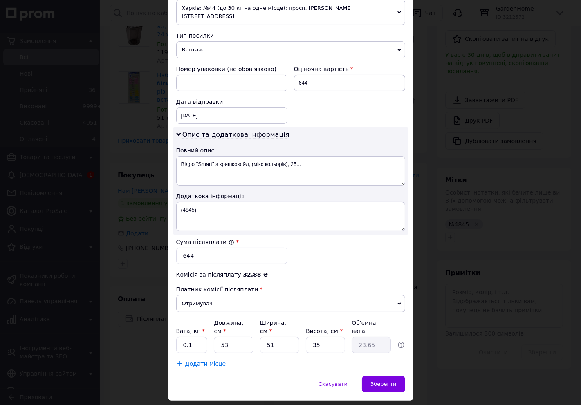
click at [424, 166] on div "× Редагування доставки Спосіб доставки Нова Пошта (платна) Платник Отримувач Ві…" at bounding box center [290, 202] width 581 height 405
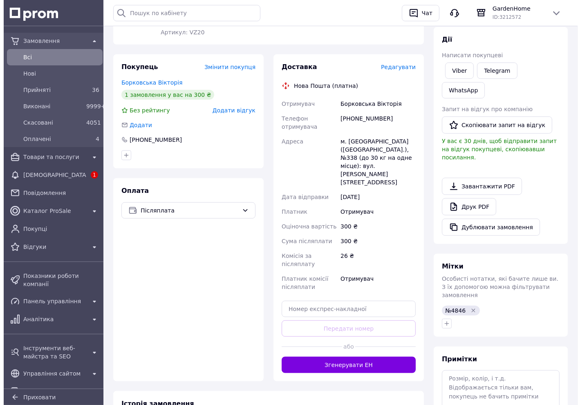
scroll to position [91, 0]
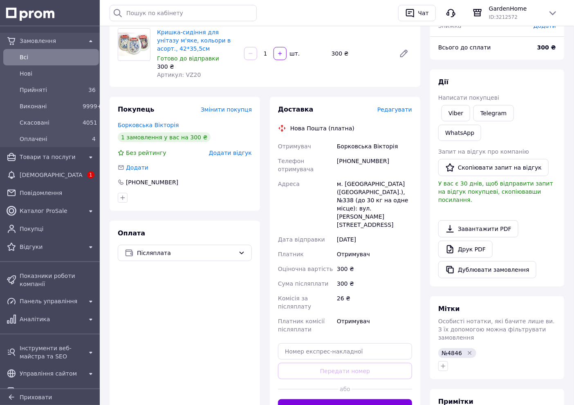
click at [403, 112] on span "Редагувати" at bounding box center [395, 109] width 35 height 7
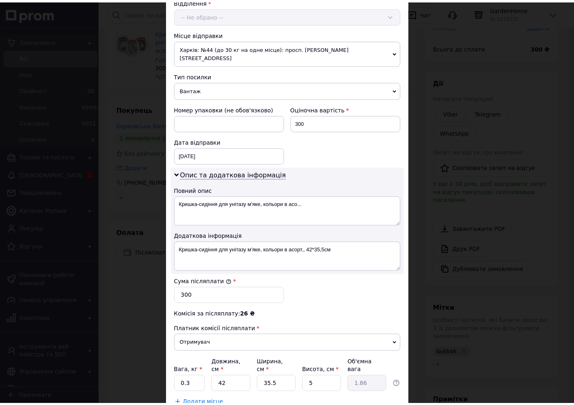
scroll to position [312, 0]
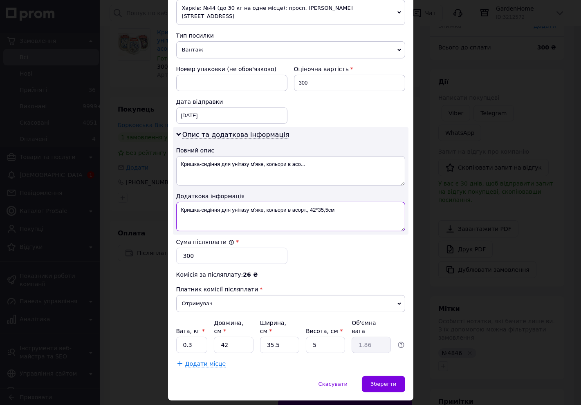
drag, startPoint x: 354, startPoint y: 202, endPoint x: 176, endPoint y: 207, distance: 177.2
click at [176, 207] on textarea "Кришка-сидіння для унітазу м'яке, кольори в асорт., 42*35,5см" at bounding box center [290, 216] width 229 height 29
type textarea "Сид.м'яке(4846)"
click at [191, 337] on input "0.3" at bounding box center [192, 345] width 32 height 16
type input "0.1"
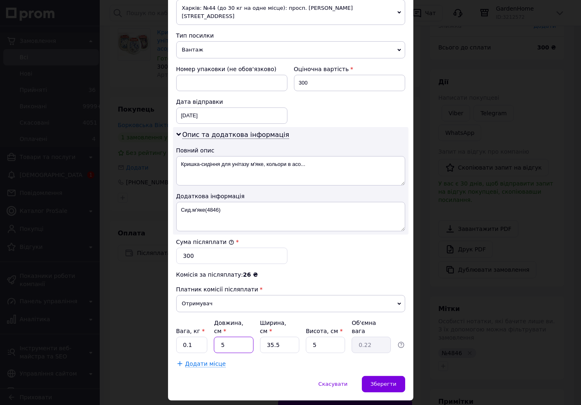
type input "5"
type input "0.22"
type input "51"
type input "2.26"
type input "51"
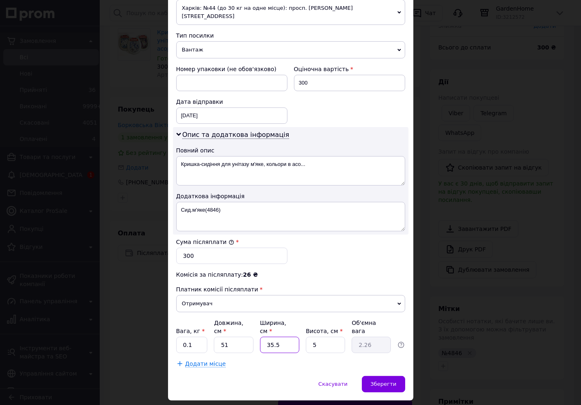
type input "3"
type input "0.19"
type input "39"
type input "2.49"
type input "39"
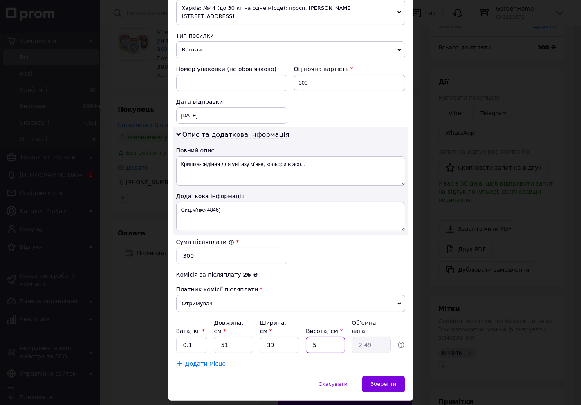
type input "8"
type input "3.98"
type input "8"
click at [388, 376] on div "Зберегти" at bounding box center [383, 384] width 43 height 16
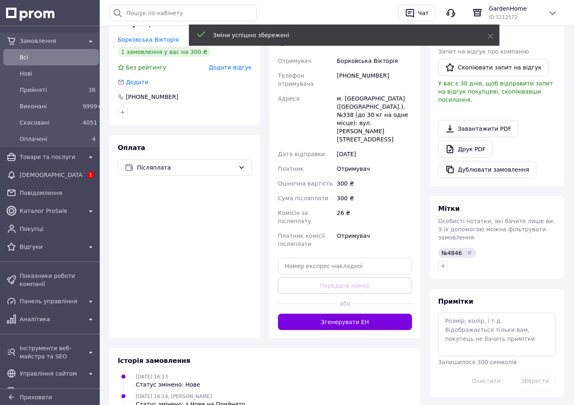
scroll to position [182, 0]
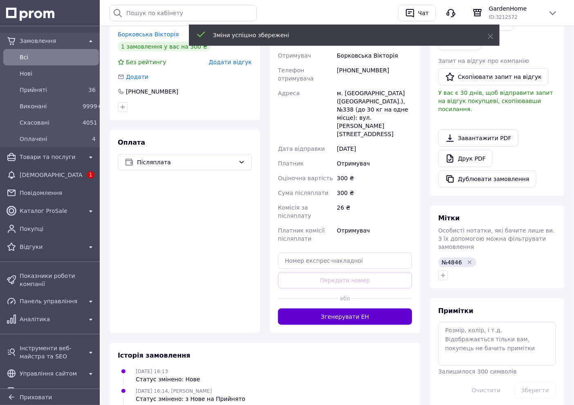
click at [351, 309] on button "Згенерувати ЕН" at bounding box center [345, 317] width 134 height 16
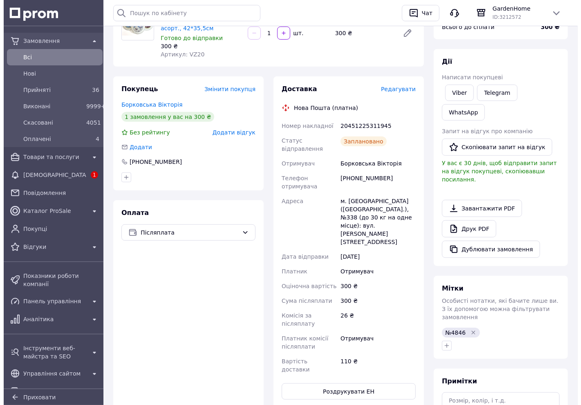
scroll to position [0, 0]
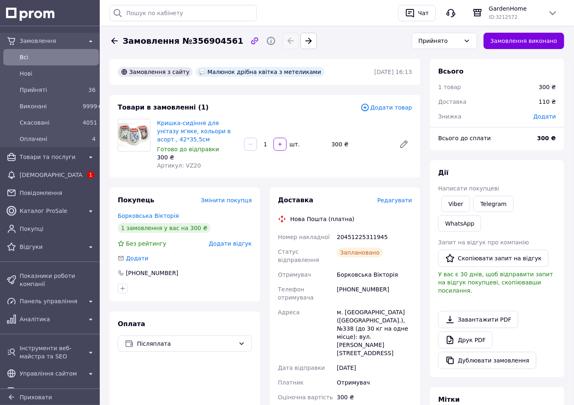
click at [399, 203] on span "Редагувати" at bounding box center [395, 200] width 35 height 7
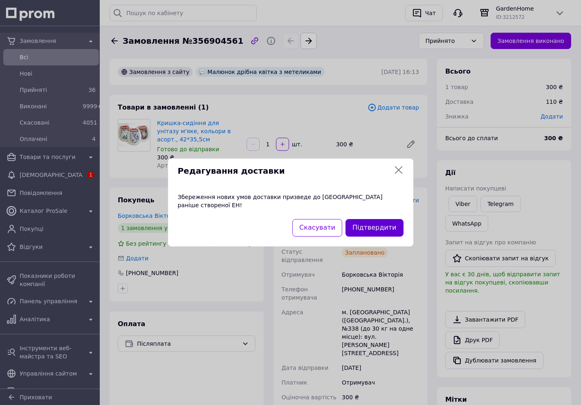
click at [388, 219] on button "Підтвердити" at bounding box center [375, 228] width 58 height 18
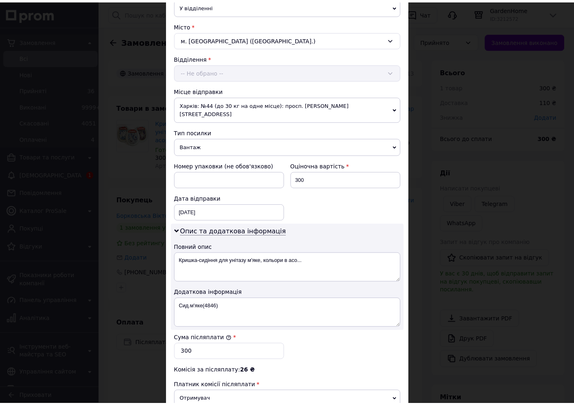
scroll to position [312, 0]
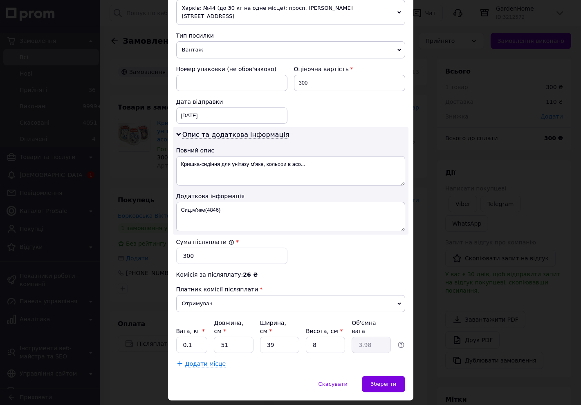
click at [417, 244] on div "× Редагування доставки Спосіб доставки Нова Пошта (платна) Платник Отримувач Ві…" at bounding box center [290, 202] width 581 height 405
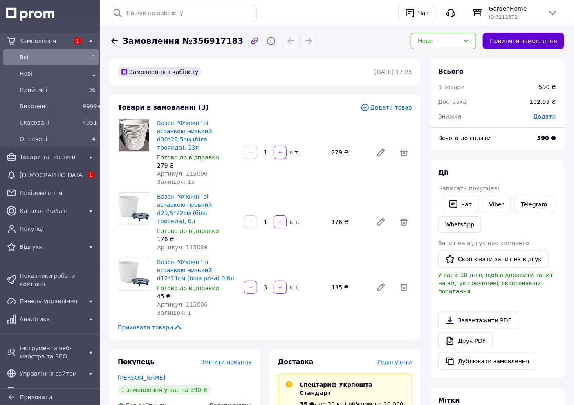
click at [513, 42] on button "Прийняти замовлення" at bounding box center [523, 41] width 81 height 16
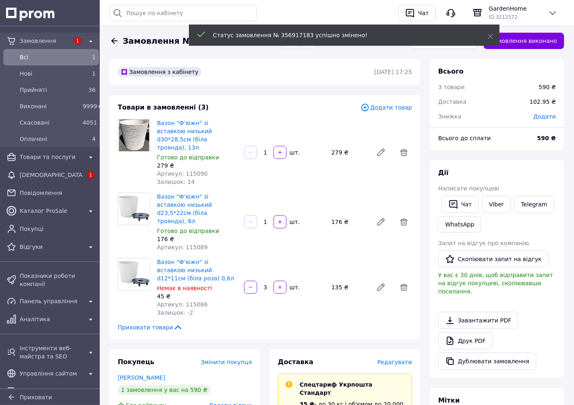
click at [510, 74] on div "Всього" at bounding box center [498, 71] width 118 height 9
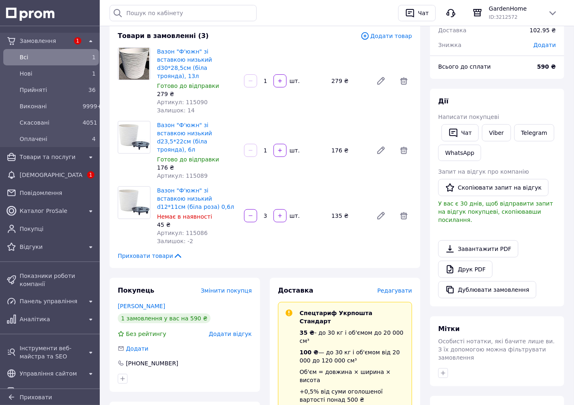
scroll to position [136, 0]
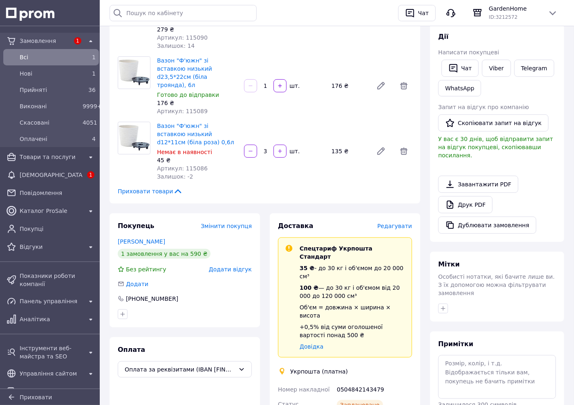
click at [189, 165] on span "Артикул: 115086" at bounding box center [182, 168] width 51 height 7
copy span "115086"
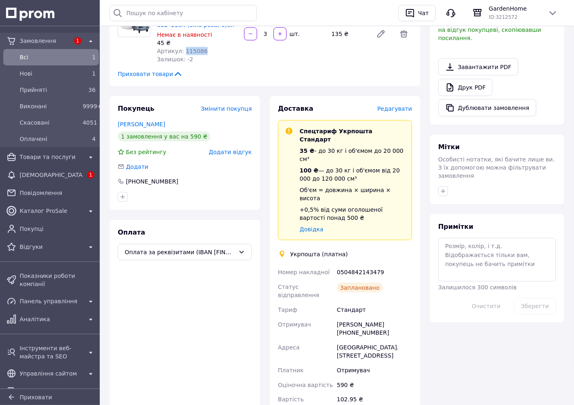
scroll to position [363, 0]
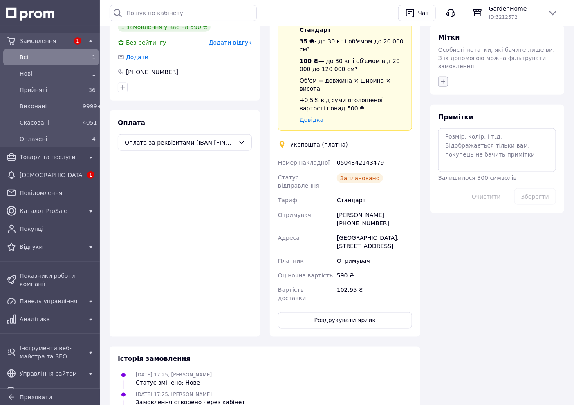
click at [445, 79] on icon "button" at bounding box center [443, 82] width 7 height 7
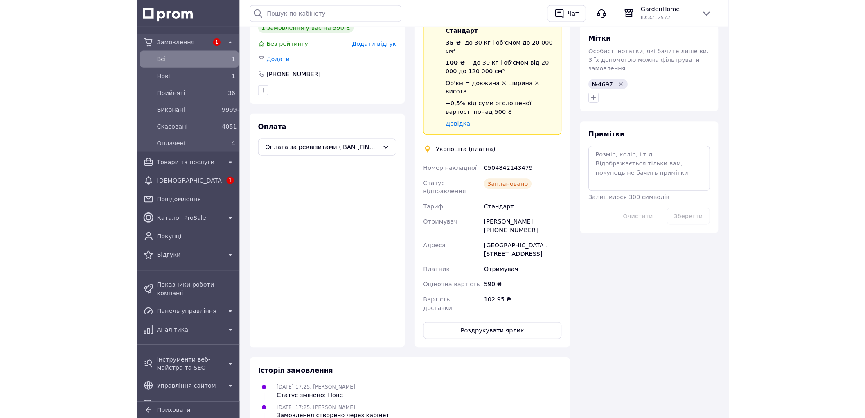
scroll to position [336, 0]
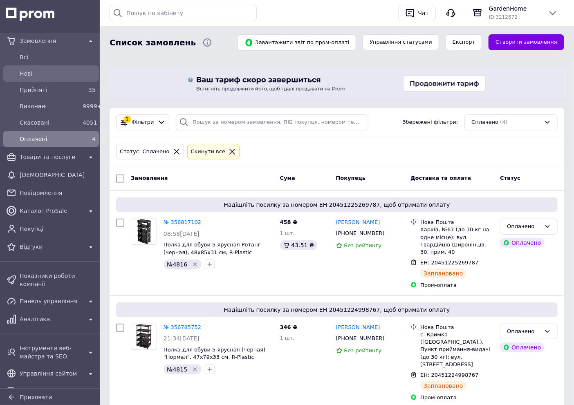
click at [43, 71] on span "Нові" at bounding box center [58, 74] width 76 height 8
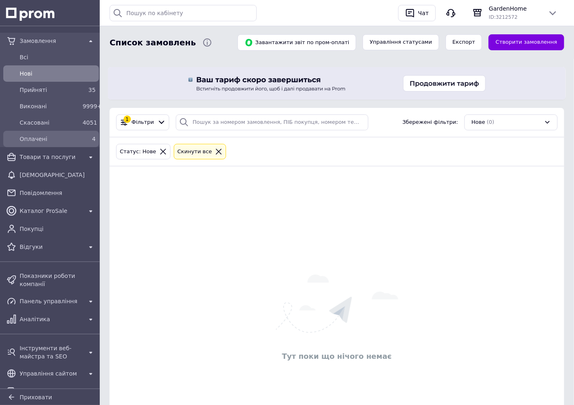
click at [66, 135] on span "Оплачені" at bounding box center [50, 139] width 60 height 8
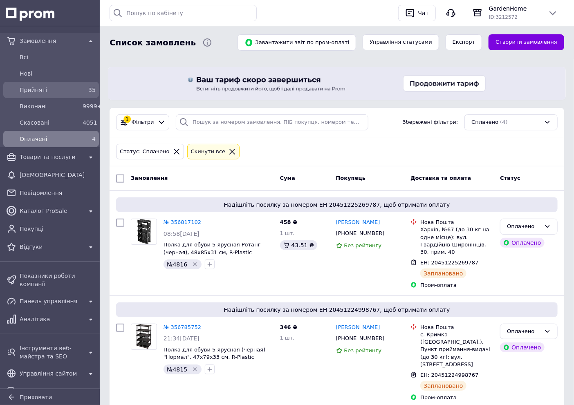
click at [81, 95] on div "35" at bounding box center [89, 89] width 16 height 11
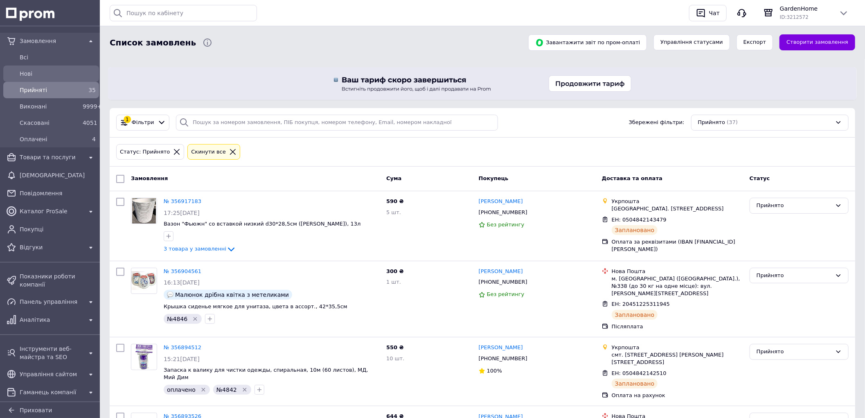
click at [52, 75] on span "Нові" at bounding box center [58, 74] width 76 height 8
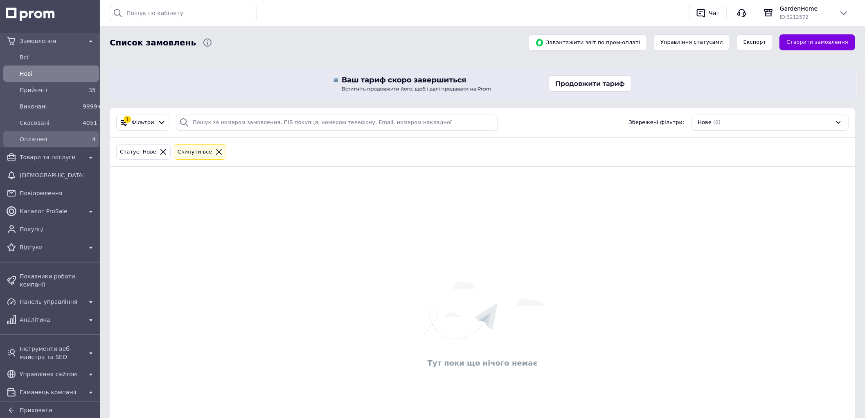
click at [74, 140] on span "Оплачені" at bounding box center [50, 139] width 60 height 8
